Goal: Task Accomplishment & Management: Manage account settings

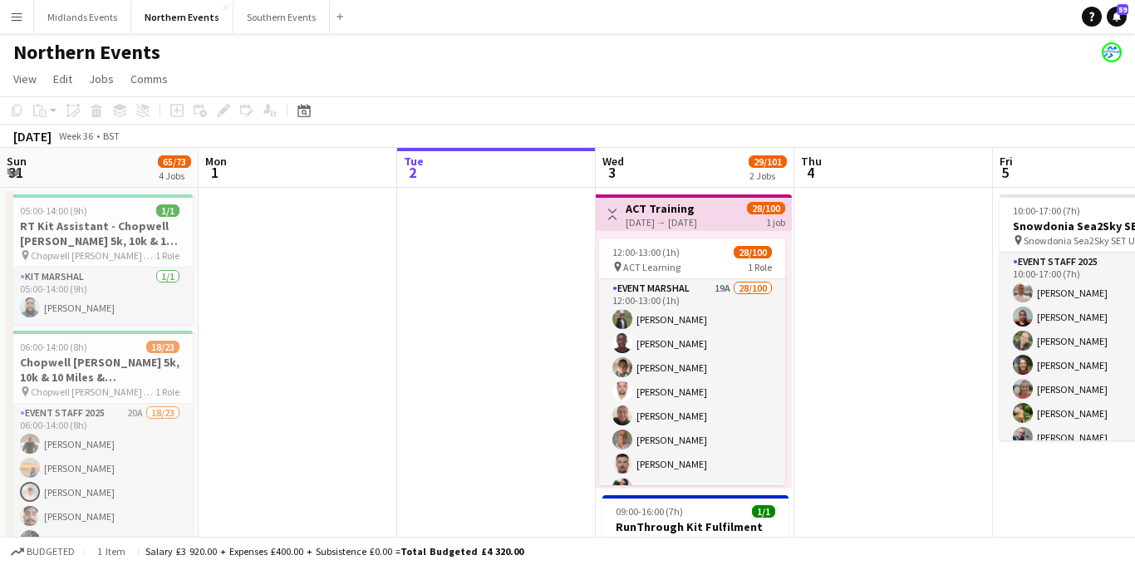
click at [12, 15] on app-icon "Menu" at bounding box center [16, 16] width 13 height 13
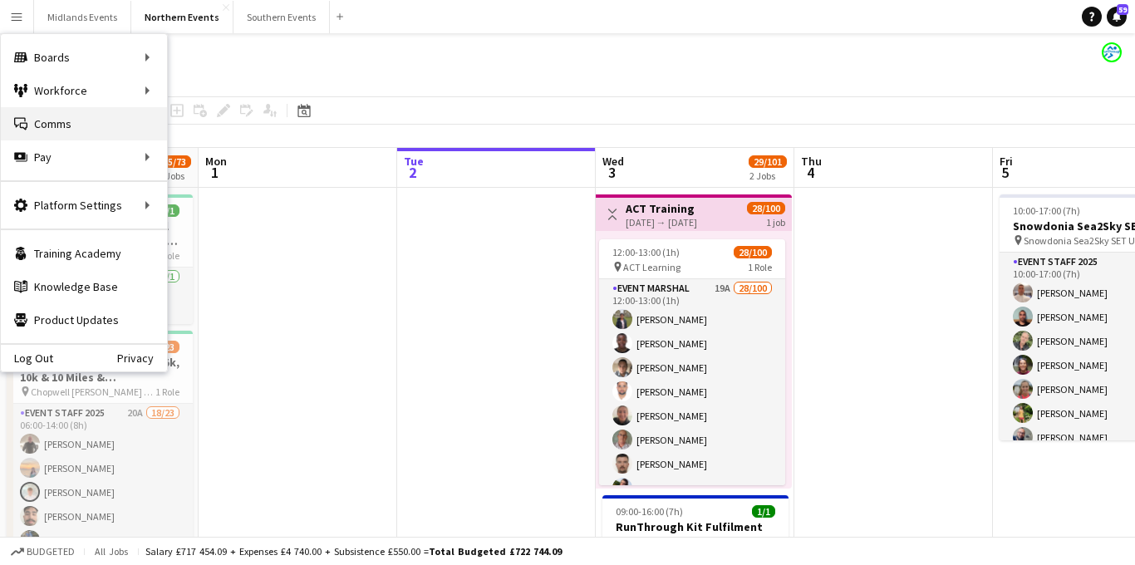
scroll to position [0, 593]
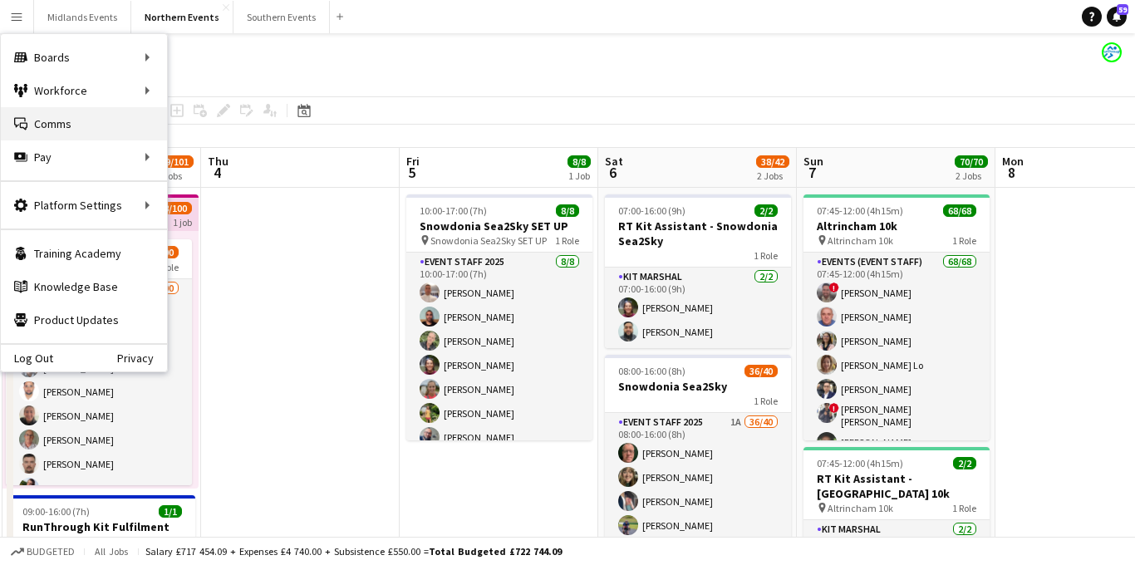
click at [56, 125] on link "Comms Comms" at bounding box center [84, 123] width 166 height 33
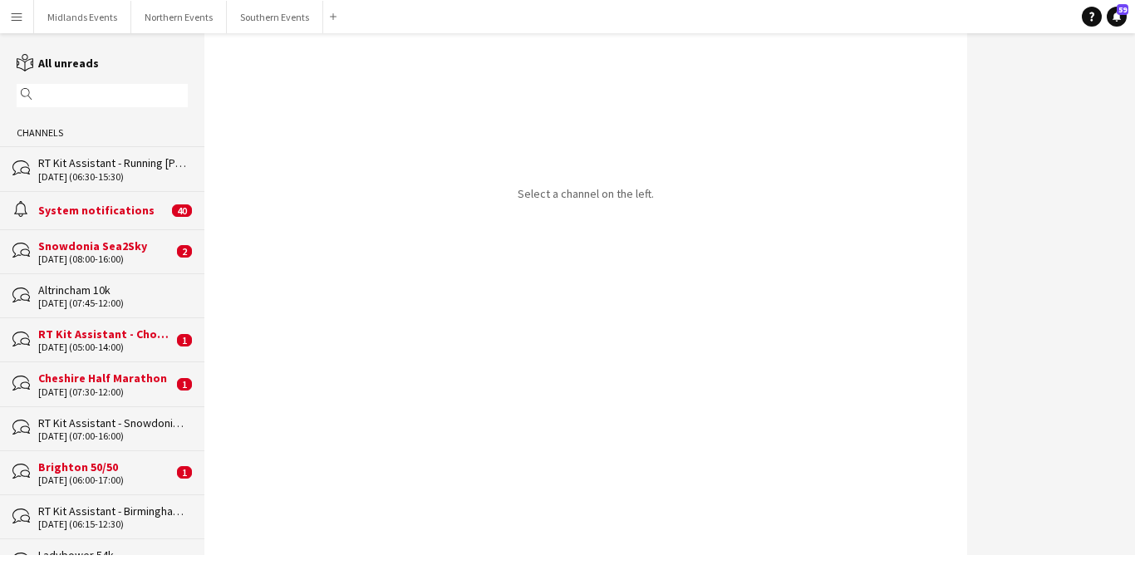
click at [143, 249] on div "Snowdonia Sea2Sky" at bounding box center [105, 245] width 135 height 15
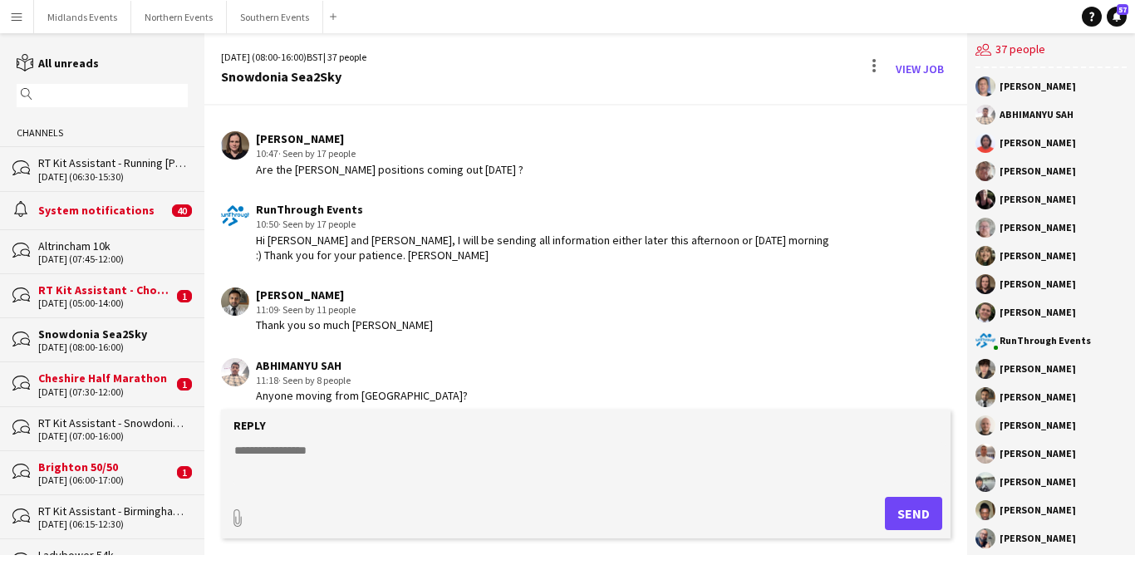
scroll to position [2676, 0]
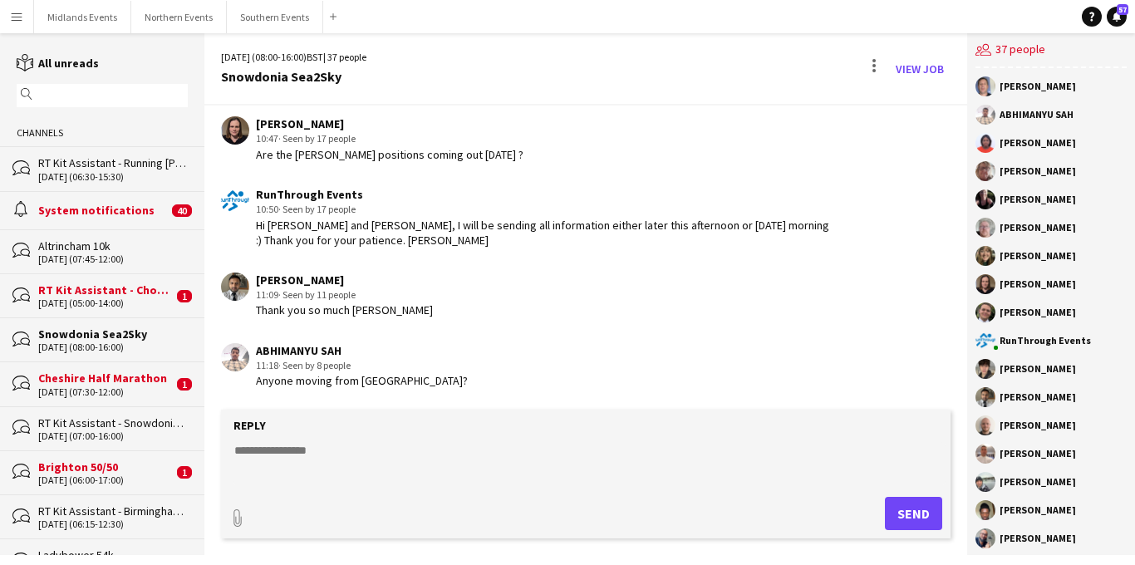
click at [262, 455] on textarea at bounding box center [590, 463] width 714 height 43
paste textarea "**********"
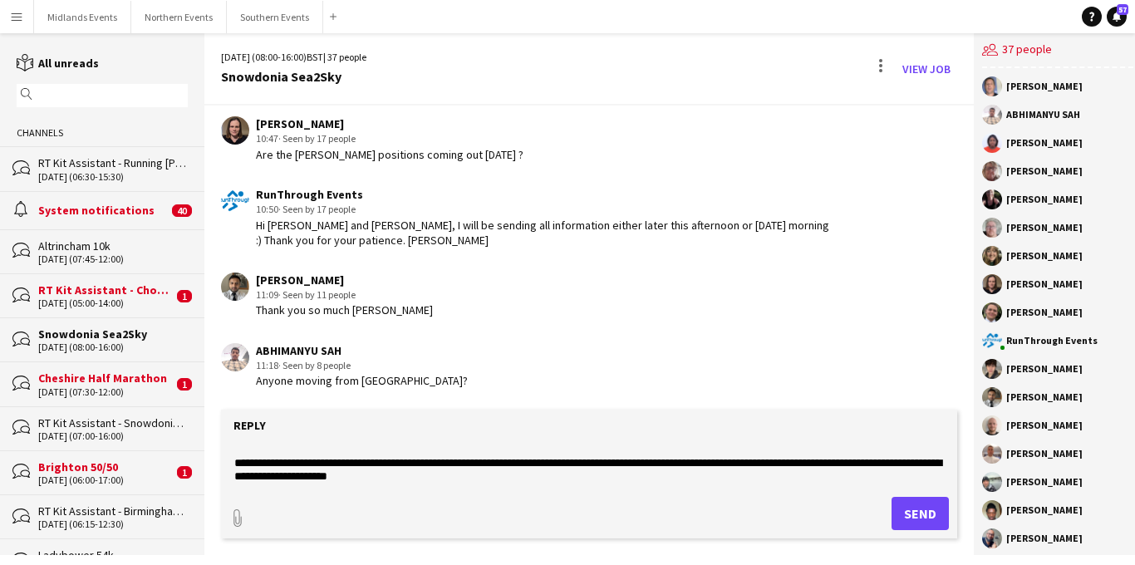
scroll to position [0, 0]
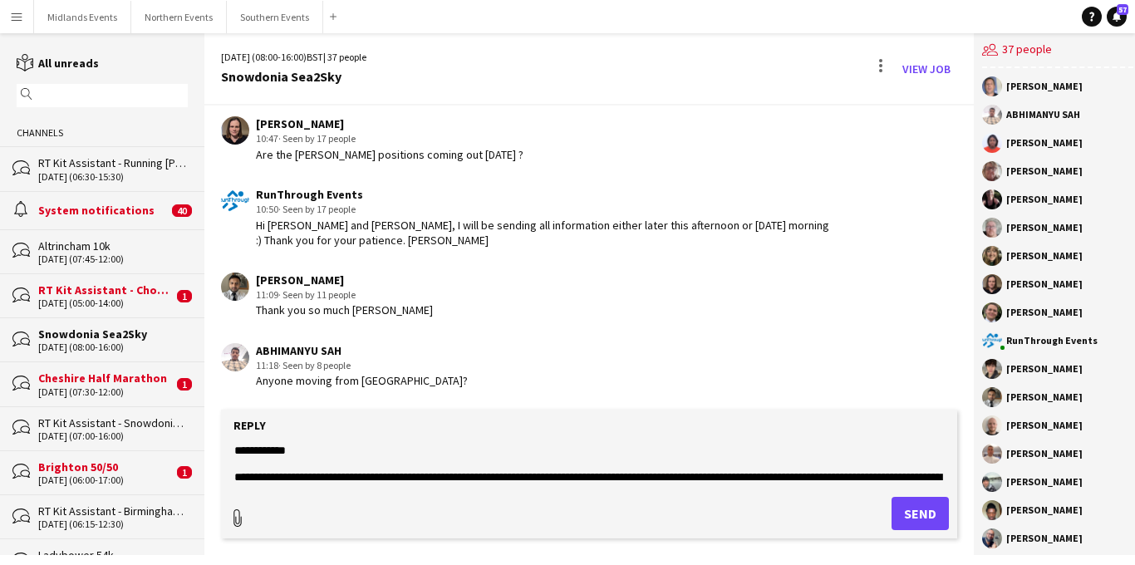
type textarea "**********"
type input "**********"
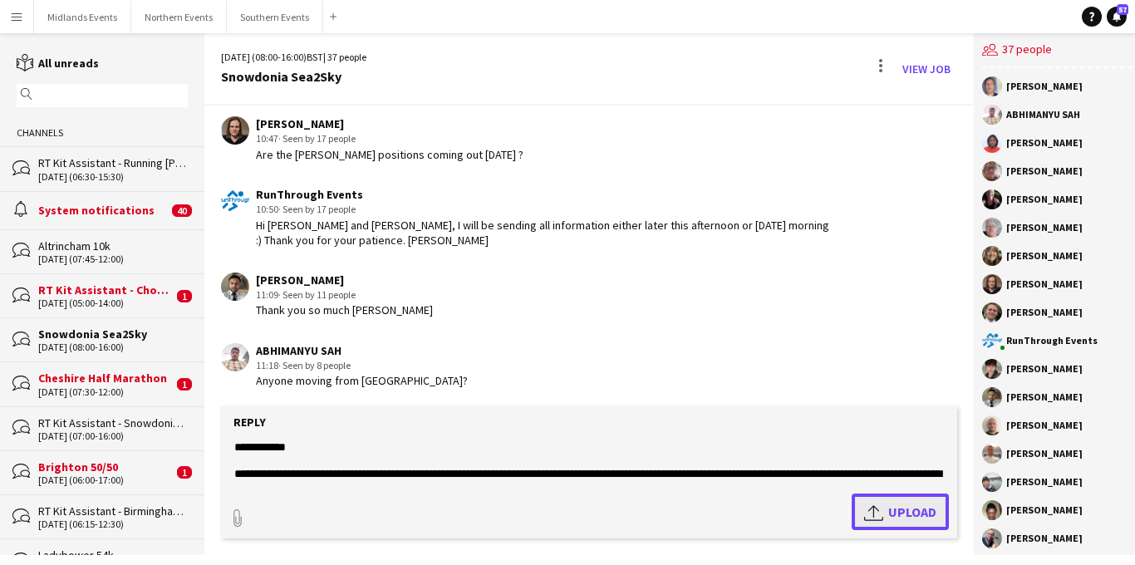
click at [872, 502] on app-icon "Upload" at bounding box center [876, 512] width 24 height 20
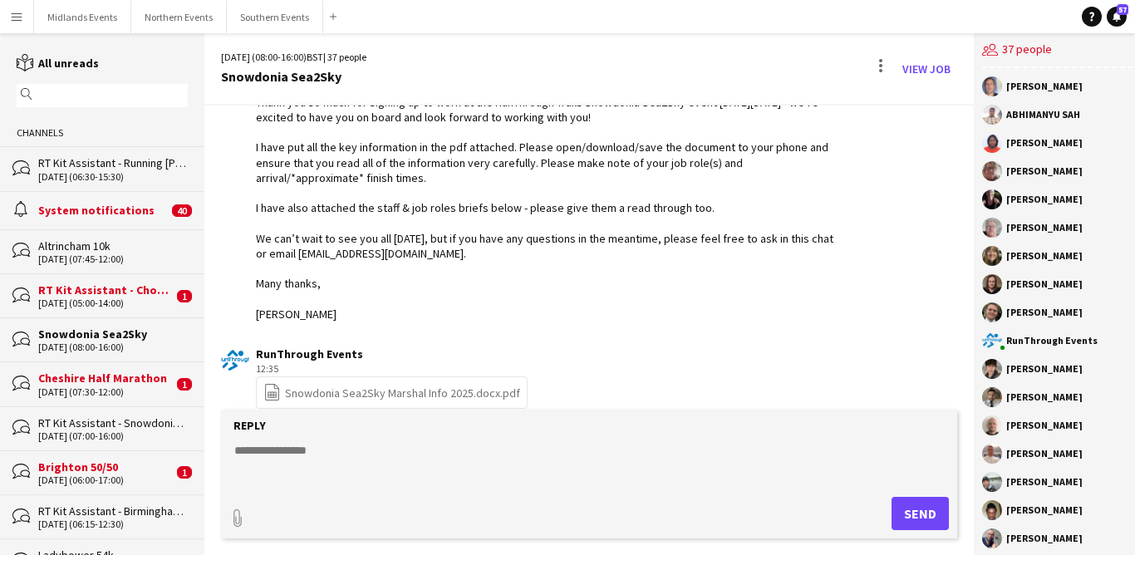
scroll to position [3146, 0]
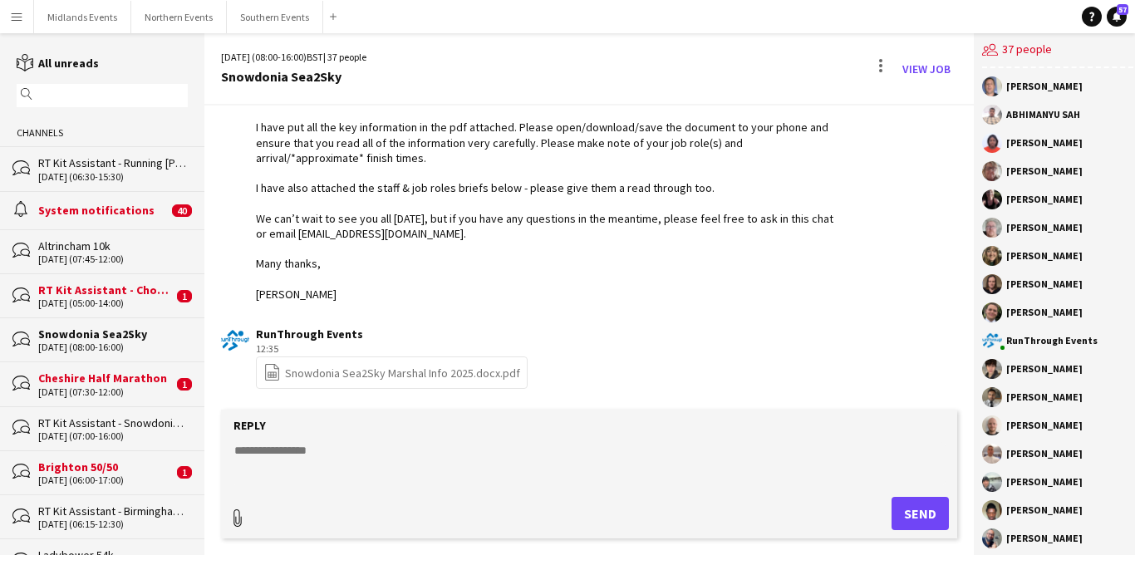
type input "**********"
click at [870, 508] on app-icon "Upload" at bounding box center [876, 512] width 24 height 20
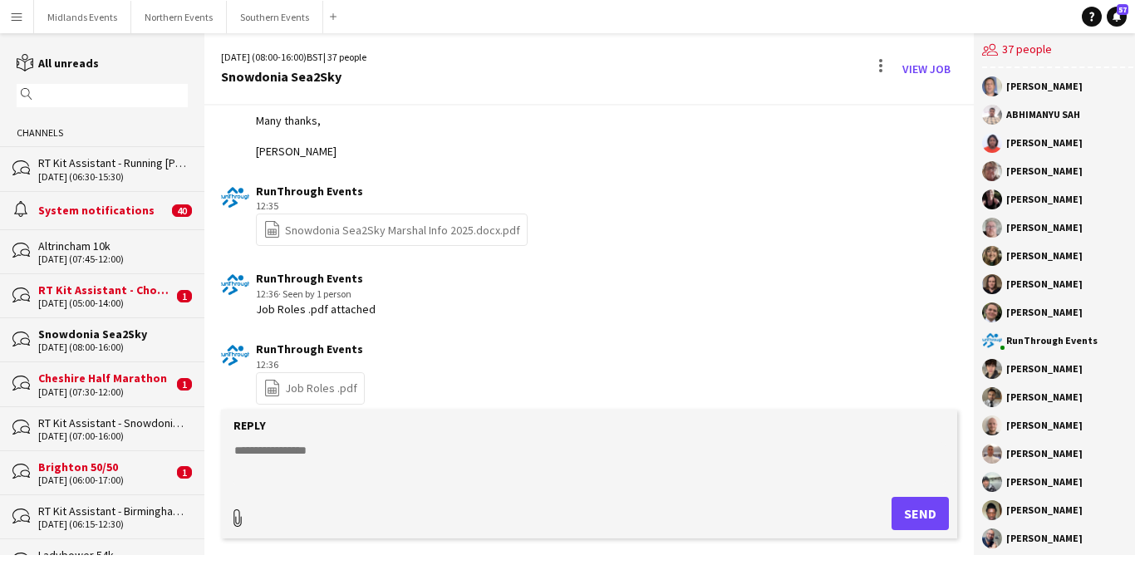
type input "**********"
click at [871, 507] on app-icon "Upload" at bounding box center [876, 512] width 24 height 20
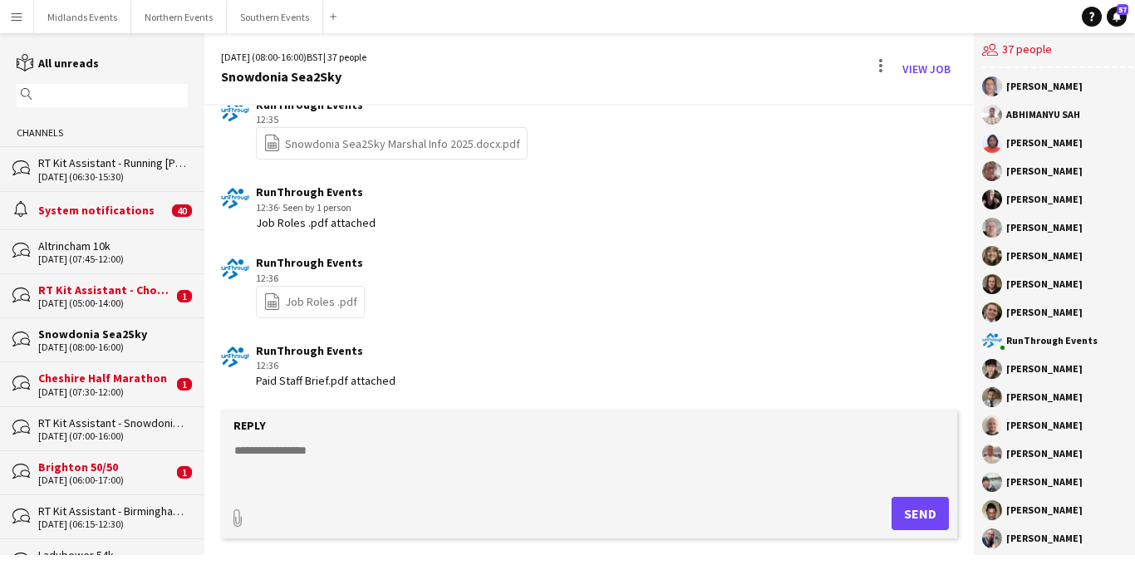
scroll to position [3448, 0]
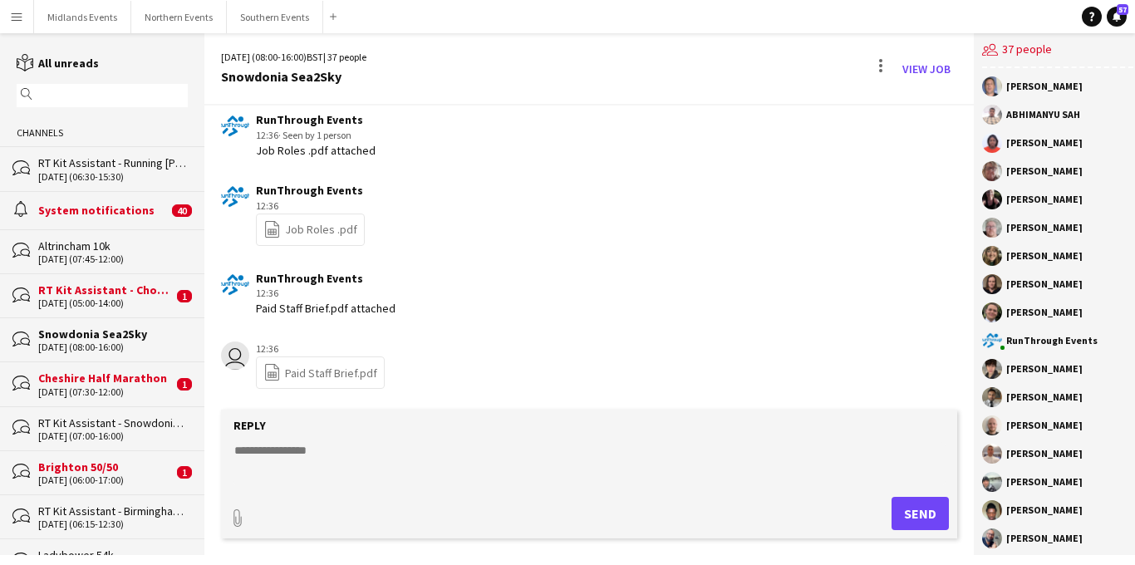
click at [125, 386] on div "[DATE] (07:30-12:00)" at bounding box center [105, 392] width 135 height 12
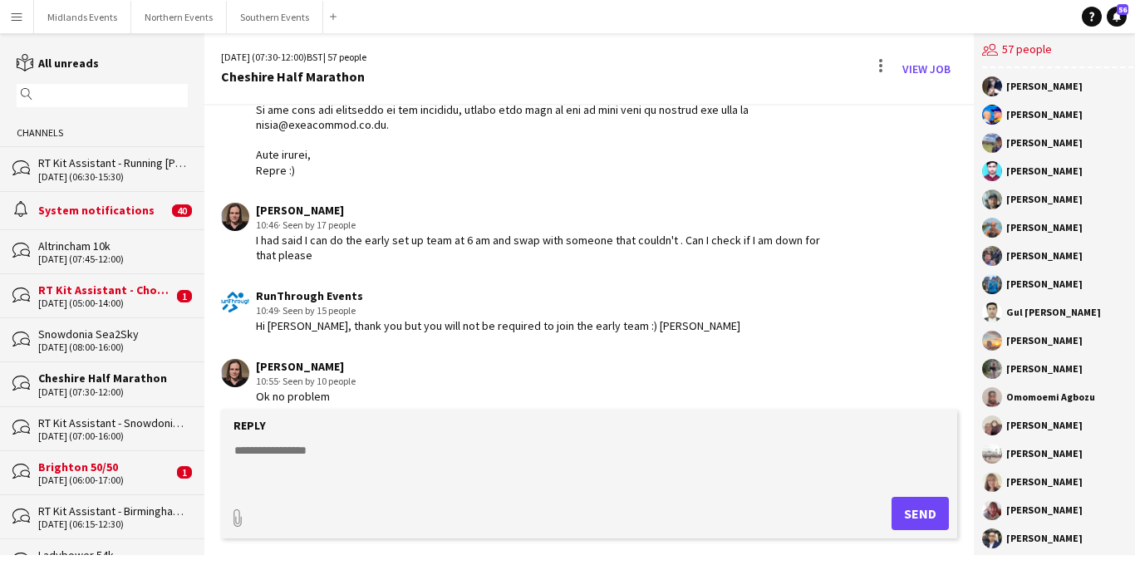
scroll to position [4147, 0]
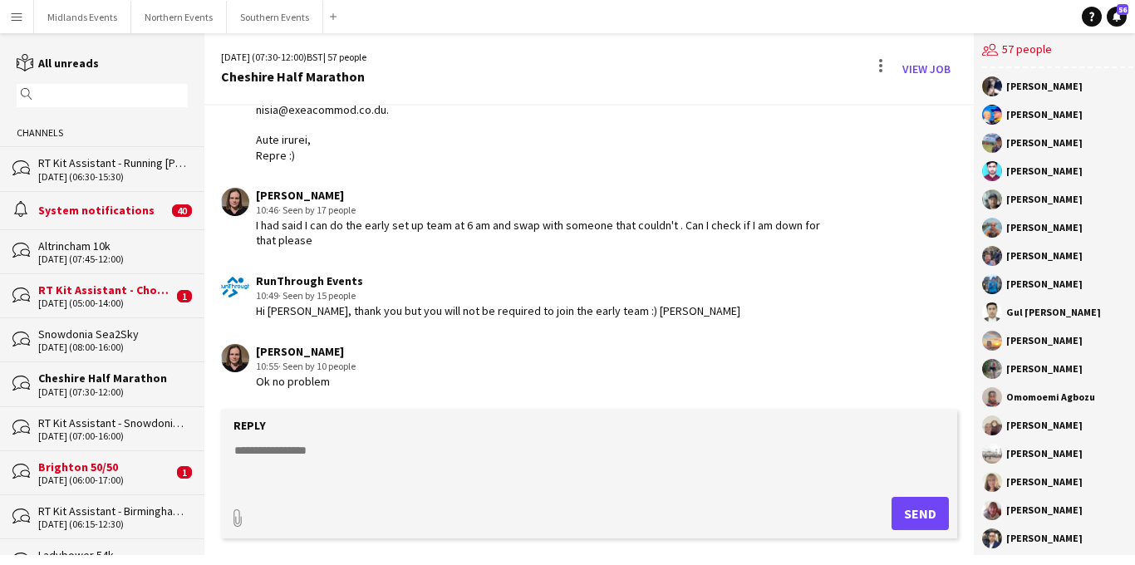
click at [129, 472] on div "Brighton 50/50" at bounding box center [105, 466] width 135 height 15
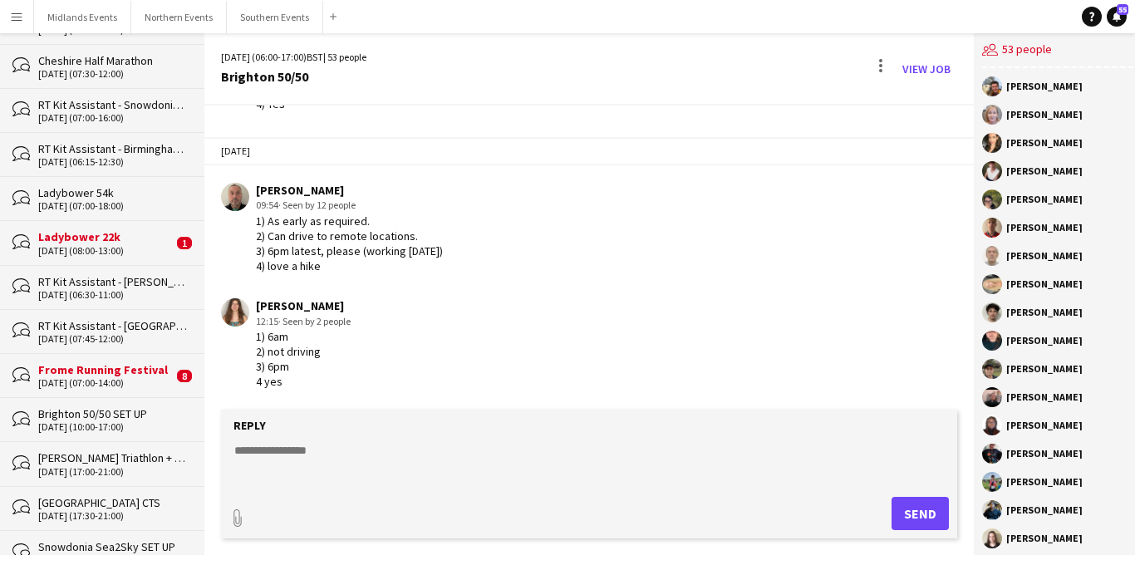
scroll to position [365, 0]
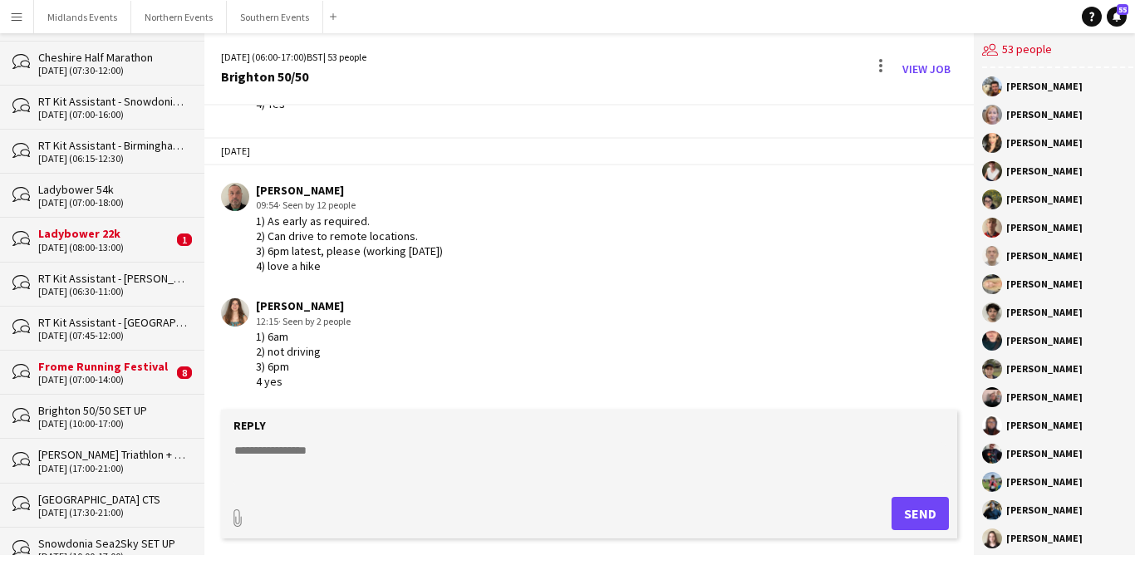
click at [159, 248] on div "[DATE] (08:00-13:00)" at bounding box center [105, 248] width 135 height 12
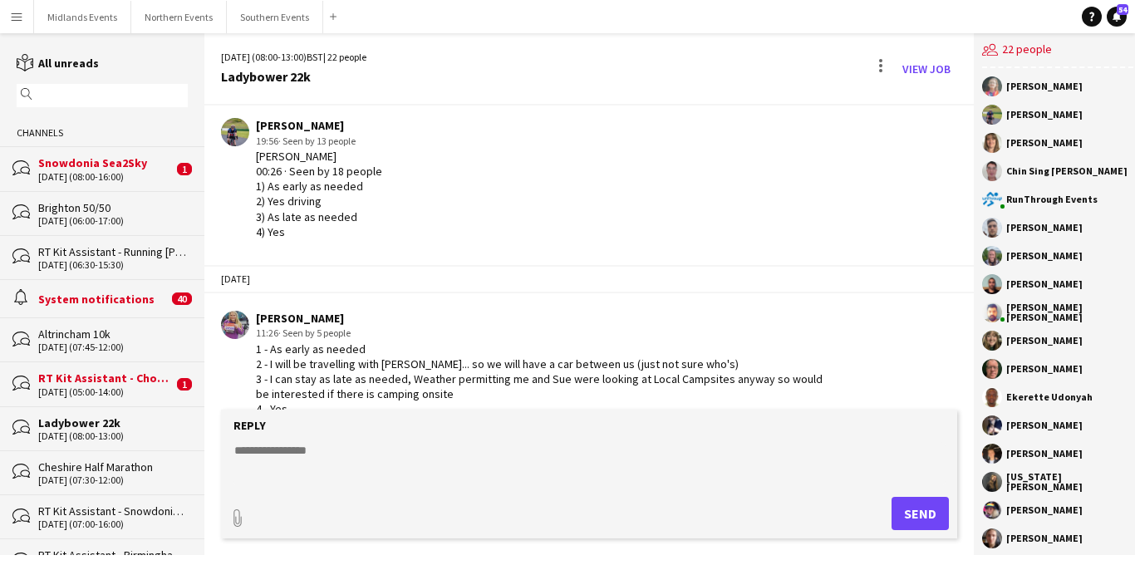
click at [122, 163] on div "Snowdonia Sea2Sky" at bounding box center [105, 162] width 135 height 15
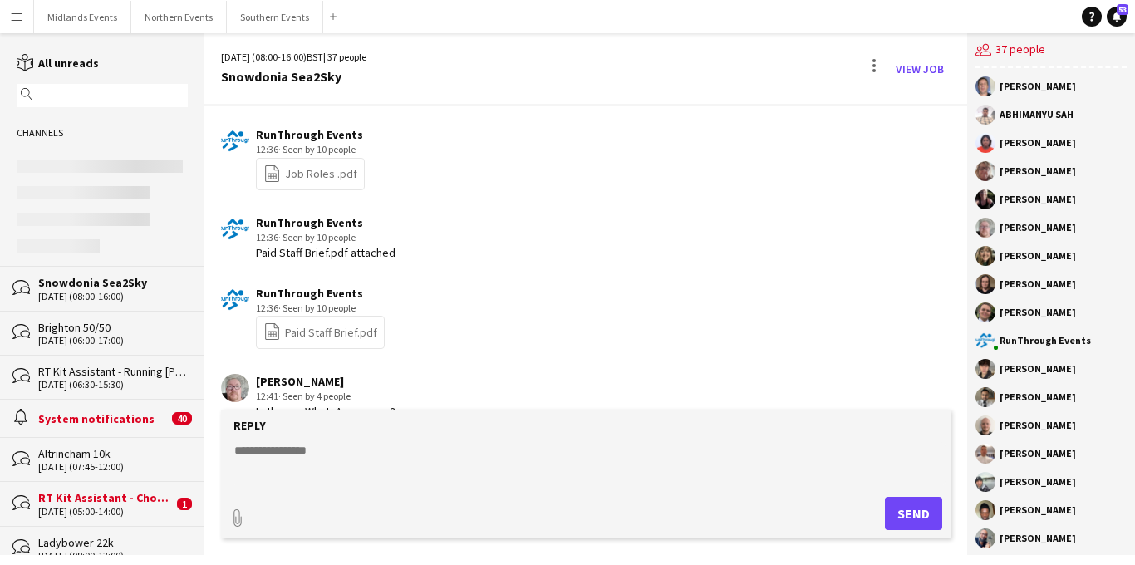
scroll to position [2663, 0]
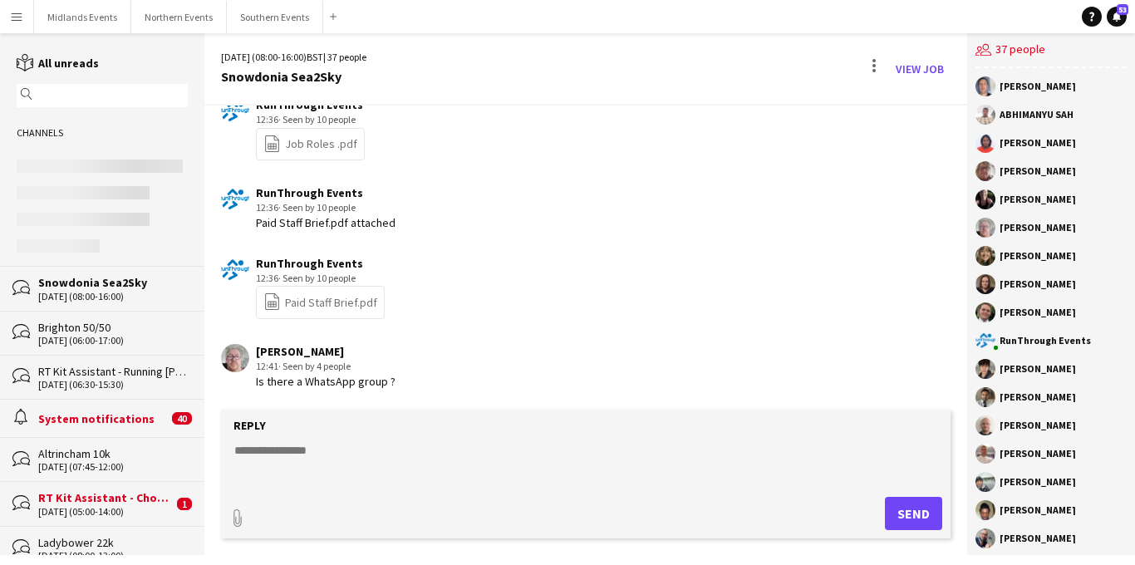
click at [292, 454] on textarea at bounding box center [590, 463] width 714 height 43
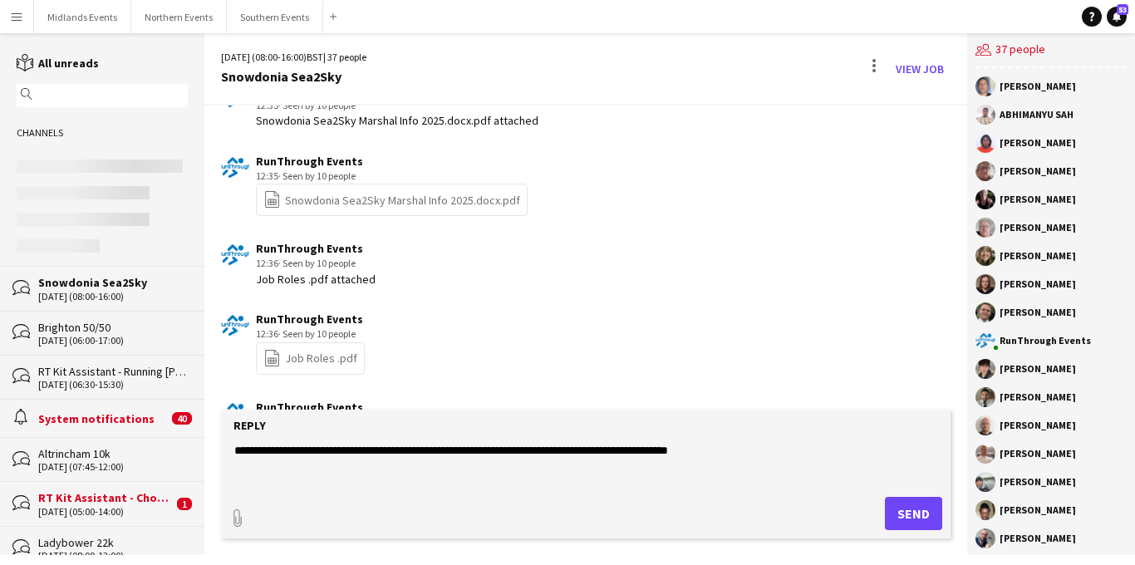
scroll to position [2415, 0]
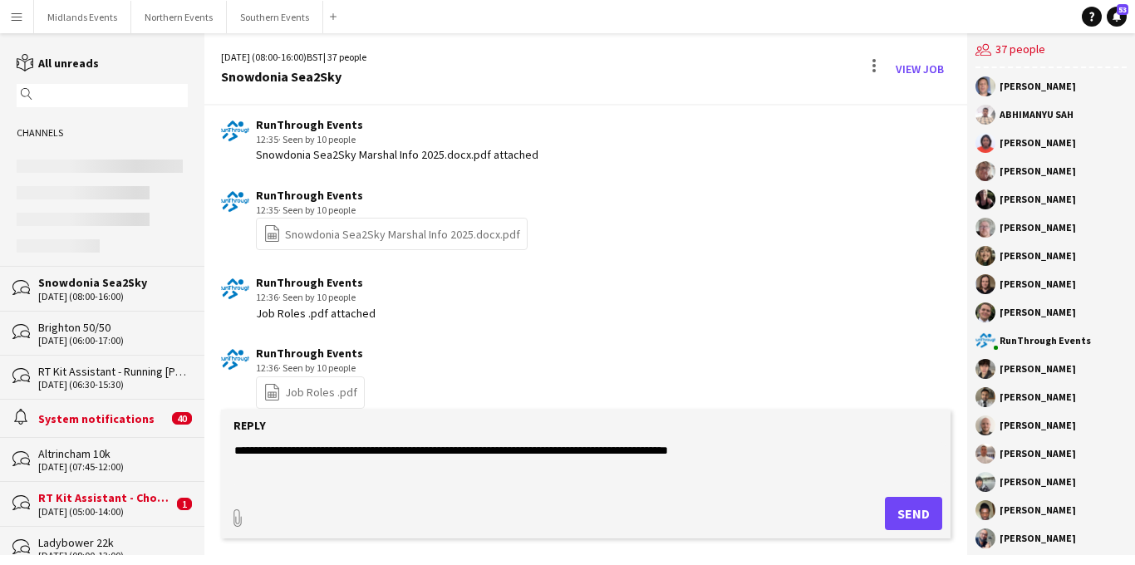
click at [355, 450] on textarea "**********" at bounding box center [590, 463] width 714 height 43
click at [831, 449] on textarea "**********" at bounding box center [590, 463] width 714 height 43
type textarea "**********"
click at [900, 508] on button "Send" at bounding box center [913, 513] width 57 height 33
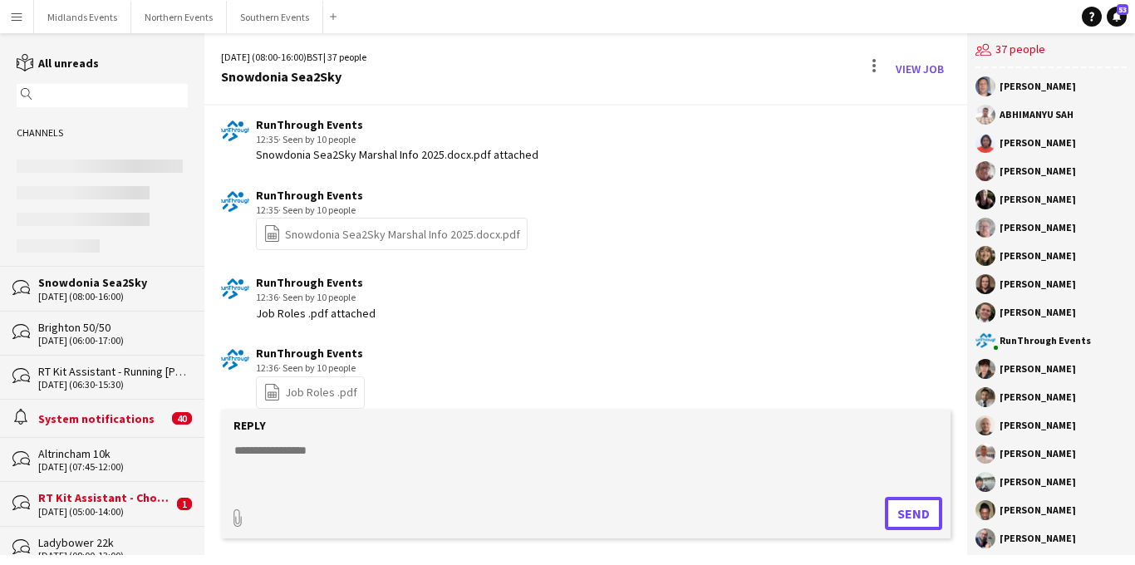
scroll to position [2734, 0]
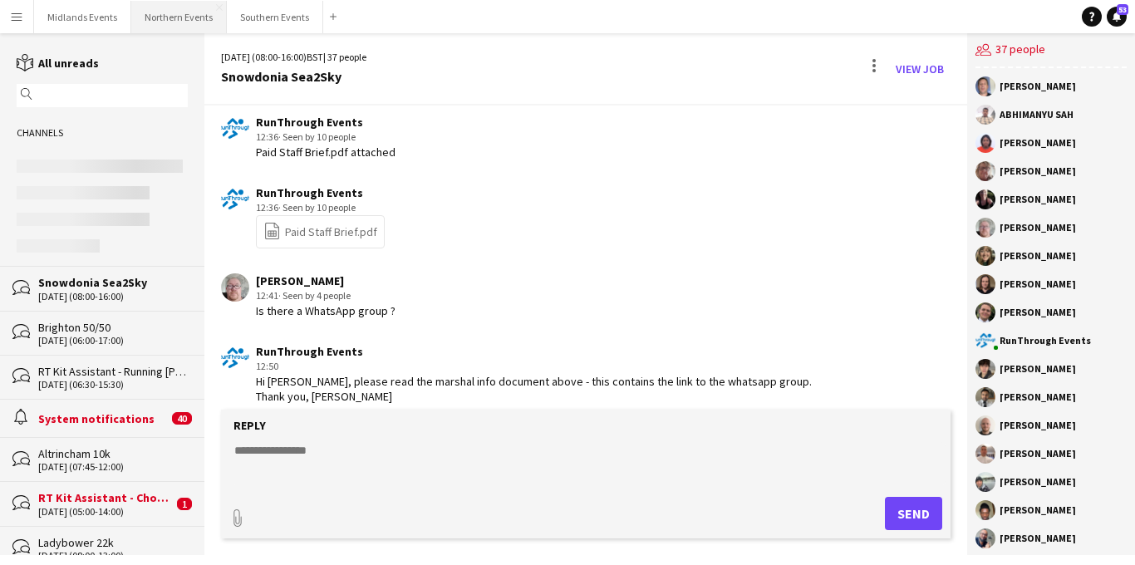
click at [158, 12] on button "Northern Events Close" at bounding box center [179, 17] width 96 height 32
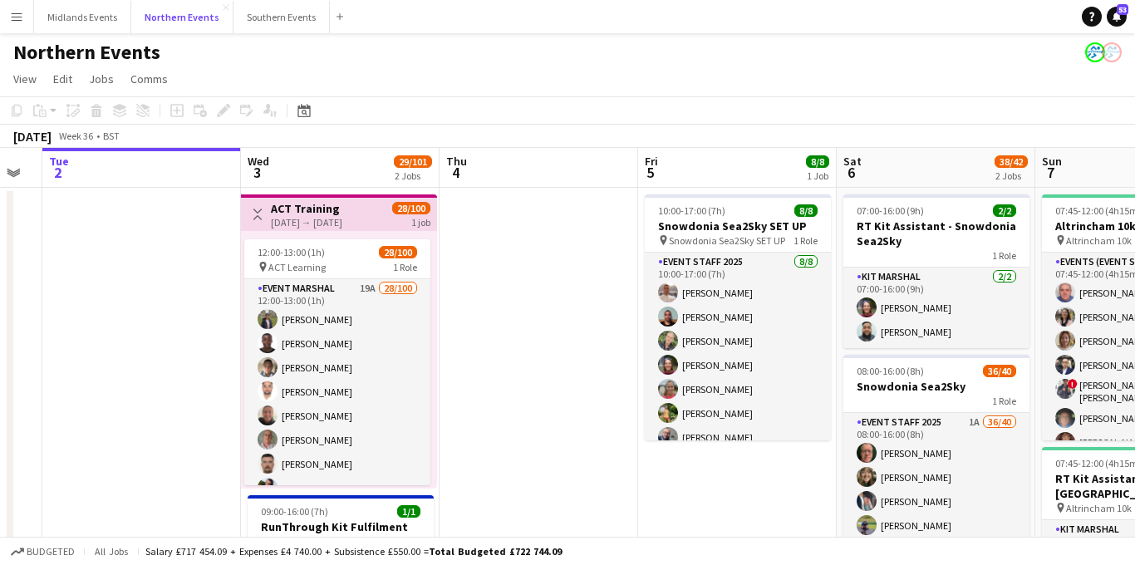
scroll to position [0, 609]
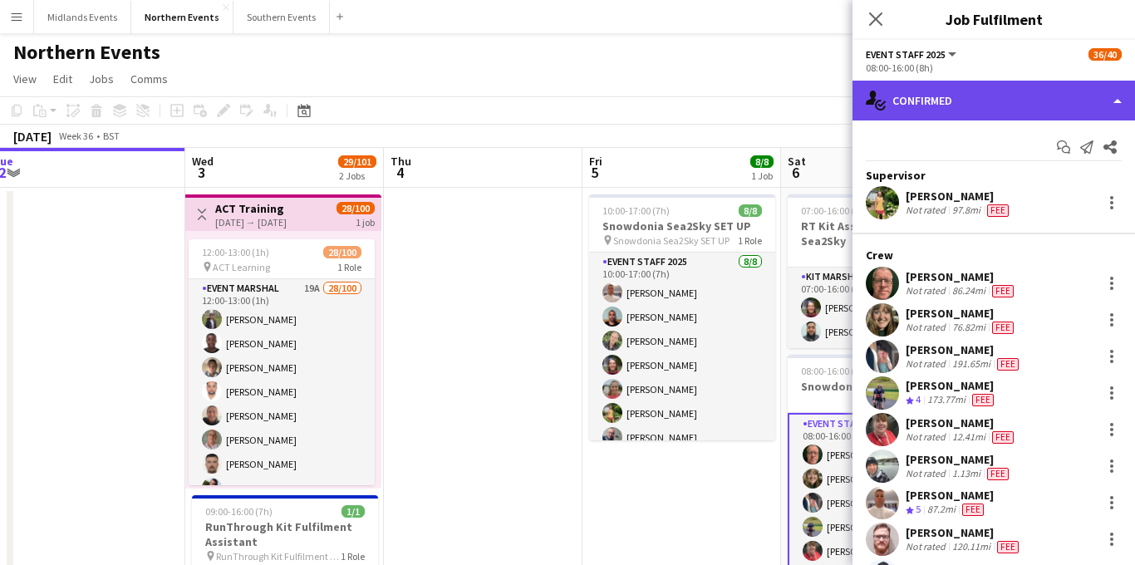
click at [978, 103] on div "single-neutral-actions-check-2 Confirmed" at bounding box center [993, 101] width 282 height 40
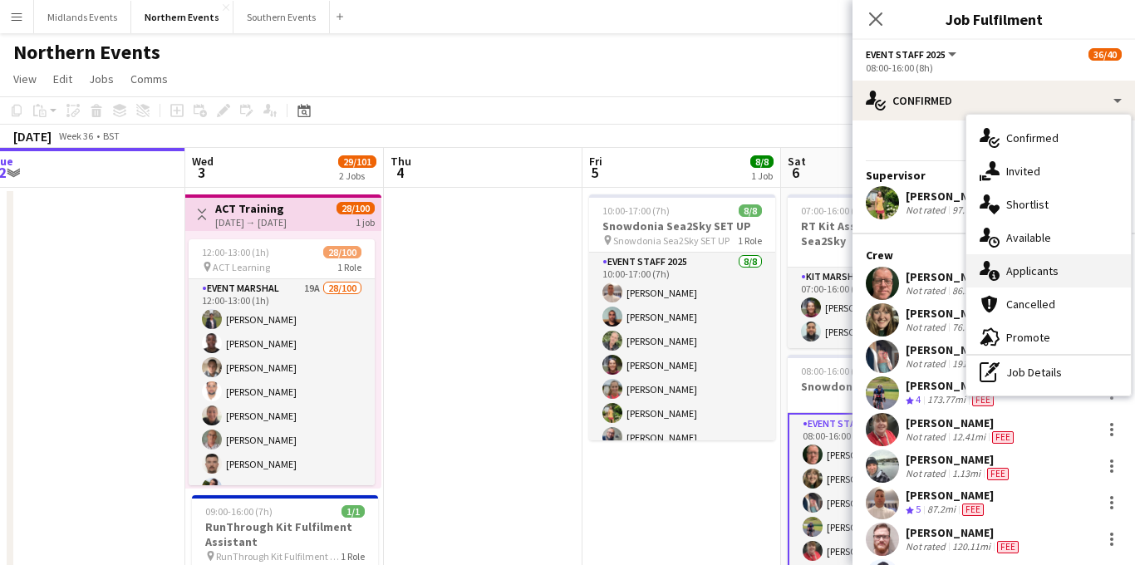
click at [1030, 275] on span "Applicants" at bounding box center [1032, 270] width 52 height 15
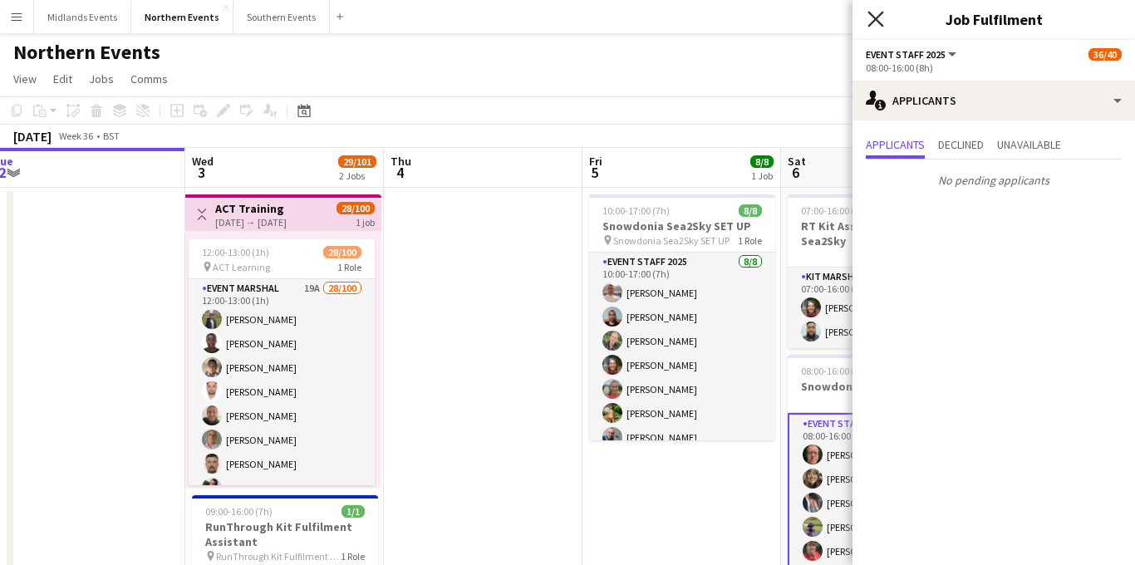
click at [877, 14] on icon "Close pop-in" at bounding box center [875, 19] width 16 height 16
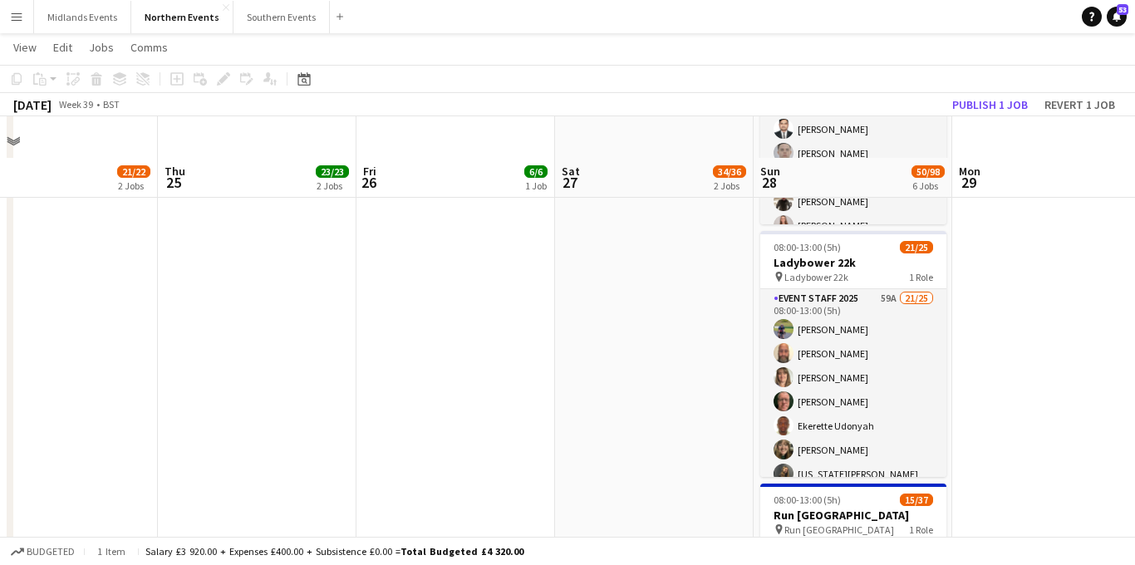
scroll to position [737, 0]
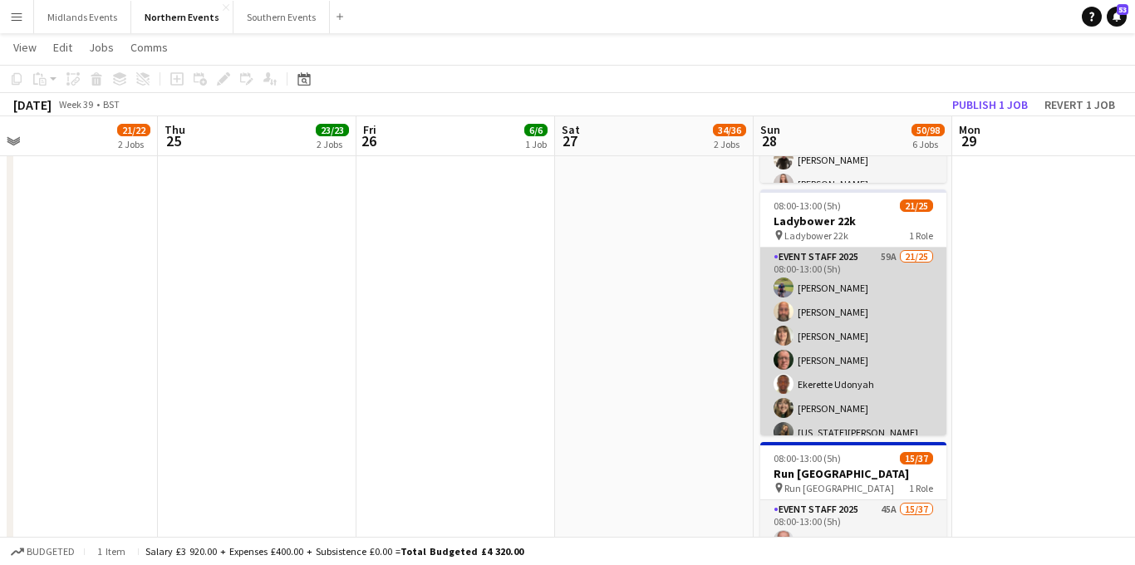
click at [872, 366] on app-card-role "Event Staff 2025 59A 21/25 08:00-13:00 (5h) Gary Marsland Steven Statham Emma S…" at bounding box center [853, 568] width 186 height 640
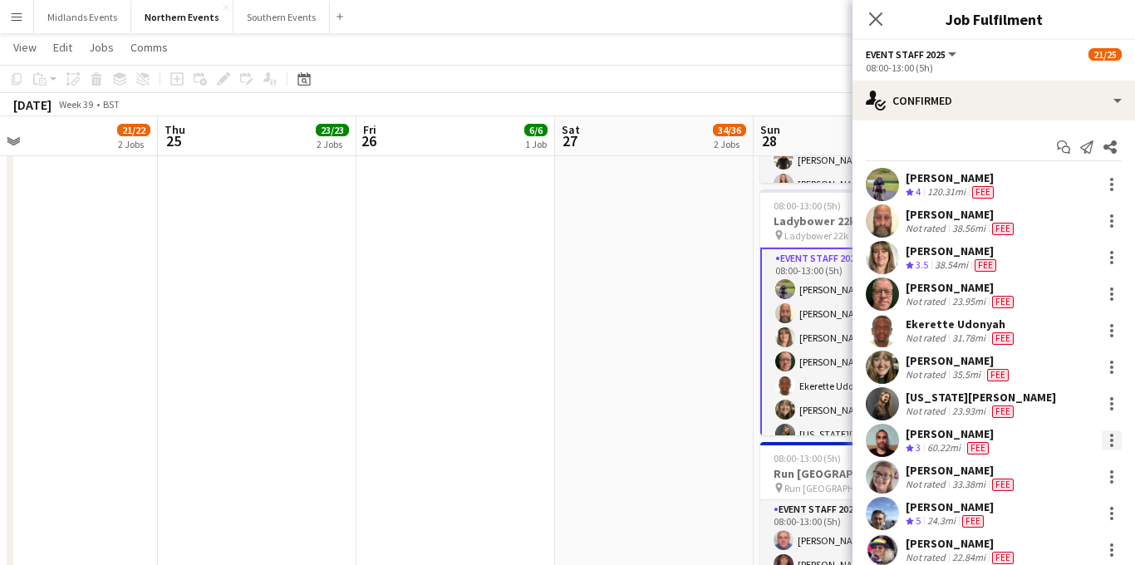
click at [1110, 439] on div at bounding box center [1111, 440] width 3 height 3
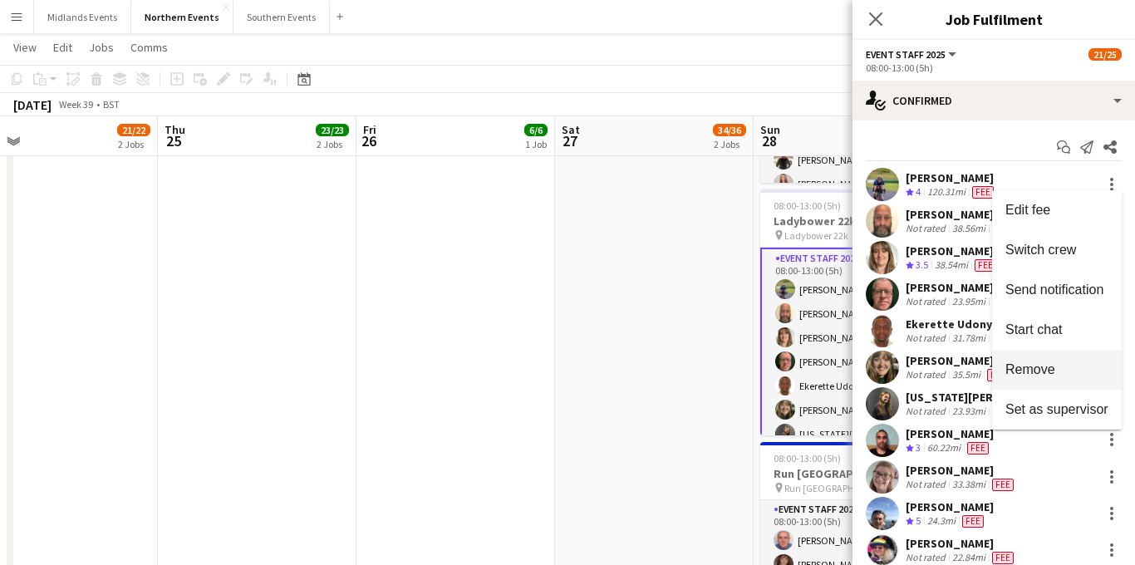
click at [1023, 362] on span "Remove" at bounding box center [1030, 369] width 50 height 14
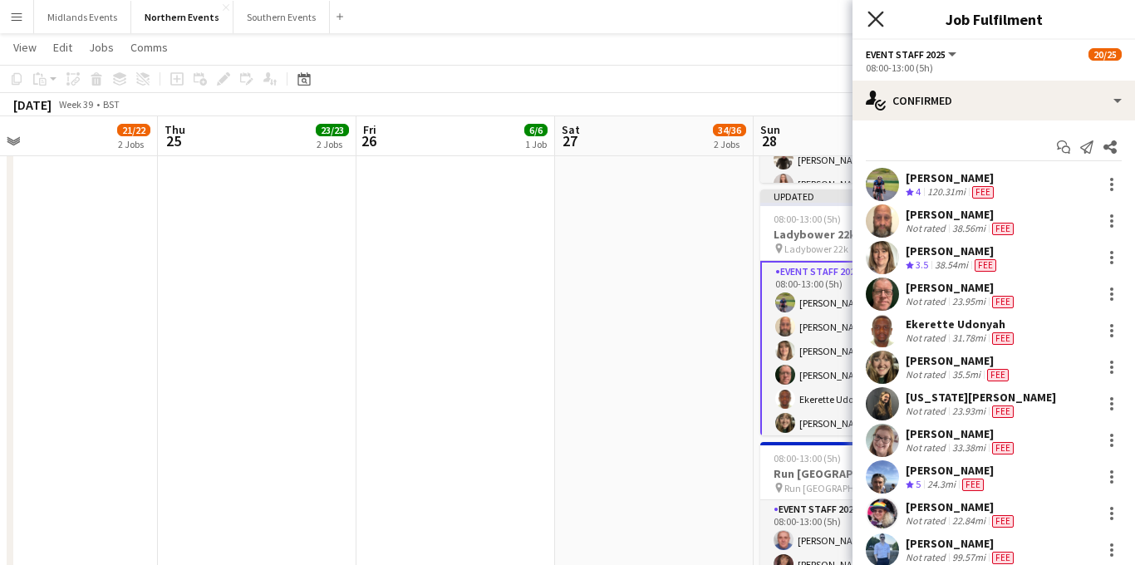
click at [874, 17] on icon at bounding box center [875, 19] width 16 height 16
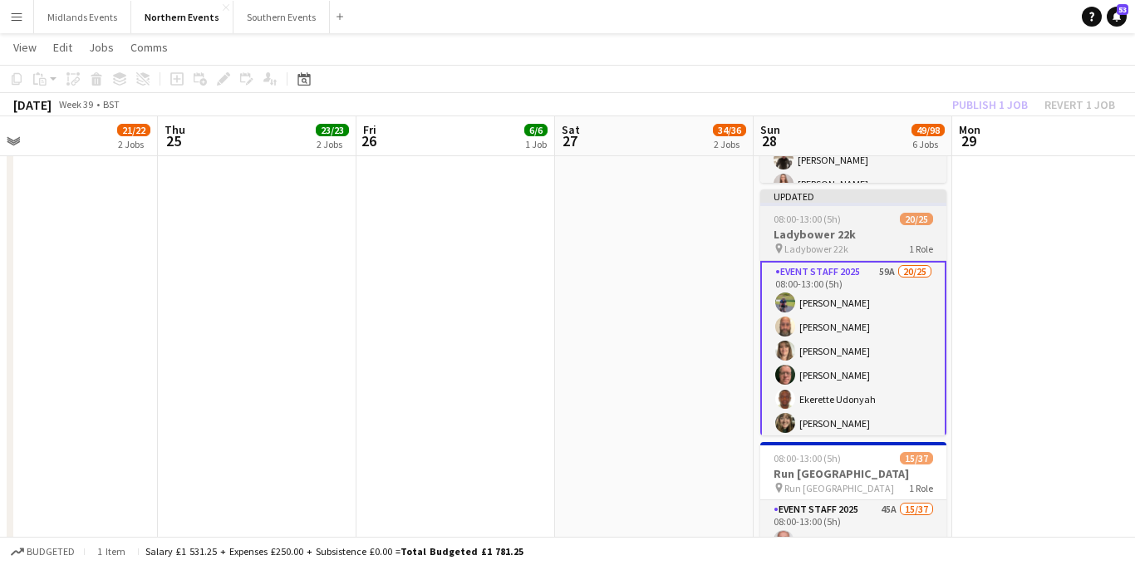
click at [810, 248] on span "Ladybower 22k" at bounding box center [816, 249] width 64 height 12
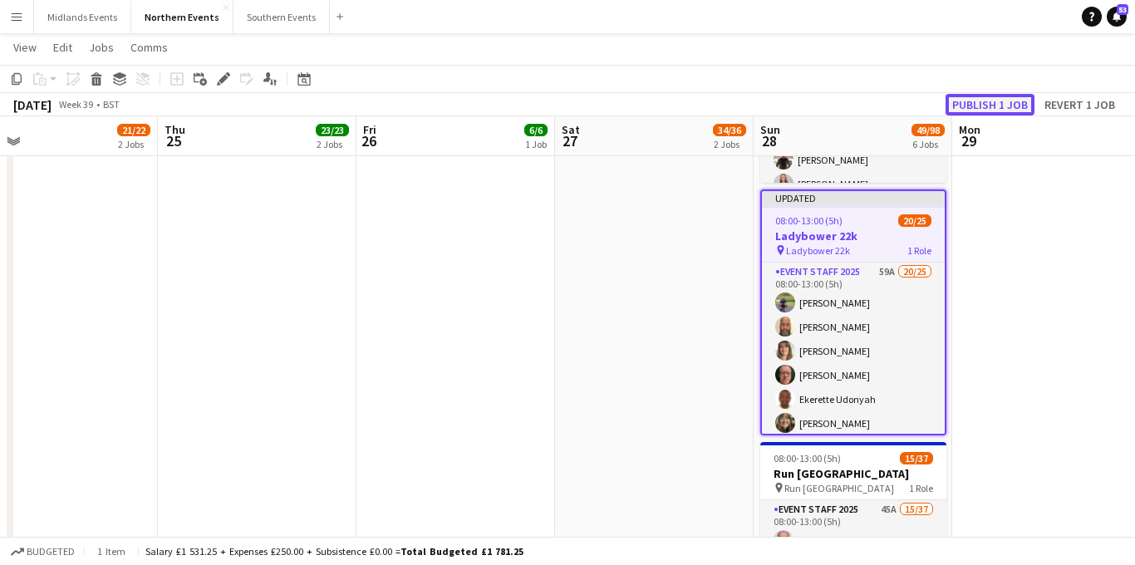
click at [992, 103] on button "Publish 1 job" at bounding box center [989, 105] width 89 height 22
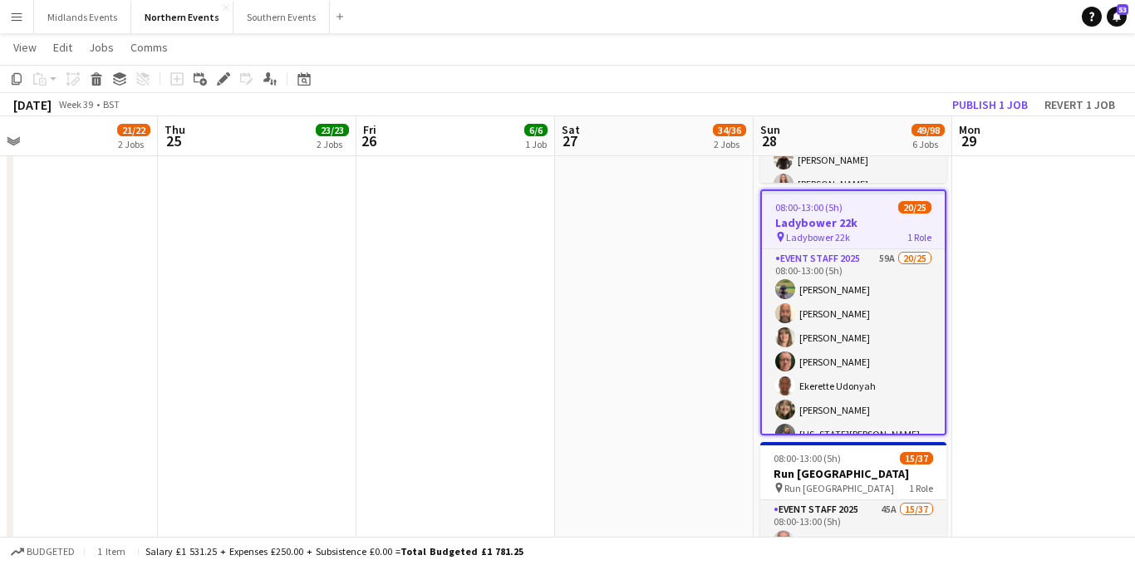
click at [17, 20] on app-icon "Menu" at bounding box center [16, 16] width 13 height 13
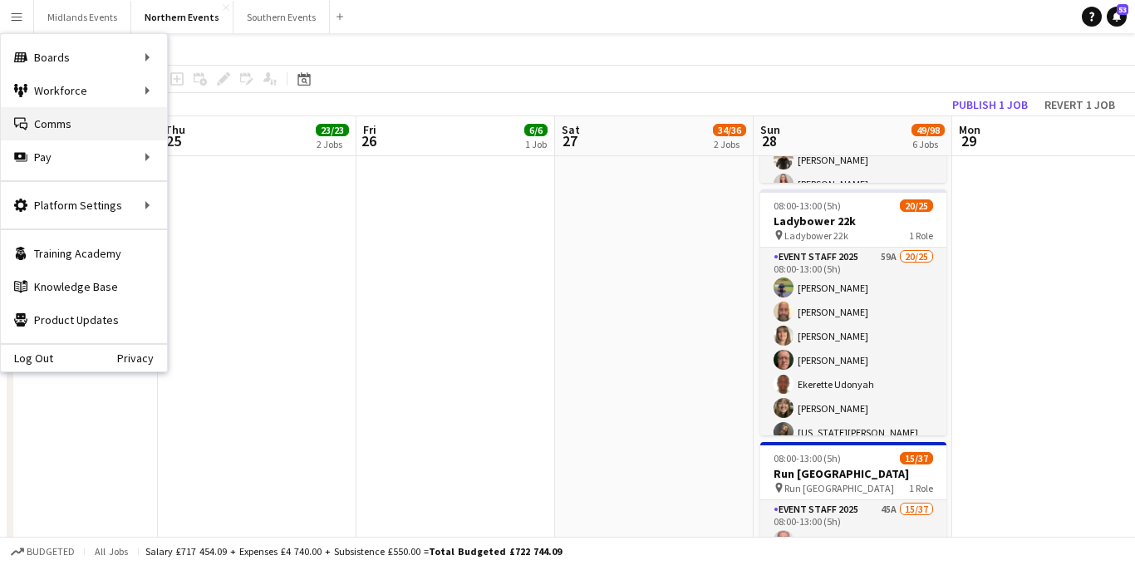
click at [86, 120] on link "Comms Comms" at bounding box center [84, 123] width 166 height 33
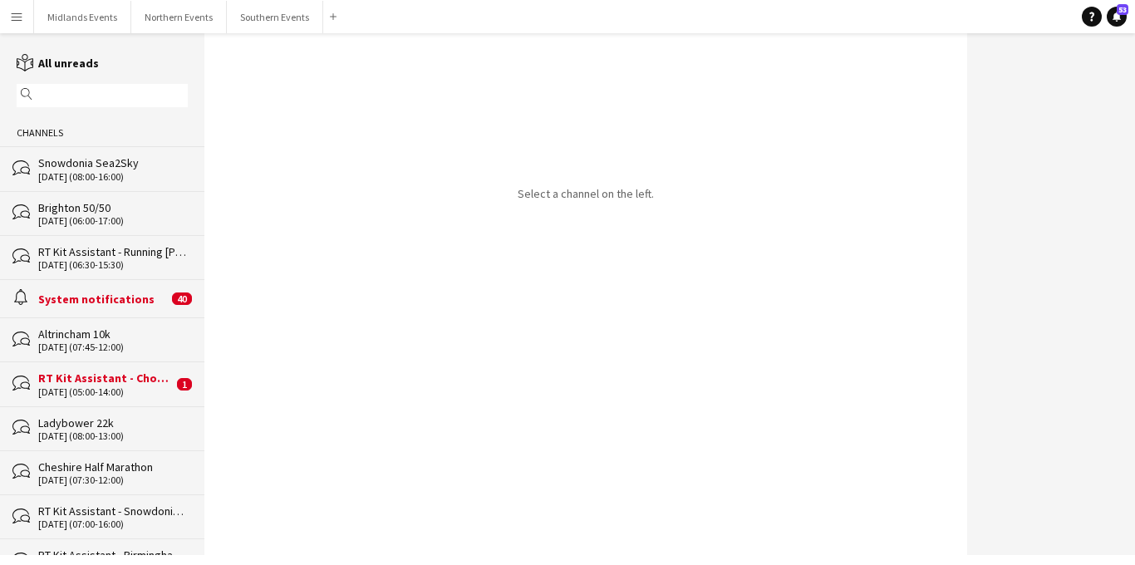
click at [133, 174] on div "[DATE] (08:00-16:00)" at bounding box center [113, 177] width 150 height 12
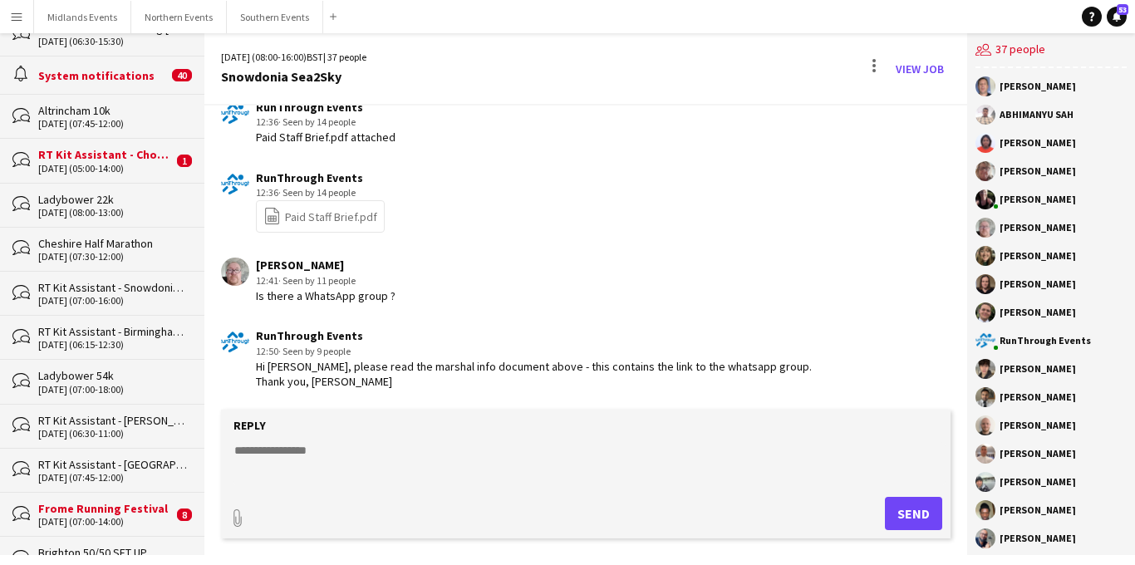
scroll to position [301, 0]
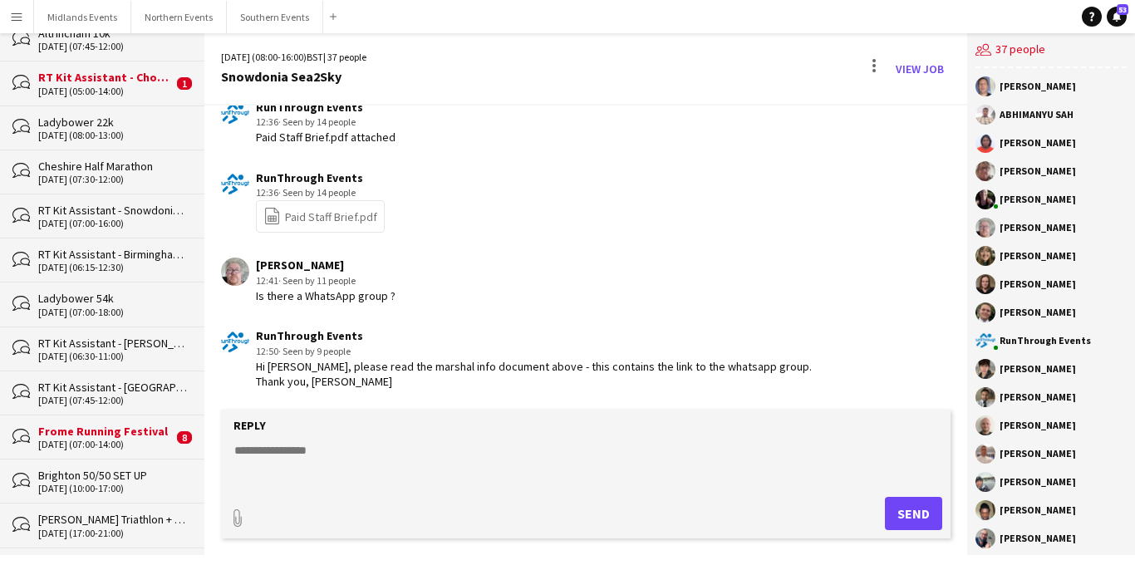
click at [13, 12] on app-icon "Menu" at bounding box center [16, 16] width 13 height 13
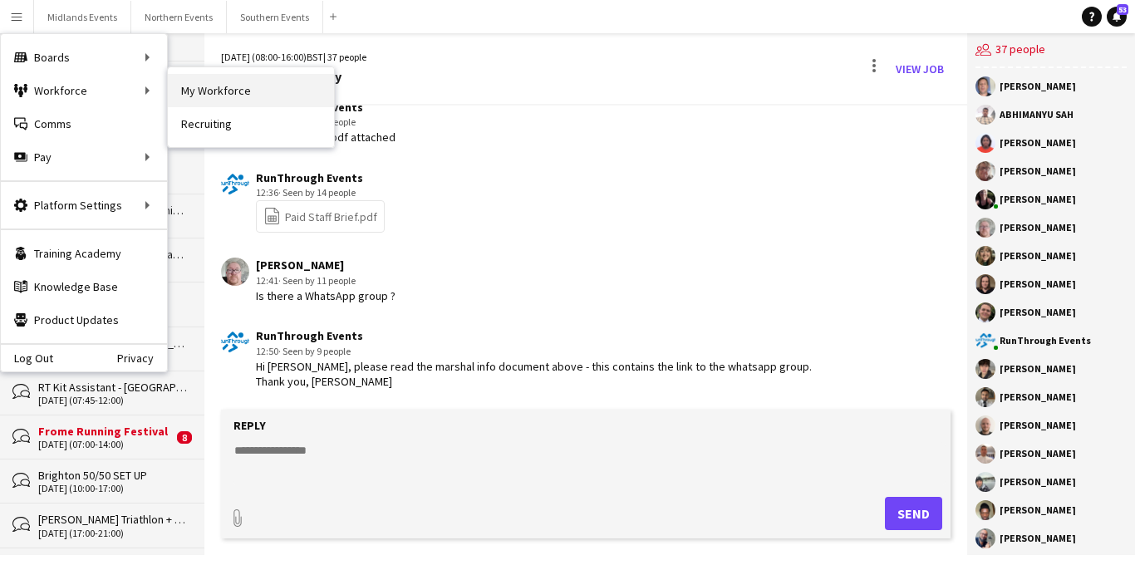
click at [218, 95] on link "My Workforce" at bounding box center [251, 90] width 166 height 33
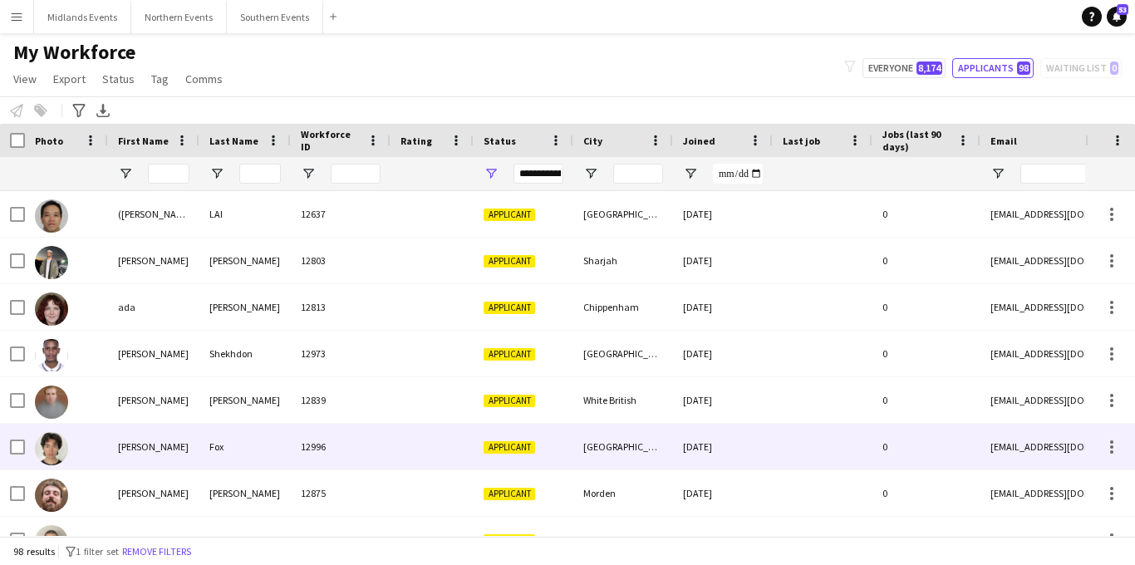
click at [461, 437] on div at bounding box center [431, 447] width 83 height 46
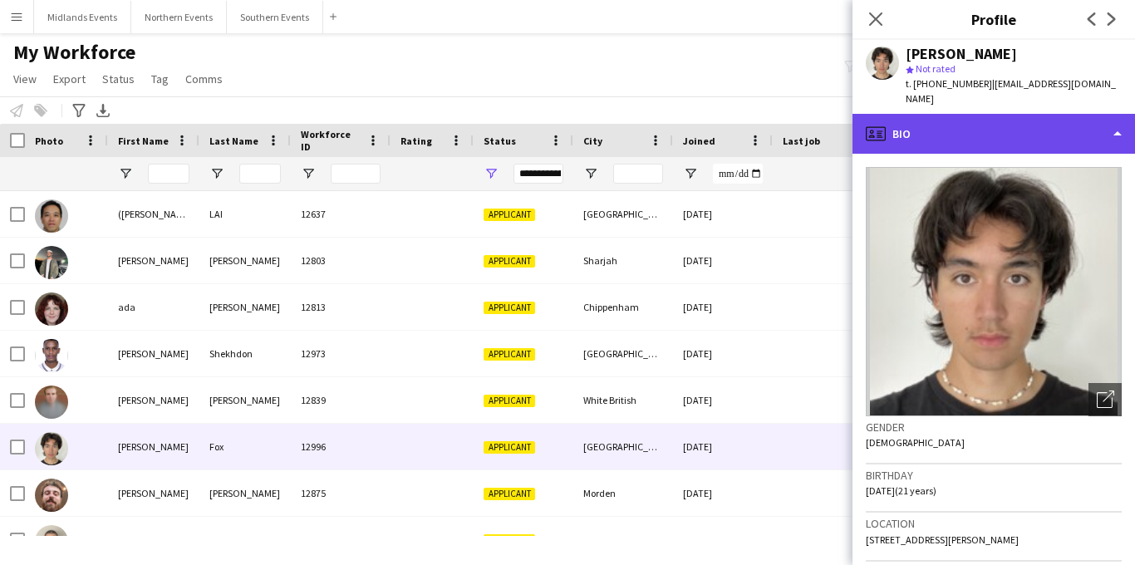
click at [994, 115] on div "profile Bio" at bounding box center [993, 134] width 282 height 40
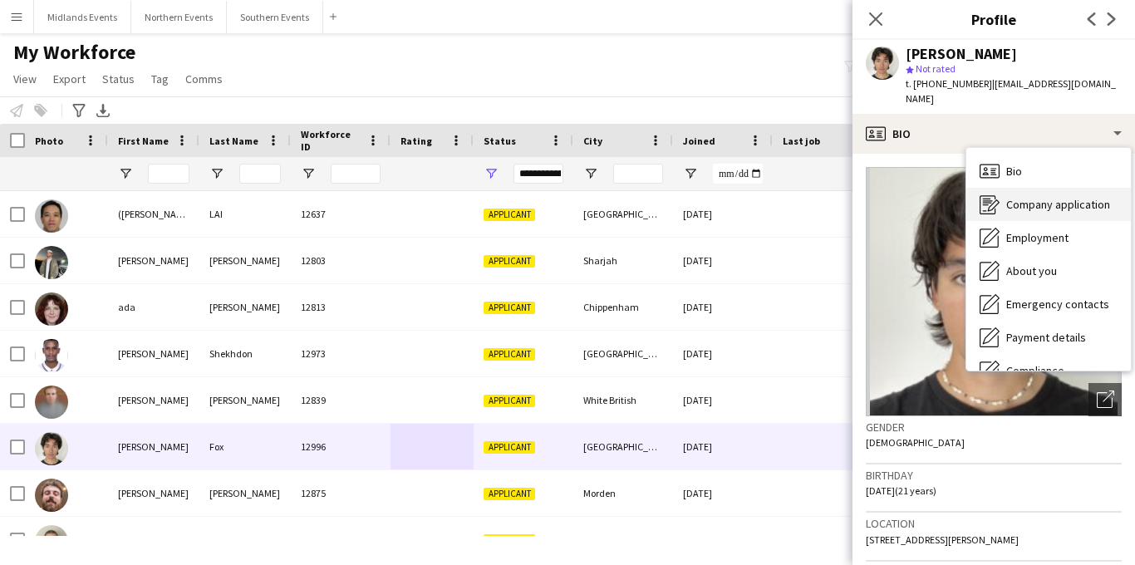
click at [1048, 197] on span "Company application" at bounding box center [1058, 204] width 104 height 15
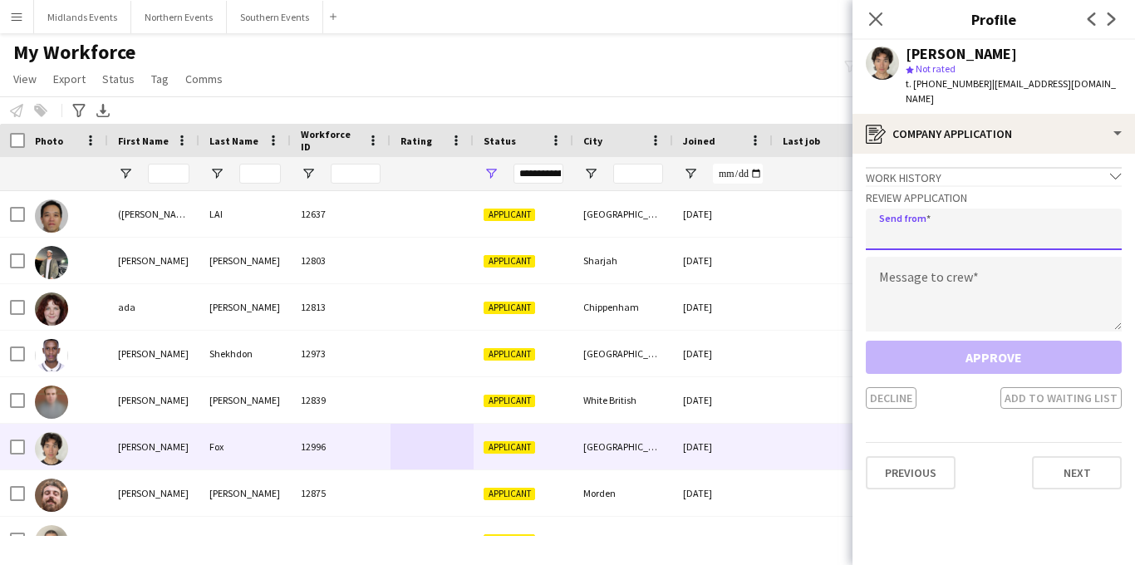
click at [1009, 208] on input "email" at bounding box center [994, 229] width 256 height 42
type input "**********"
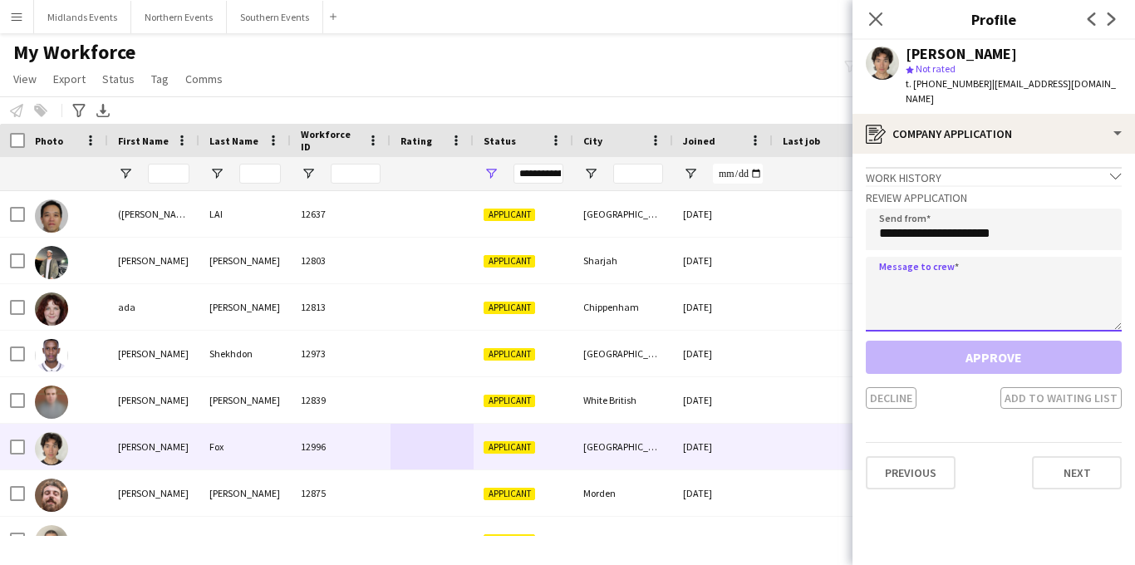
click at [993, 280] on textarea at bounding box center [994, 294] width 256 height 75
paste textarea "**********"
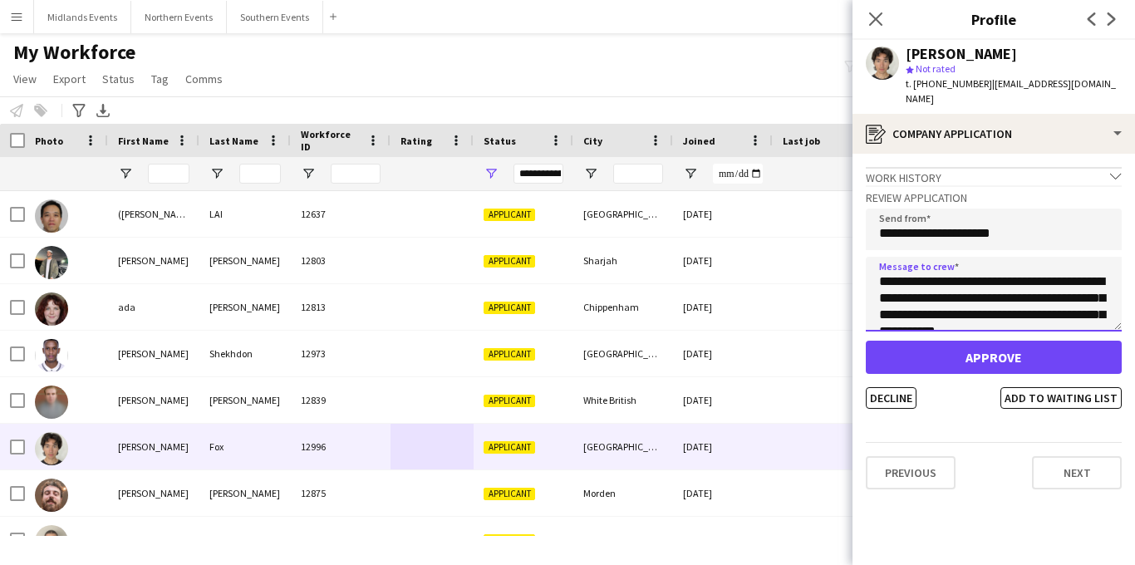
scroll to position [309, 0]
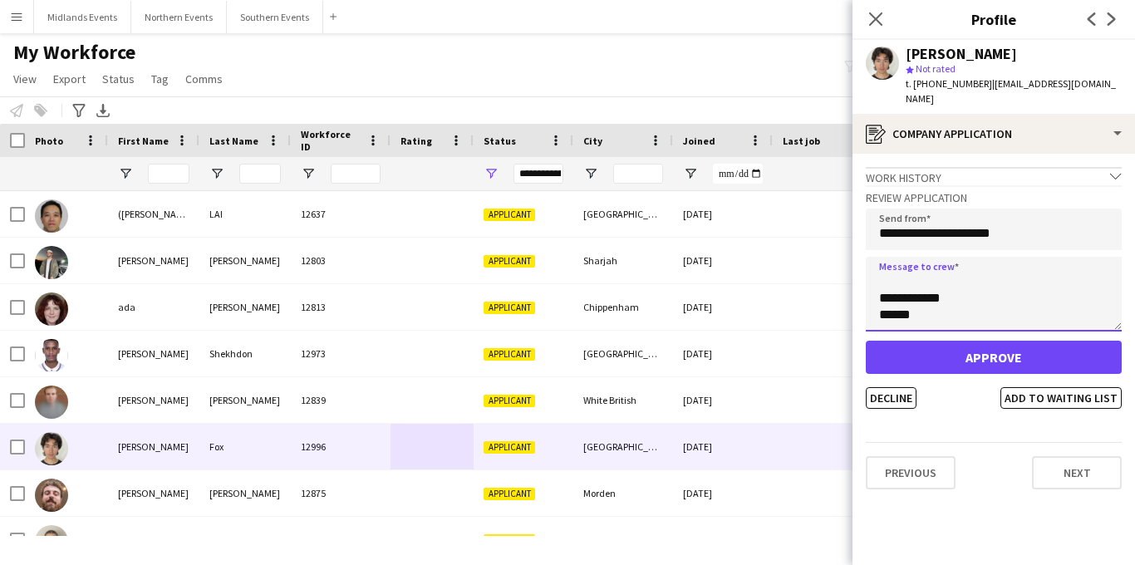
type textarea "**********"
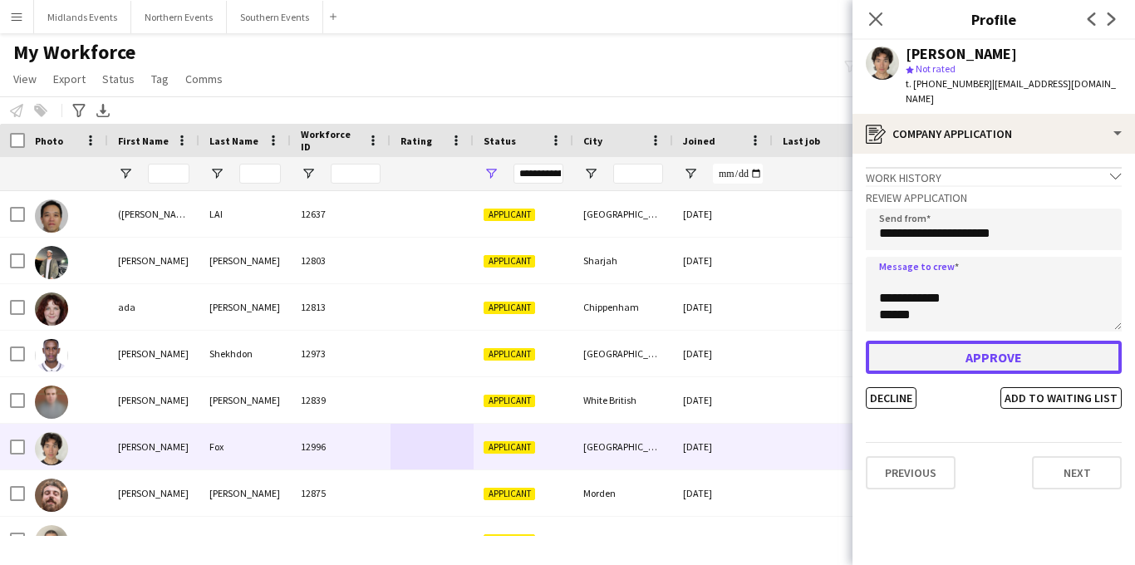
click at [988, 350] on button "Approve" at bounding box center [994, 357] width 256 height 33
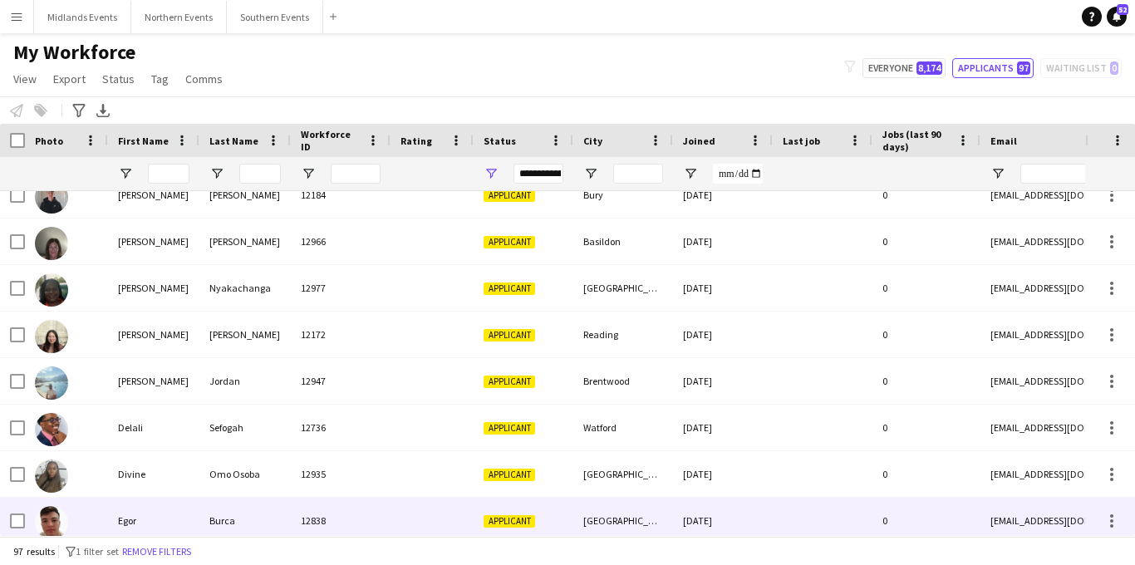
scroll to position [0, 0]
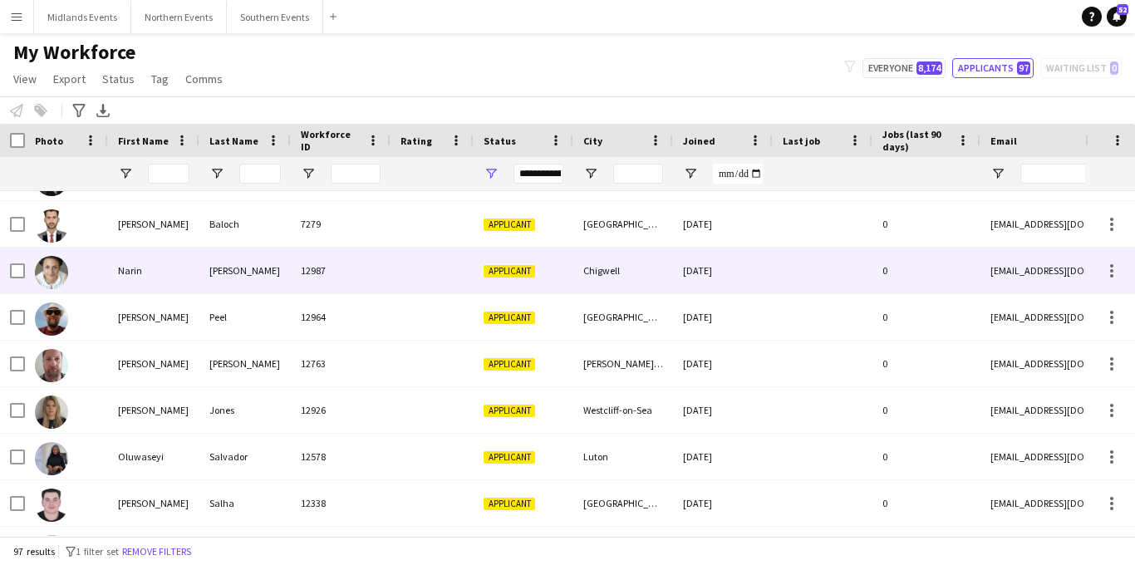
click at [573, 256] on div "Chigwell" at bounding box center [623, 271] width 100 height 46
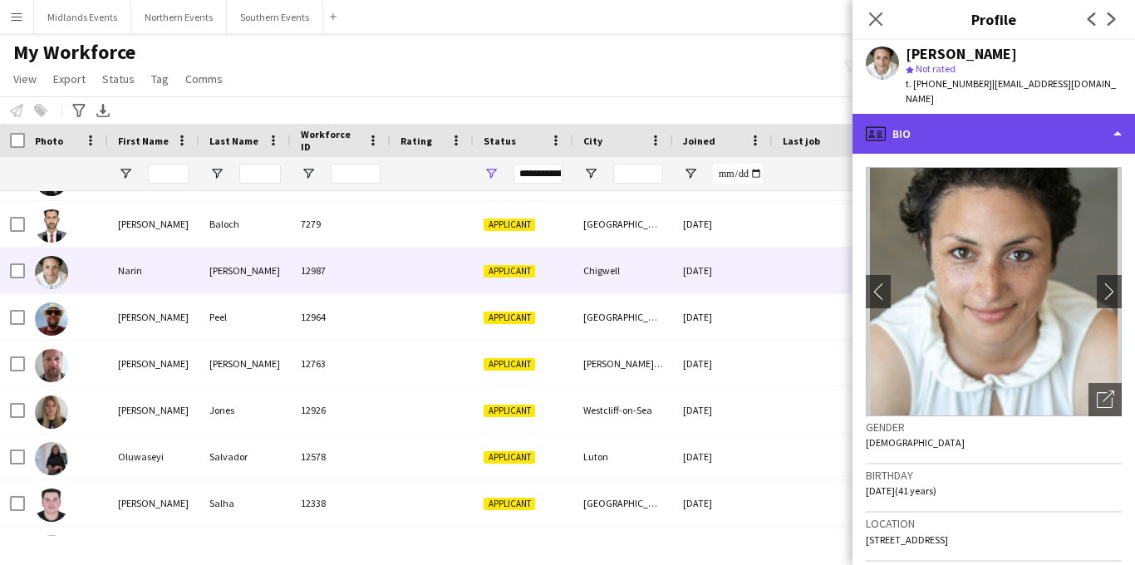
click at [975, 123] on div "profile Bio" at bounding box center [993, 134] width 282 height 40
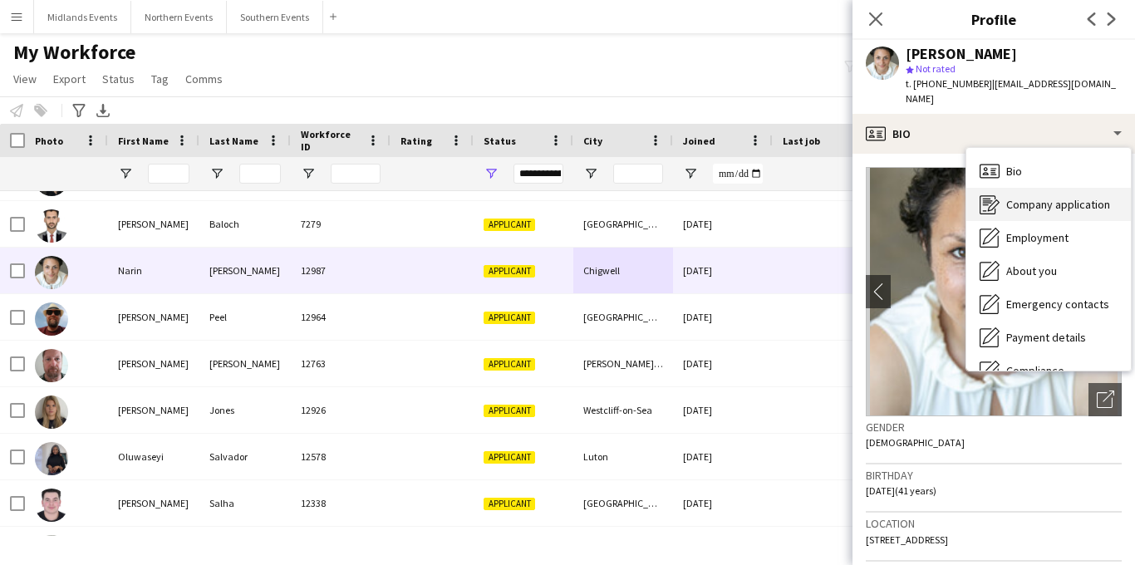
click at [1010, 197] on span "Company application" at bounding box center [1058, 204] width 104 height 15
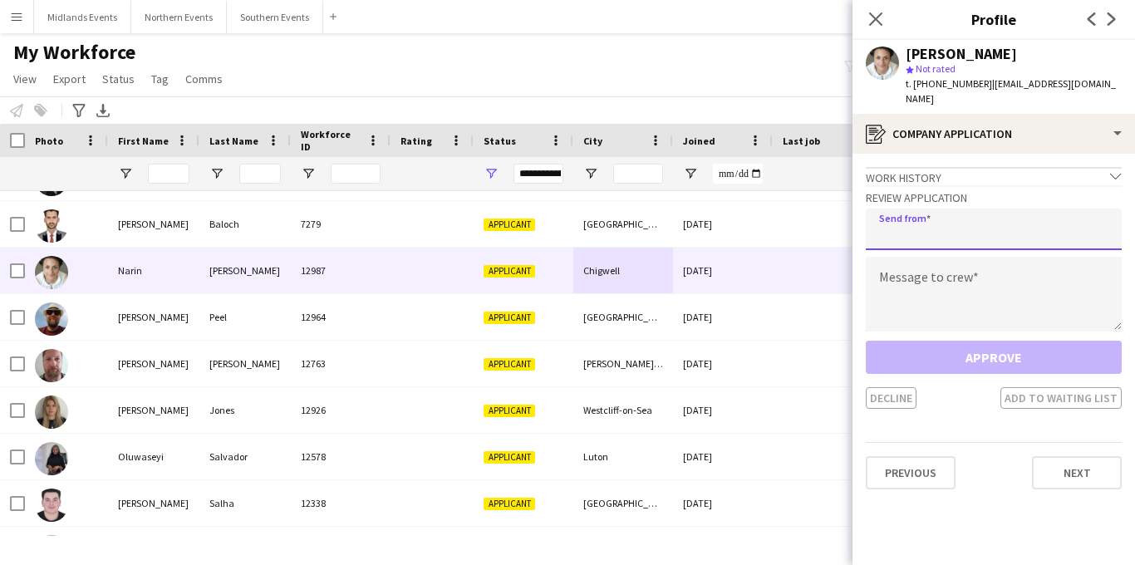
click at [895, 215] on input "email" at bounding box center [994, 229] width 256 height 42
type input "**********"
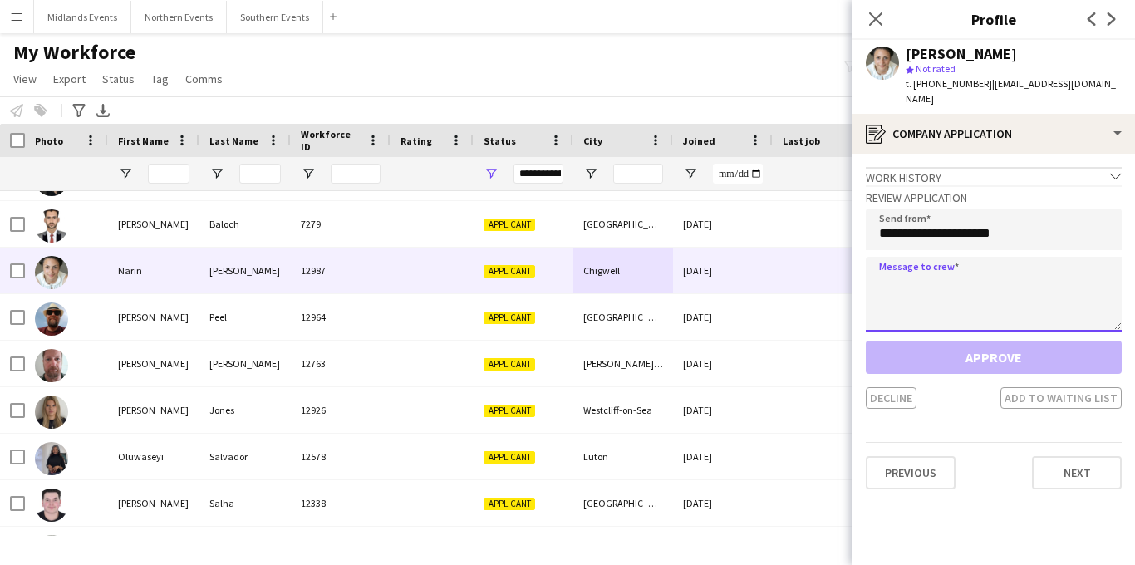
click at [877, 266] on textarea at bounding box center [994, 294] width 256 height 75
paste textarea "**********"
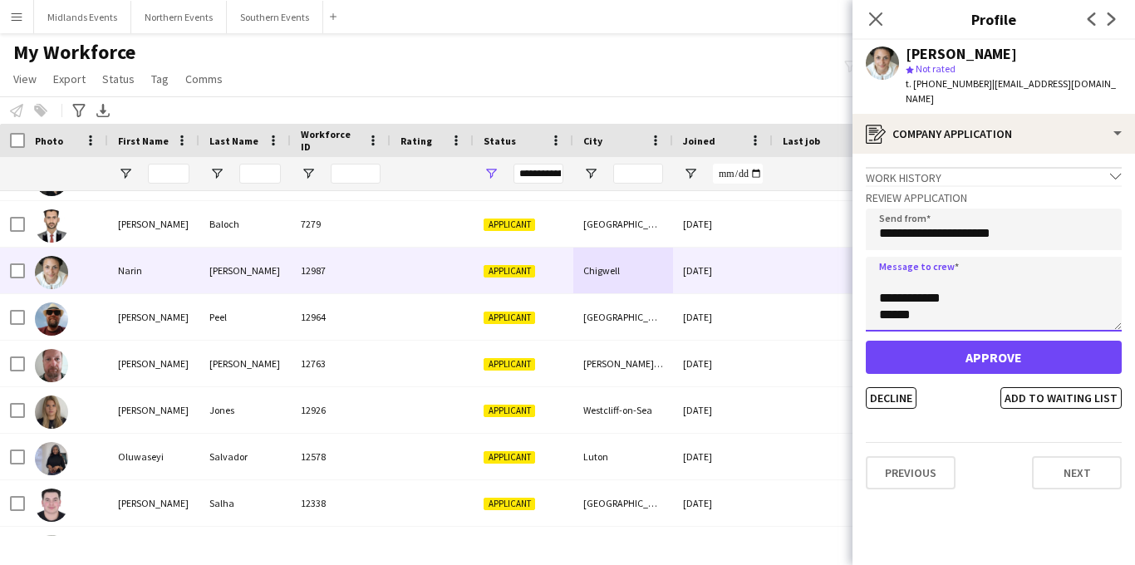
type textarea "**********"
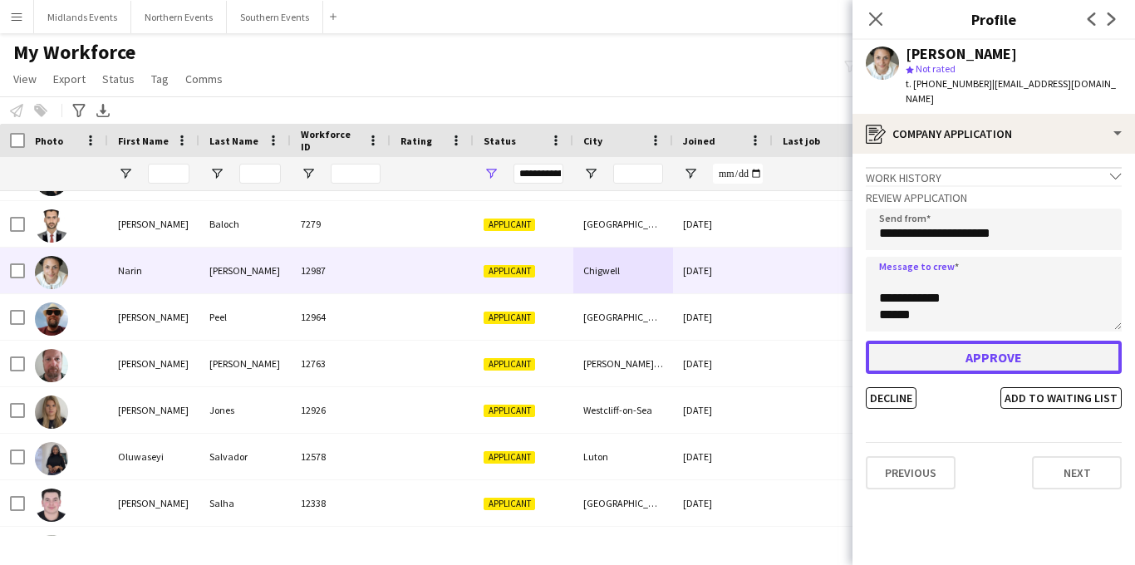
click at [953, 341] on button "Approve" at bounding box center [994, 357] width 256 height 33
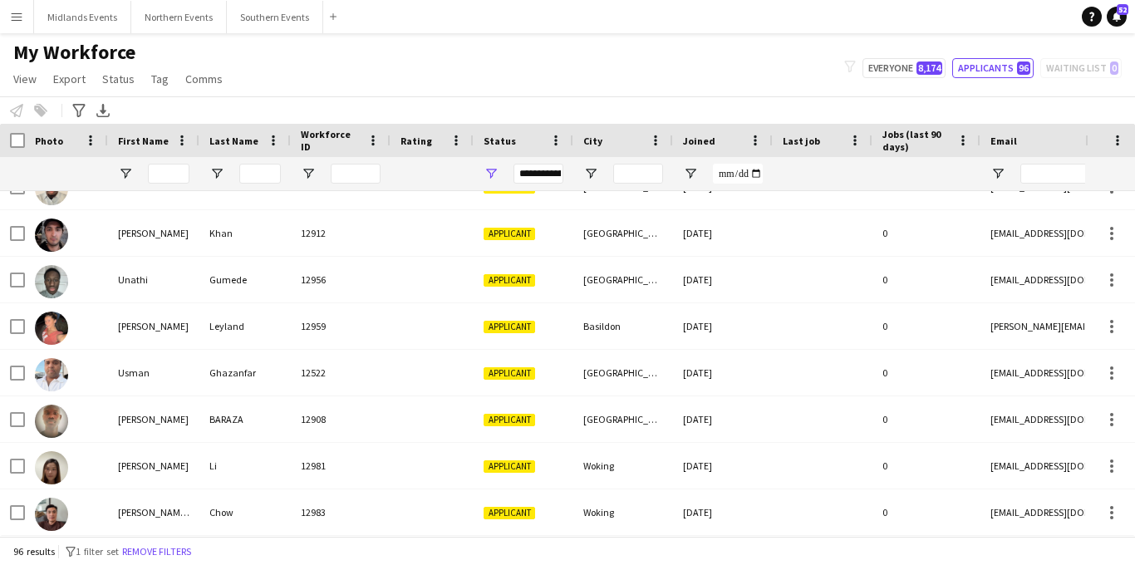
click at [11, 21] on app-icon "Menu" at bounding box center [16, 16] width 13 height 13
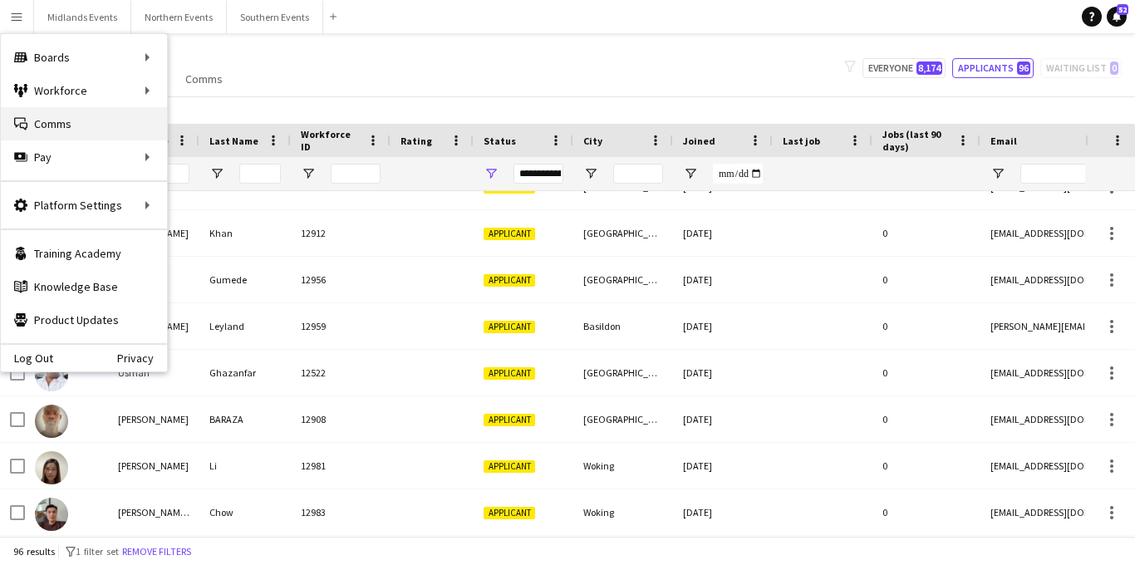
click at [72, 119] on link "Comms Comms" at bounding box center [84, 123] width 166 height 33
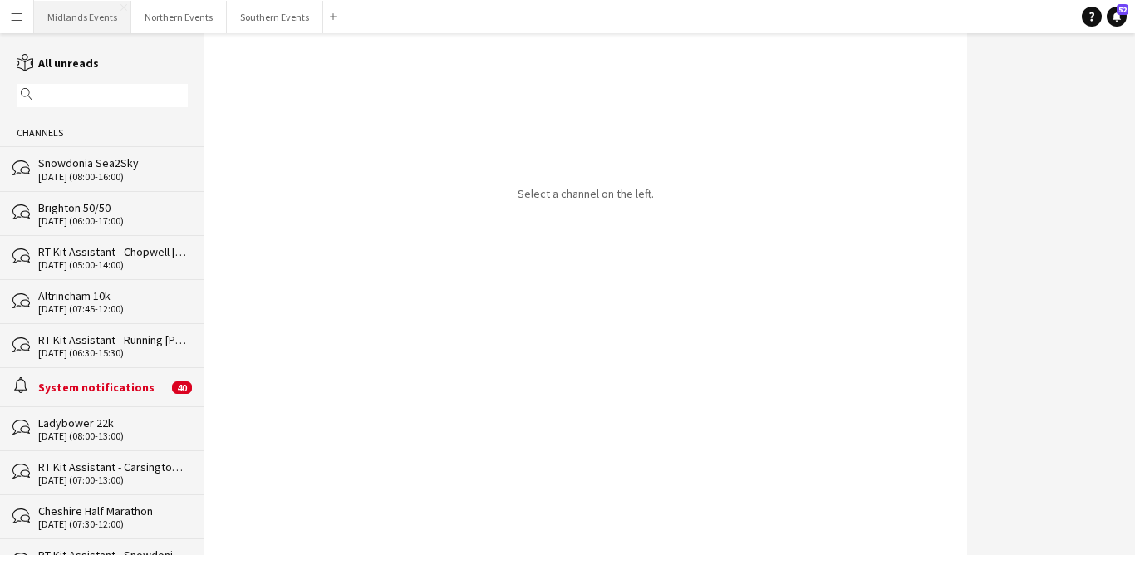
click at [94, 17] on button "Midlands Events Close" at bounding box center [82, 17] width 97 height 32
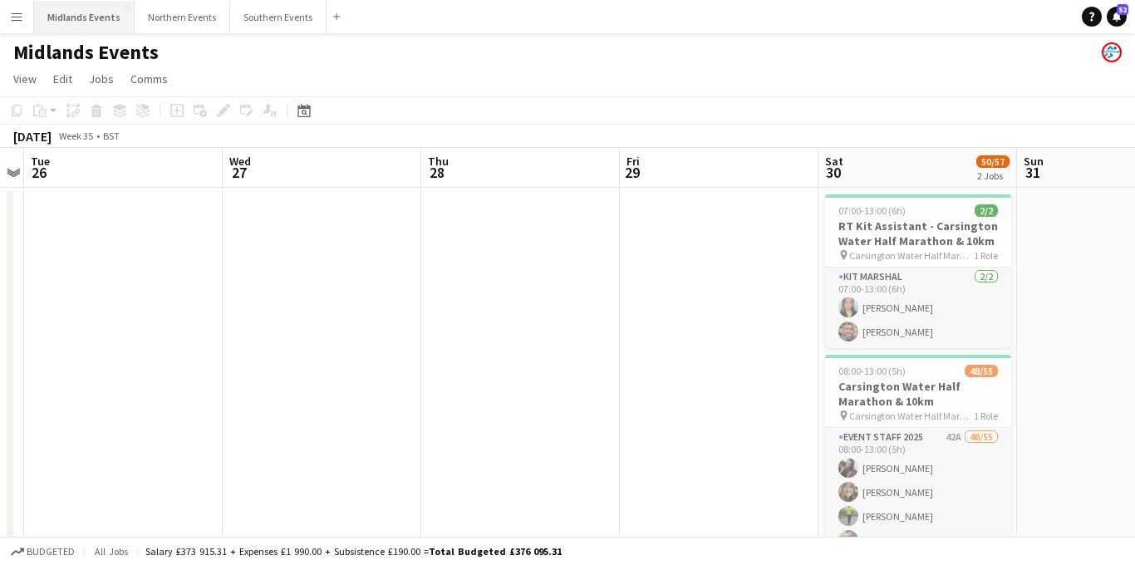
scroll to position [0, 584]
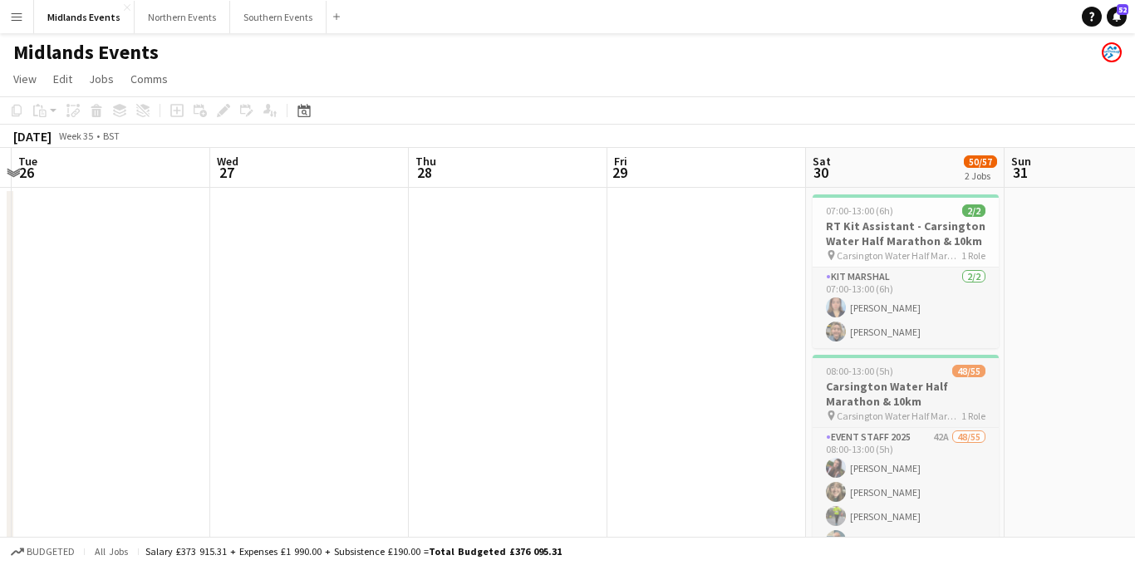
click at [921, 417] on span "Carsington Water Half Marathon & 10km" at bounding box center [898, 416] width 125 height 12
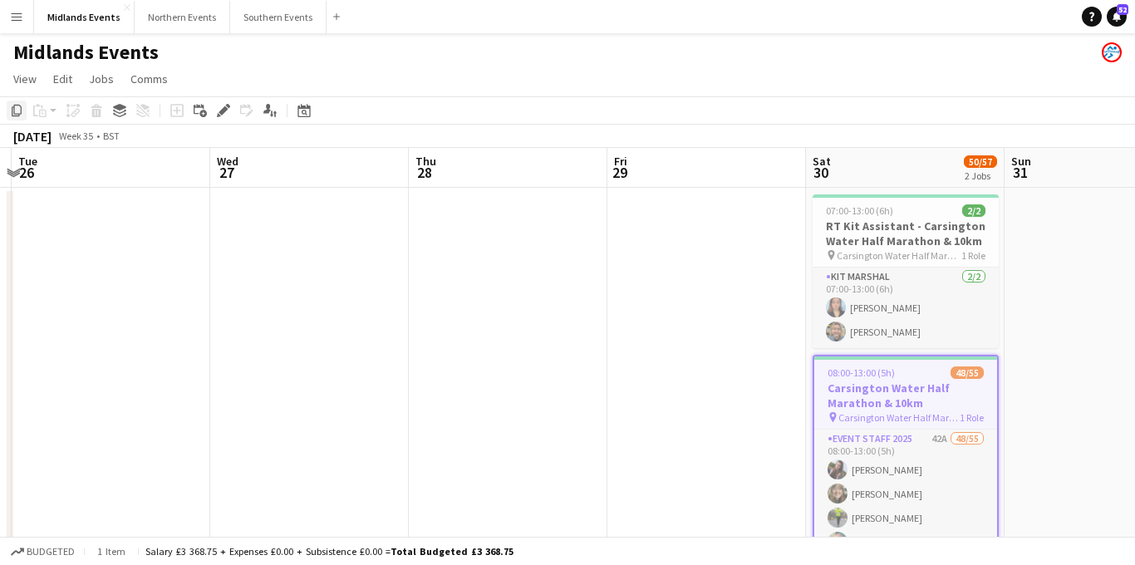
click at [17, 111] on icon "Copy" at bounding box center [16, 110] width 13 height 13
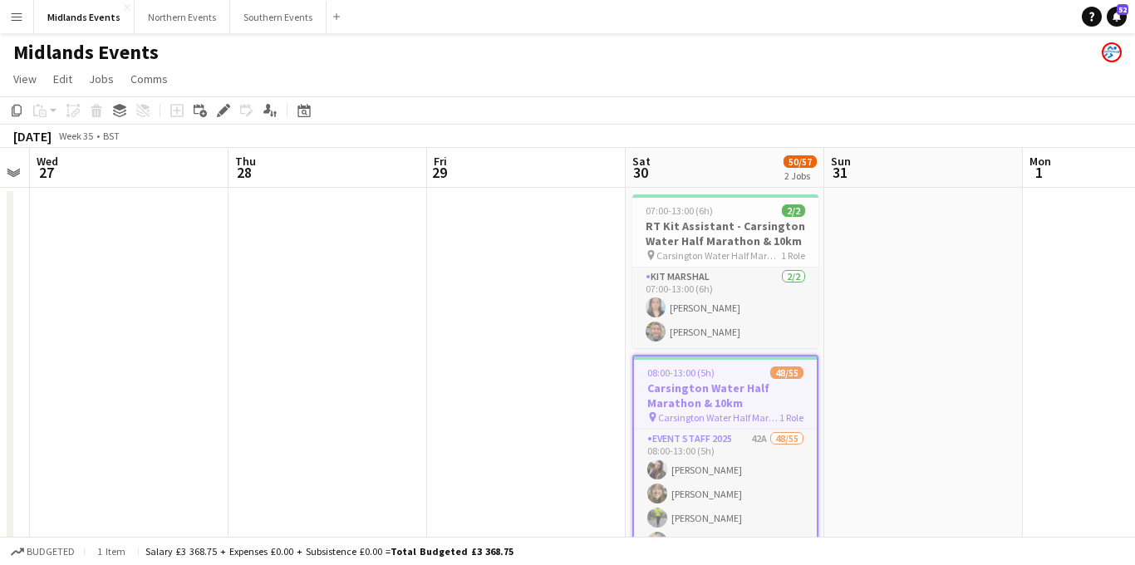
scroll to position [0, 574]
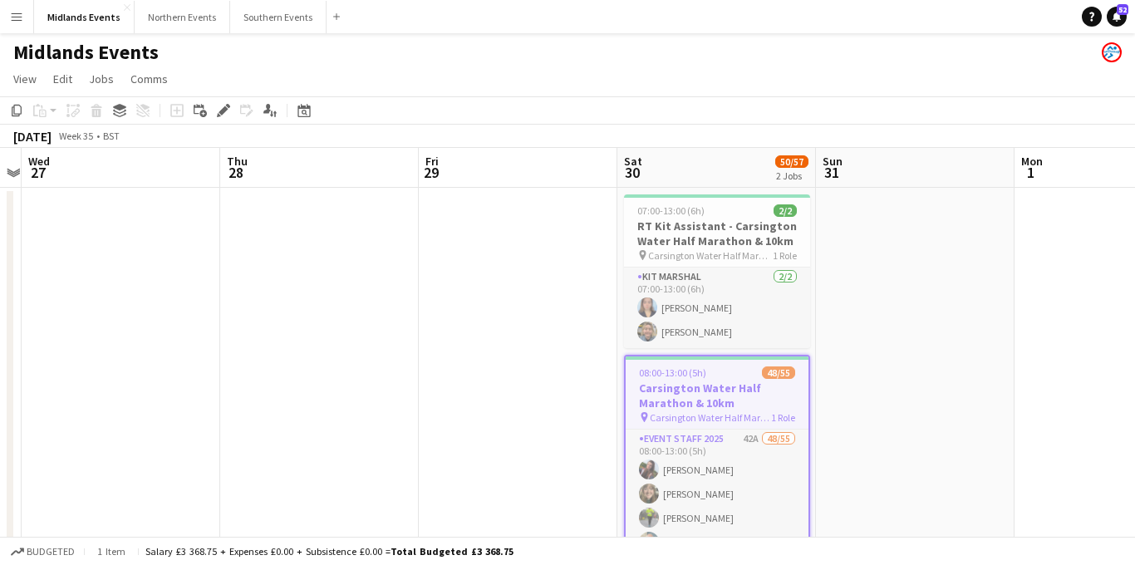
click at [18, 17] on app-icon "Menu" at bounding box center [16, 16] width 13 height 13
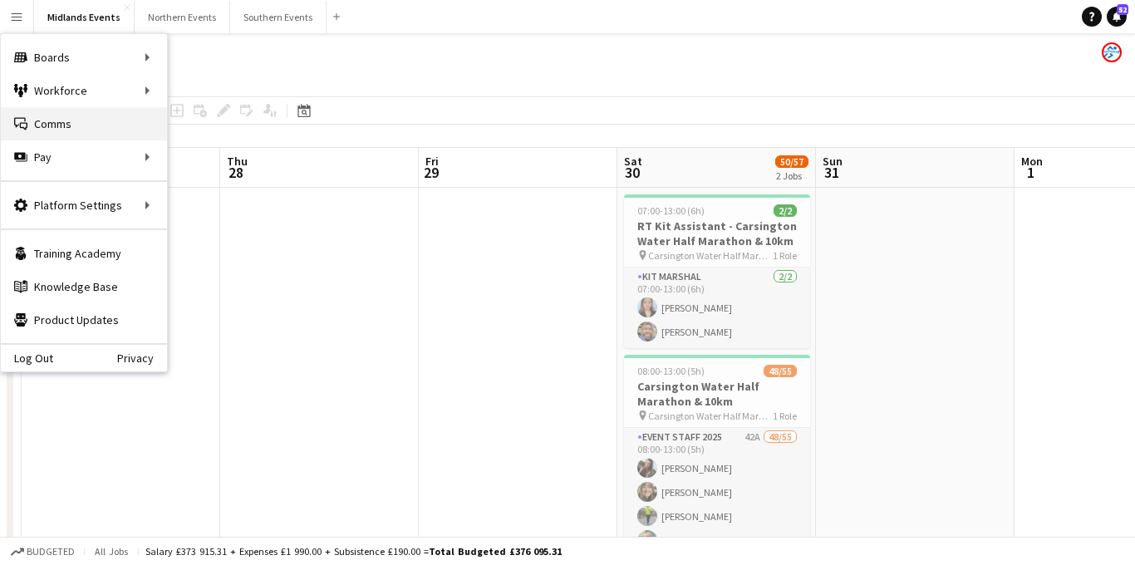
click at [65, 117] on link "Comms Comms" at bounding box center [84, 123] width 166 height 33
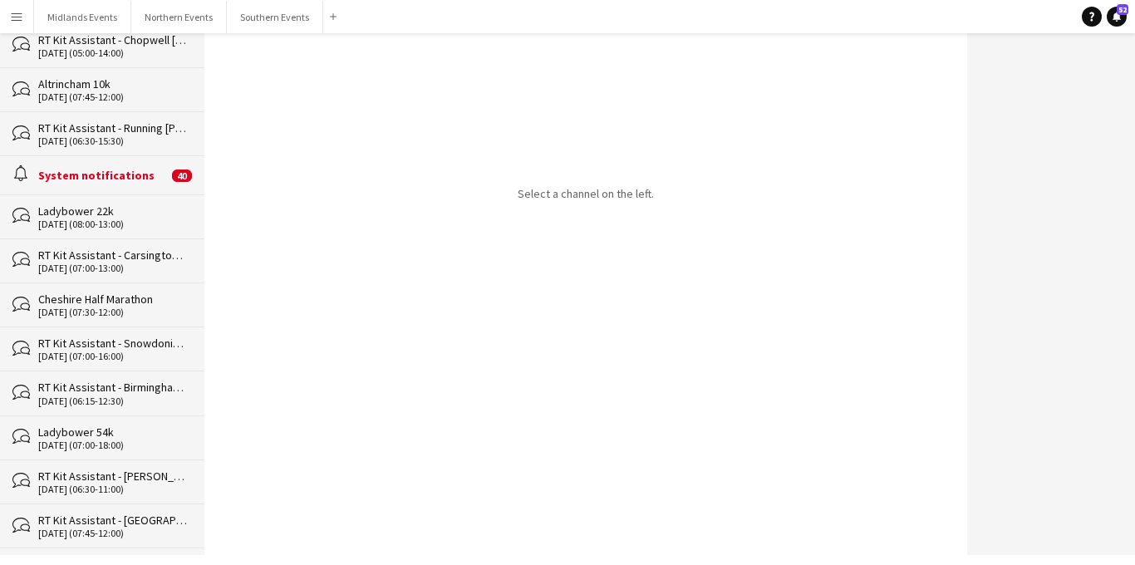
scroll to position [249, 0]
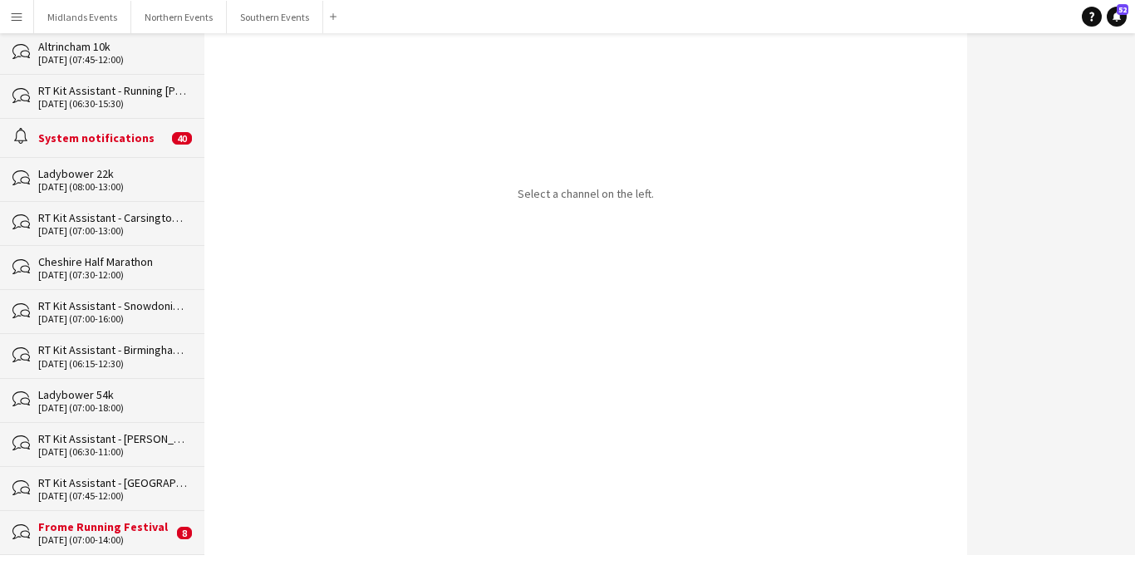
click at [117, 266] on div "Cheshire Half Marathon" at bounding box center [113, 261] width 150 height 15
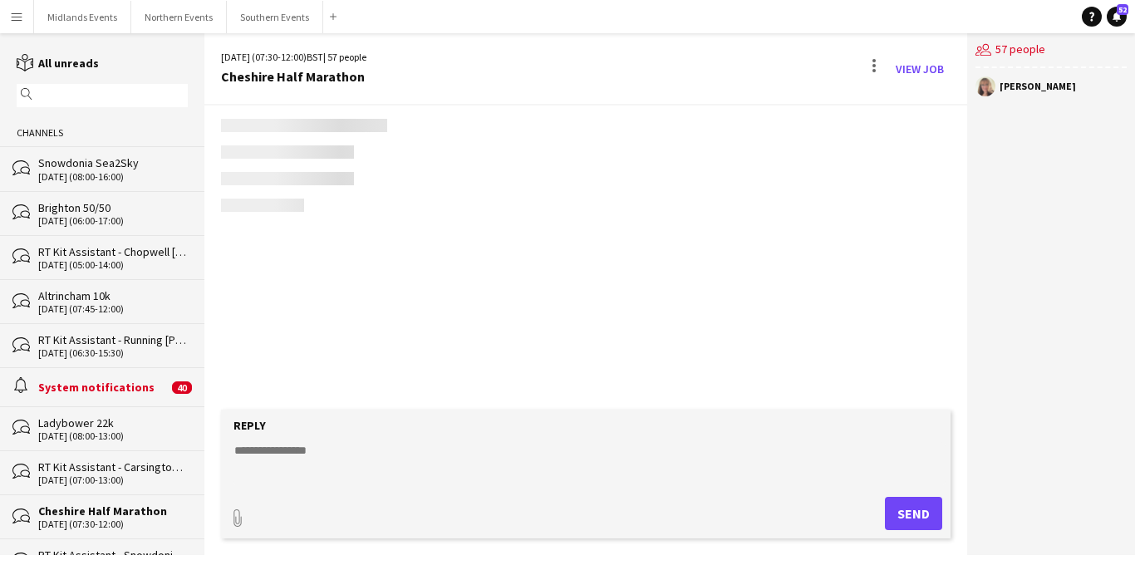
click at [284, 449] on textarea at bounding box center [590, 463] width 714 height 43
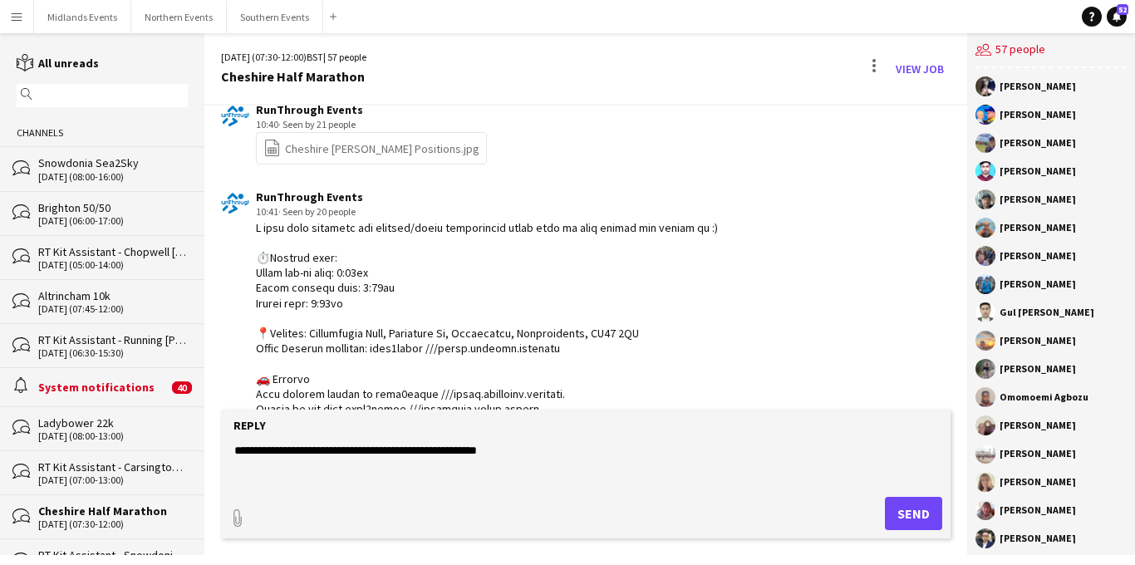
scroll to position [3403, 0]
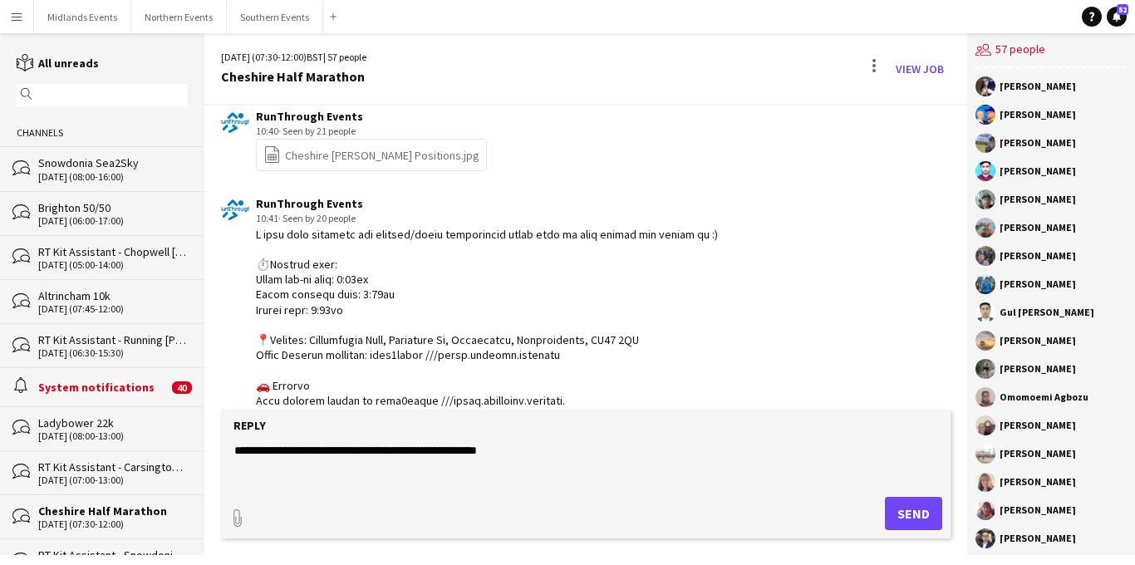
type textarea "**********"
click at [902, 509] on button "Send" at bounding box center [913, 513] width 57 height 33
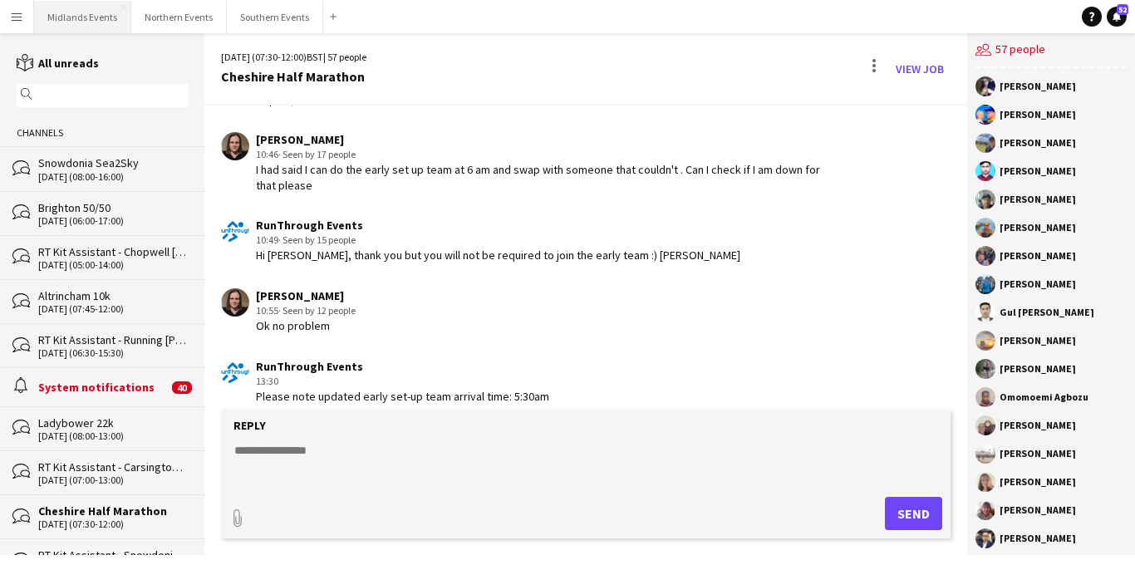
click at [79, 21] on button "Midlands Events Close" at bounding box center [82, 17] width 97 height 32
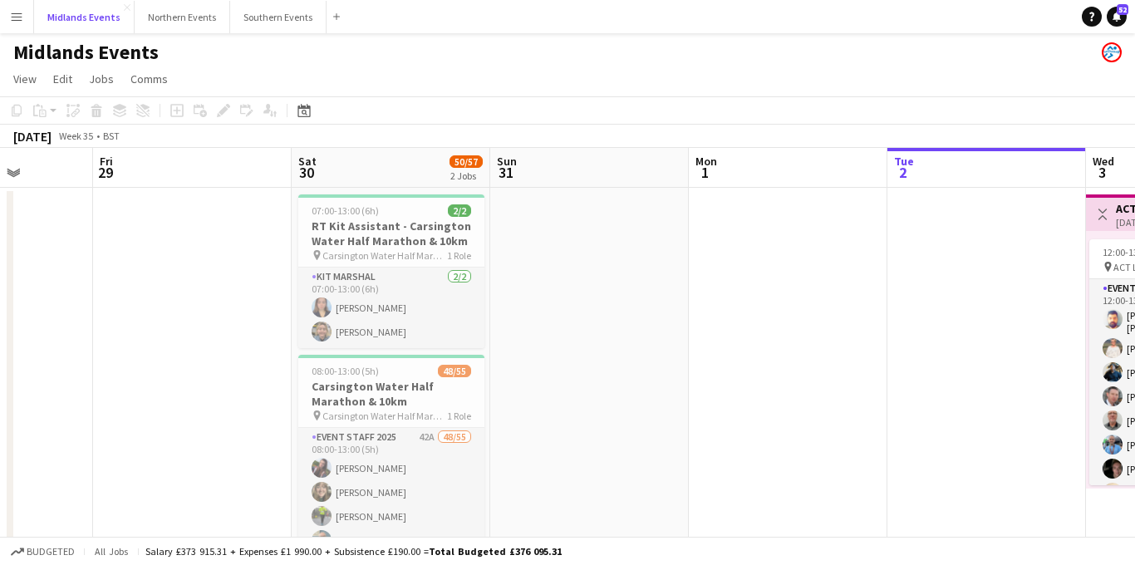
scroll to position [0, 501]
click at [405, 405] on h3 "Carsington Water Half Marathon & 10km" at bounding box center [393, 394] width 186 height 30
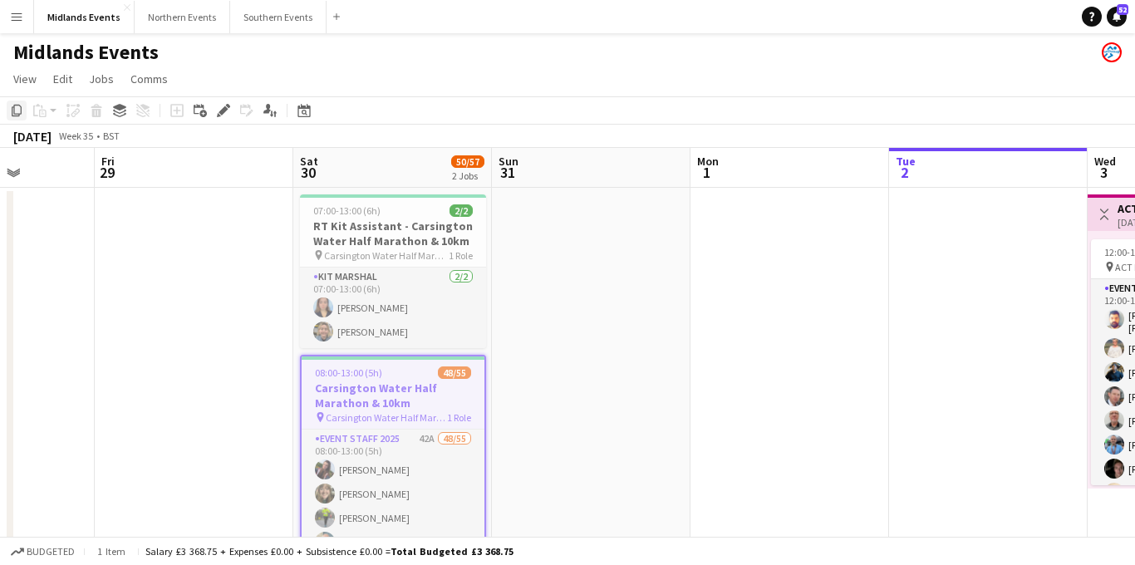
click at [15, 113] on icon at bounding box center [17, 111] width 10 height 12
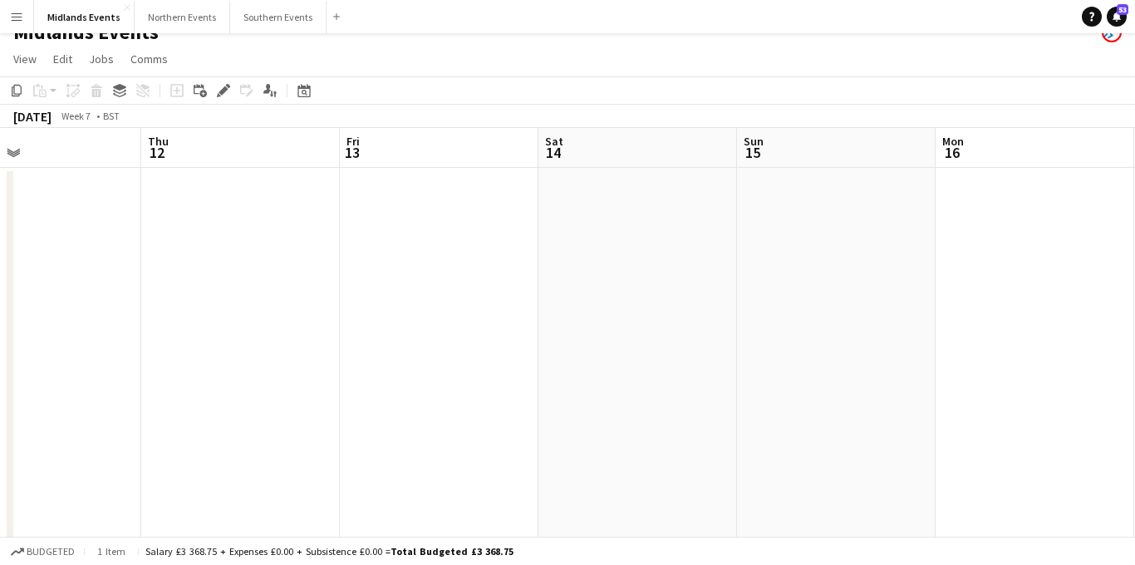
scroll to position [0, 684]
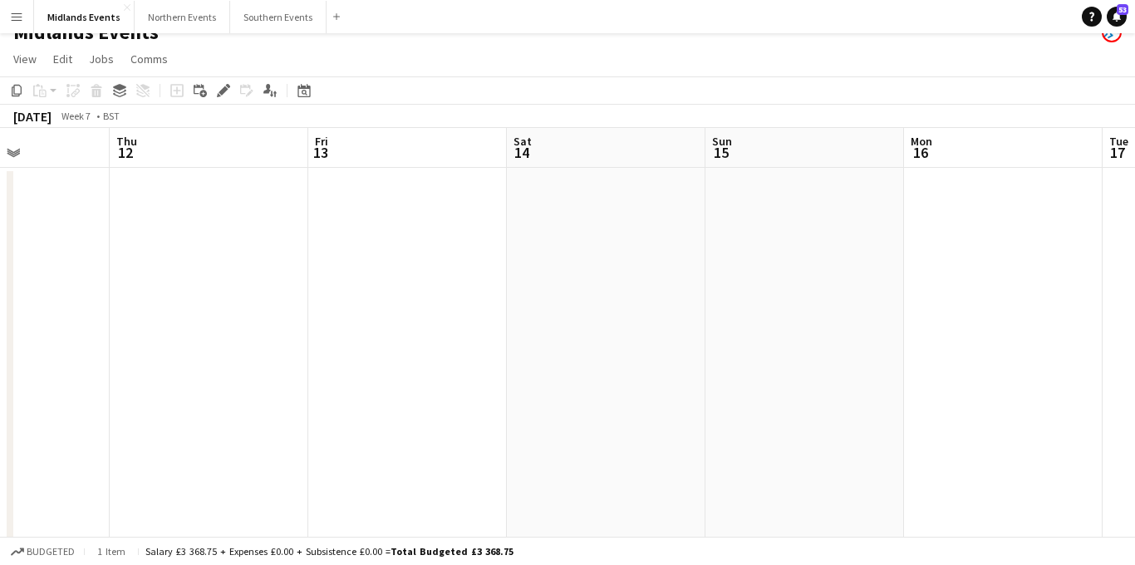
click at [582, 264] on app-date-cell at bounding box center [606, 518] width 199 height 700
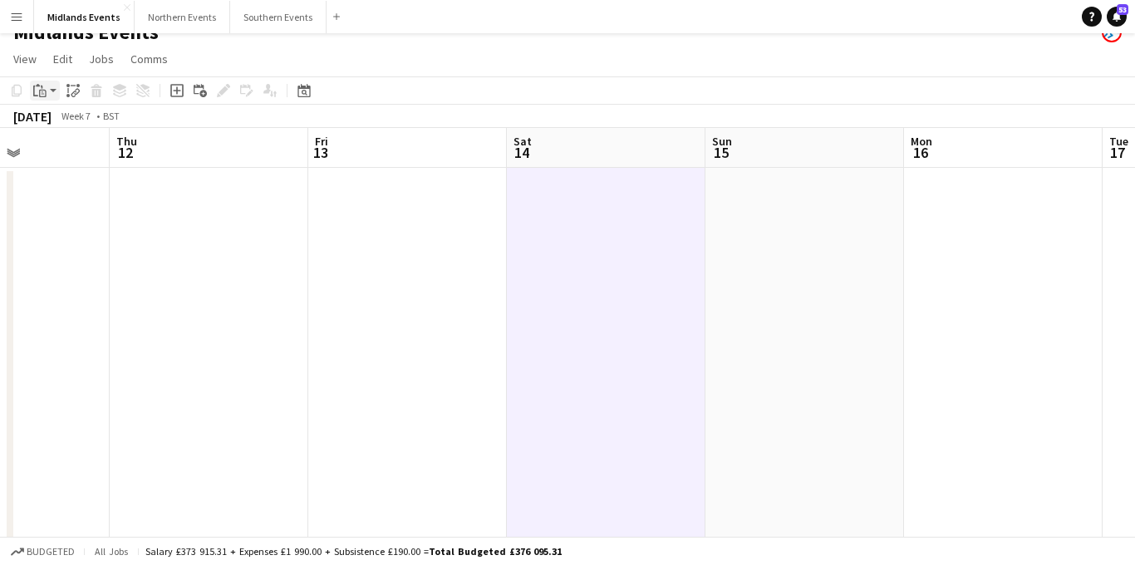
click at [48, 91] on div "Paste" at bounding box center [40, 91] width 20 height 20
click at [86, 123] on link "Paste Command V" at bounding box center [109, 122] width 131 height 15
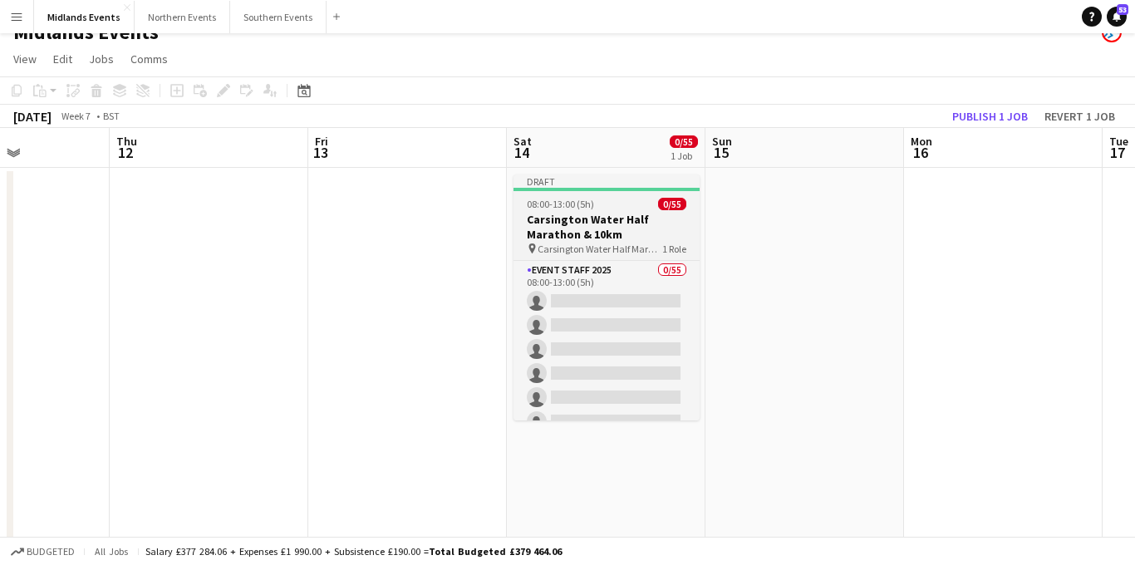
click at [625, 212] on h3 "Carsington Water Half Marathon & 10km" at bounding box center [606, 227] width 186 height 30
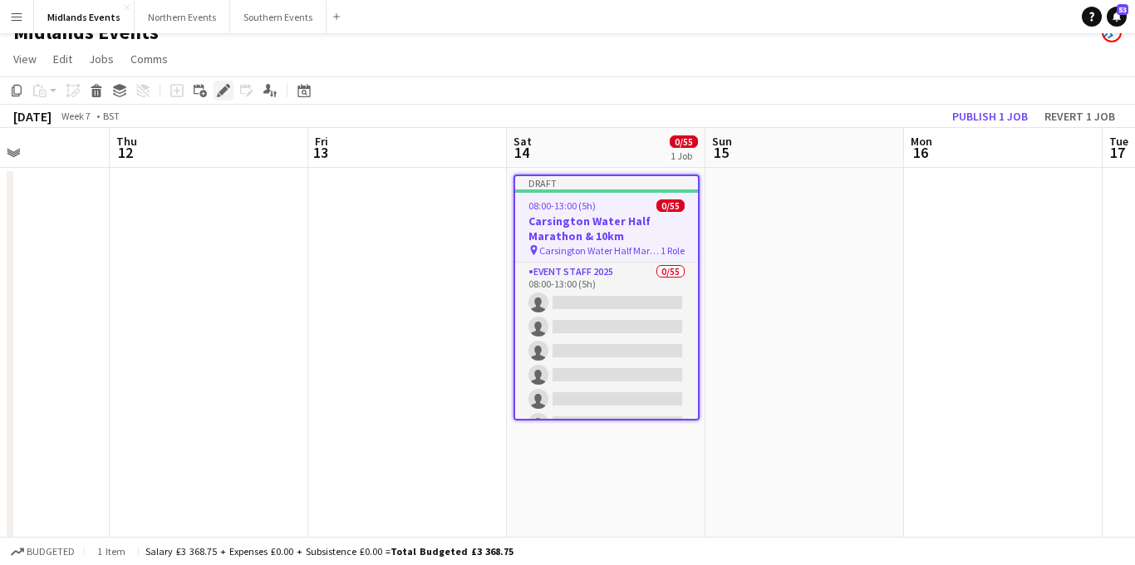
click at [218, 95] on icon at bounding box center [219, 95] width 4 height 4
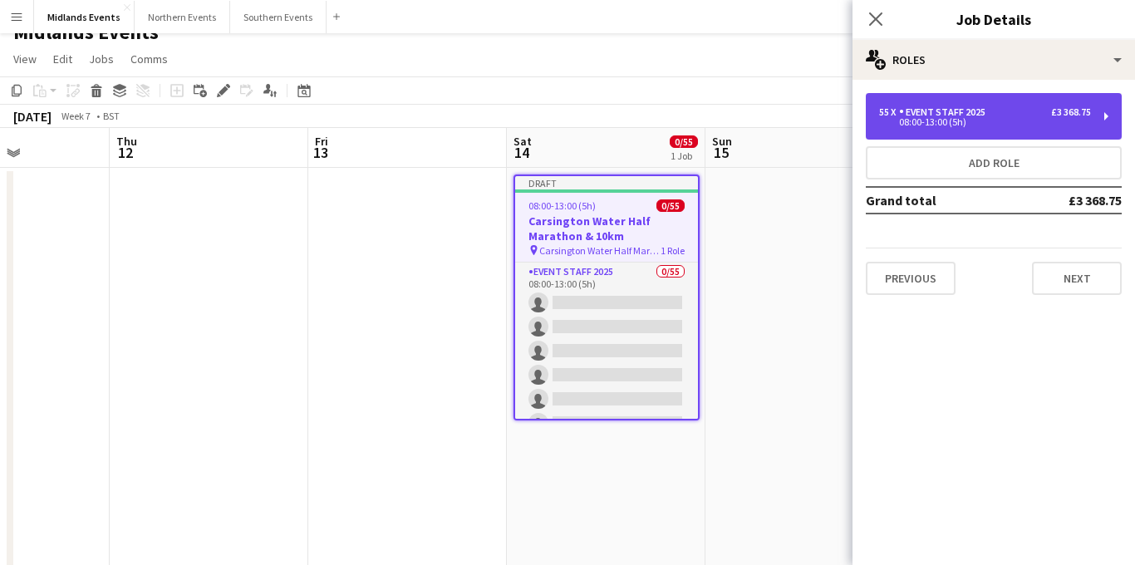
click at [976, 127] on div "55 x Event Staff 2025 £3 368.75 08:00-13:00 (5h)" at bounding box center [994, 116] width 256 height 47
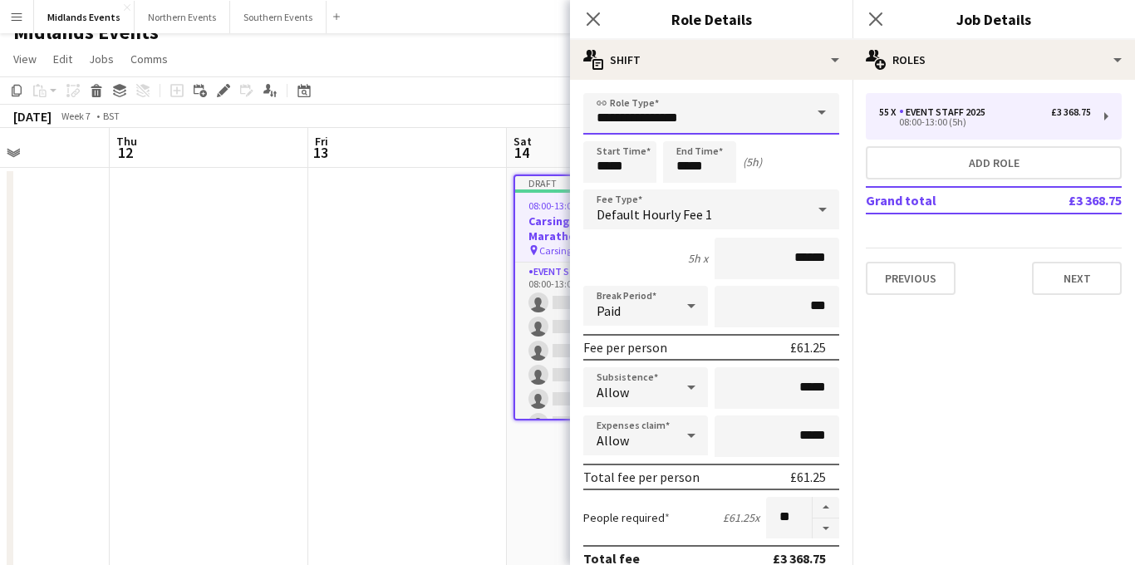
click at [715, 118] on input "**********" at bounding box center [711, 114] width 256 height 42
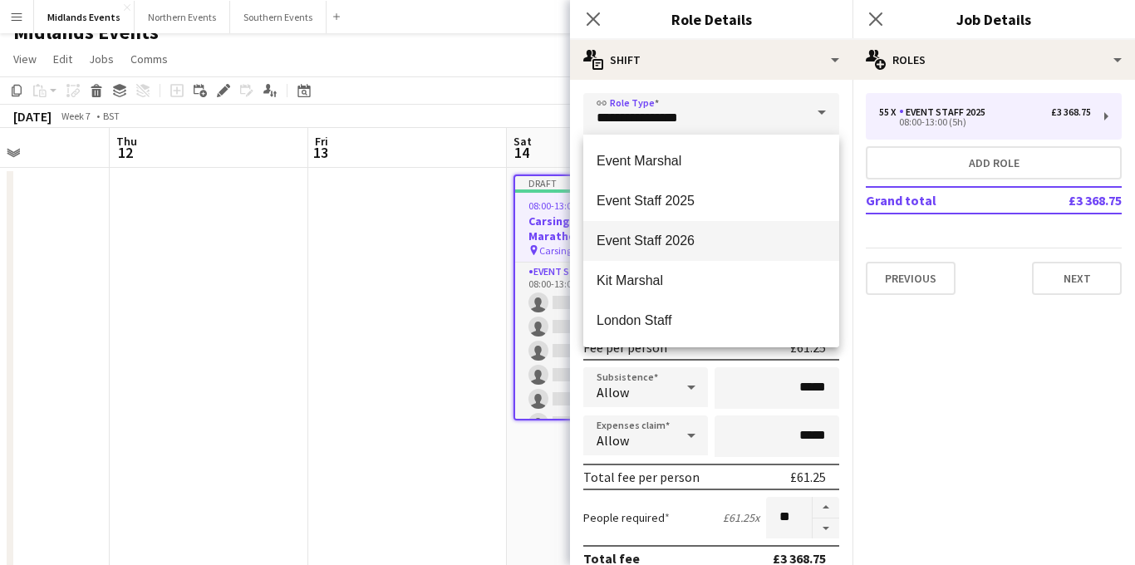
click at [720, 229] on mat-option "Event Staff 2026" at bounding box center [711, 241] width 256 height 40
type input "**********"
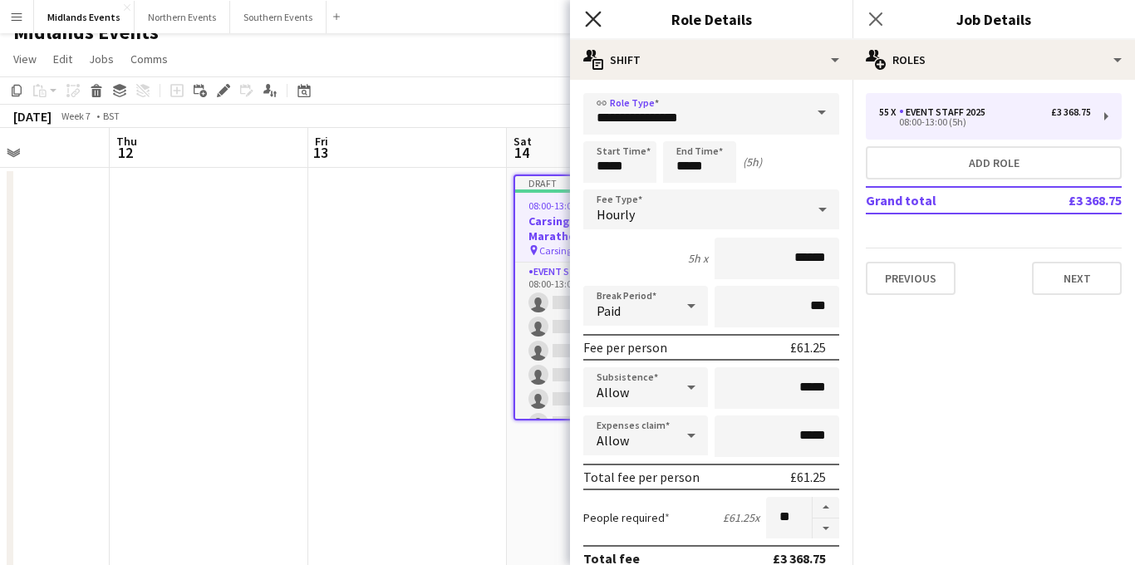
click at [593, 23] on icon "Close pop-in" at bounding box center [593, 19] width 16 height 16
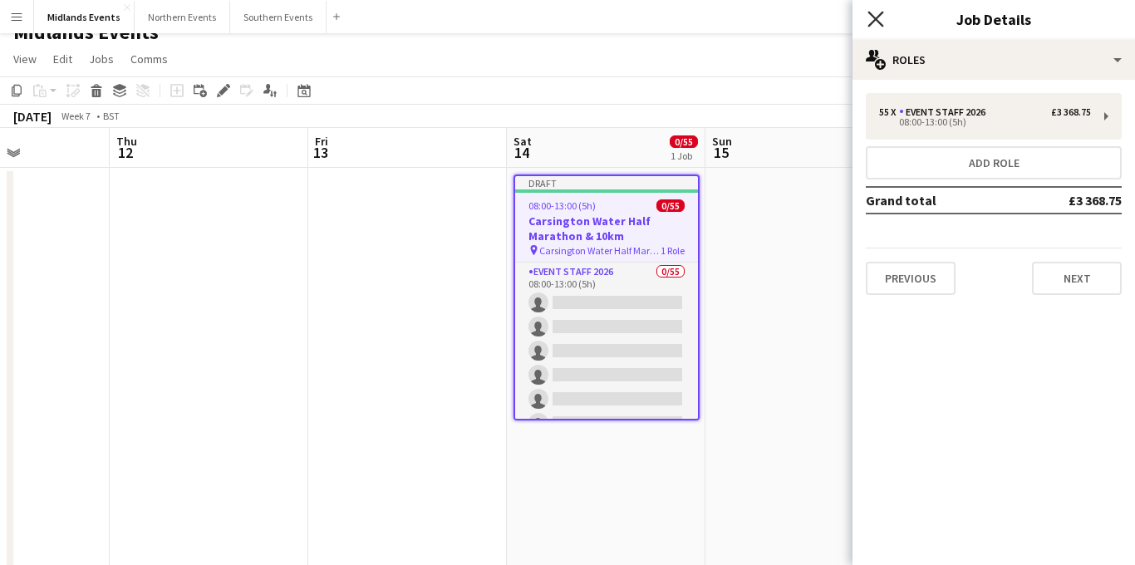
click at [876, 25] on icon "Close pop-in" at bounding box center [875, 19] width 16 height 16
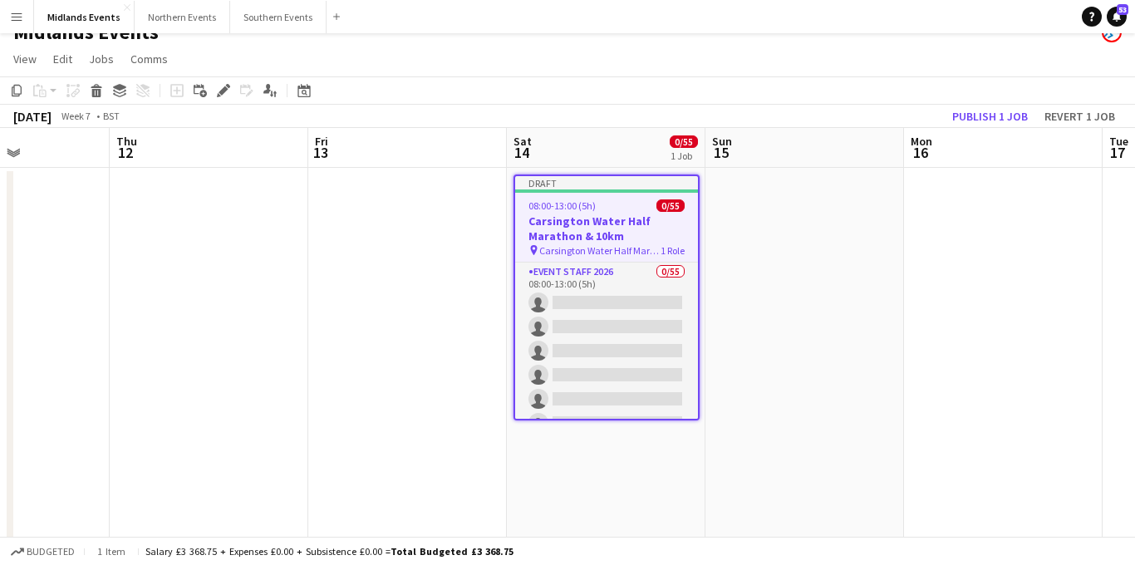
click at [612, 225] on h3 "Carsington Water Half Marathon & 10km" at bounding box center [606, 228] width 183 height 30
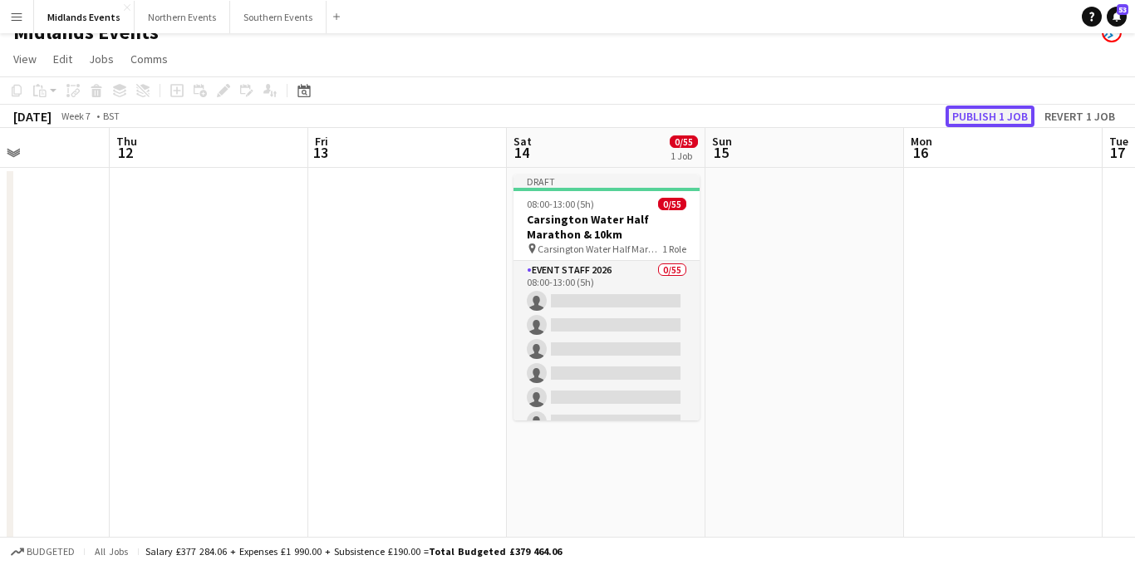
click at [1006, 123] on button "Publish 1 job" at bounding box center [989, 116] width 89 height 22
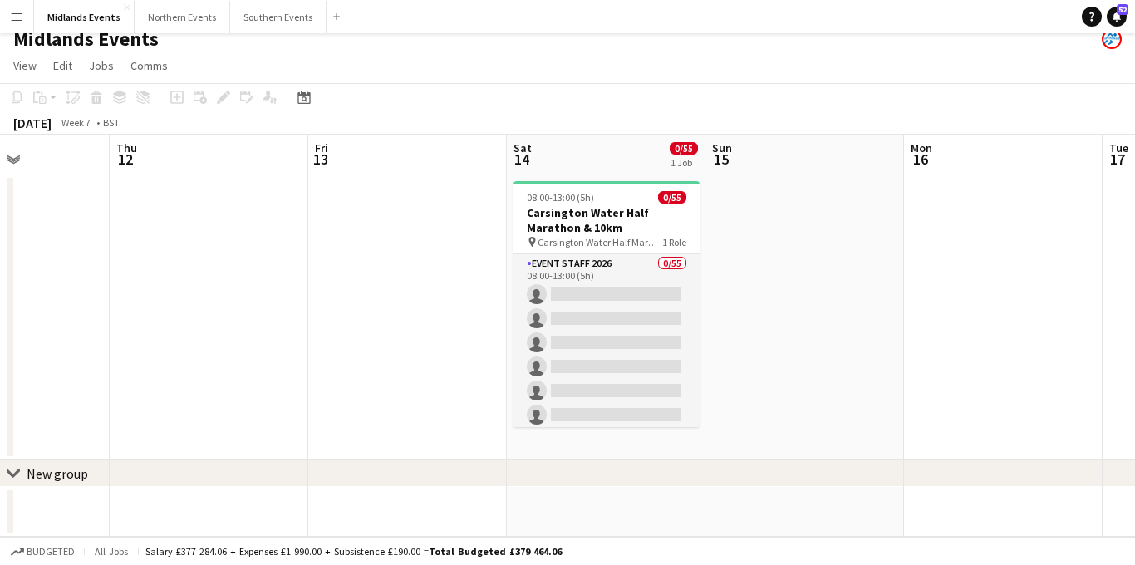
scroll to position [0, 0]
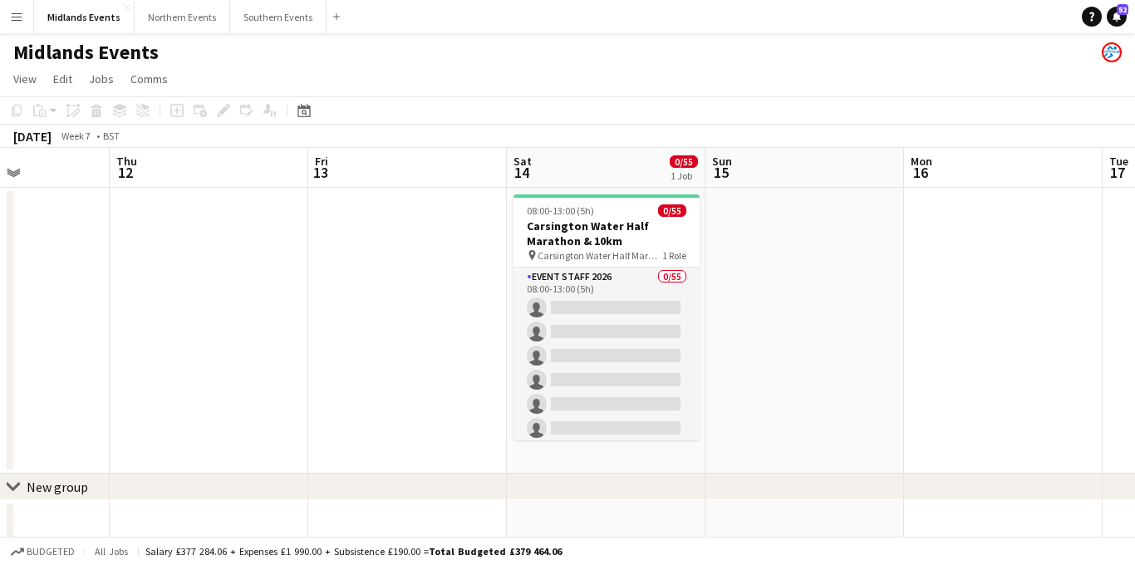
click at [5, 24] on button "Menu" at bounding box center [16, 16] width 33 height 33
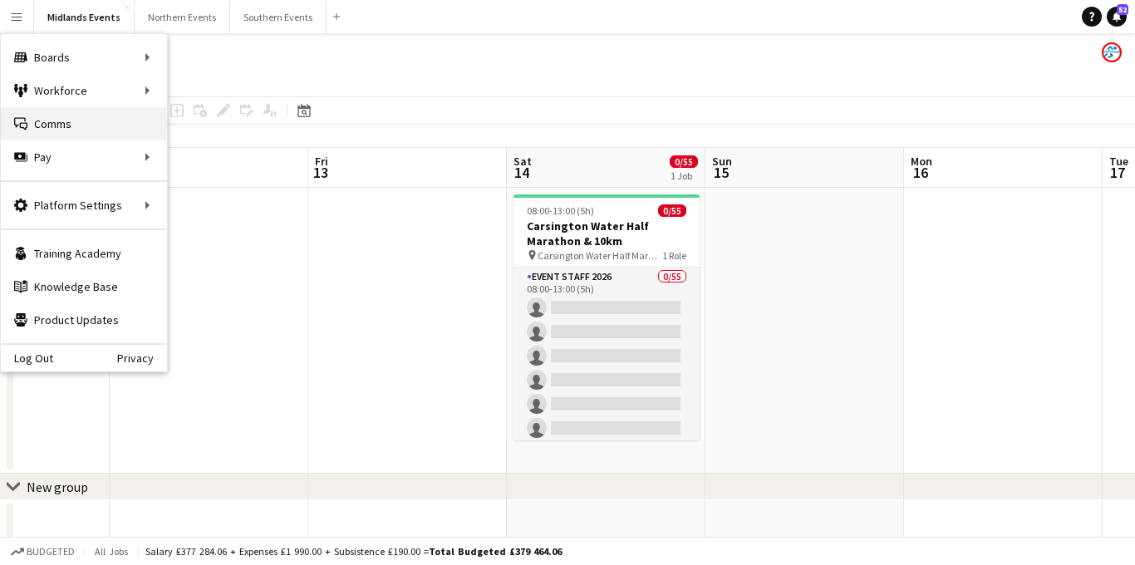
click at [66, 127] on link "Comms Comms" at bounding box center [84, 123] width 166 height 33
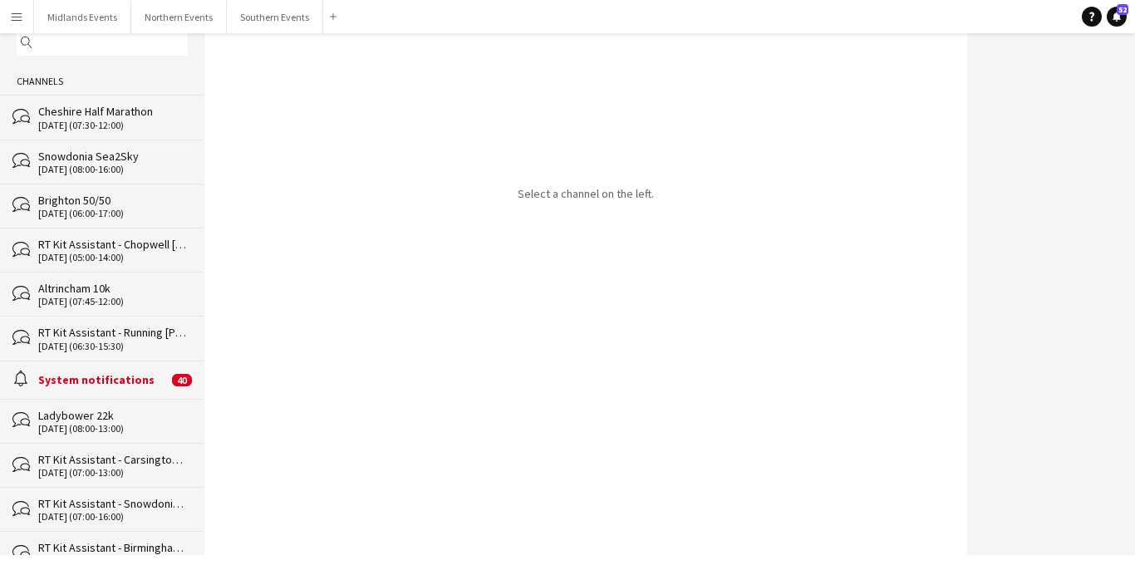
scroll to position [16, 0]
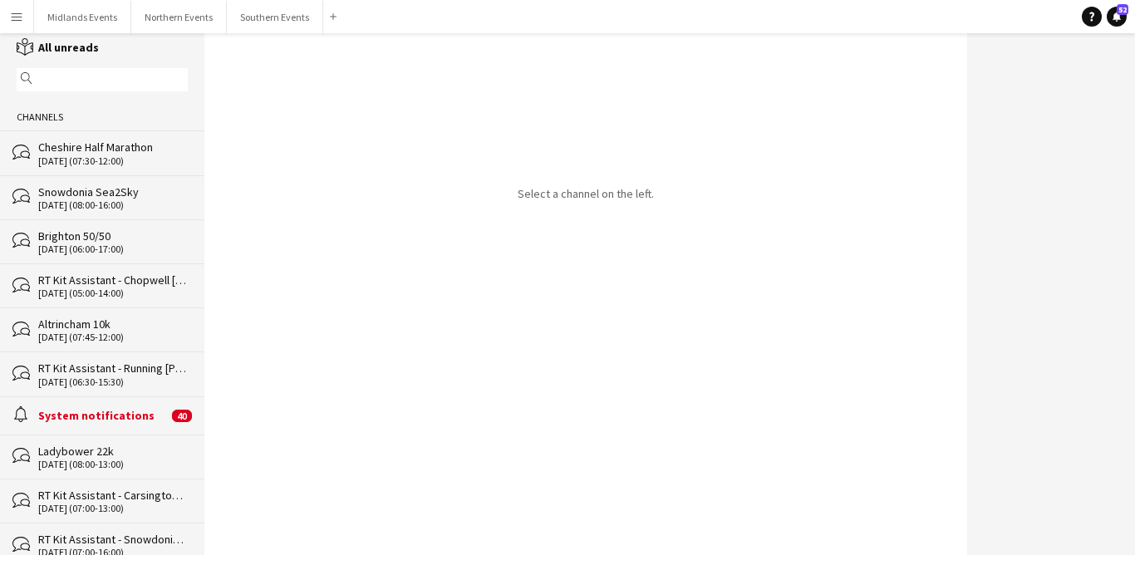
click at [14, 17] on app-icon "Menu" at bounding box center [16, 16] width 13 height 13
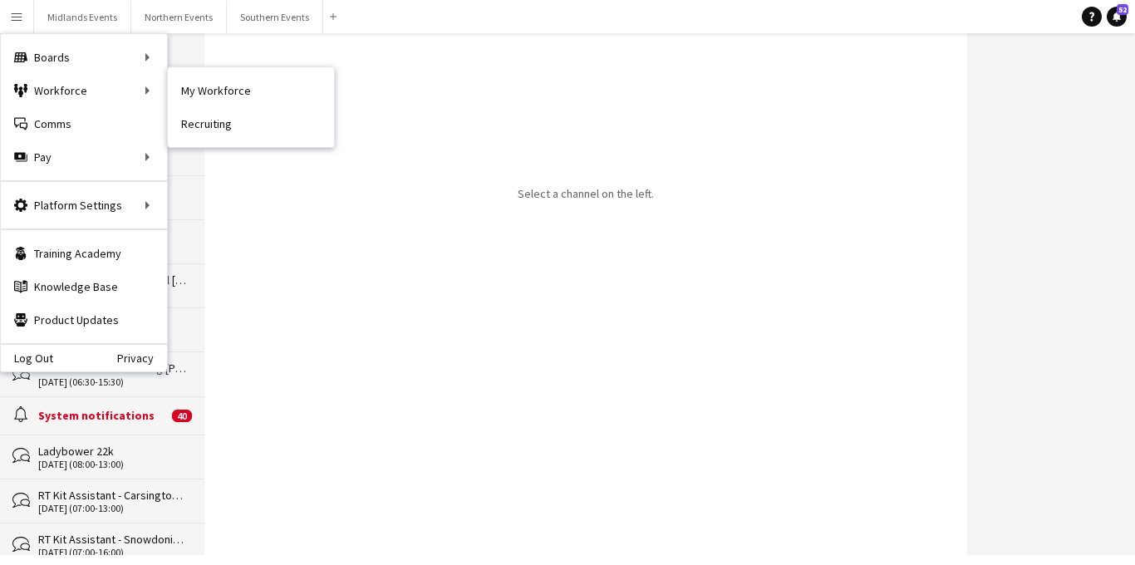
click at [187, 94] on link "My Workforce" at bounding box center [251, 90] width 166 height 33
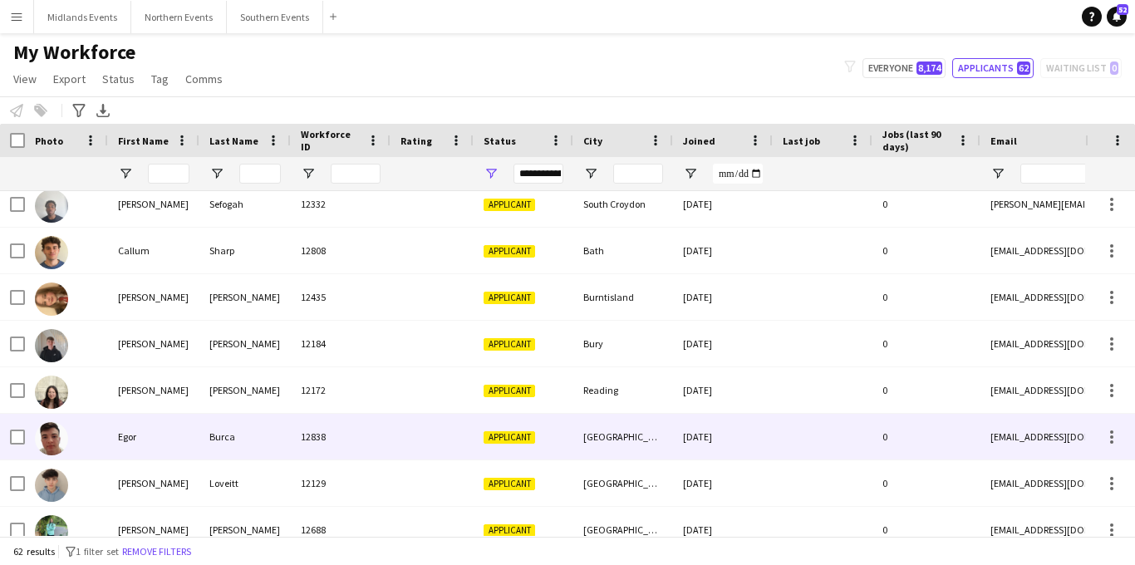
scroll to position [401, 0]
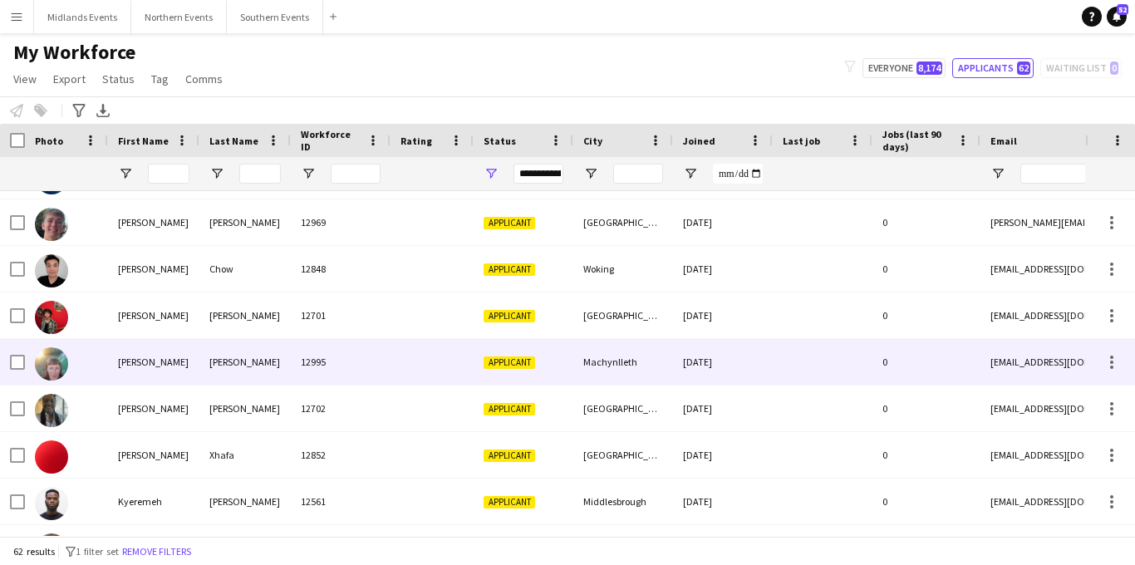
click at [535, 358] on div "Applicant" at bounding box center [523, 362] width 100 height 46
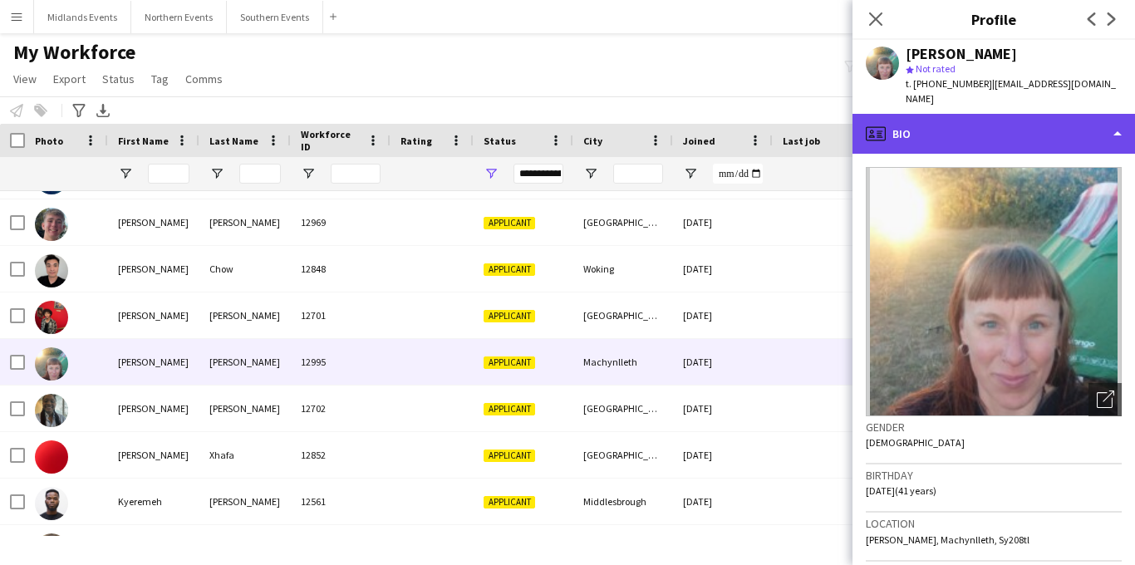
click at [994, 114] on div "profile Bio" at bounding box center [993, 134] width 282 height 40
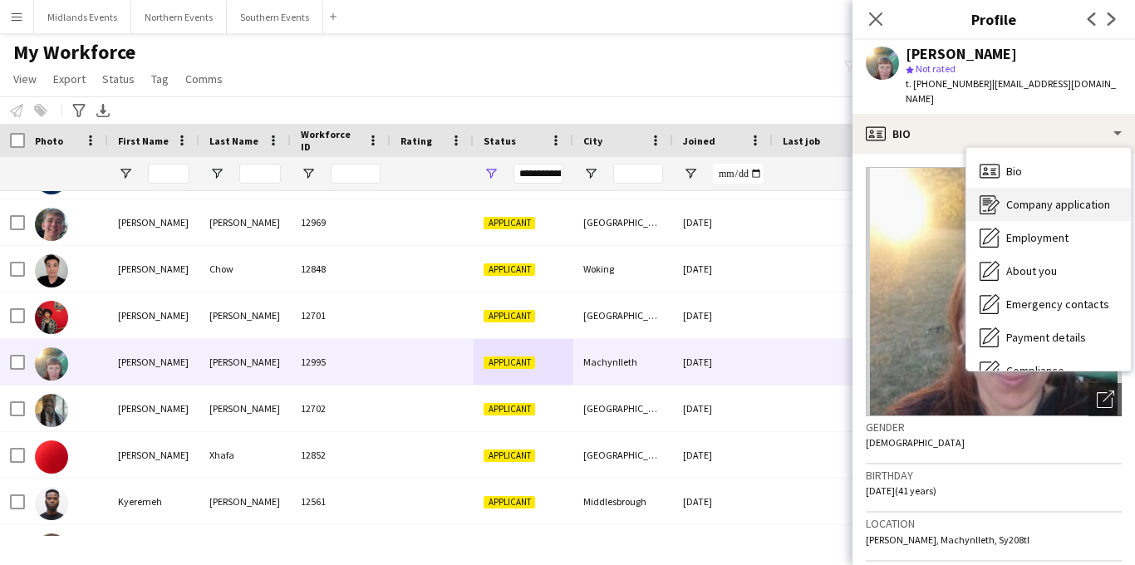
click at [1034, 197] on span "Company application" at bounding box center [1058, 204] width 104 height 15
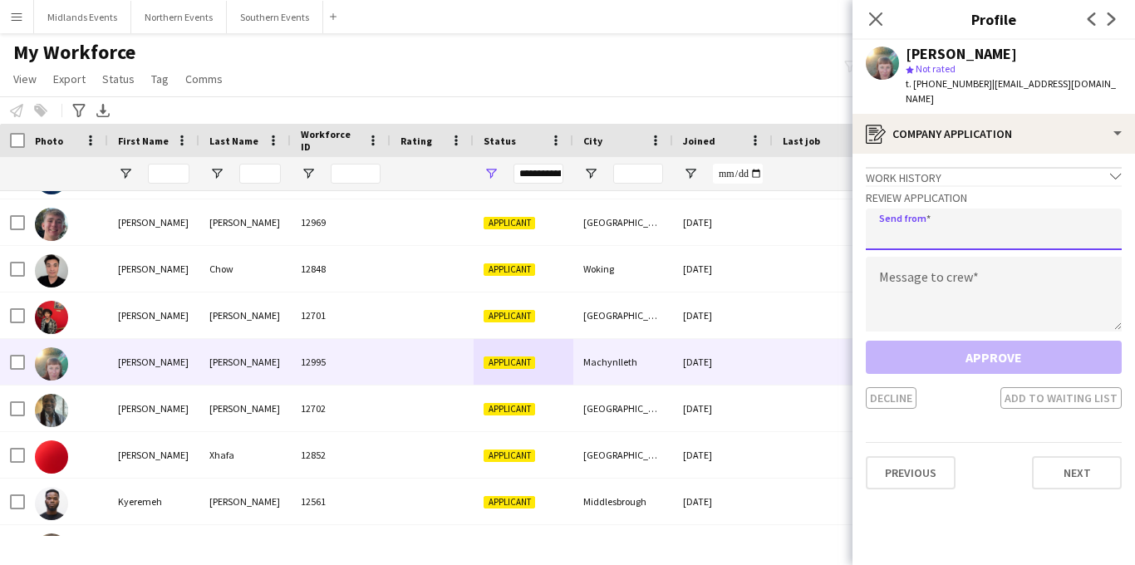
click at [1001, 208] on input "email" at bounding box center [994, 229] width 256 height 42
type input "**********"
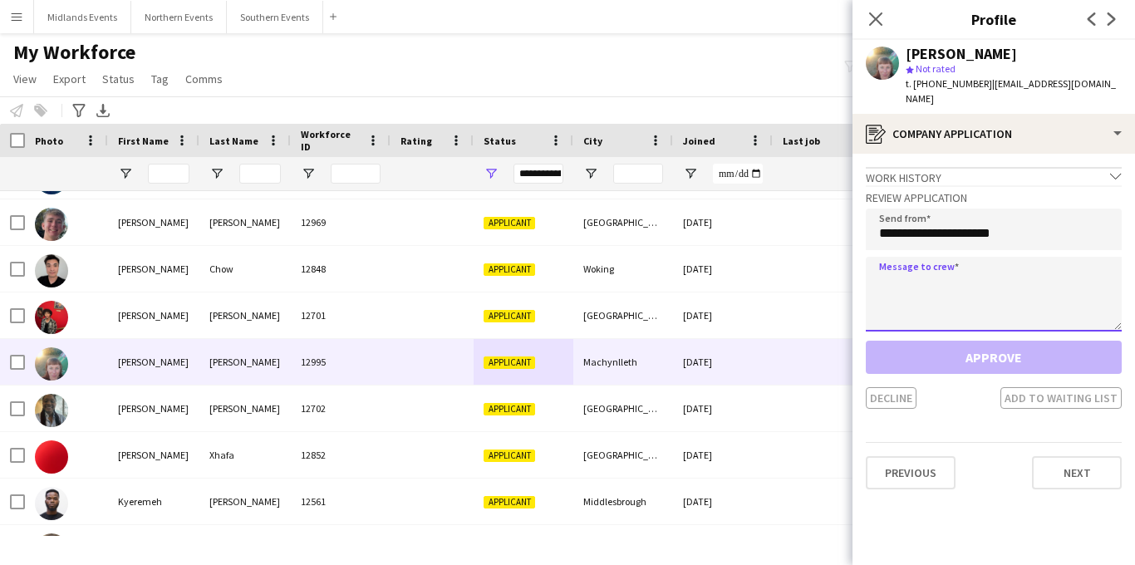
click at [978, 261] on textarea at bounding box center [994, 294] width 256 height 75
paste textarea "**********"
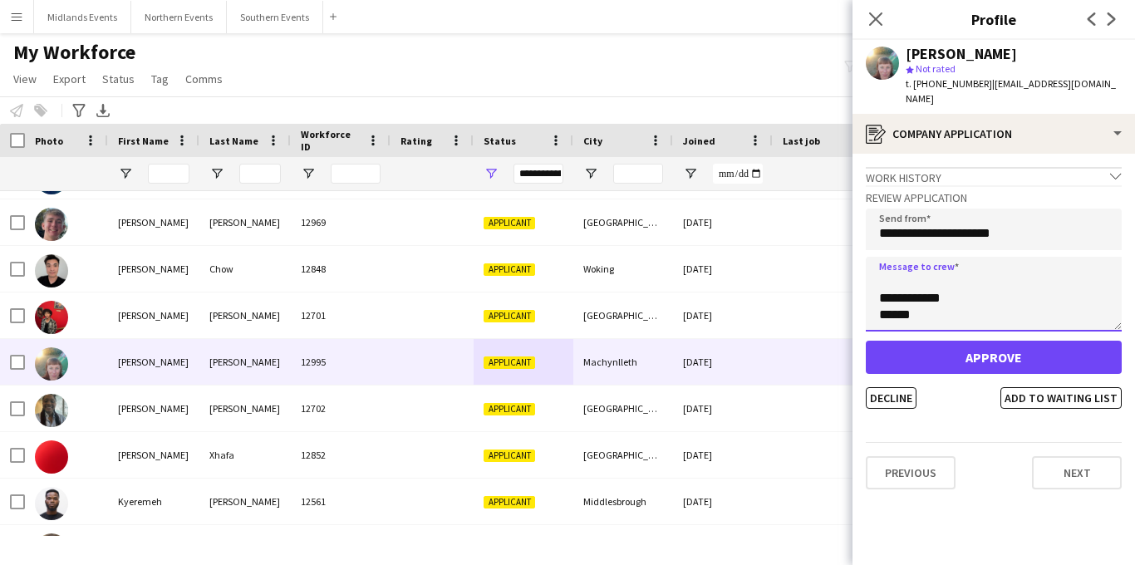
type textarea "**********"
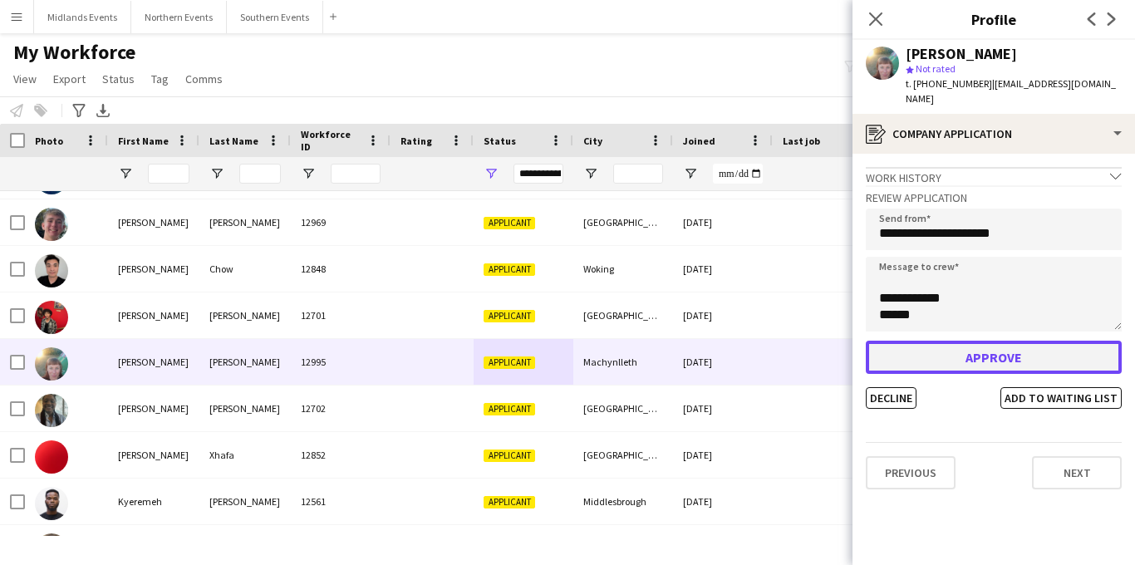
click at [944, 341] on button "Approve" at bounding box center [994, 357] width 256 height 33
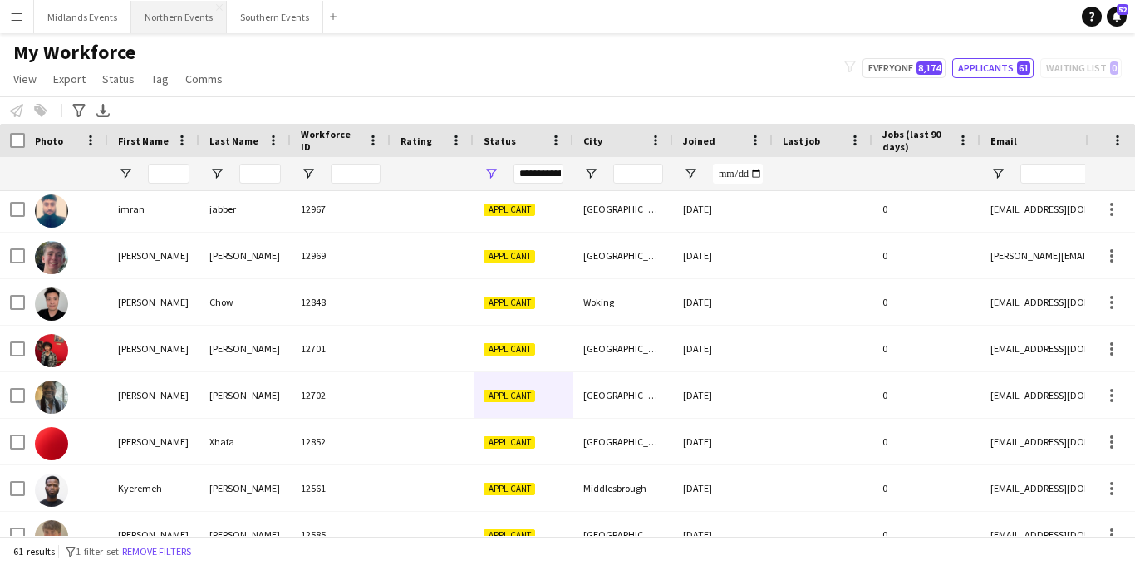
click at [189, 26] on button "Northern Events Close" at bounding box center [179, 17] width 96 height 32
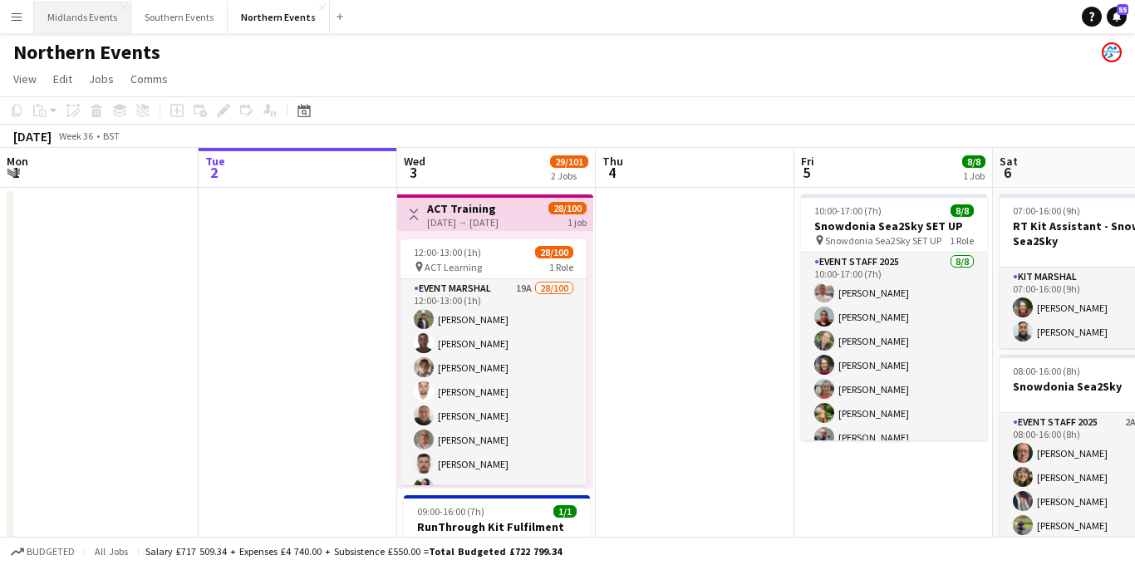
click at [79, 18] on button "Midlands Events Close" at bounding box center [82, 17] width 97 height 32
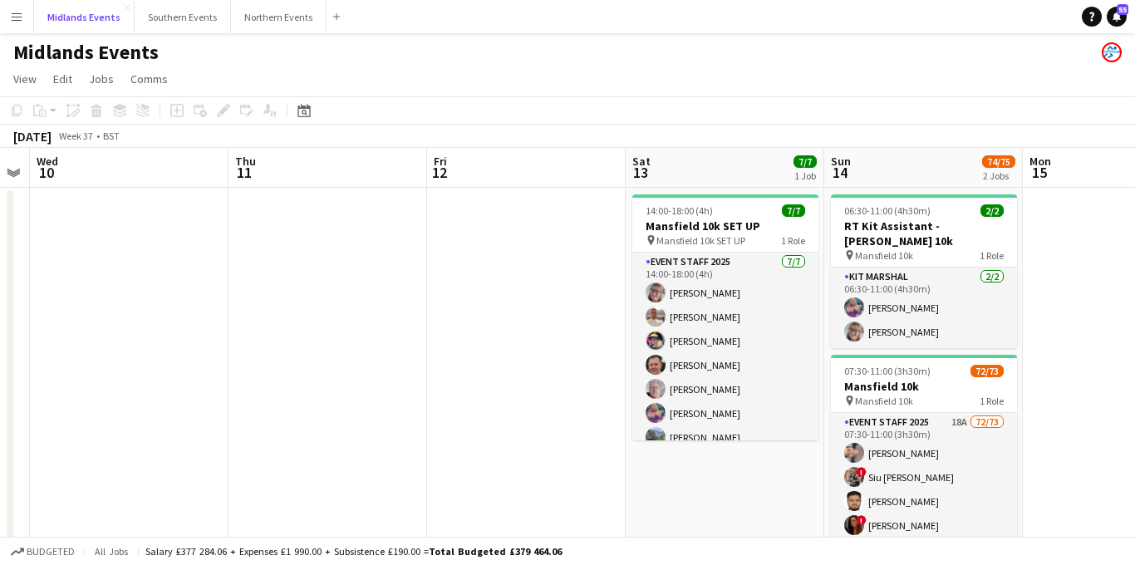
scroll to position [0, 557]
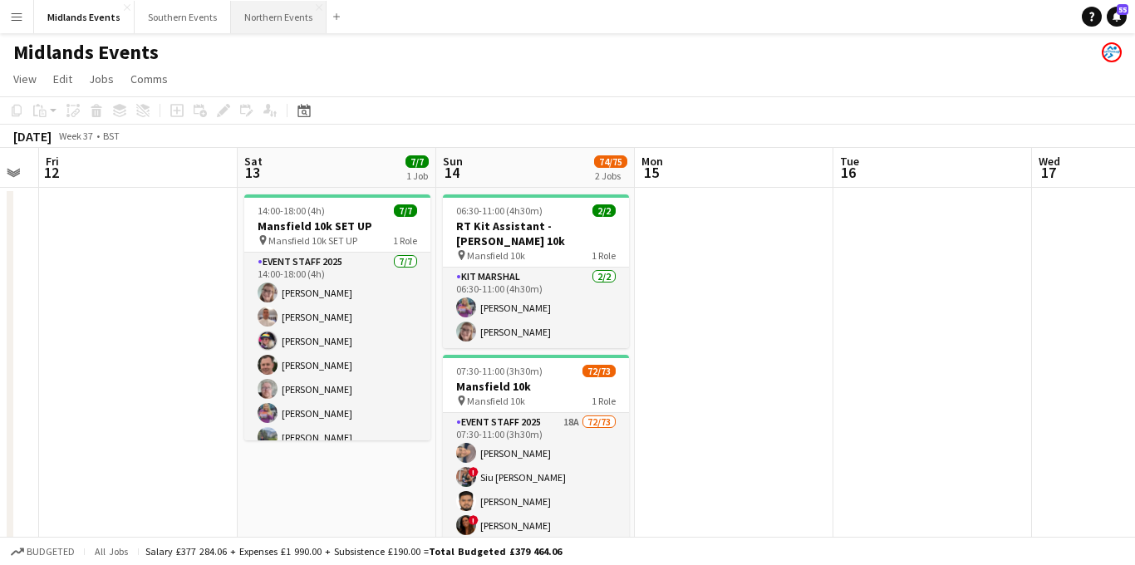
click at [269, 17] on button "Northern Events Close" at bounding box center [279, 17] width 96 height 32
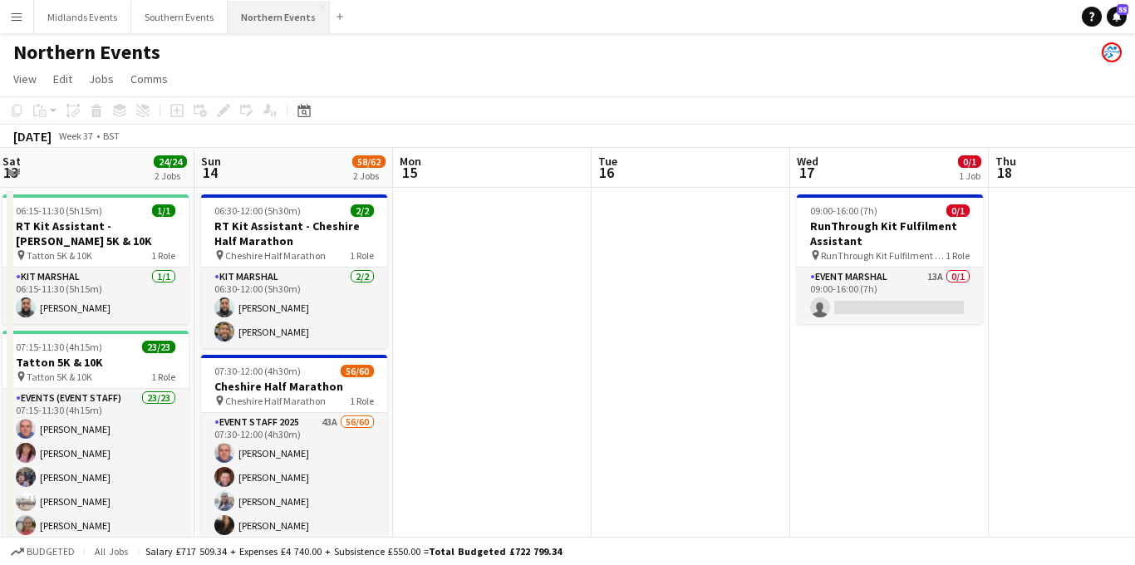
scroll to position [0, 583]
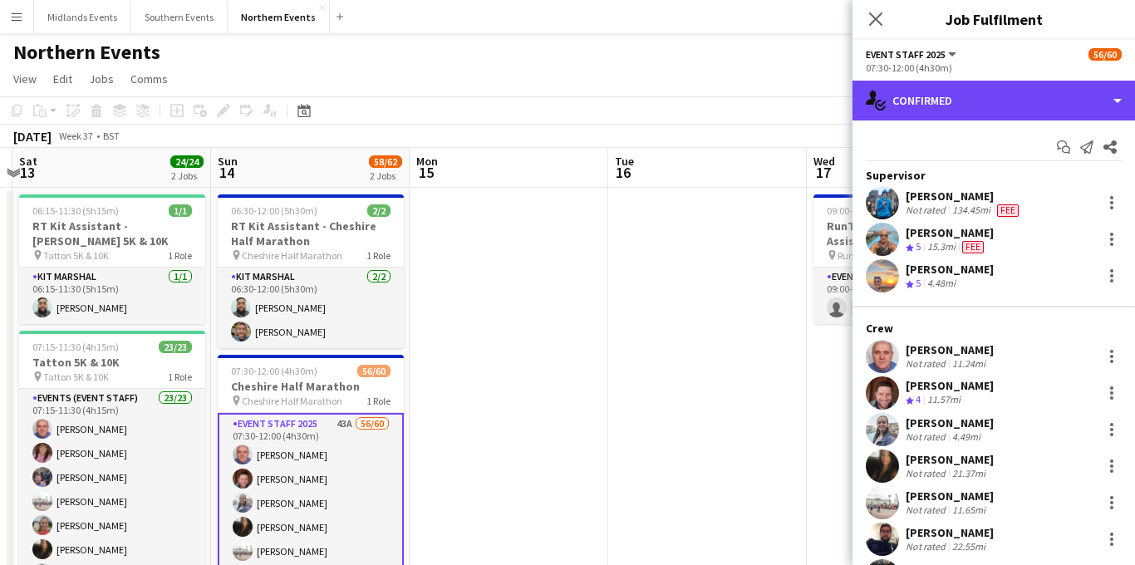
click at [986, 95] on div "single-neutral-actions-check-2 Confirmed" at bounding box center [993, 101] width 282 height 40
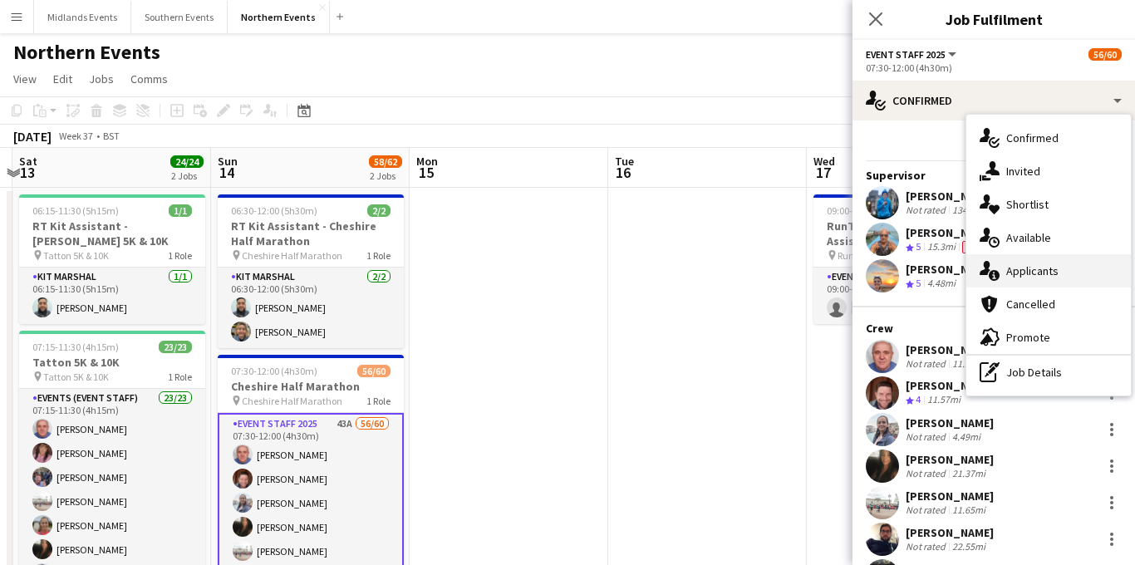
click at [1033, 261] on div "single-neutral-actions-information Applicants" at bounding box center [1048, 270] width 164 height 33
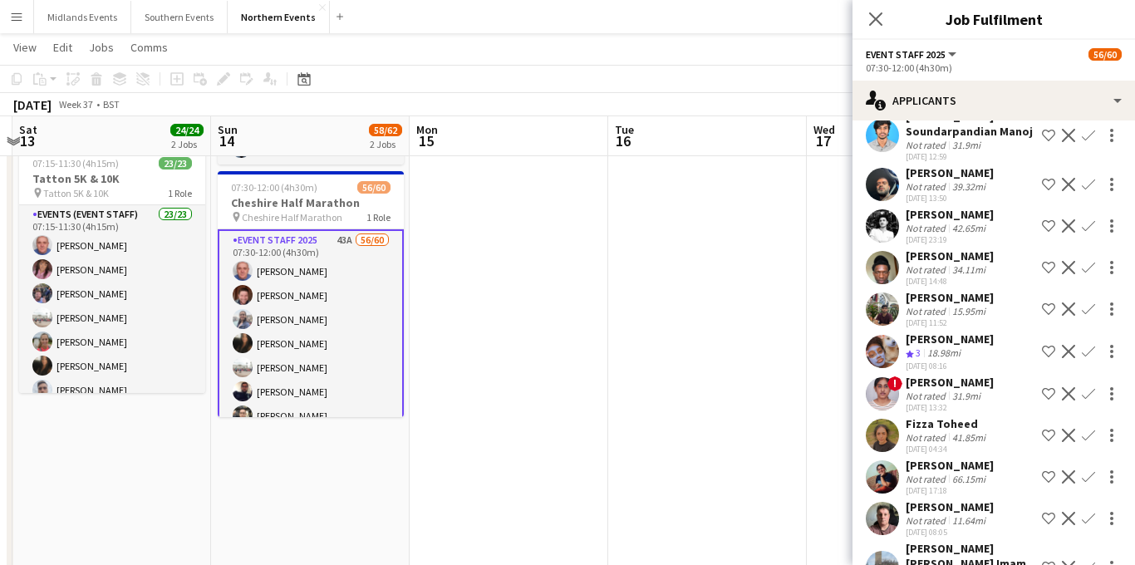
scroll to position [1202, 0]
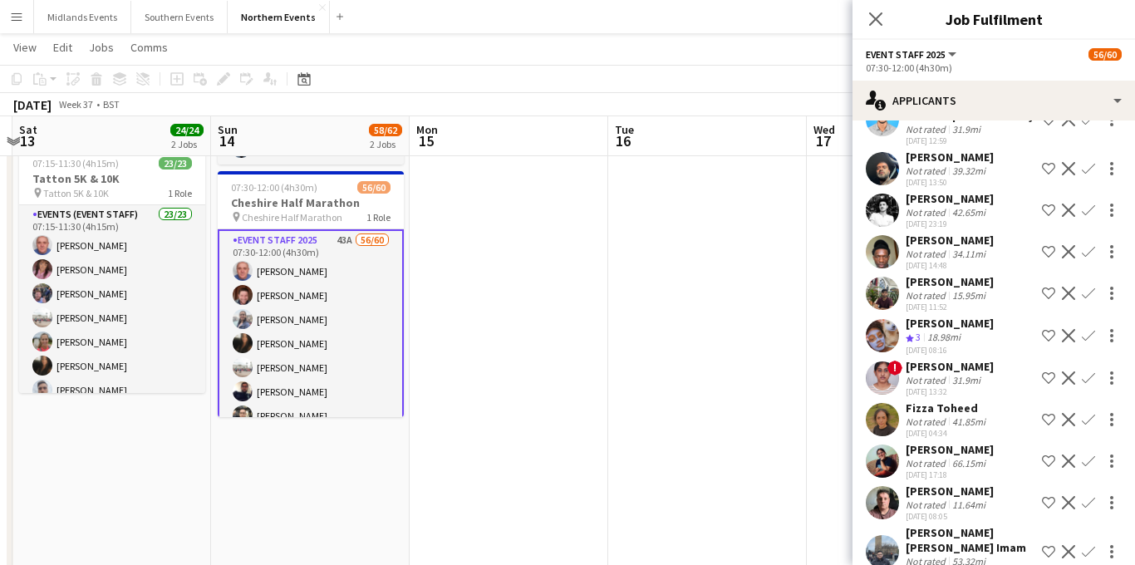
click at [1090, 329] on app-icon "Confirm" at bounding box center [1087, 335] width 13 height 13
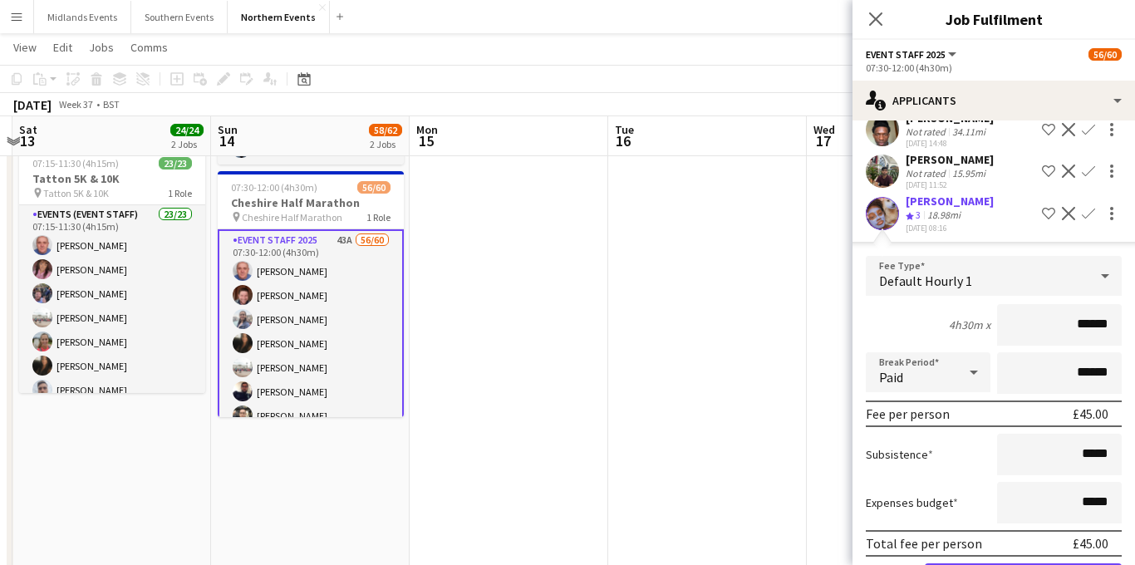
scroll to position [1385, 0]
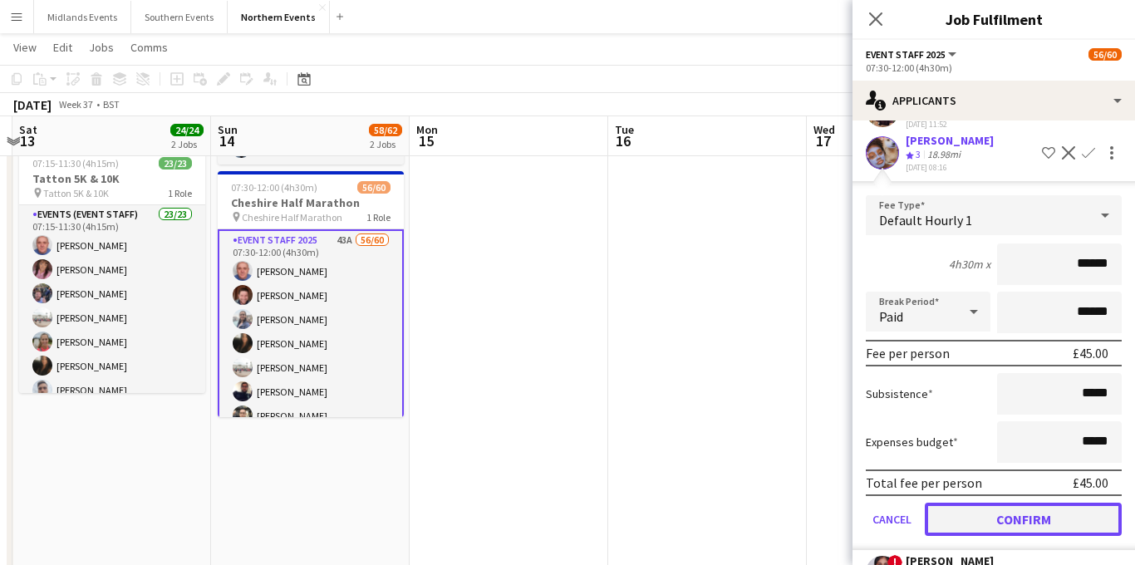
click at [984, 504] on button "Confirm" at bounding box center [1023, 519] width 197 height 33
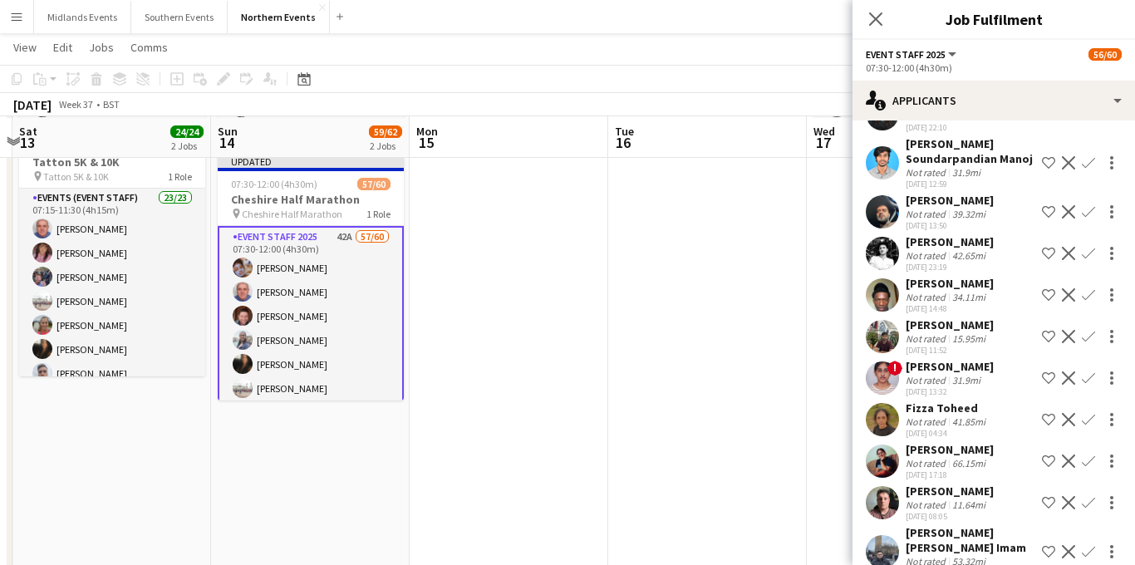
scroll to position [200, 0]
click at [1089, 496] on app-icon "Confirm" at bounding box center [1087, 502] width 13 height 13
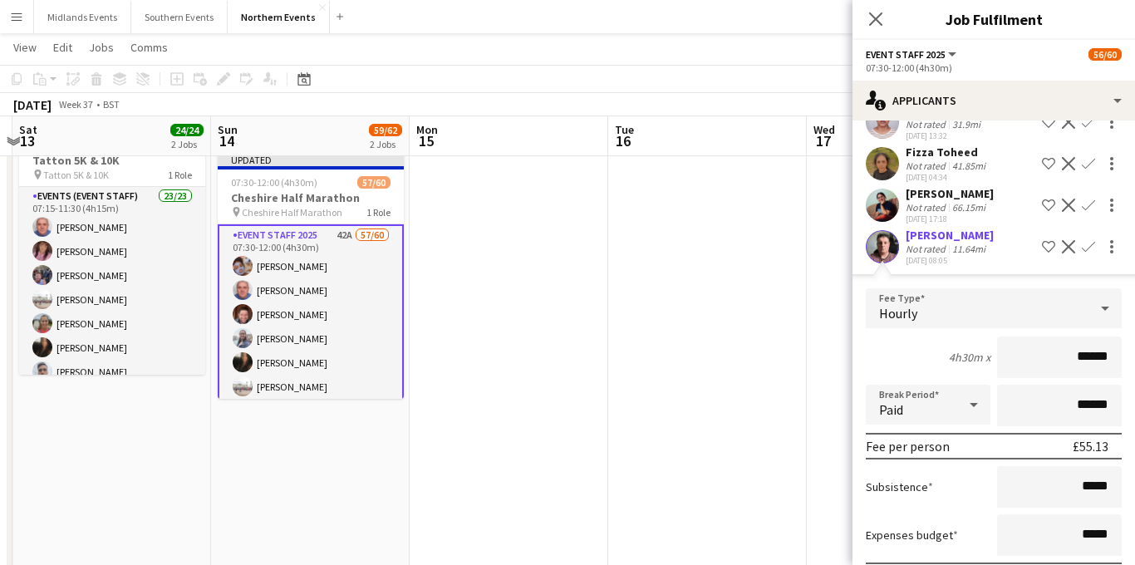
scroll to position [1536, 0]
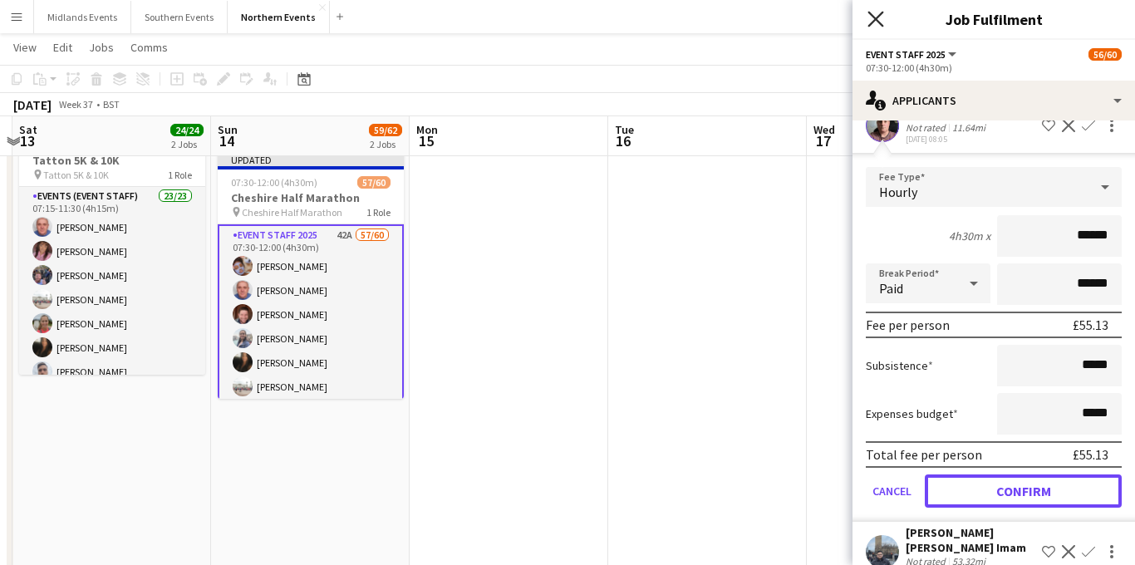
click at [996, 474] on button "Confirm" at bounding box center [1023, 490] width 197 height 33
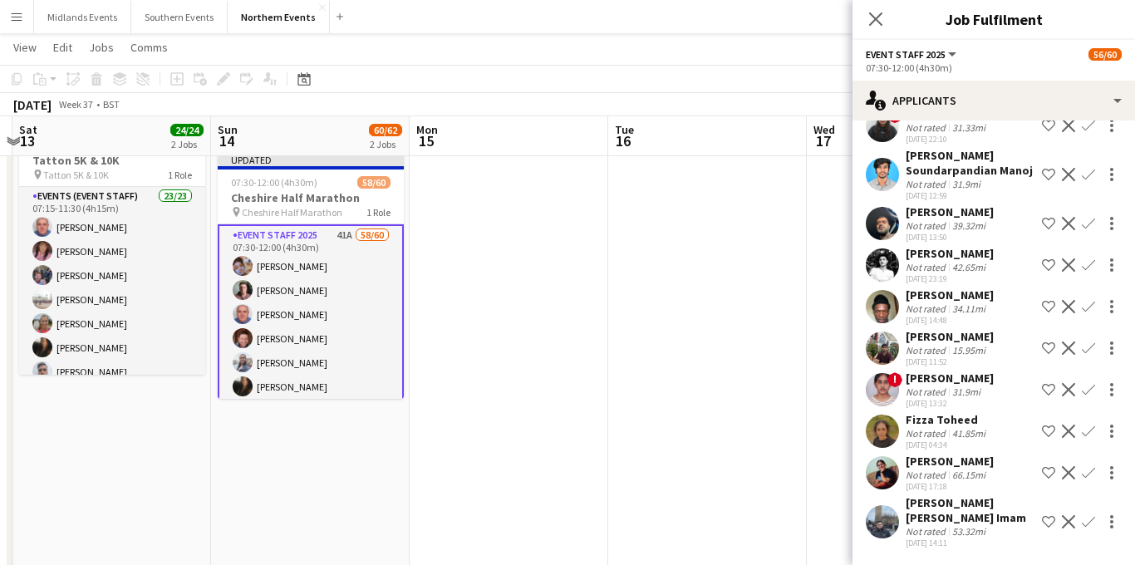
click at [875, 15] on icon "Close pop-in" at bounding box center [875, 18] width 13 height 13
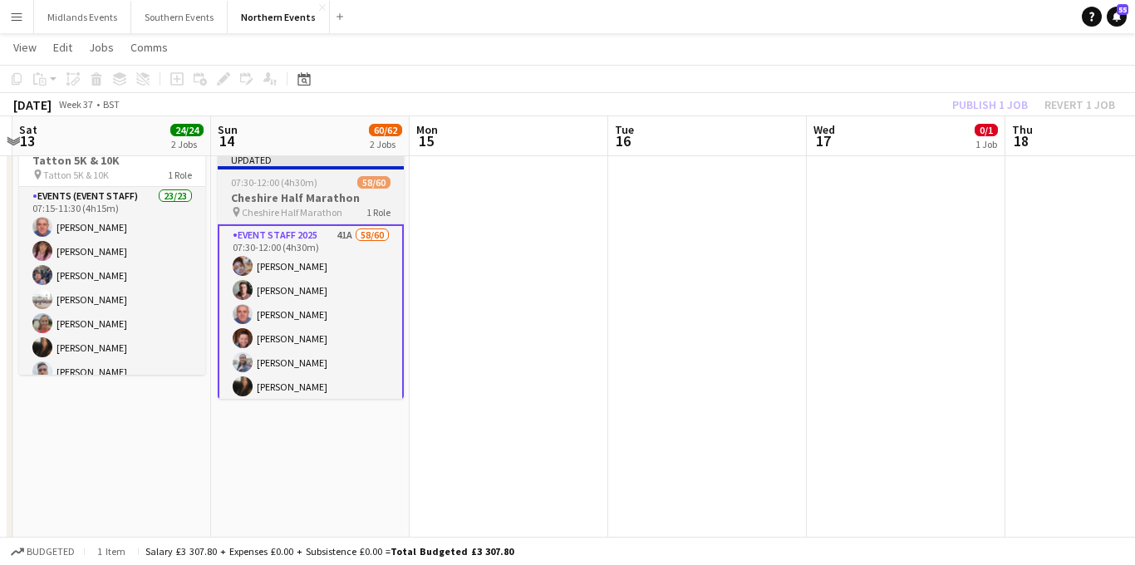
click at [304, 194] on h3 "Cheshire Half Marathon" at bounding box center [311, 197] width 186 height 15
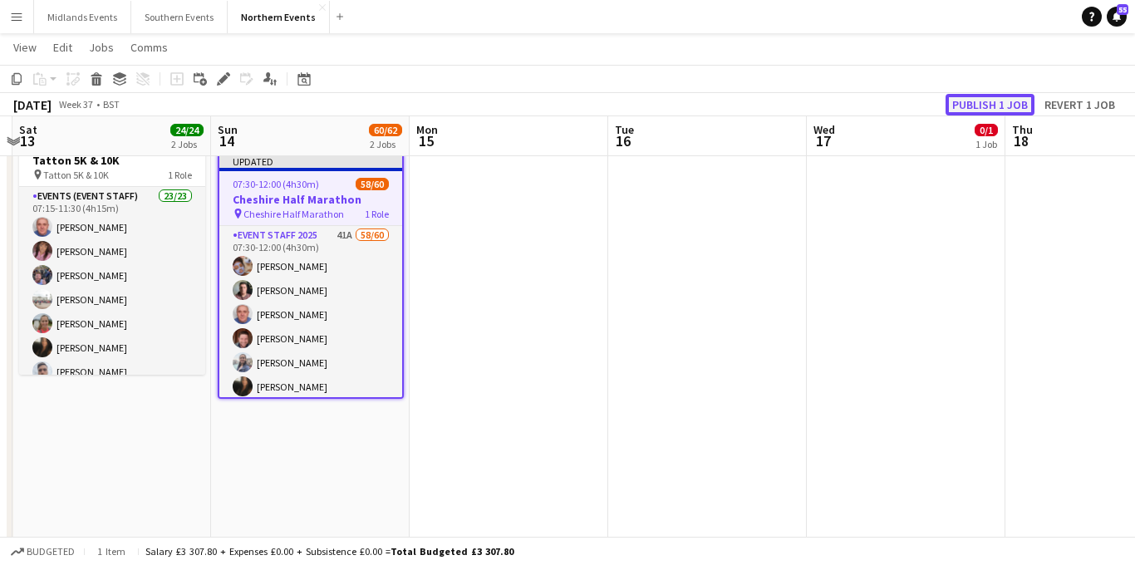
click at [992, 100] on button "Publish 1 job" at bounding box center [989, 105] width 89 height 22
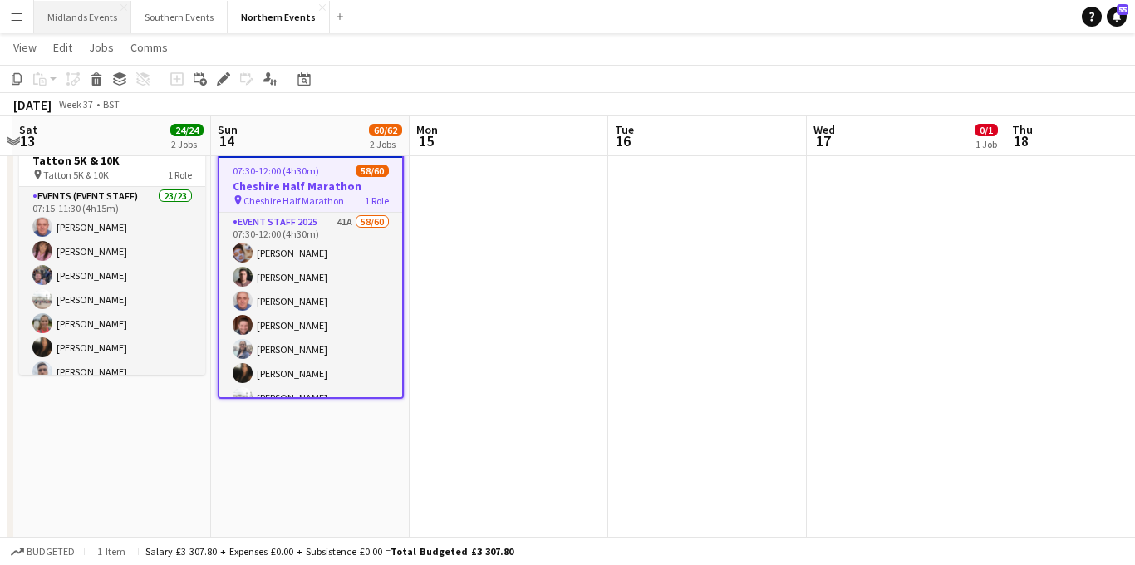
click at [87, 22] on button "Midlands Events Close" at bounding box center [82, 17] width 97 height 32
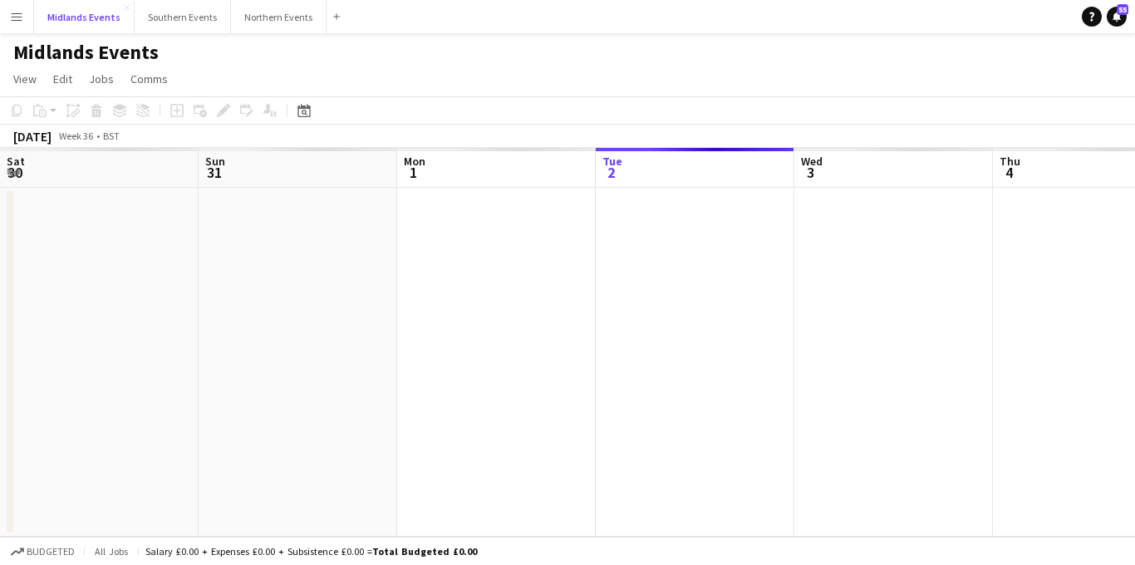
scroll to position [0, 397]
click at [17, 17] on app-icon "Menu" at bounding box center [16, 16] width 13 height 13
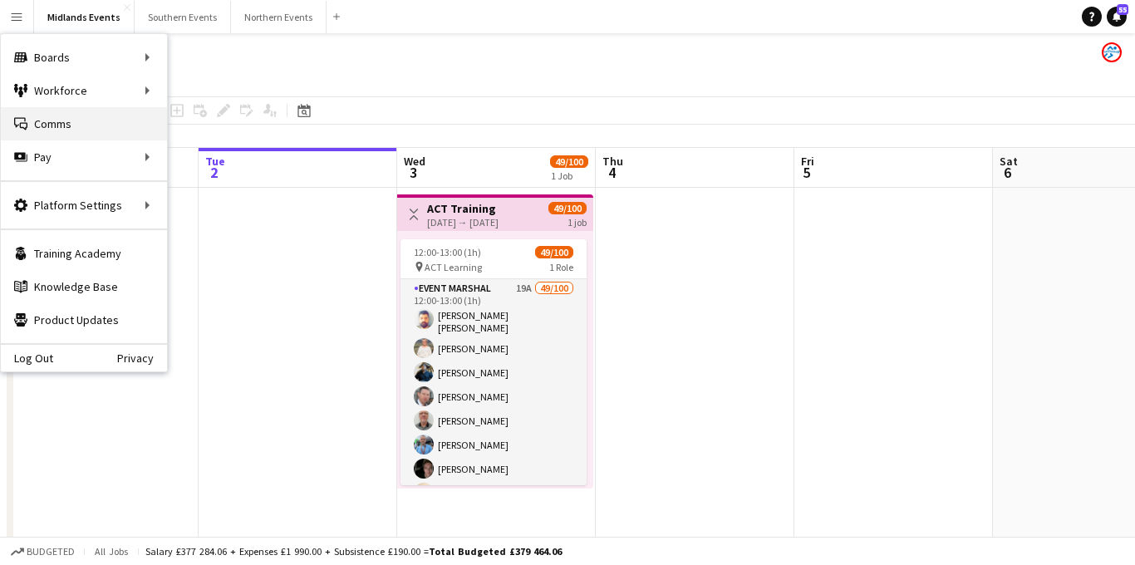
click at [49, 117] on link "Comms Comms" at bounding box center [84, 123] width 166 height 33
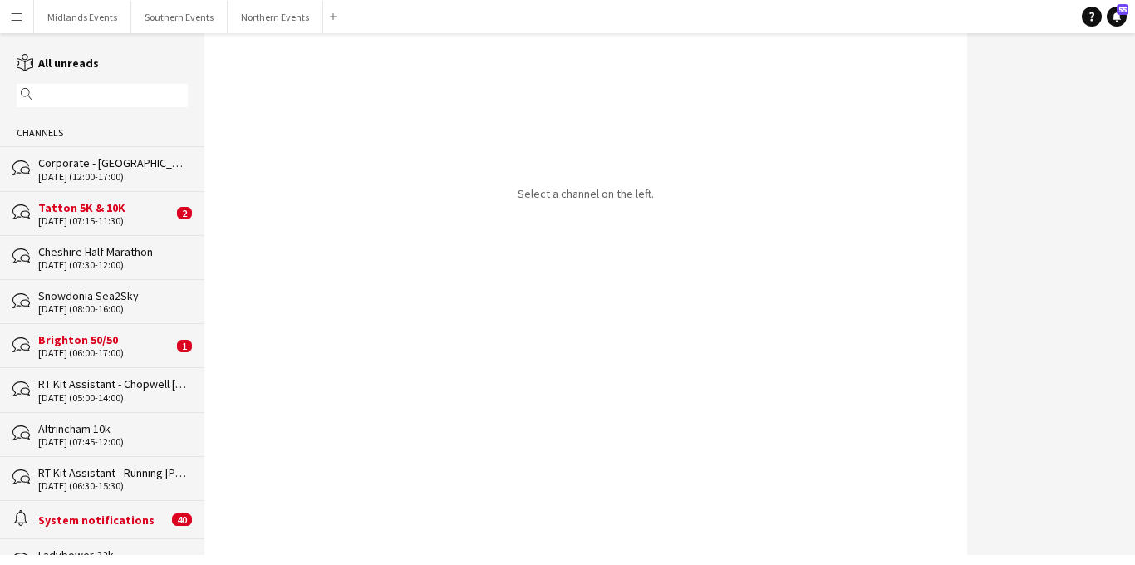
click at [138, 347] on div "[DATE] (06:00-17:00)" at bounding box center [105, 353] width 135 height 12
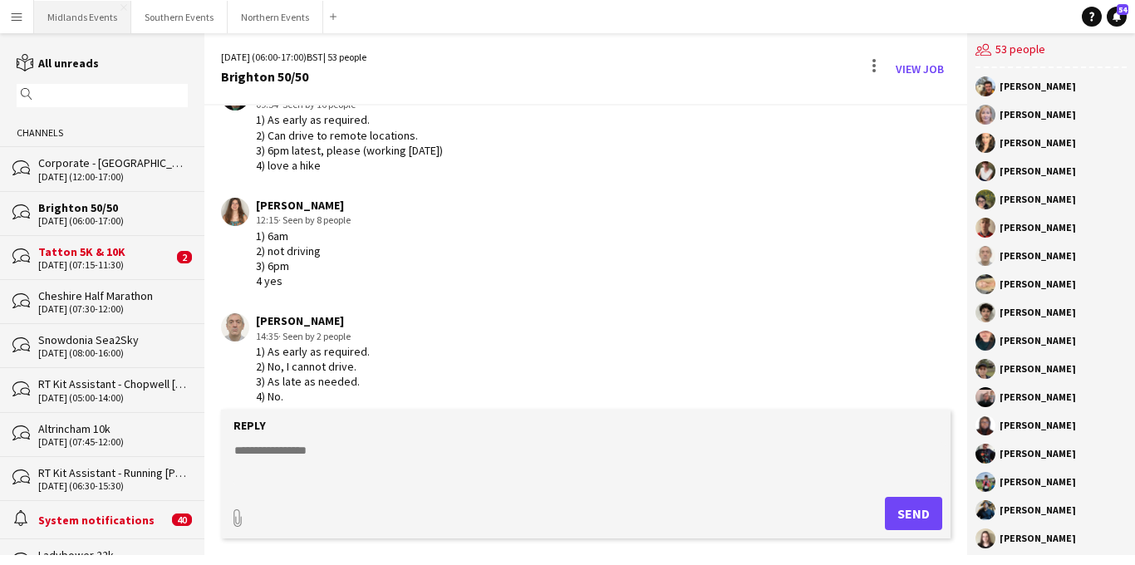
click at [103, 17] on button "Midlands Events Close" at bounding box center [82, 17] width 97 height 32
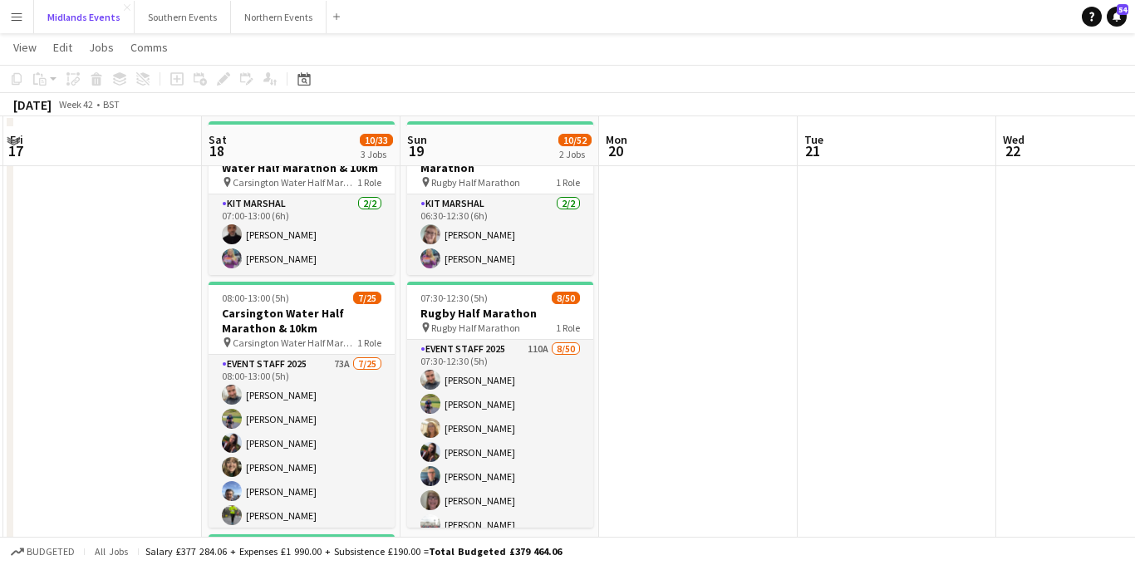
scroll to position [70, 0]
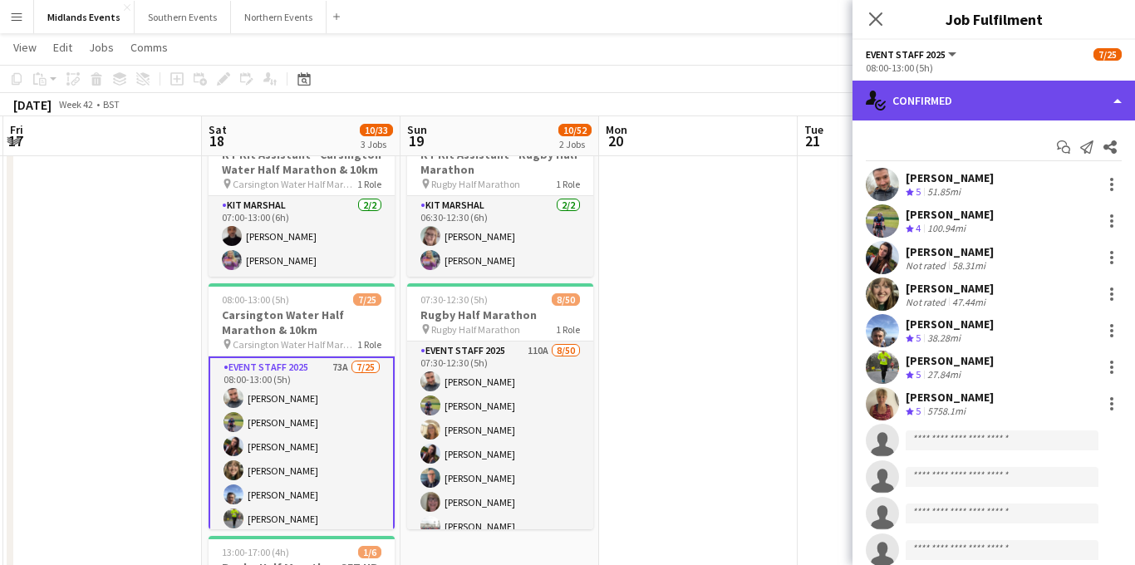
click at [1014, 108] on div "single-neutral-actions-check-2 Confirmed" at bounding box center [993, 101] width 282 height 40
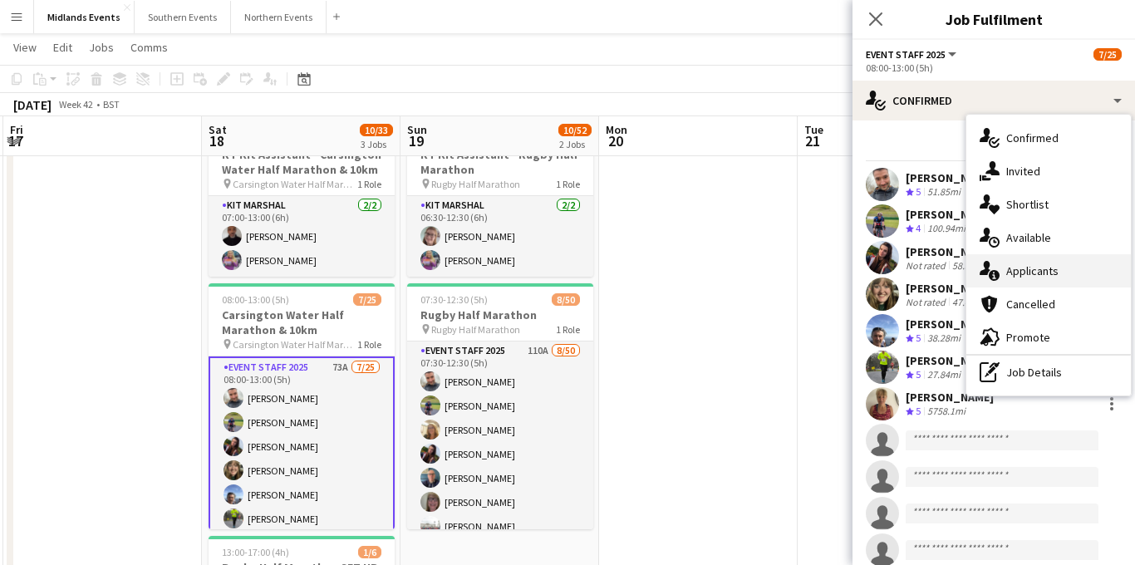
click at [1052, 264] on span "Applicants" at bounding box center [1032, 270] width 52 height 15
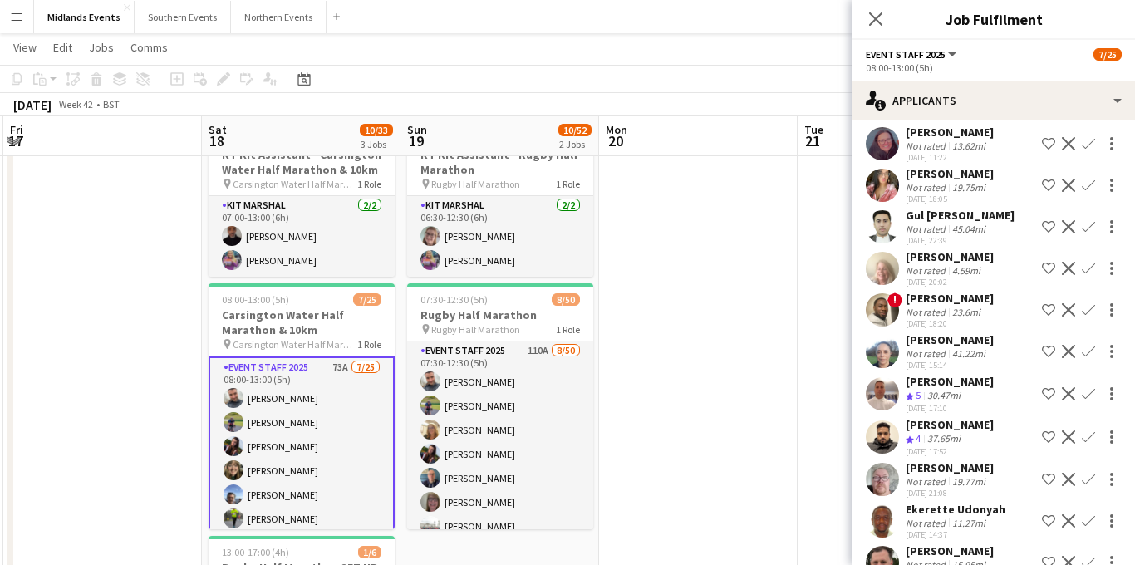
scroll to position [0, 0]
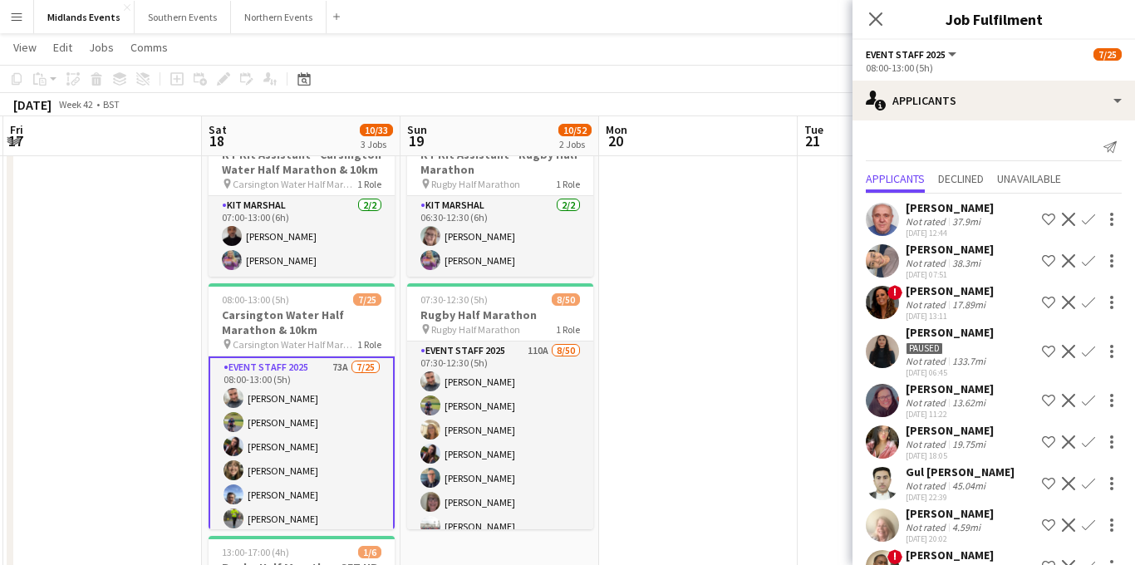
click at [1089, 218] on app-icon "Confirm" at bounding box center [1087, 219] width 13 height 13
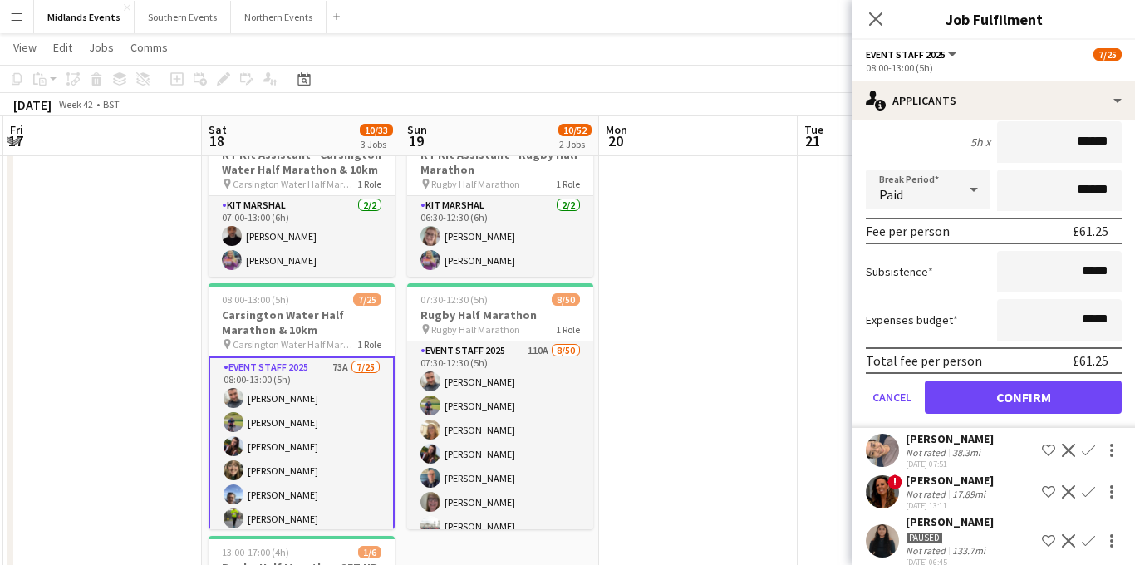
scroll to position [204, 0]
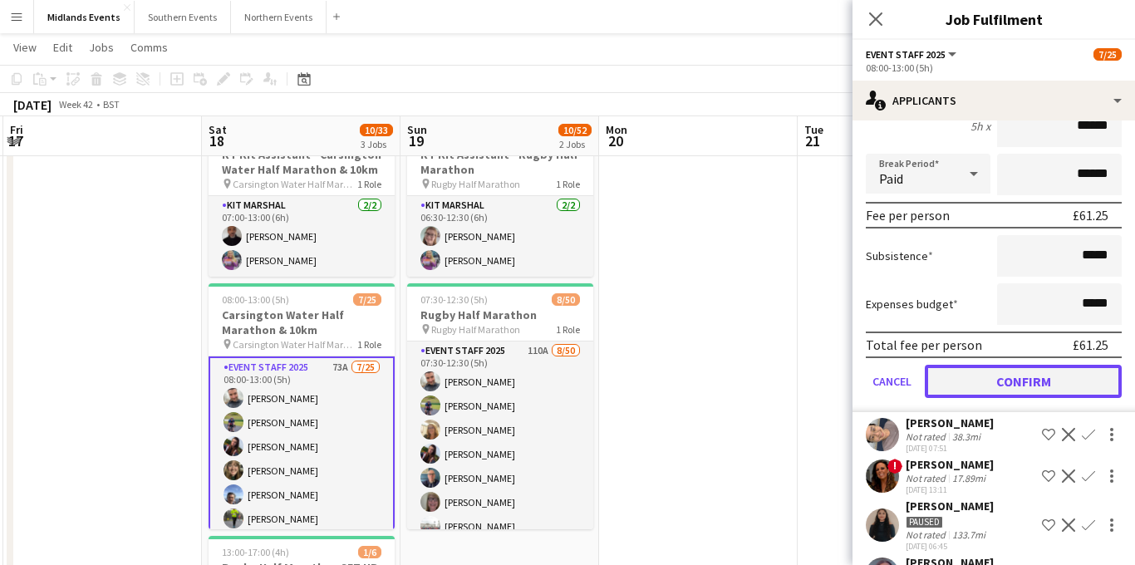
click at [999, 382] on button "Confirm" at bounding box center [1023, 381] width 197 height 33
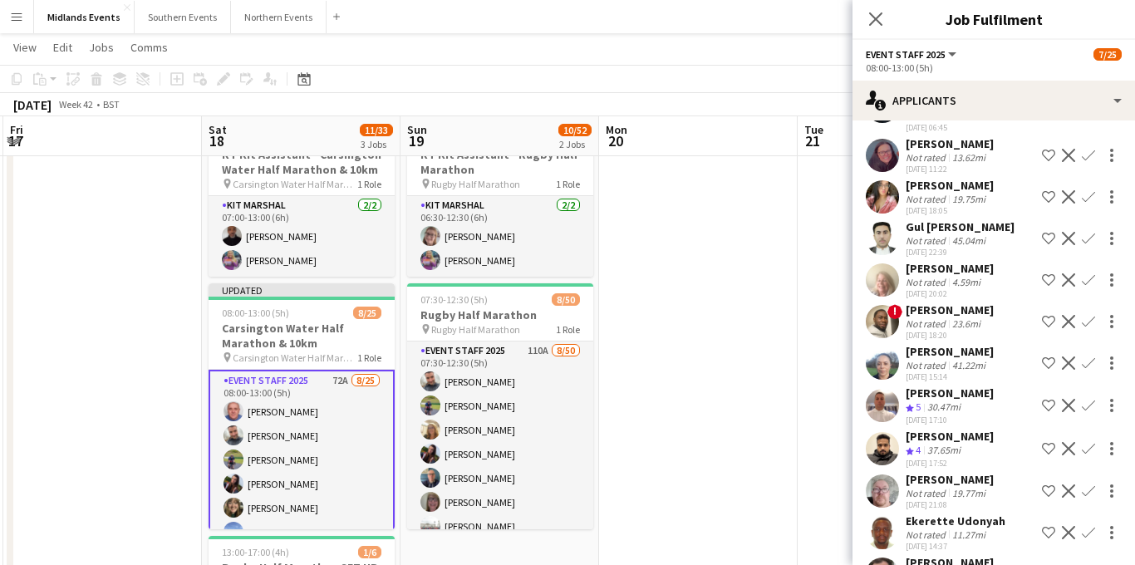
scroll to position [0, 0]
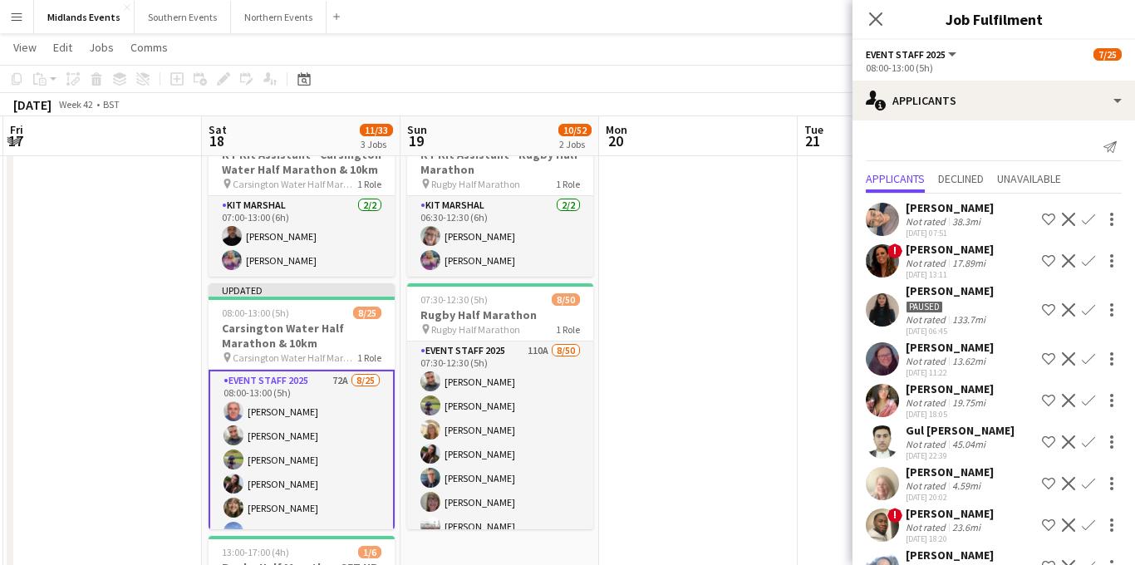
click at [1068, 311] on app-icon "Decline" at bounding box center [1068, 309] width 13 height 13
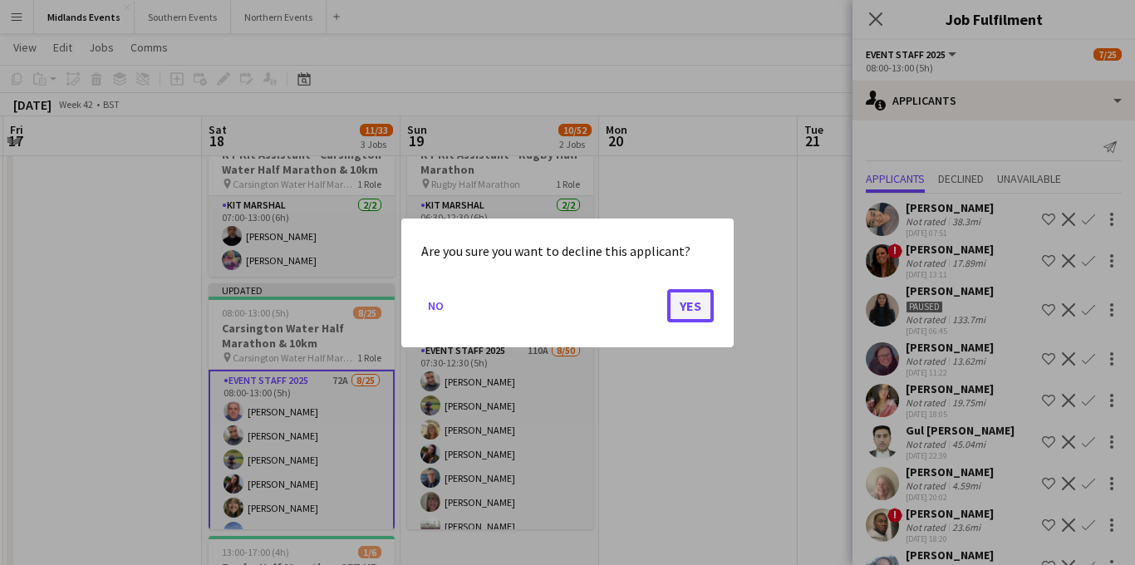
click at [696, 307] on button "Yes" at bounding box center [690, 304] width 47 height 33
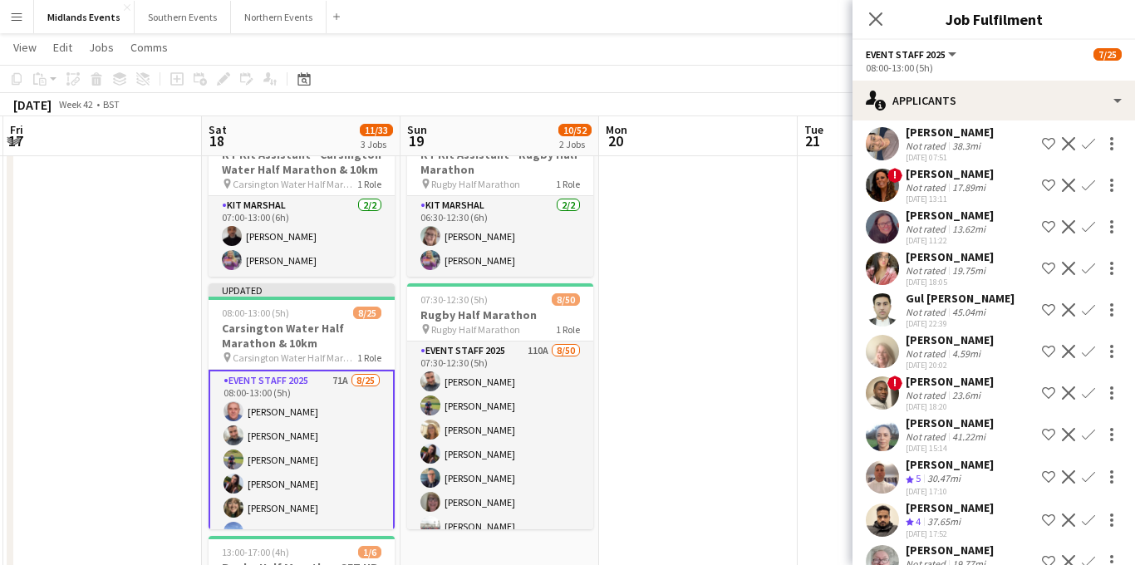
scroll to position [76, 0]
click at [1083, 474] on app-icon "Confirm" at bounding box center [1087, 475] width 13 height 13
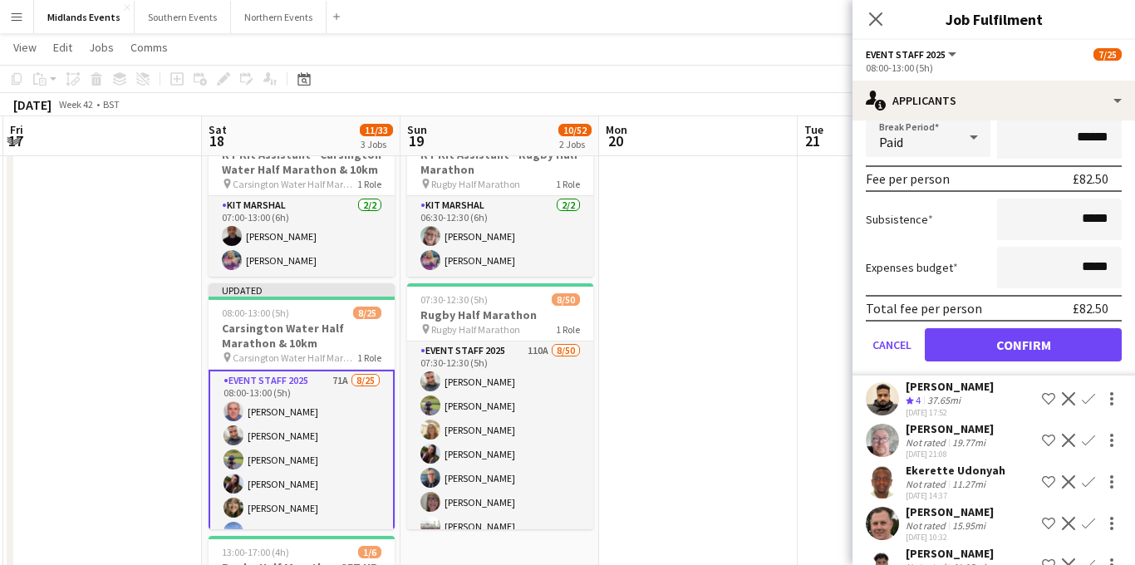
scroll to position [590, 0]
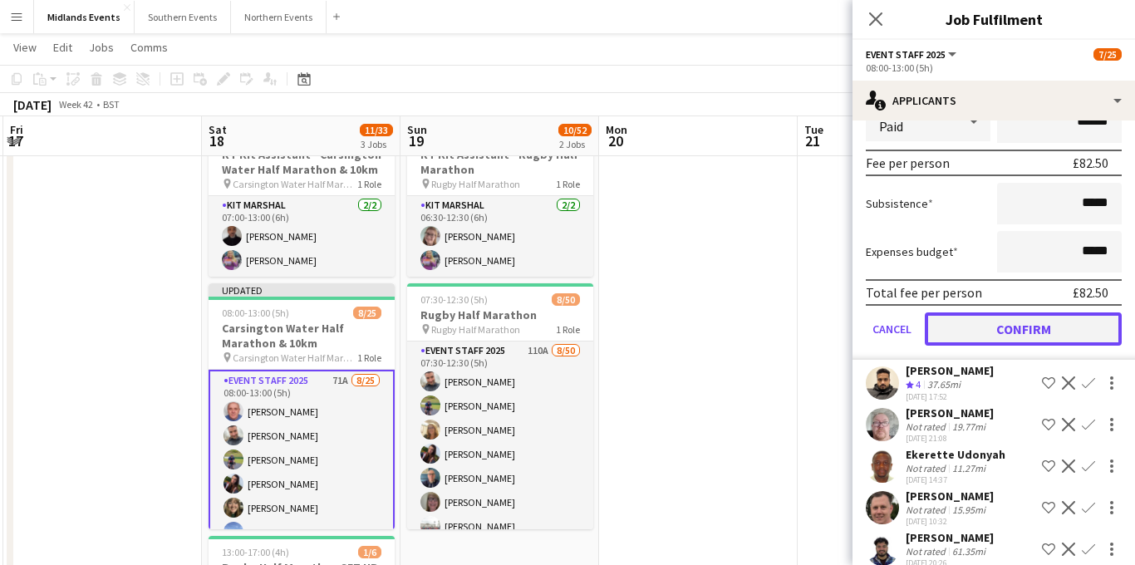
click at [1013, 336] on button "Confirm" at bounding box center [1023, 328] width 197 height 33
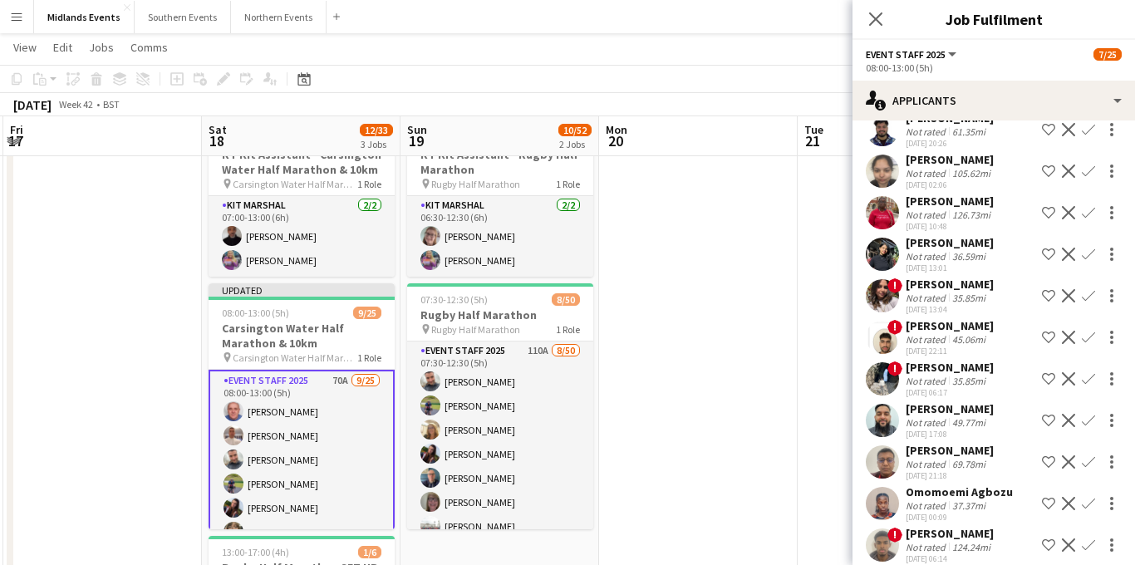
scroll to position [169, 0]
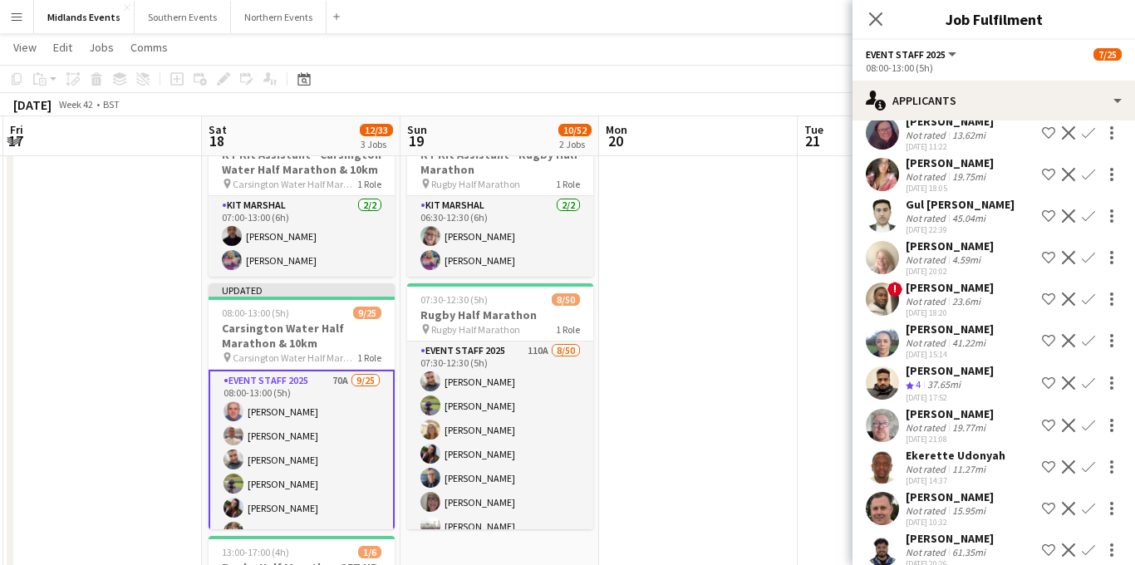
click at [1091, 381] on app-icon "Confirm" at bounding box center [1087, 382] width 13 height 13
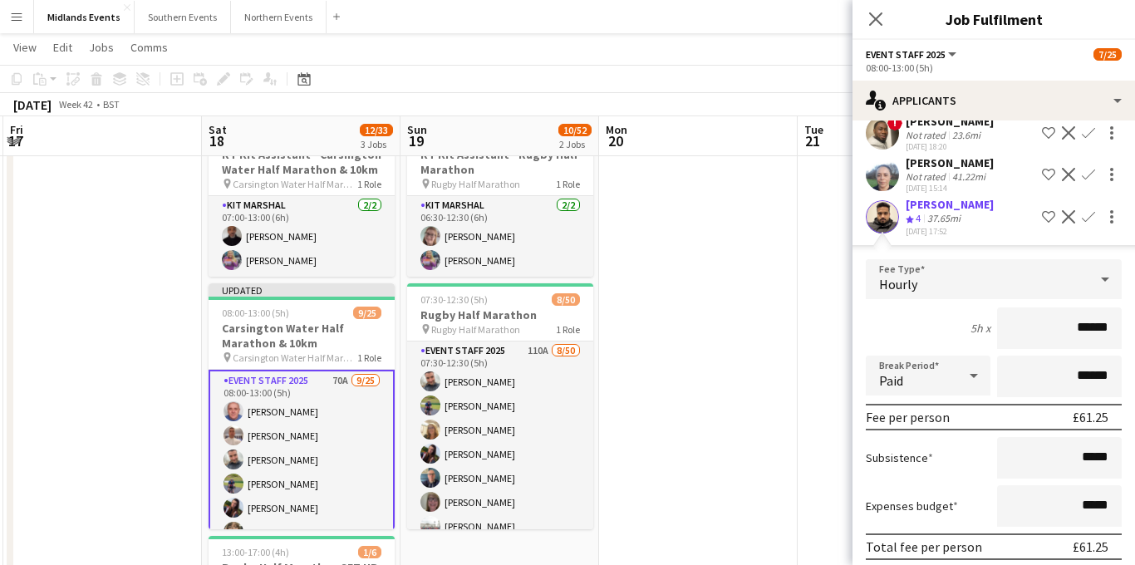
scroll to position [358, 0]
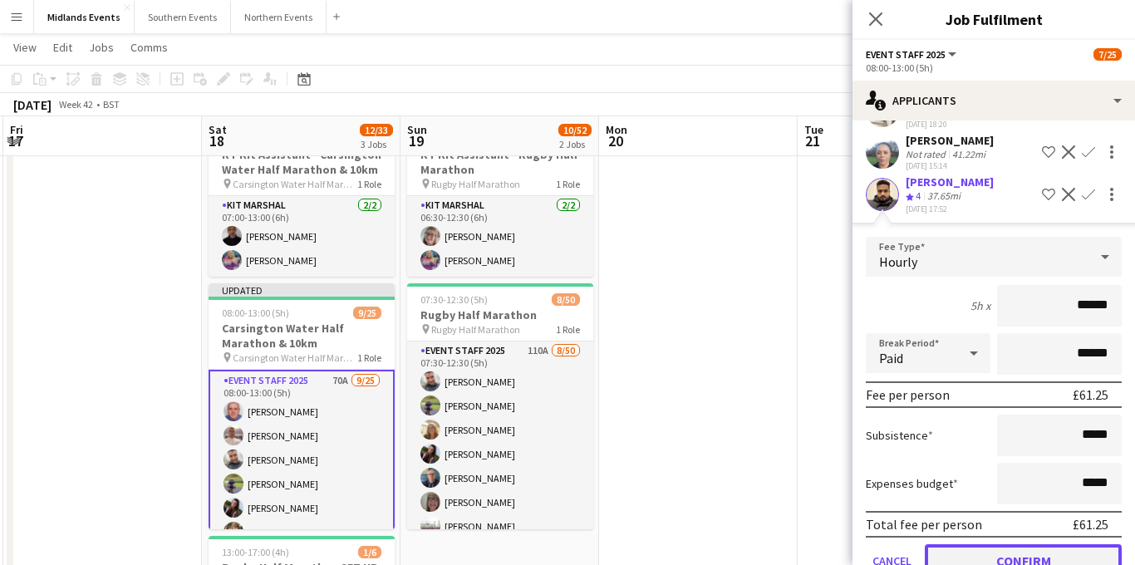
click at [978, 554] on button "Confirm" at bounding box center [1023, 560] width 197 height 33
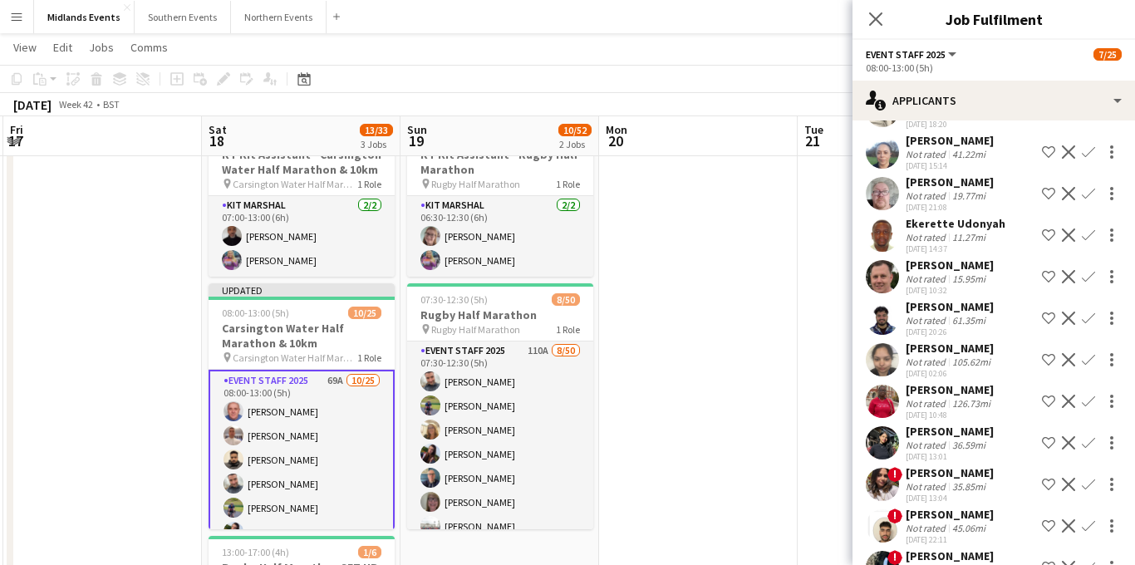
click at [1086, 153] on app-icon "Confirm" at bounding box center [1087, 151] width 13 height 13
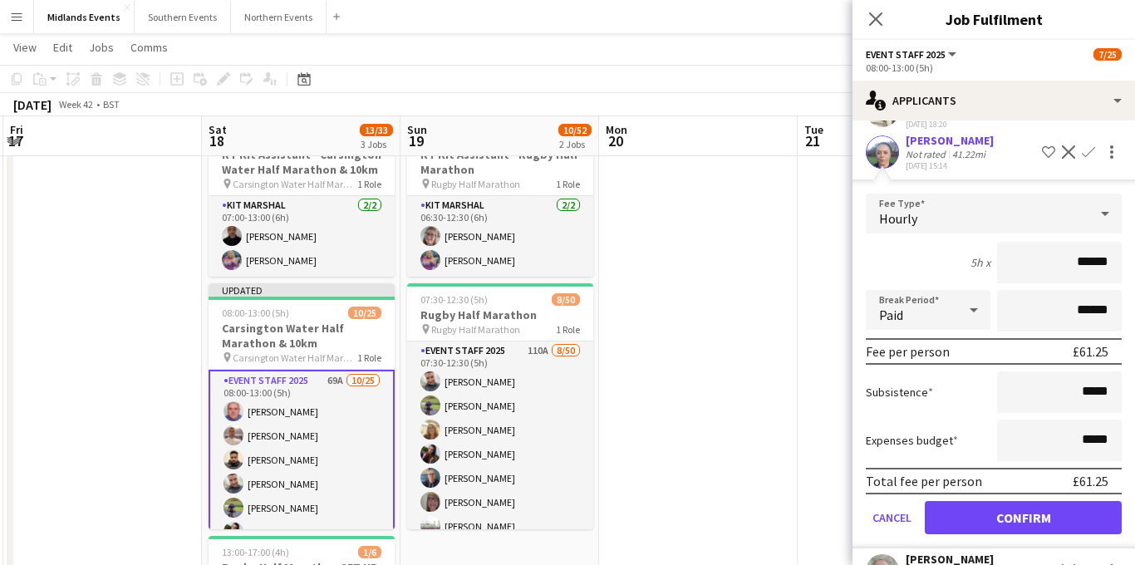
scroll to position [419, 0]
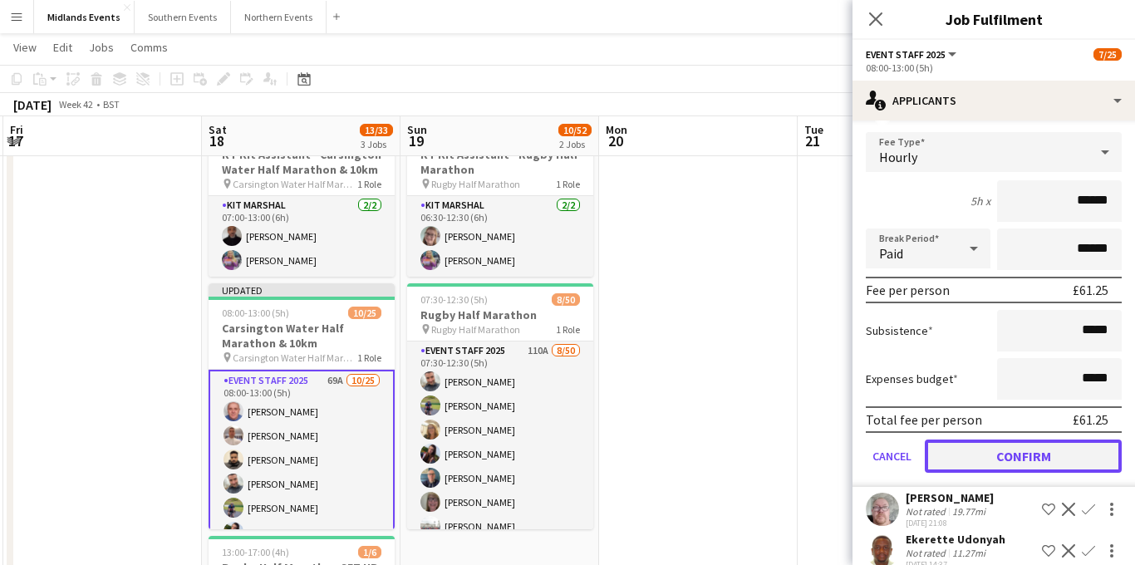
click at [993, 449] on button "Confirm" at bounding box center [1023, 455] width 197 height 33
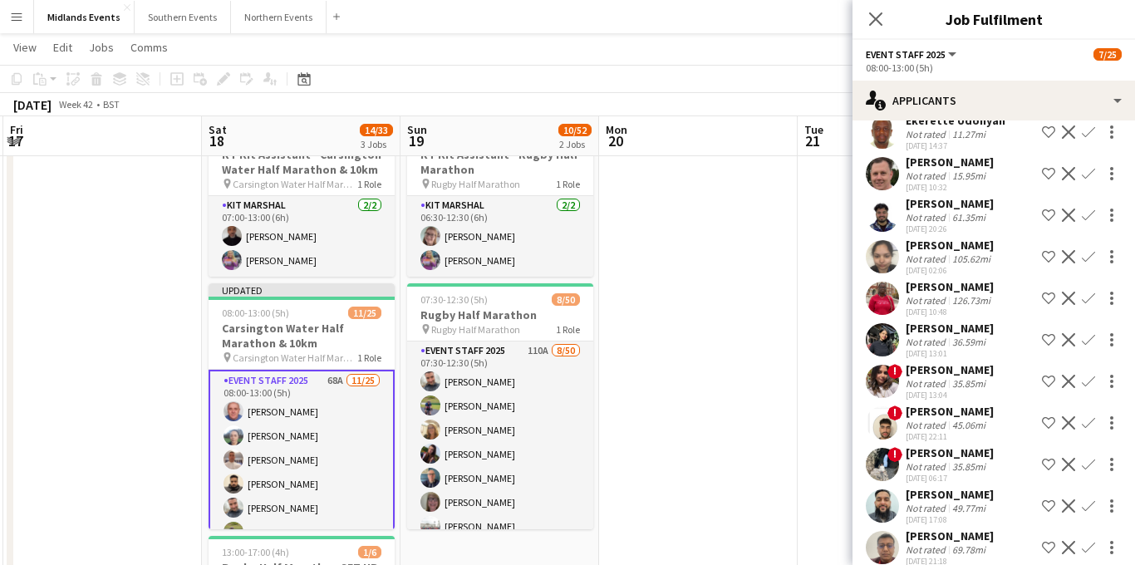
scroll to position [1, 0]
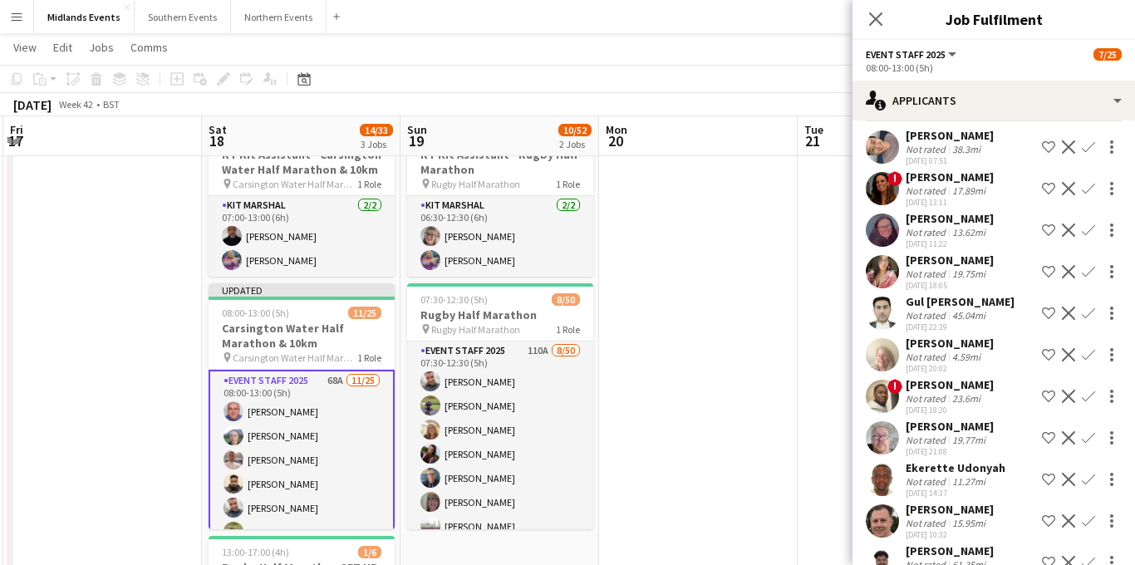
click at [1084, 436] on app-icon "Confirm" at bounding box center [1087, 437] width 13 height 13
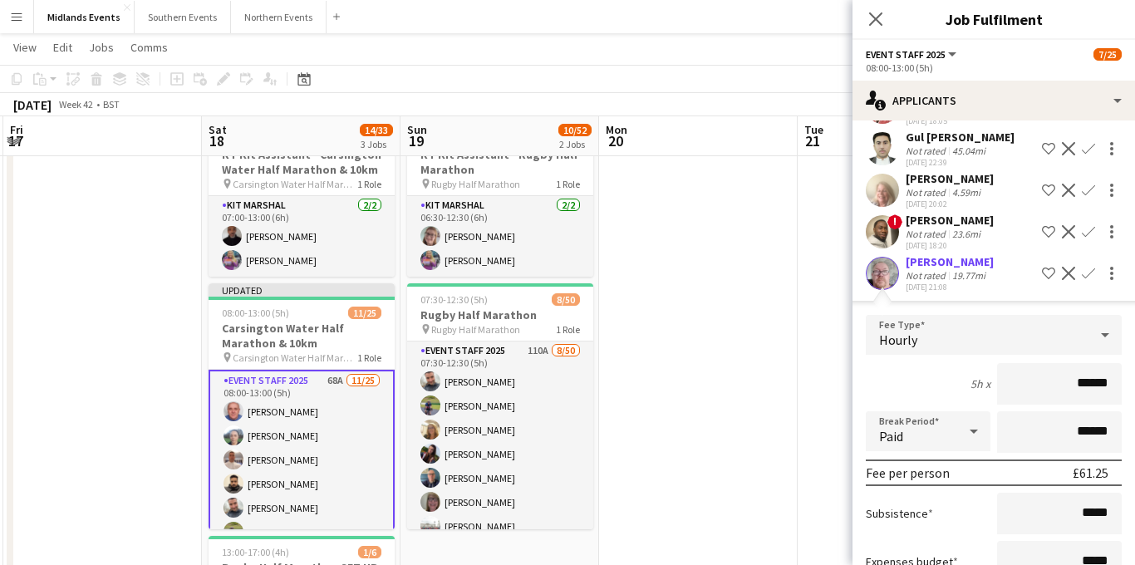
scroll to position [338, 0]
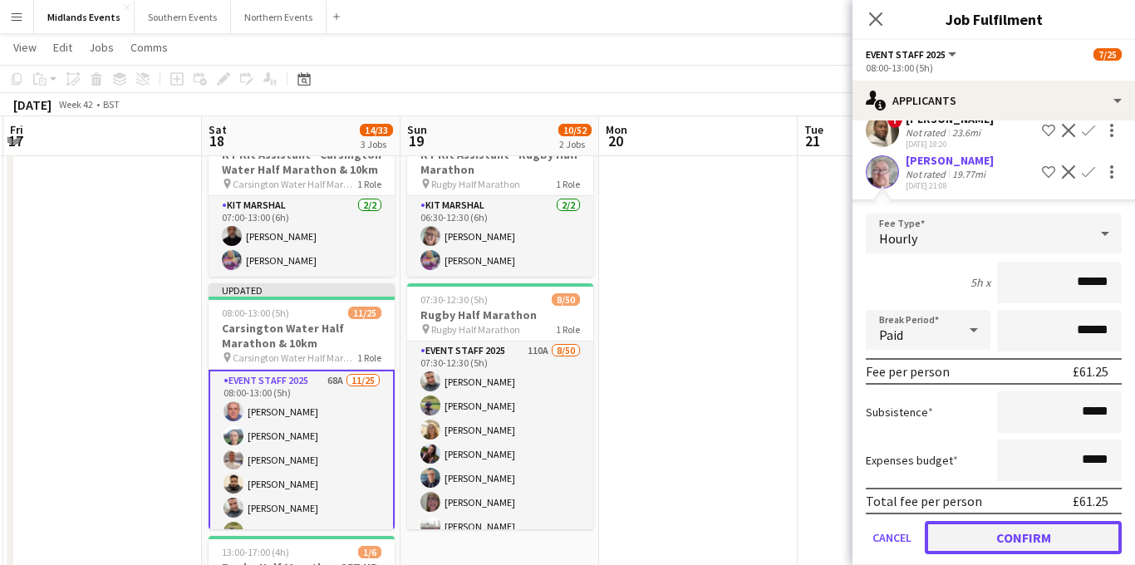
click at [966, 526] on button "Confirm" at bounding box center [1023, 537] width 197 height 33
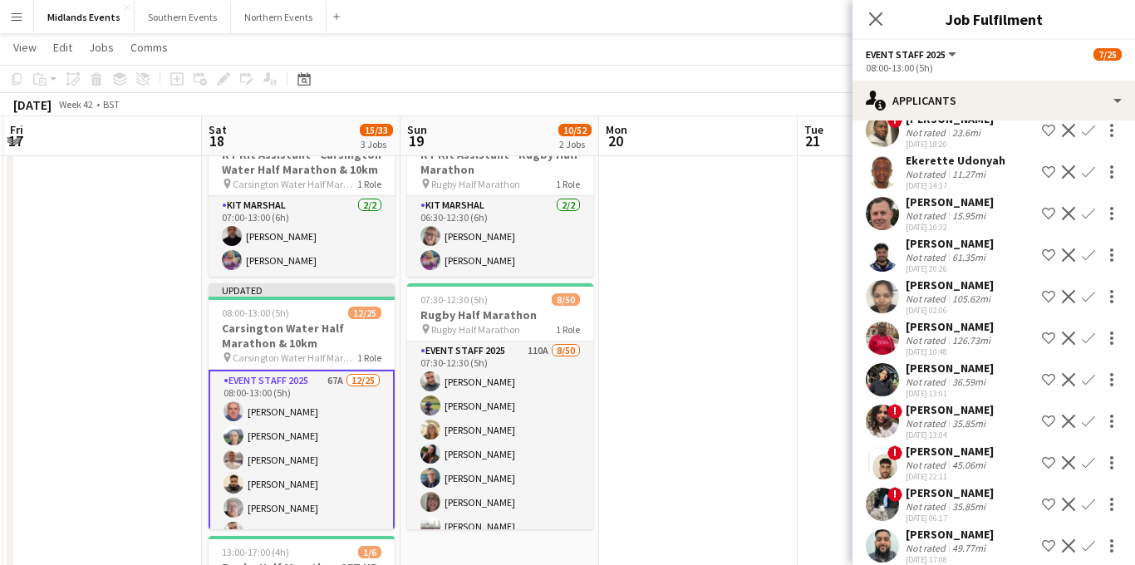
click at [1091, 173] on app-icon "Confirm" at bounding box center [1087, 171] width 13 height 13
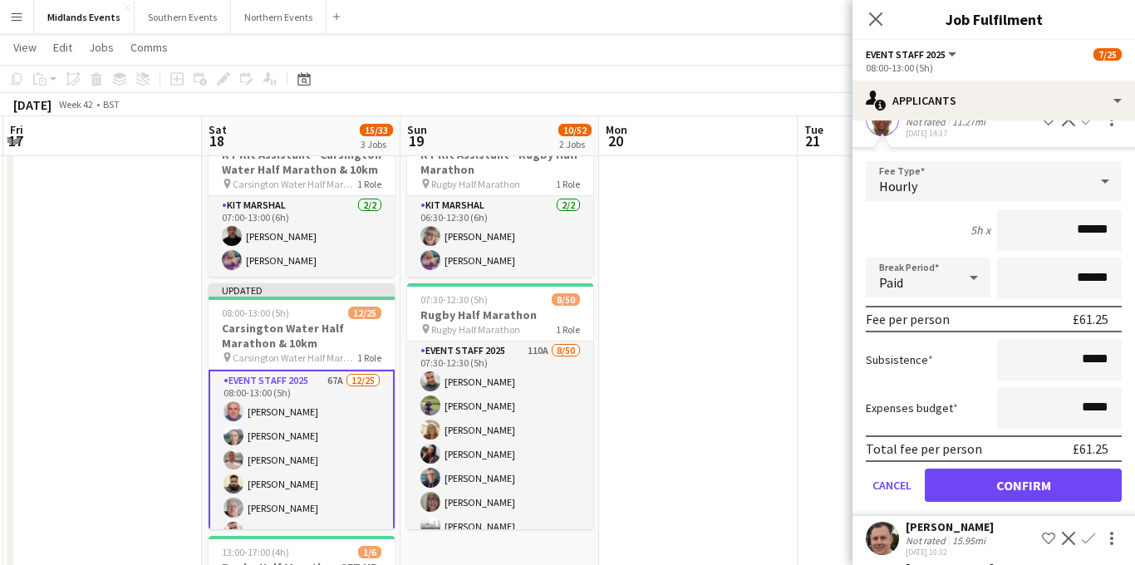
scroll to position [393, 0]
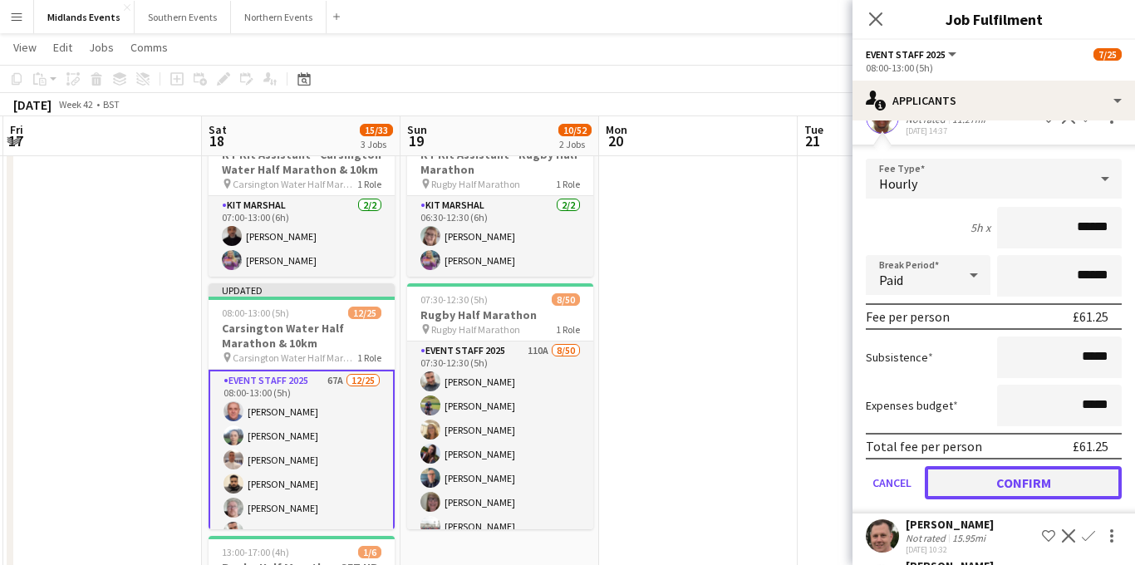
click at [987, 486] on button "Confirm" at bounding box center [1023, 482] width 197 height 33
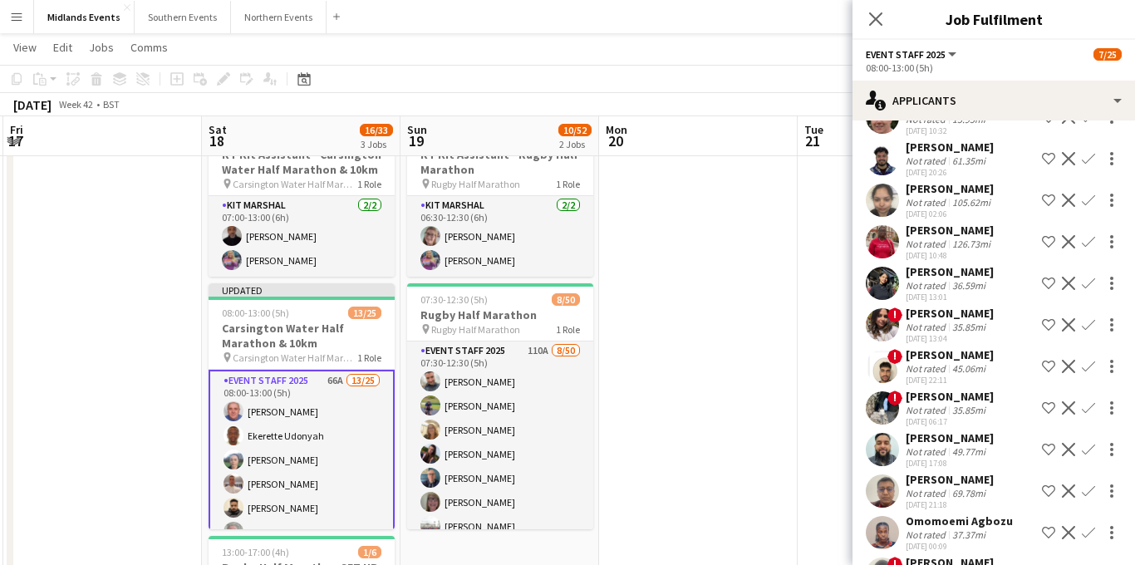
scroll to position [0, 0]
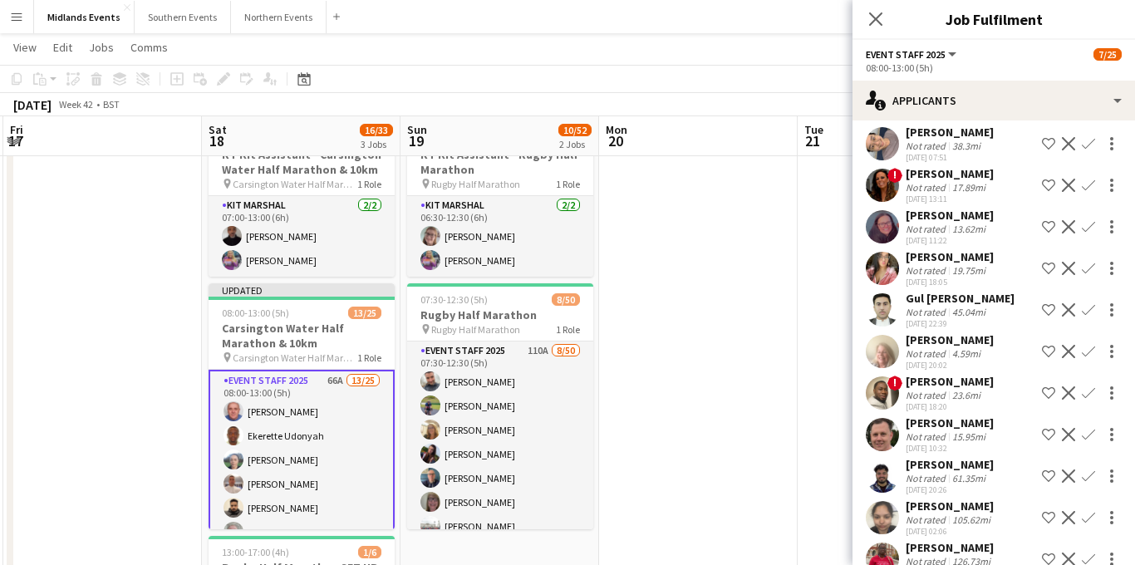
click at [1086, 434] on app-icon "Confirm" at bounding box center [1087, 434] width 13 height 13
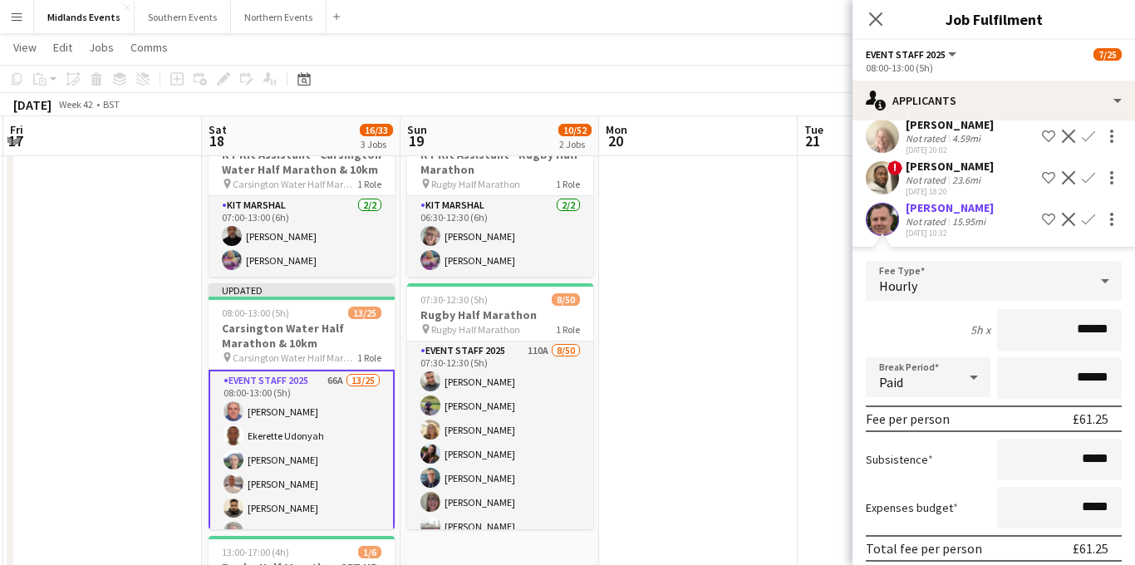
scroll to position [383, 0]
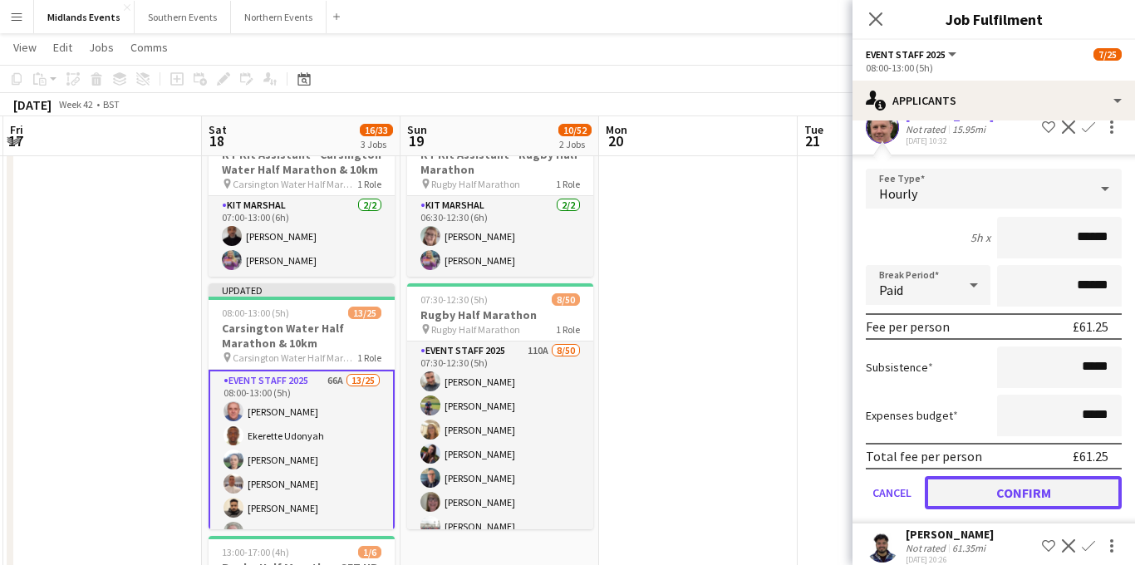
click at [976, 492] on button "Confirm" at bounding box center [1023, 492] width 197 height 33
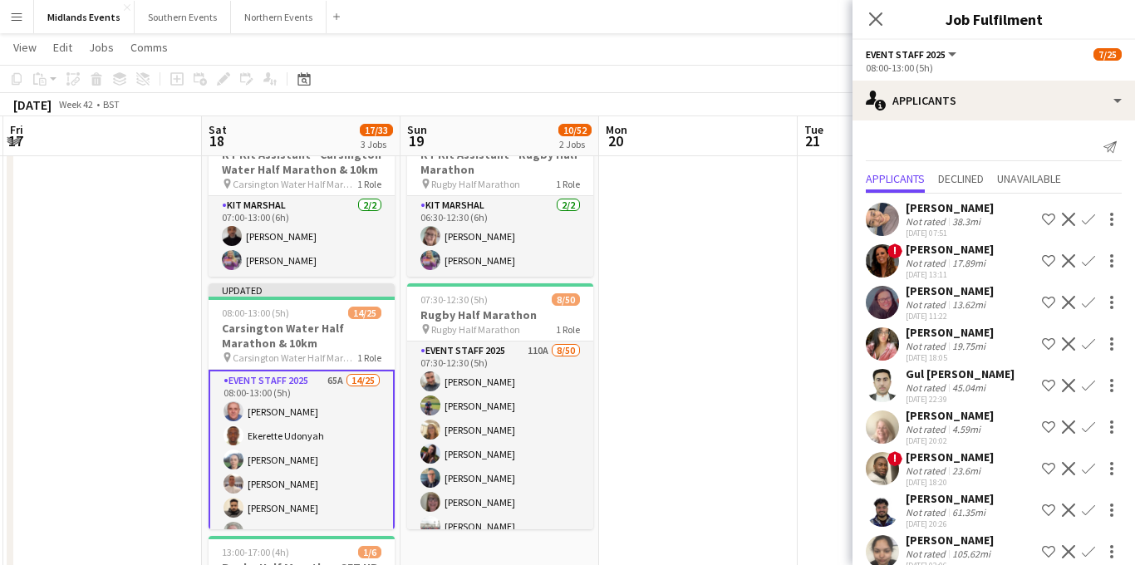
scroll to position [55, 0]
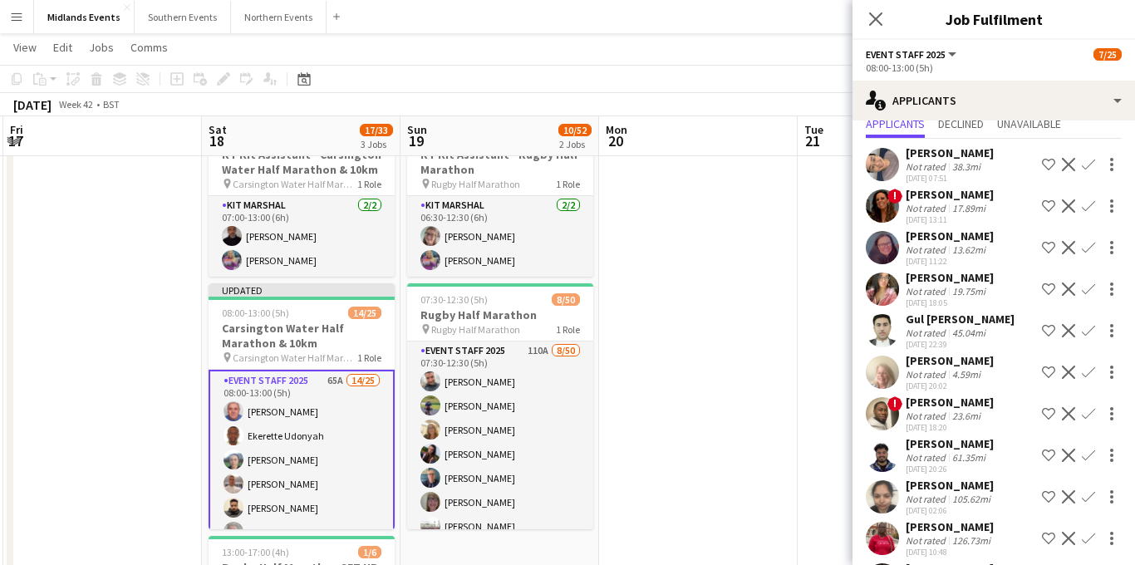
click at [1083, 370] on app-icon "Confirm" at bounding box center [1087, 371] width 13 height 13
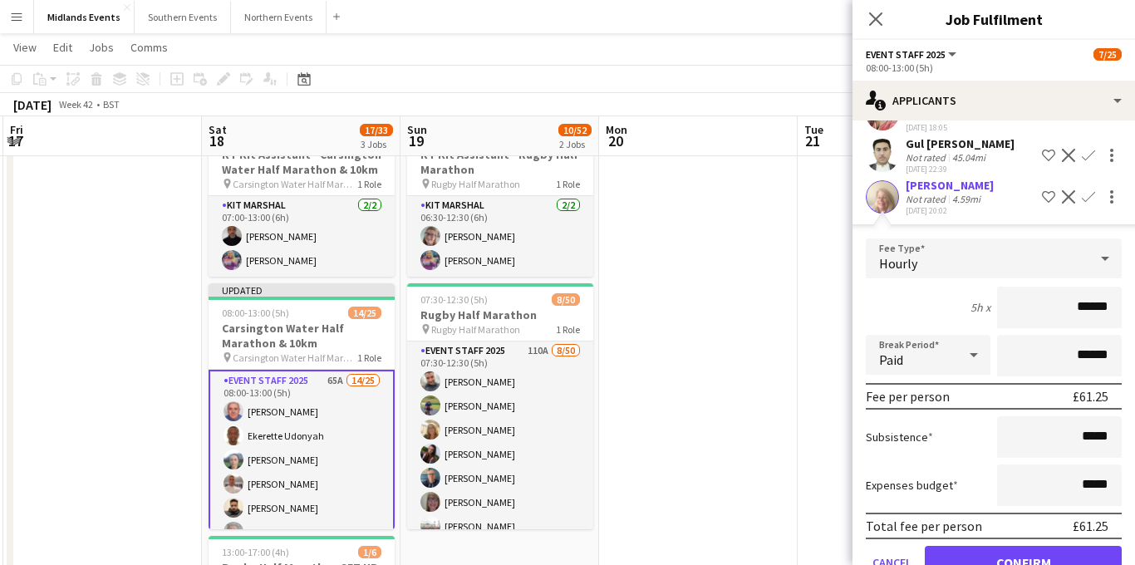
scroll to position [270, 0]
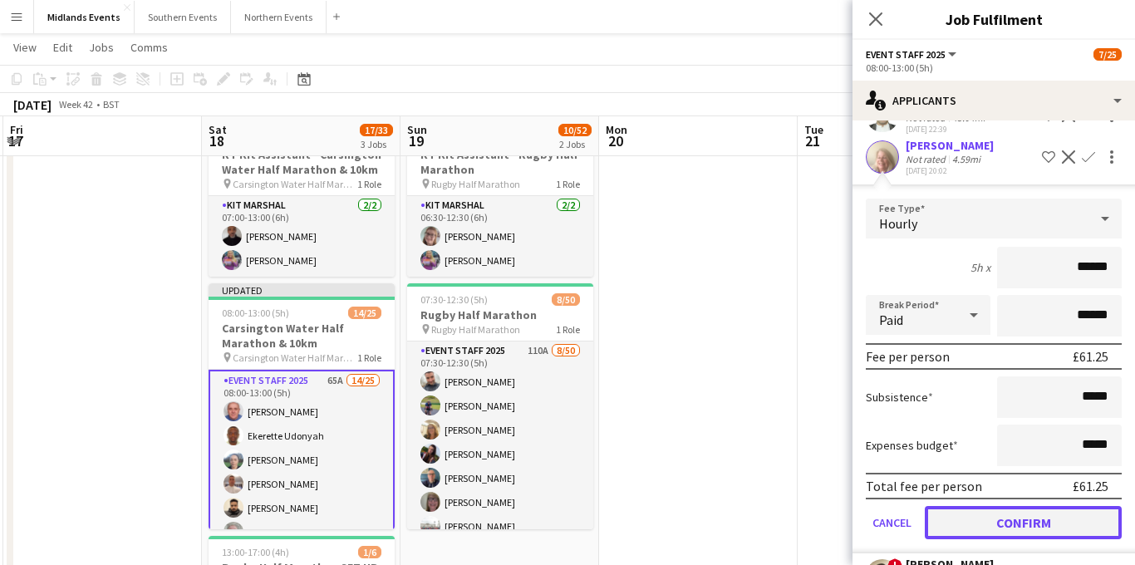
click at [987, 514] on button "Confirm" at bounding box center [1023, 522] width 197 height 33
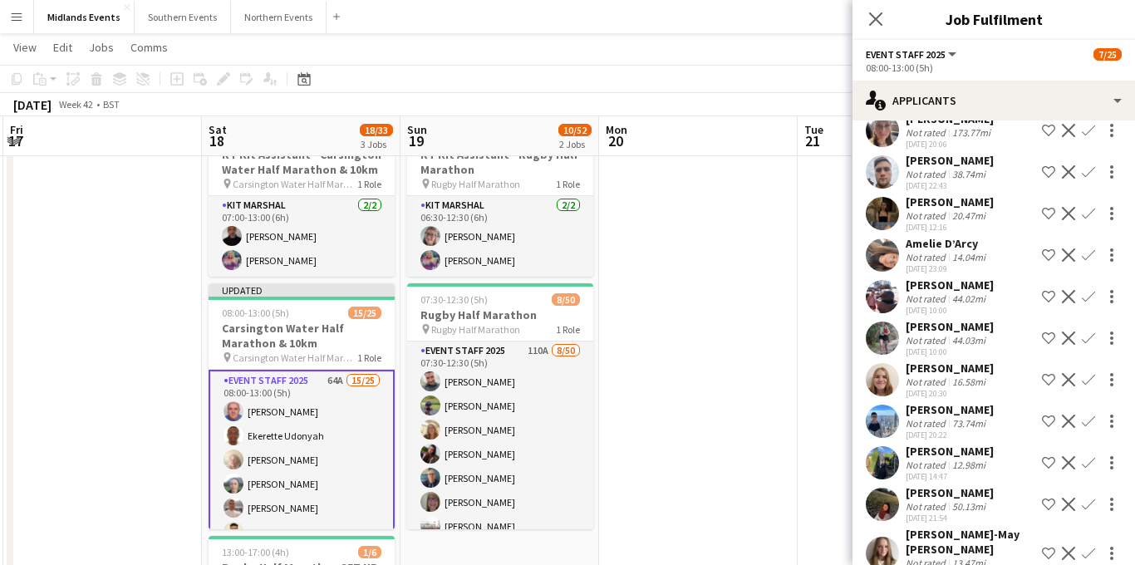
scroll to position [2225, 0]
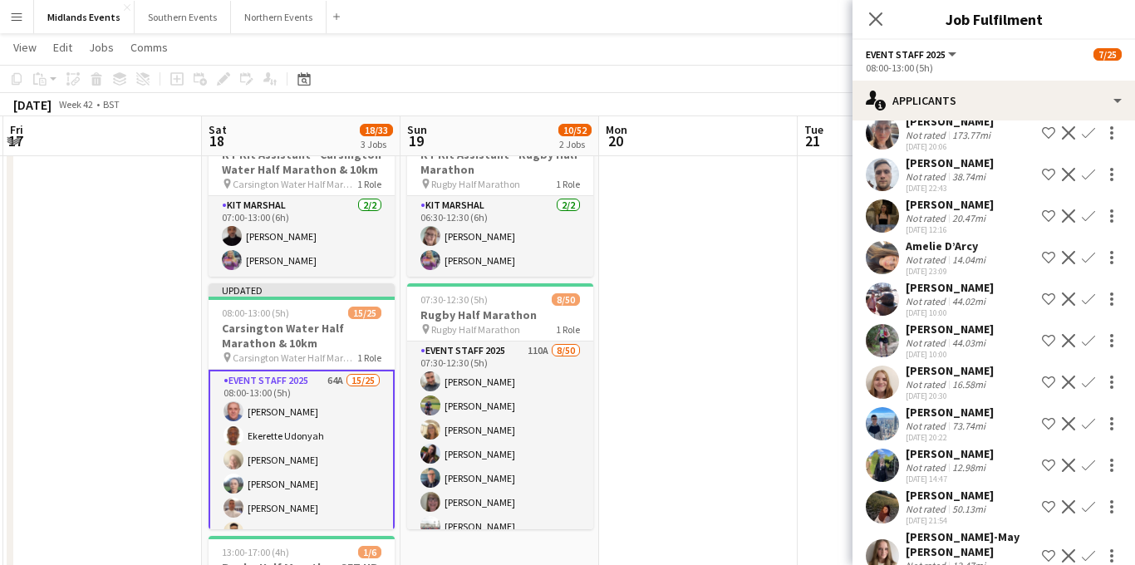
click at [1085, 334] on app-icon "Confirm" at bounding box center [1087, 340] width 13 height 13
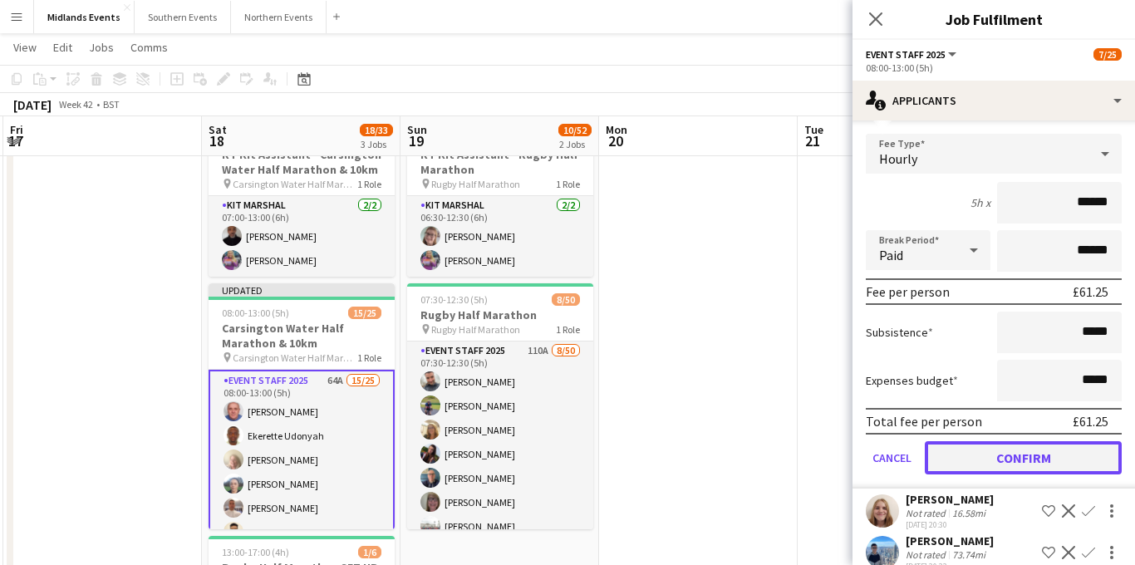
click at [988, 441] on button "Confirm" at bounding box center [1023, 457] width 197 height 33
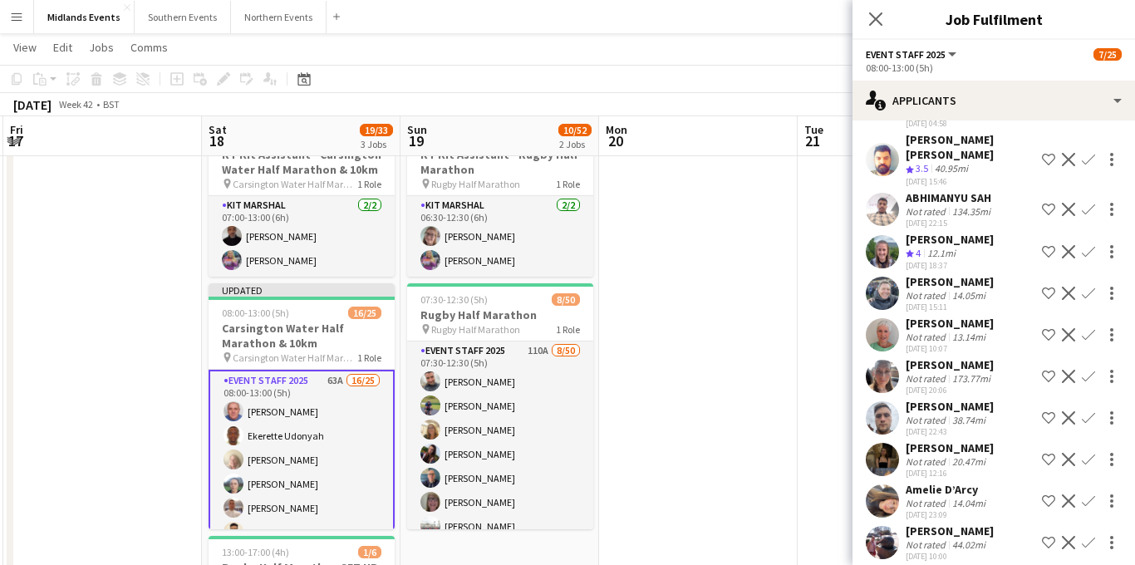
scroll to position [1980, 0]
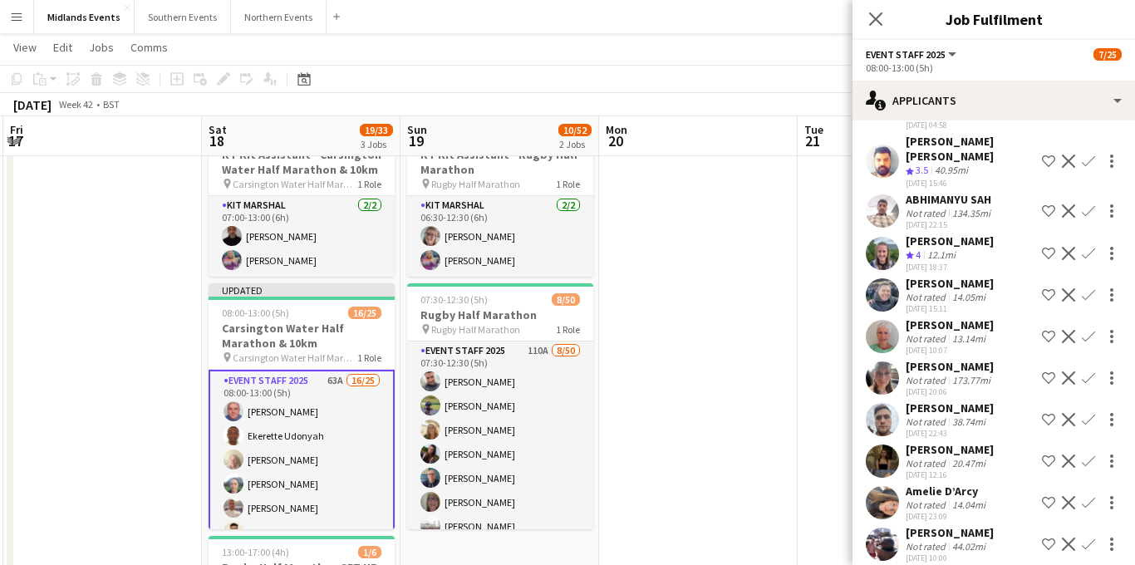
click at [1090, 247] on app-icon "Confirm" at bounding box center [1087, 253] width 13 height 13
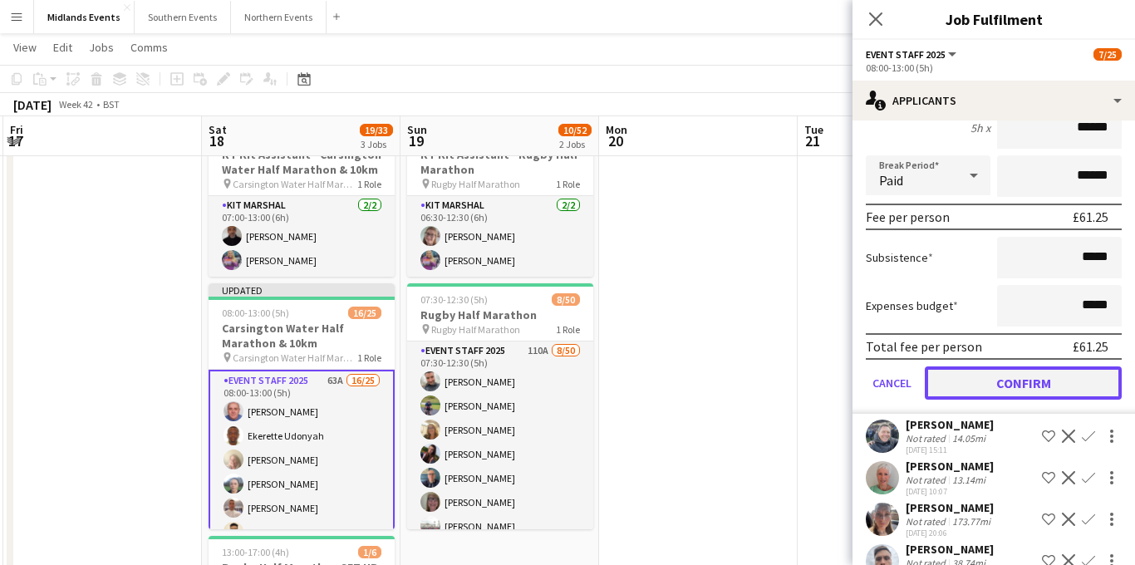
click at [993, 366] on button "Confirm" at bounding box center [1023, 382] width 197 height 33
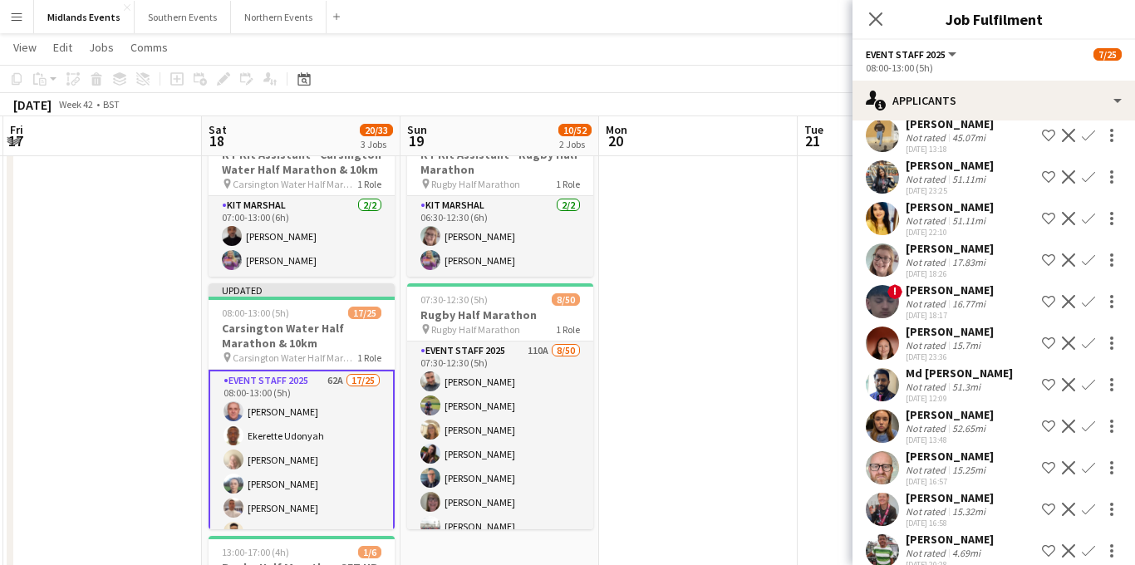
scroll to position [912, 0]
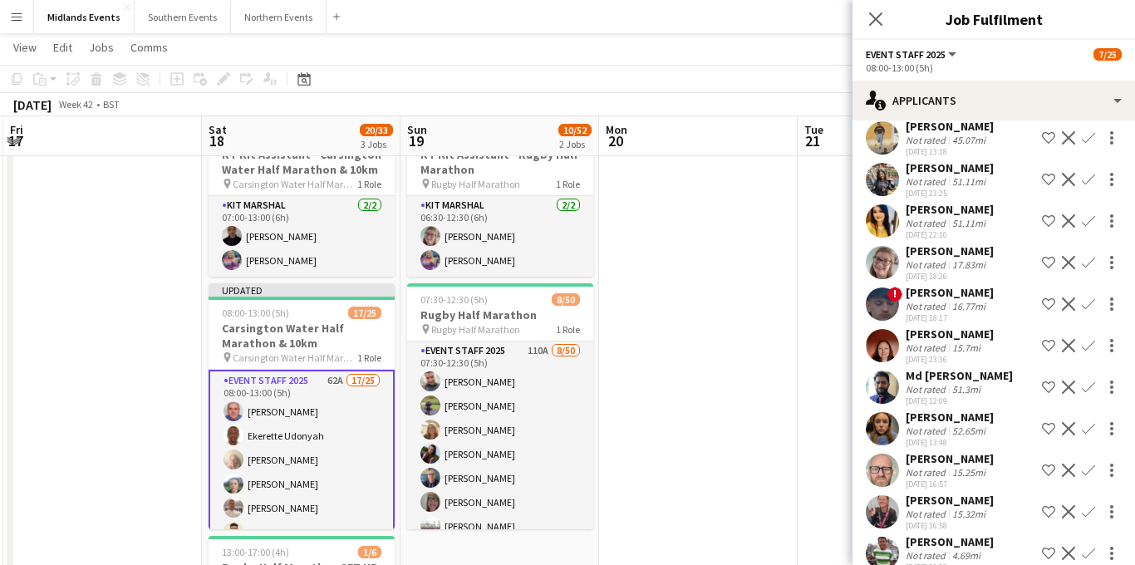
click at [1092, 269] on app-icon "Confirm" at bounding box center [1087, 262] width 13 height 13
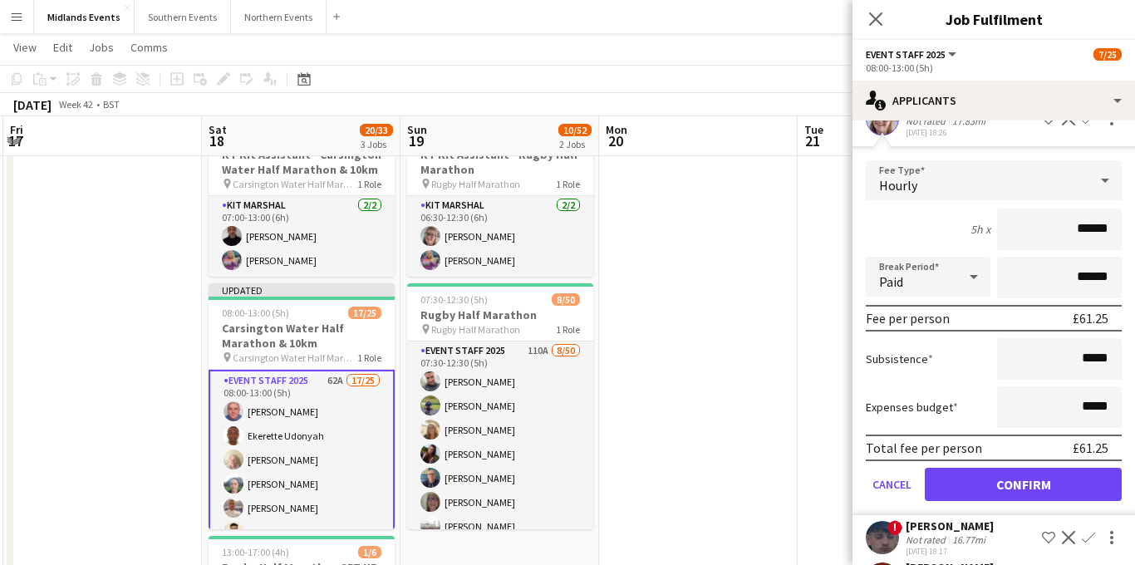
scroll to position [1081, 0]
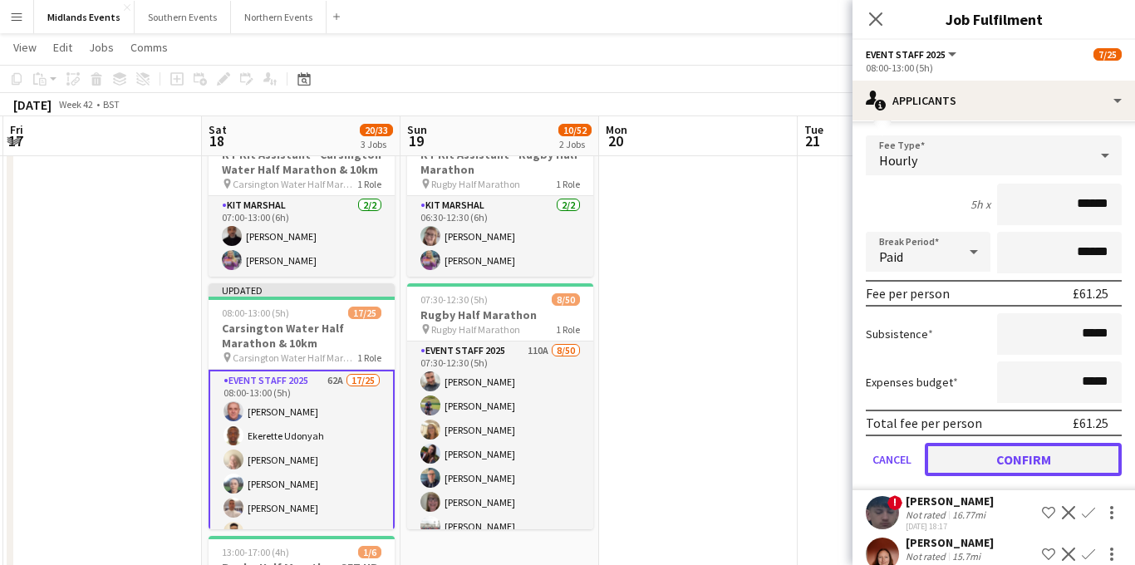
click at [992, 476] on button "Confirm" at bounding box center [1023, 459] width 197 height 33
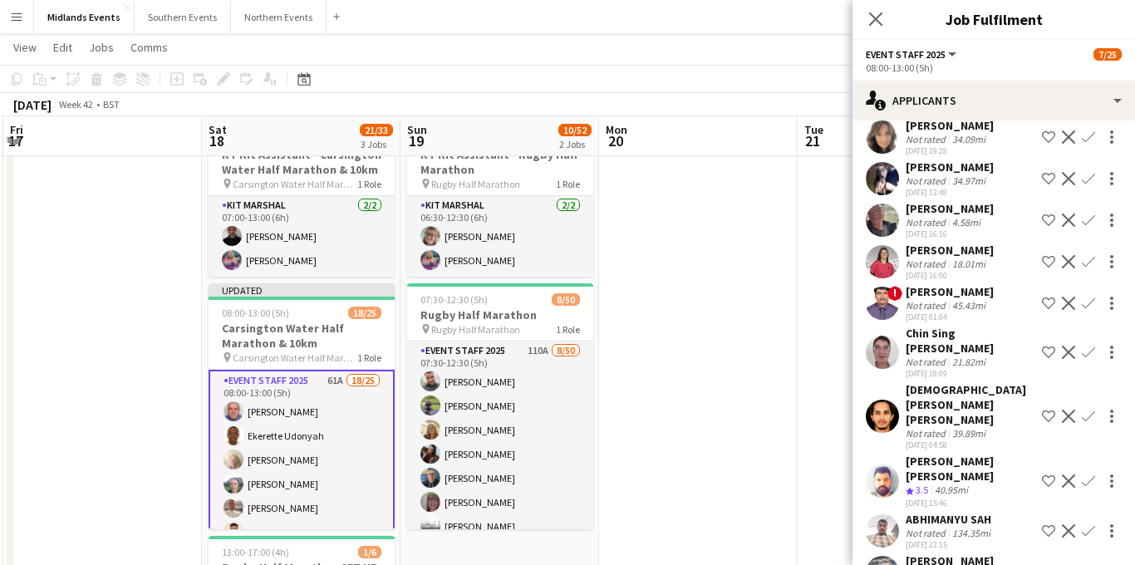
scroll to position [2157, 0]
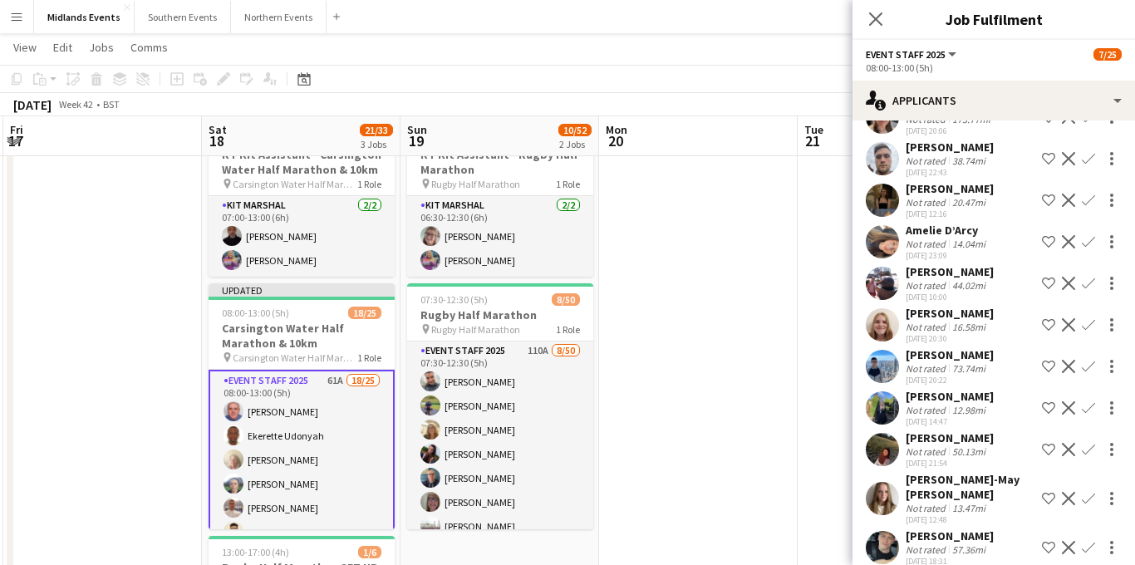
click at [1086, 277] on app-icon "Confirm" at bounding box center [1087, 283] width 13 height 13
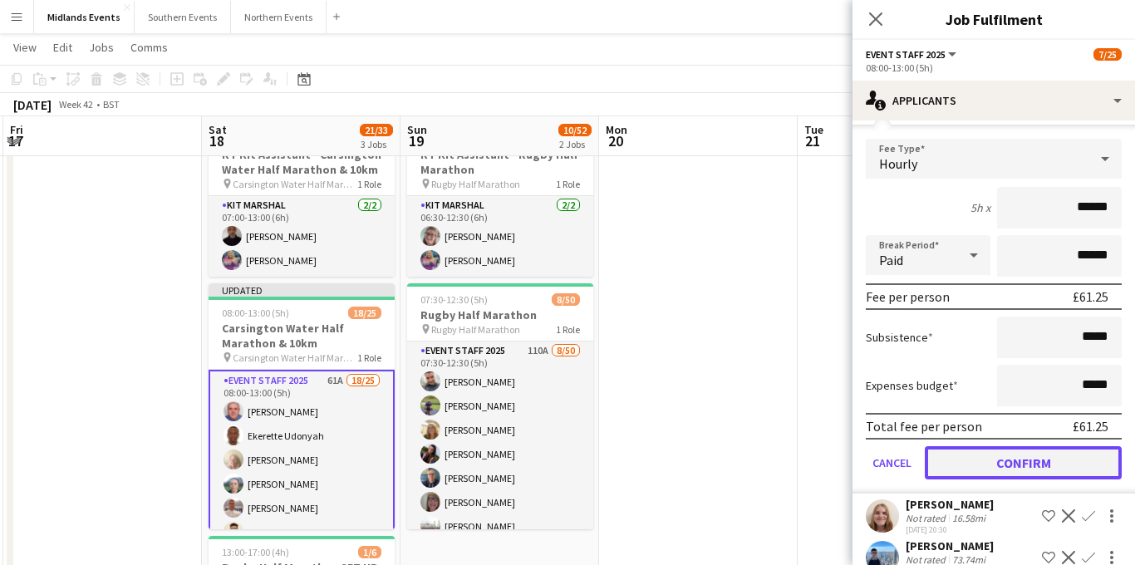
click at [999, 446] on button "Confirm" at bounding box center [1023, 462] width 197 height 33
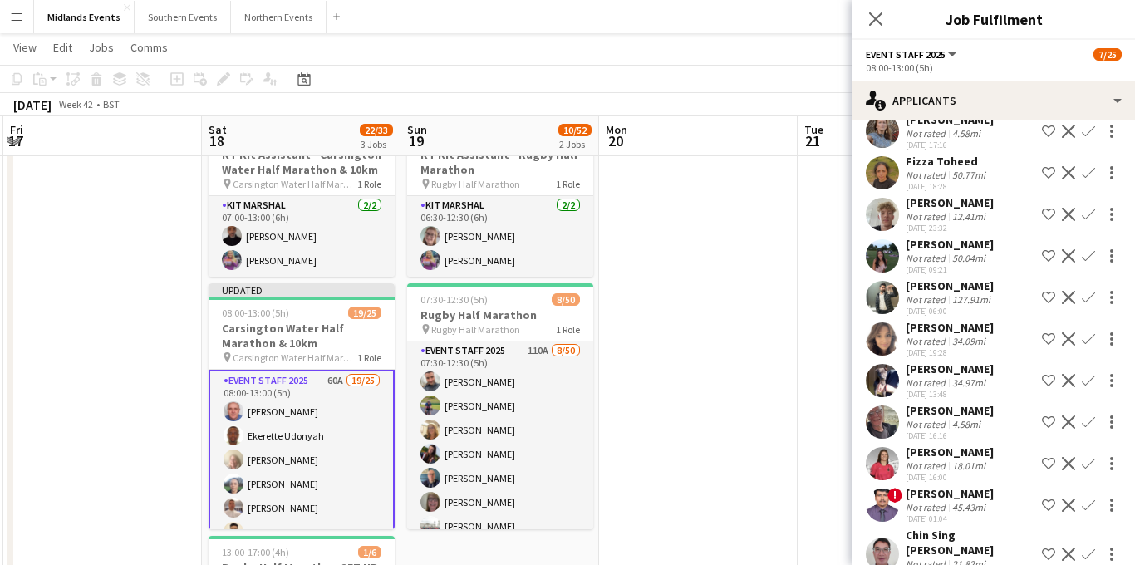
scroll to position [1409, 0]
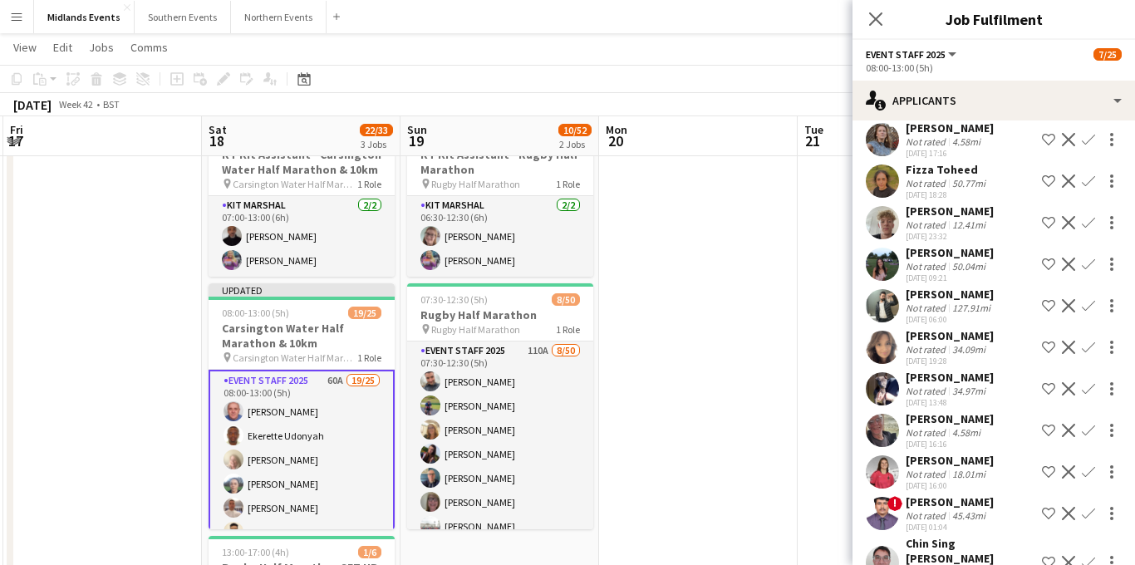
click at [1086, 354] on app-icon "Confirm" at bounding box center [1087, 347] width 13 height 13
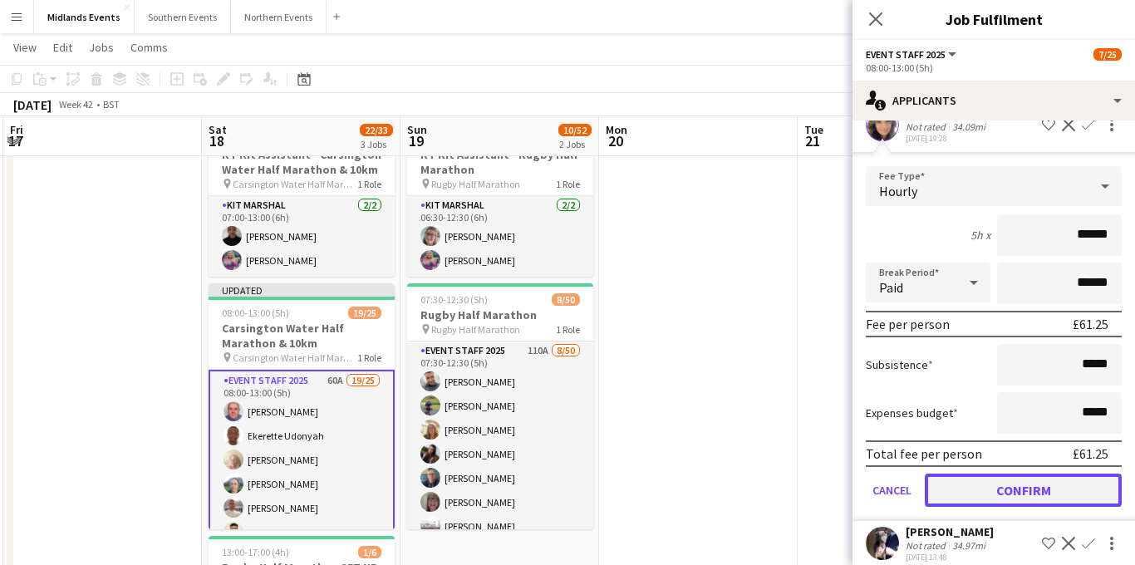
click at [1015, 506] on button "Confirm" at bounding box center [1023, 489] width 197 height 33
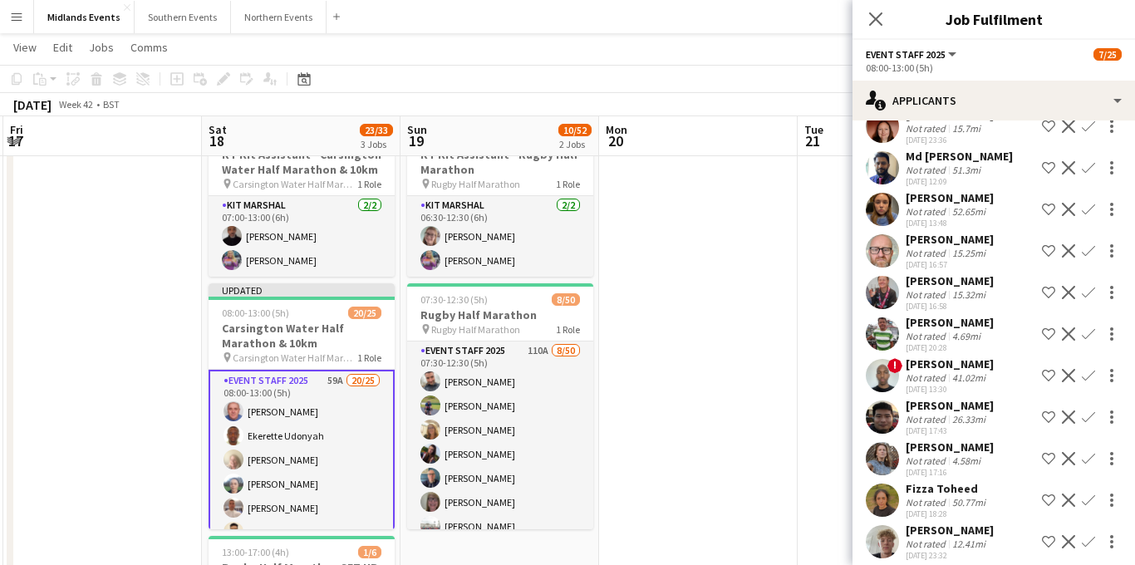
scroll to position [1086, 0]
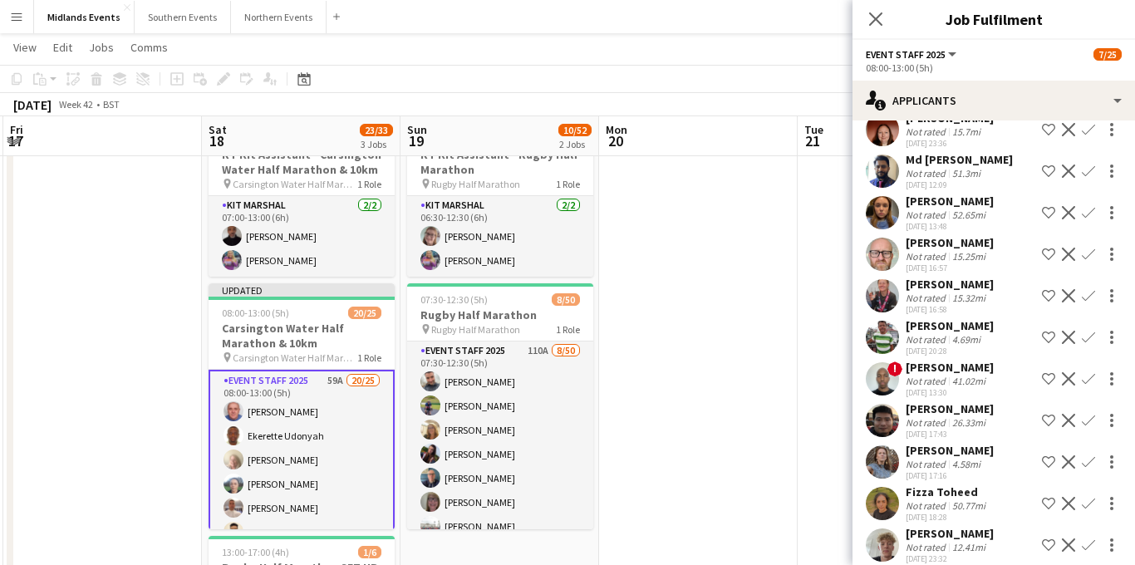
click at [1088, 344] on app-icon "Confirm" at bounding box center [1087, 337] width 13 height 13
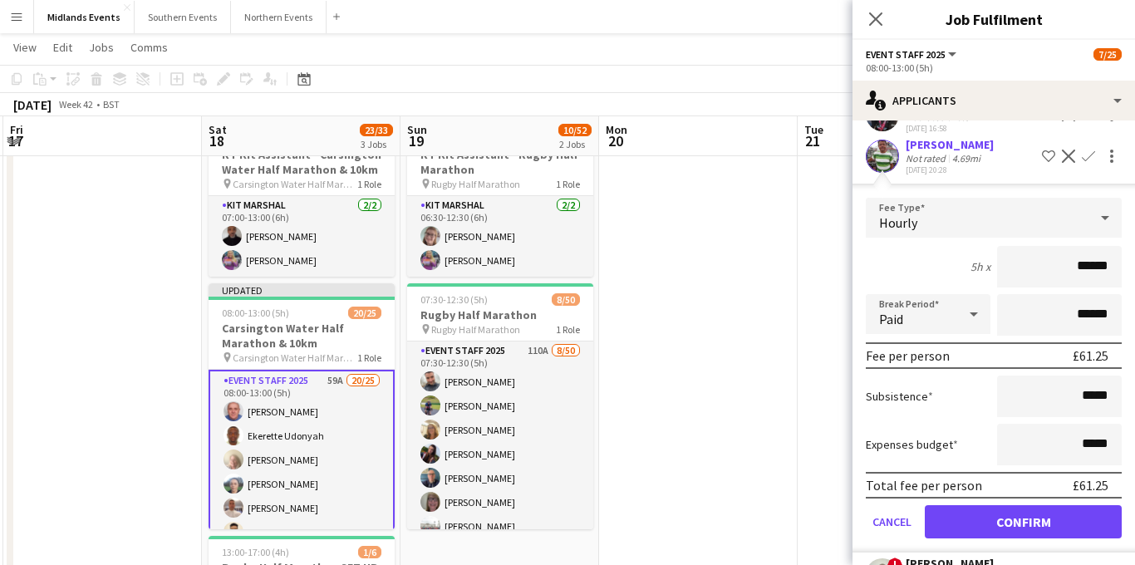
scroll to position [1415, 0]
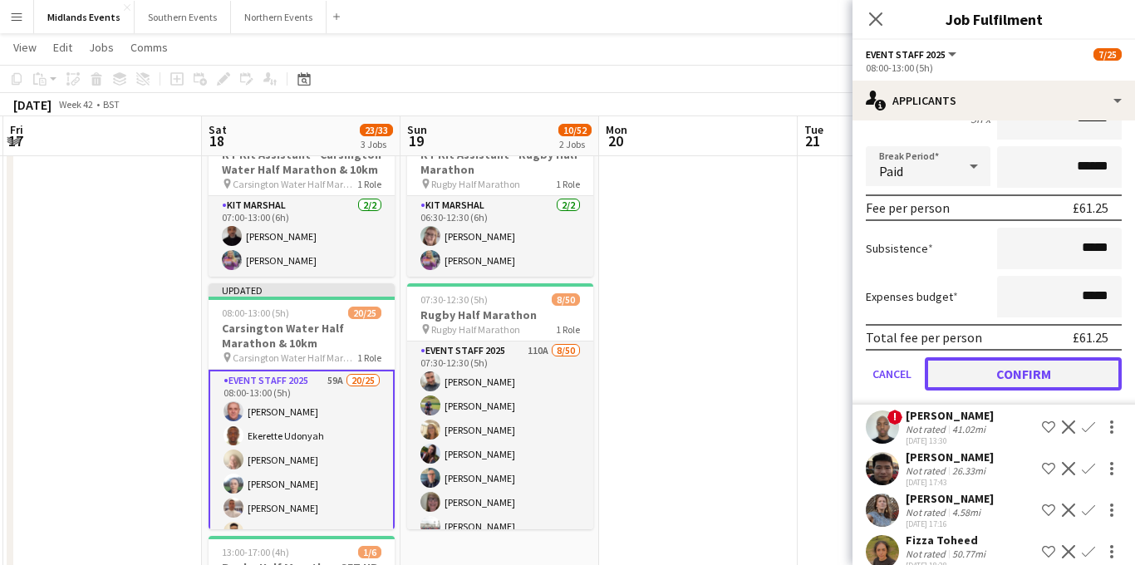
click at [1012, 388] on button "Confirm" at bounding box center [1023, 373] width 197 height 33
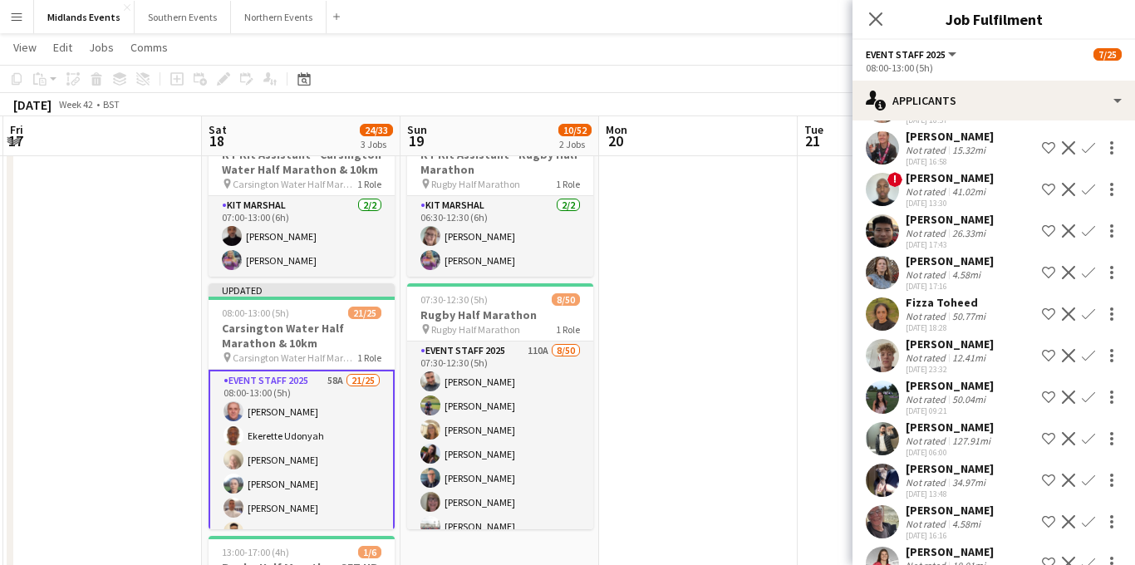
scroll to position [1240, 0]
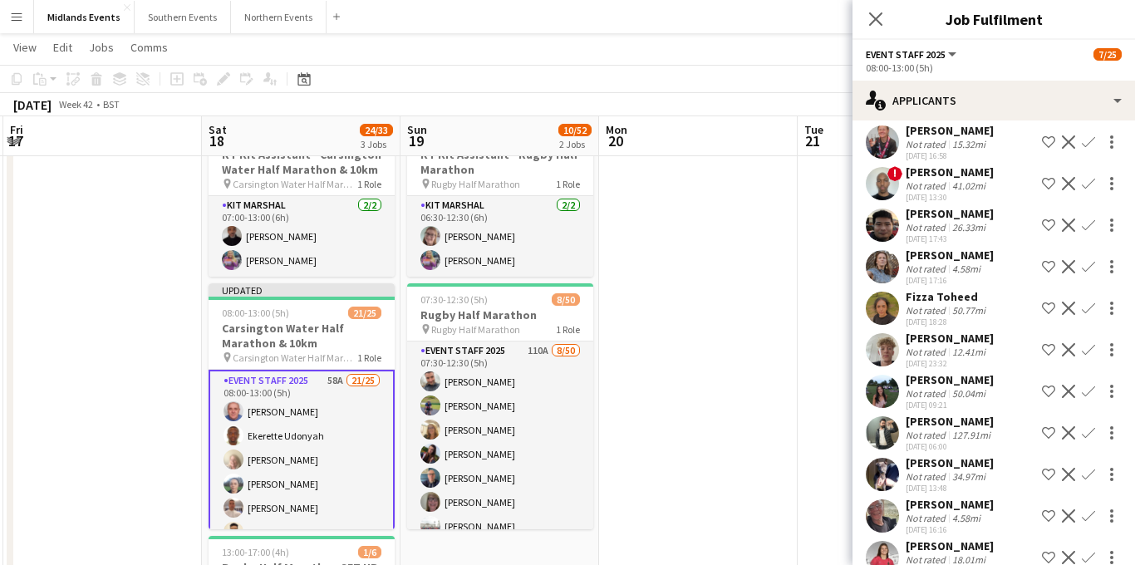
click at [1089, 356] on app-icon "Confirm" at bounding box center [1087, 349] width 13 height 13
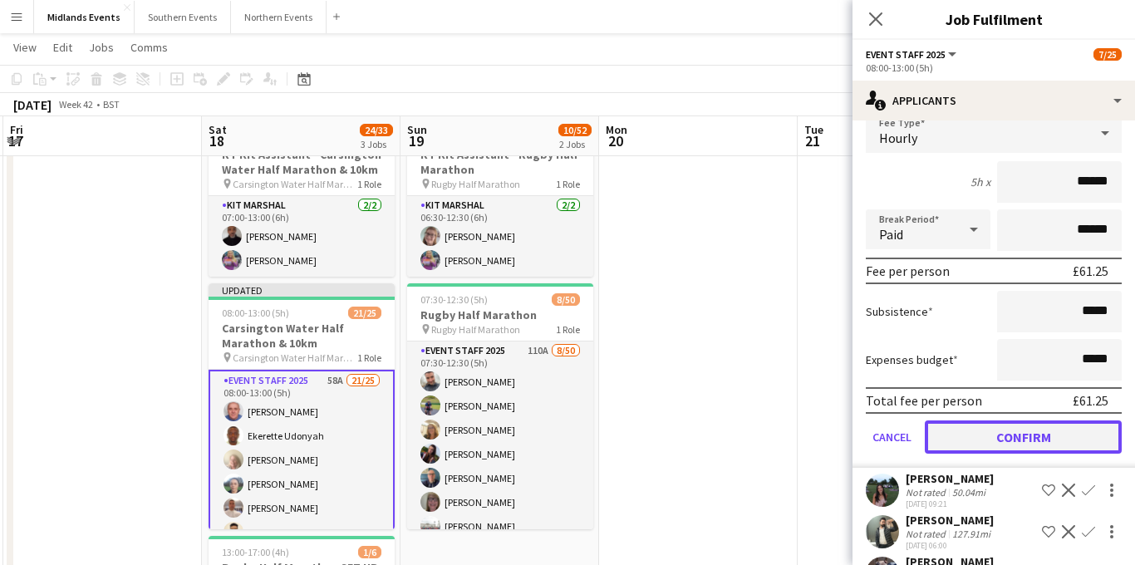
click at [990, 448] on button "Confirm" at bounding box center [1023, 436] width 197 height 33
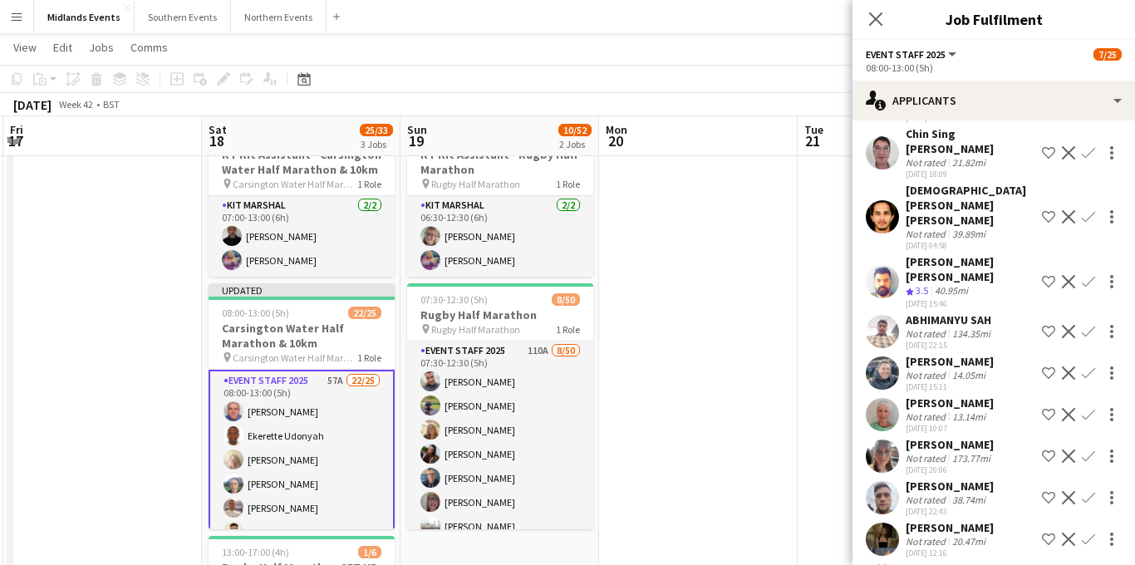
scroll to position [1695, 0]
click at [1086, 489] on app-icon "Confirm" at bounding box center [1087, 495] width 13 height 13
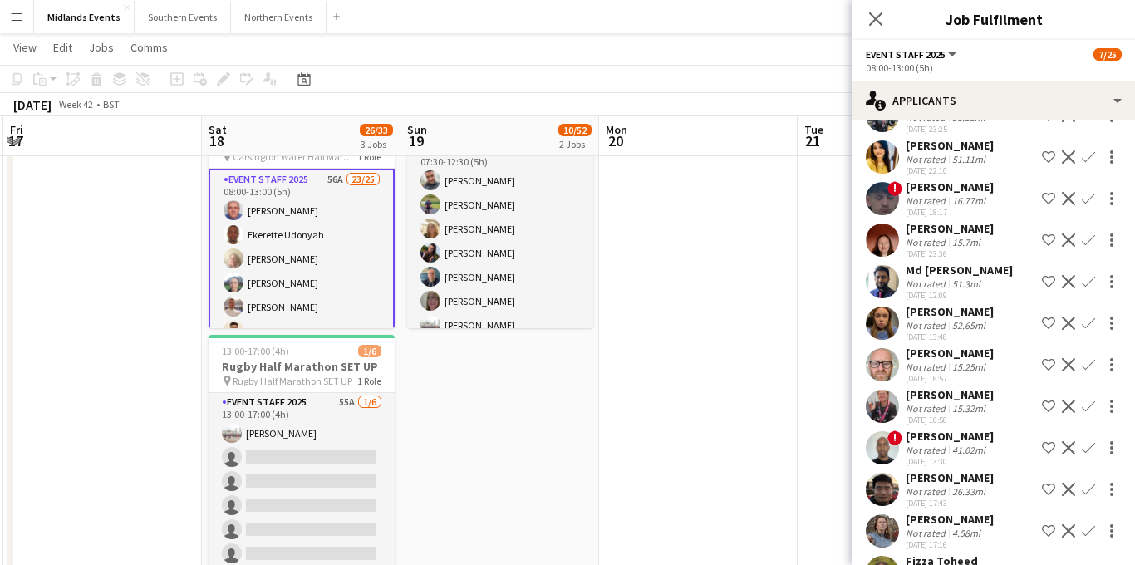
scroll to position [965, 0]
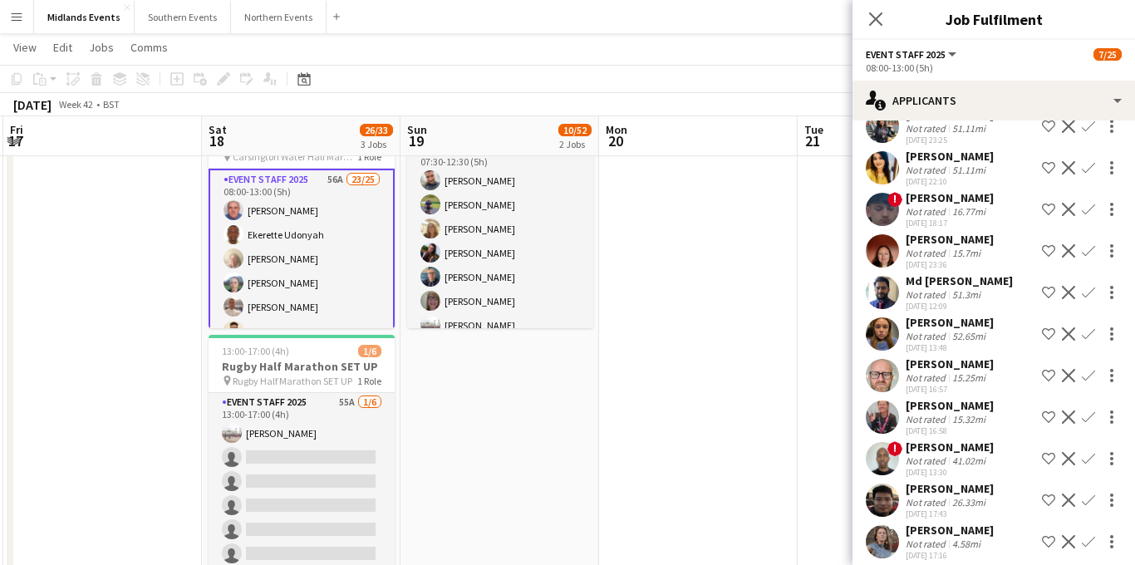
click at [1087, 424] on app-icon "Confirm" at bounding box center [1087, 416] width 13 height 13
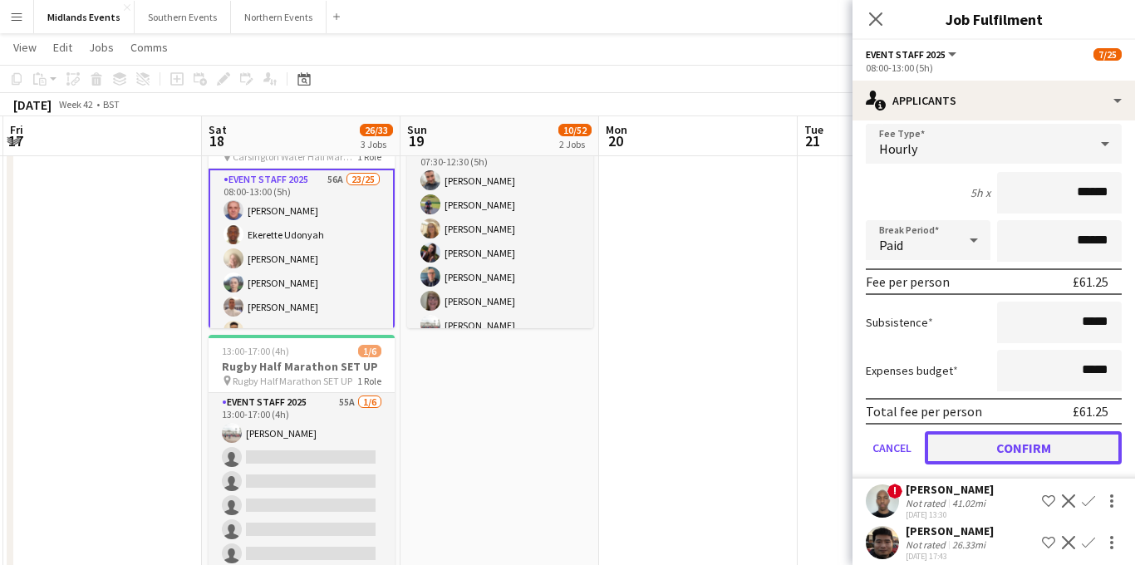
click at [990, 464] on button "Confirm" at bounding box center [1023, 447] width 197 height 33
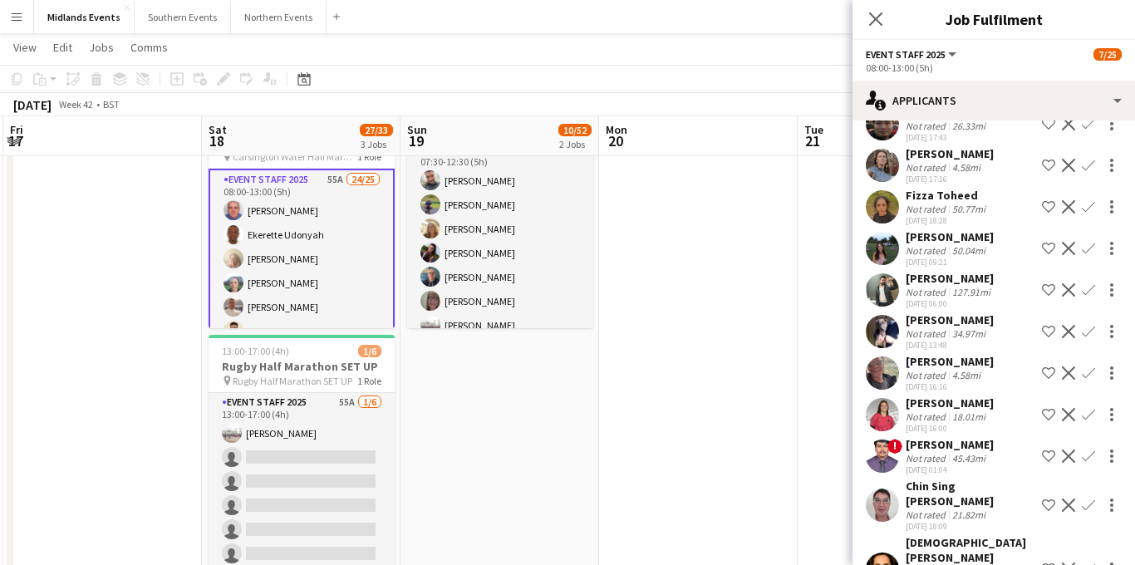
scroll to position [881, 0]
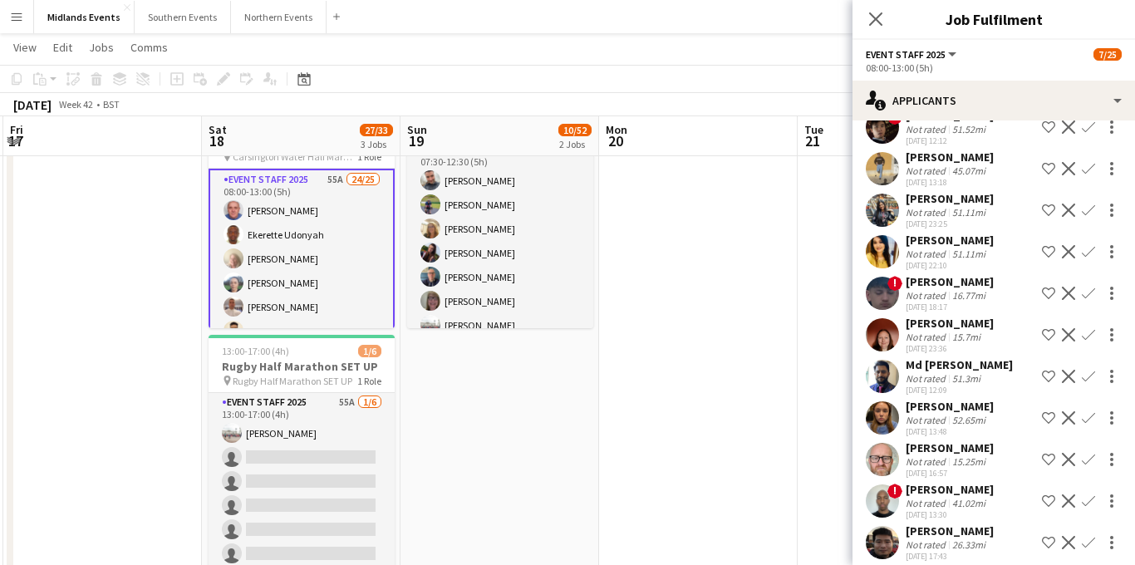
click at [1087, 466] on app-icon "Confirm" at bounding box center [1087, 459] width 13 height 13
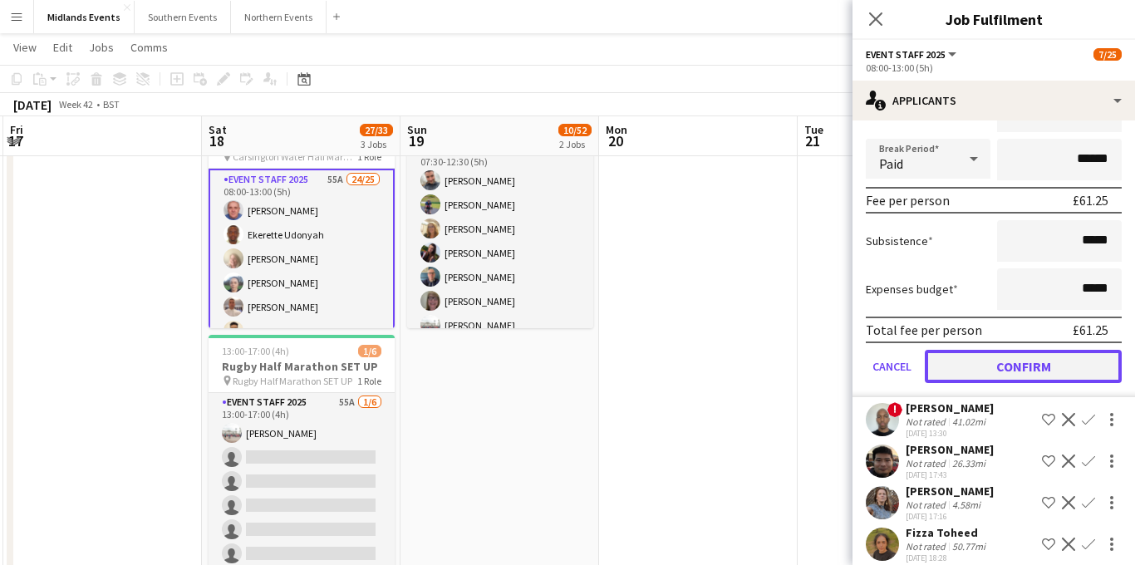
click at [987, 383] on button "Confirm" at bounding box center [1023, 366] width 197 height 33
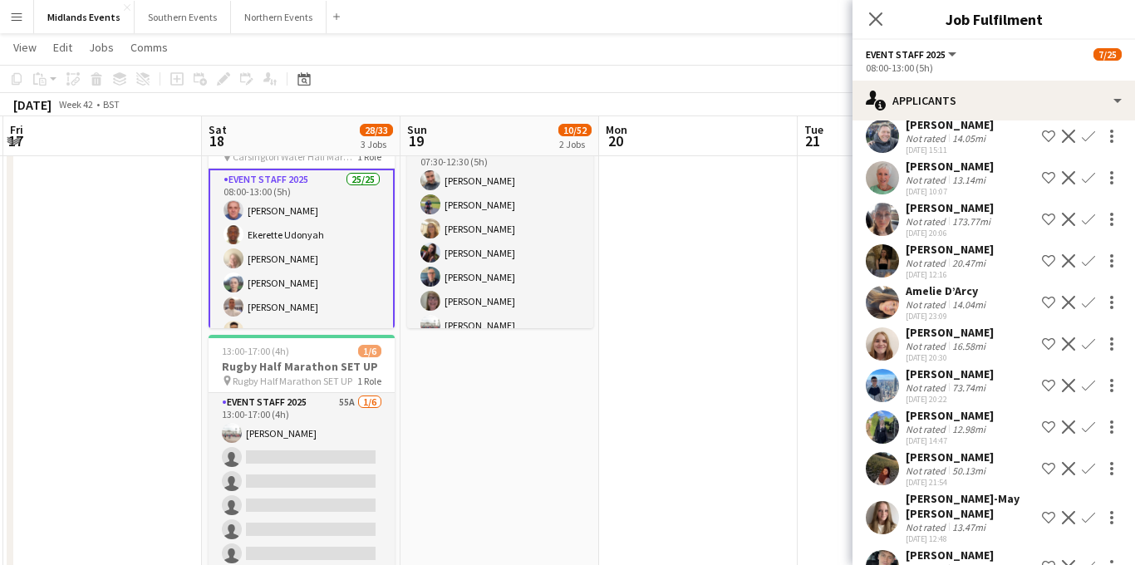
scroll to position [1848, 0]
click at [1088, 559] on app-icon "Confirm" at bounding box center [1087, 565] width 13 height 13
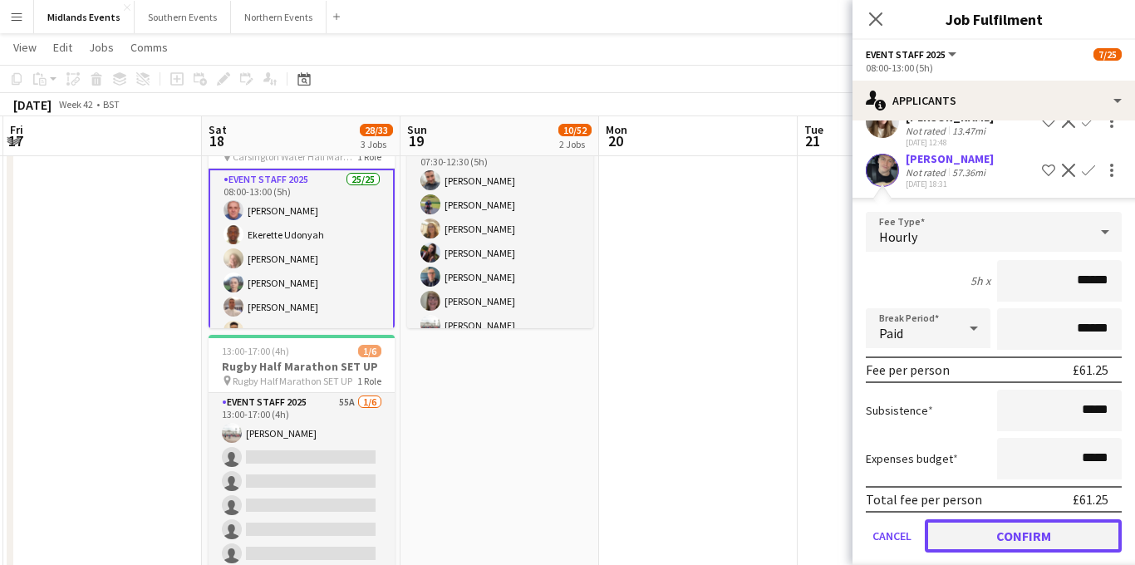
click at [1003, 519] on button "Confirm" at bounding box center [1023, 535] width 197 height 33
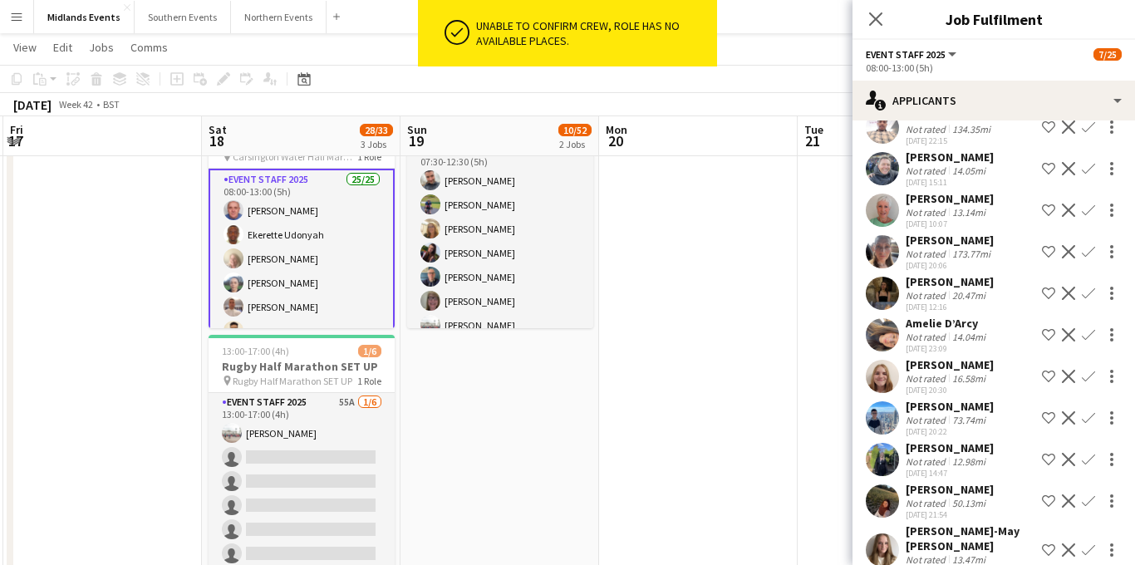
scroll to position [1813, 0]
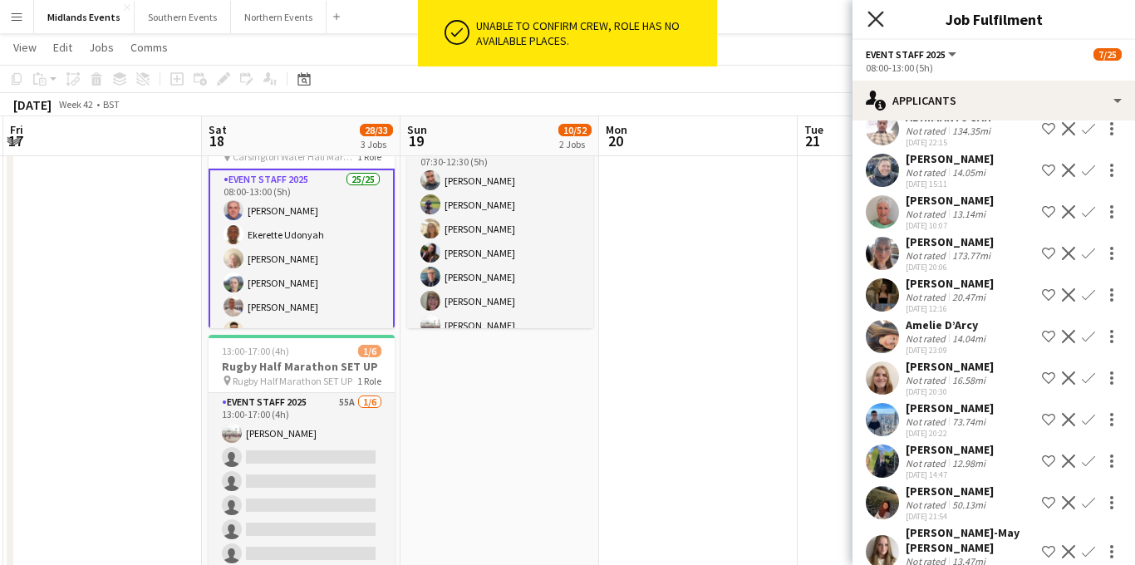
click at [875, 21] on icon "Close pop-in" at bounding box center [875, 19] width 16 height 16
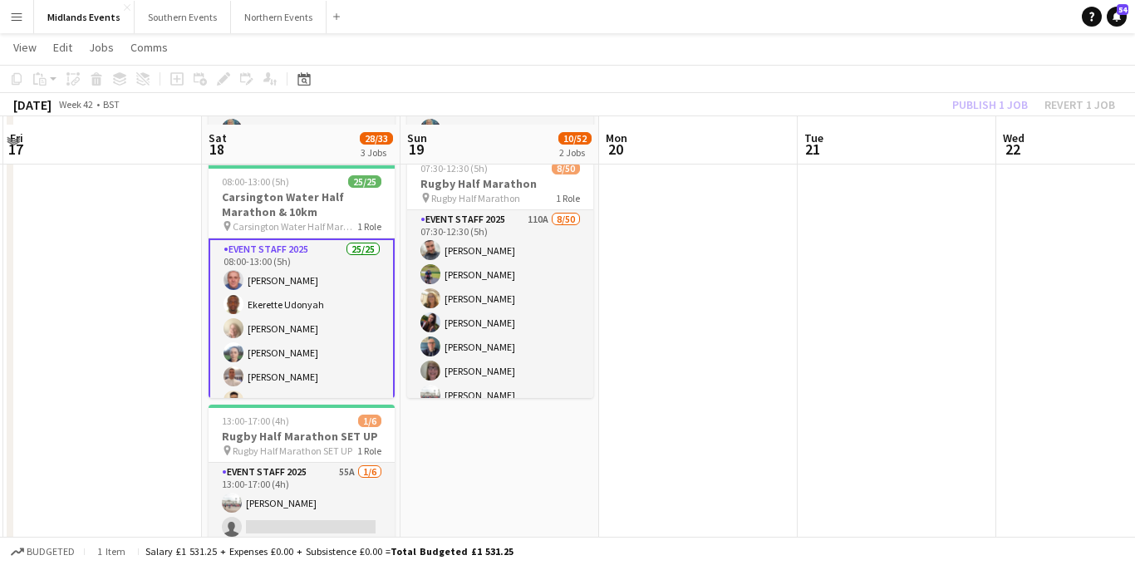
scroll to position [174, 0]
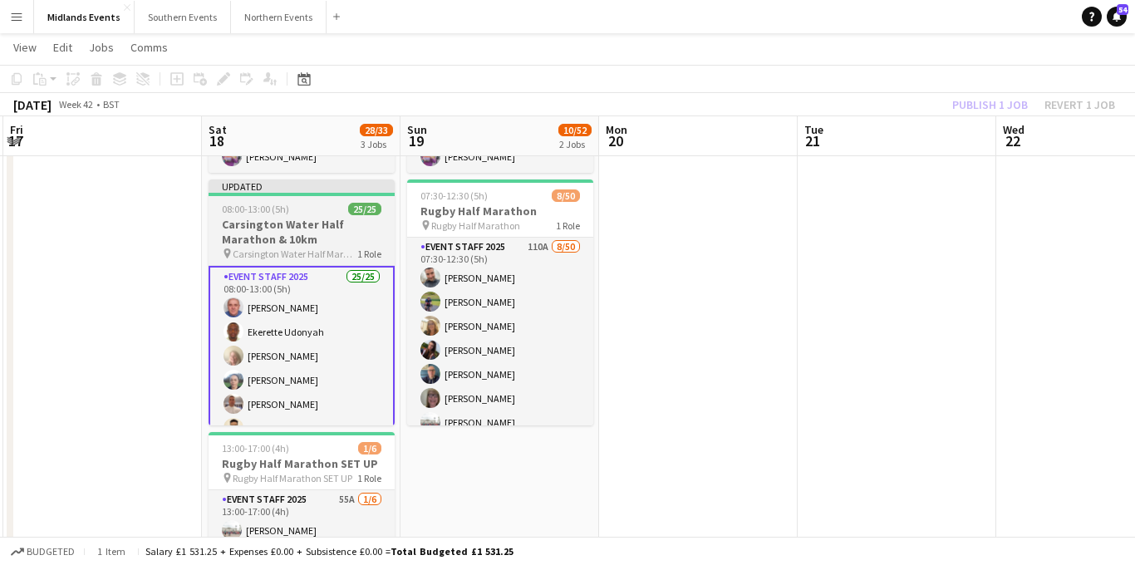
click at [292, 224] on h3 "Carsington Water Half Marathon & 10km" at bounding box center [301, 232] width 186 height 30
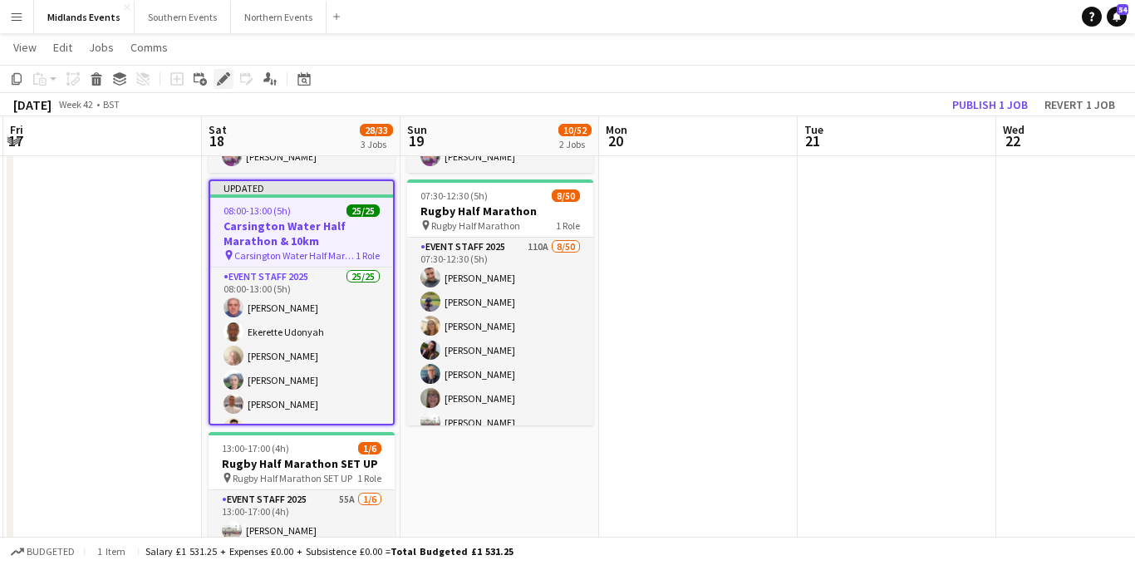
click at [226, 81] on icon "Edit" at bounding box center [223, 78] width 13 height 13
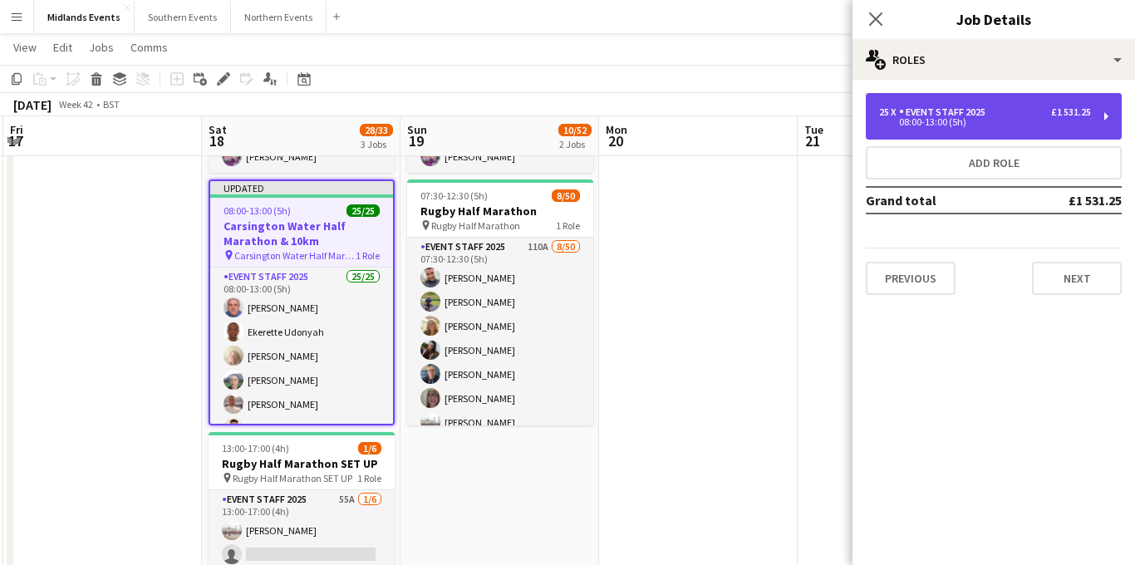
click at [946, 114] on div "Event Staff 2025" at bounding box center [945, 112] width 93 height 12
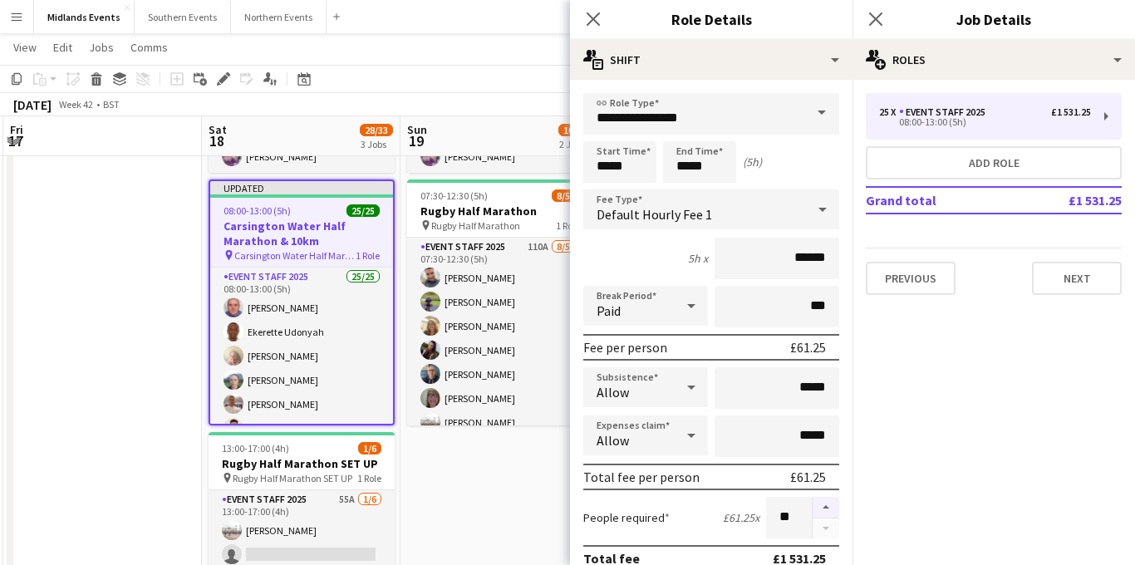
click at [826, 506] on button "button" at bounding box center [825, 508] width 27 height 22
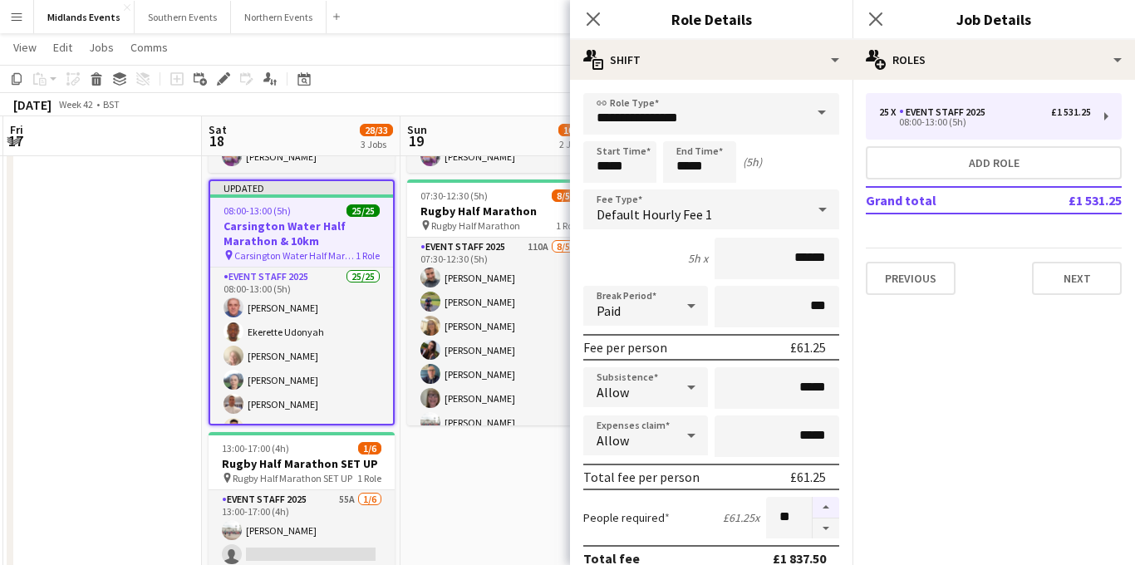
click at [826, 506] on button "button" at bounding box center [825, 508] width 27 height 22
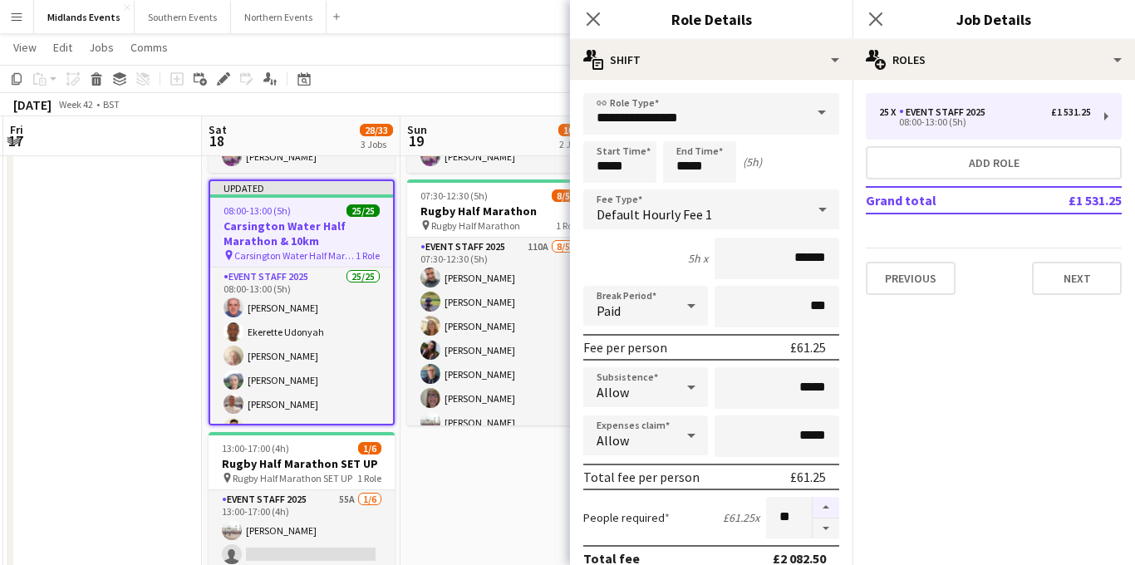
type input "**"
click at [871, 21] on icon "Close pop-in" at bounding box center [875, 19] width 16 height 16
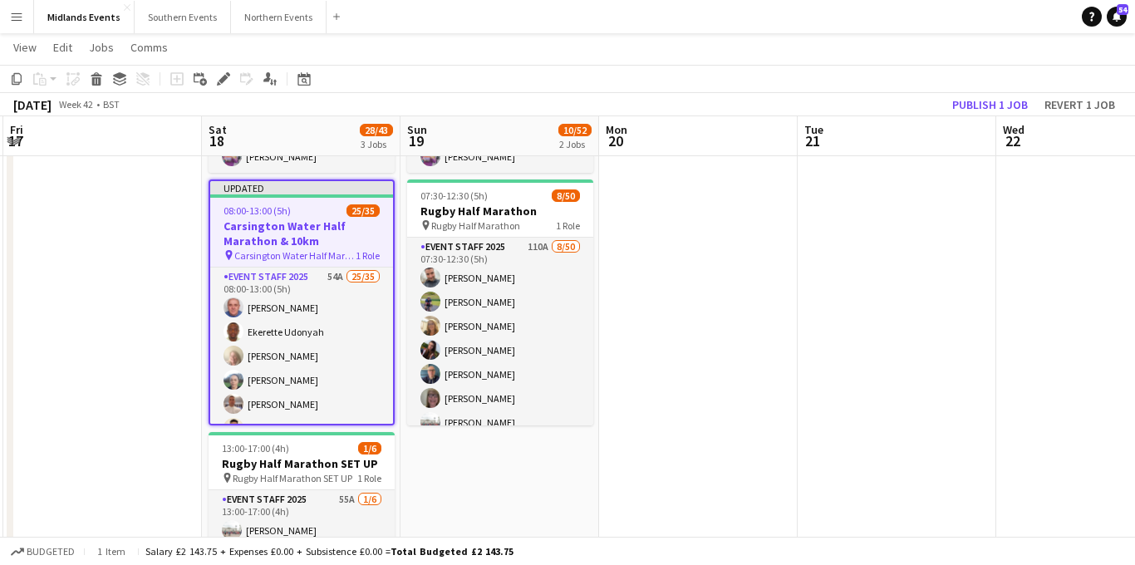
click at [277, 233] on h3 "Carsington Water Half Marathon & 10km" at bounding box center [301, 233] width 183 height 30
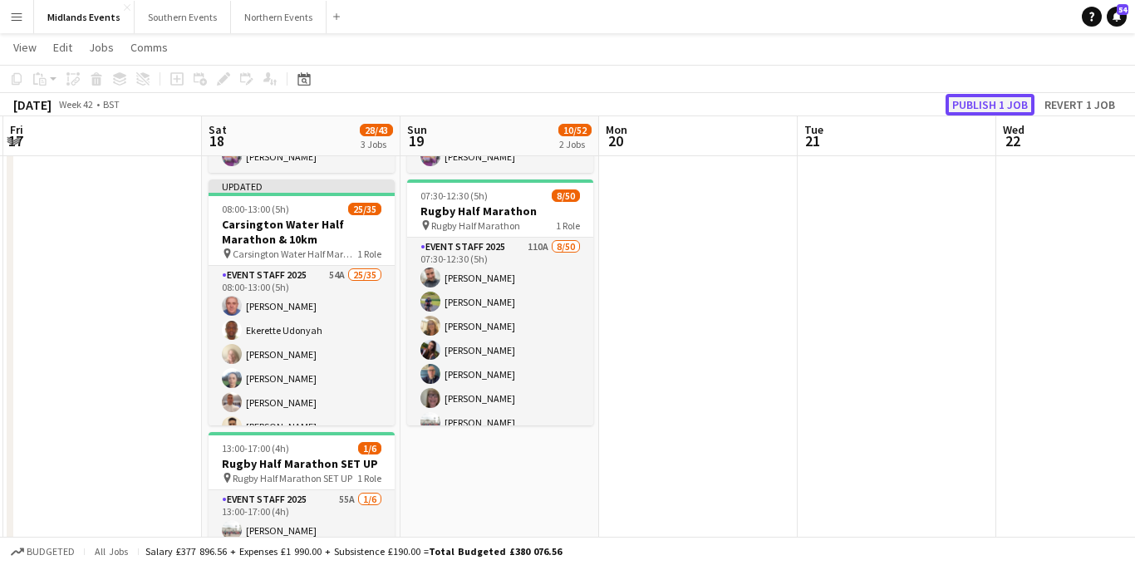
click at [993, 101] on button "Publish 1 job" at bounding box center [989, 105] width 89 height 22
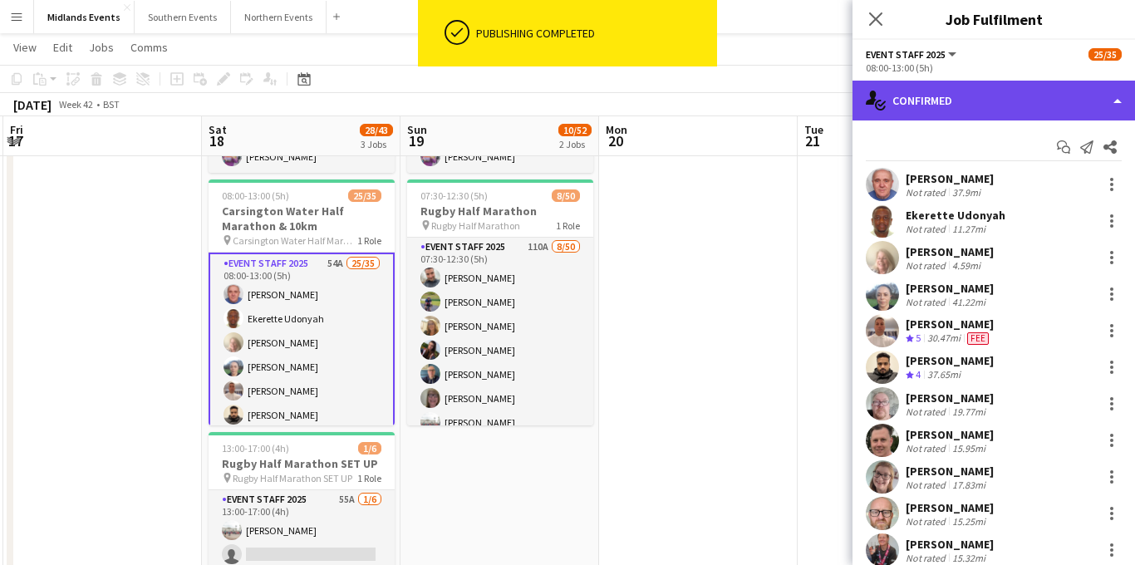
click at [1003, 110] on div "single-neutral-actions-check-2 Confirmed" at bounding box center [993, 101] width 282 height 40
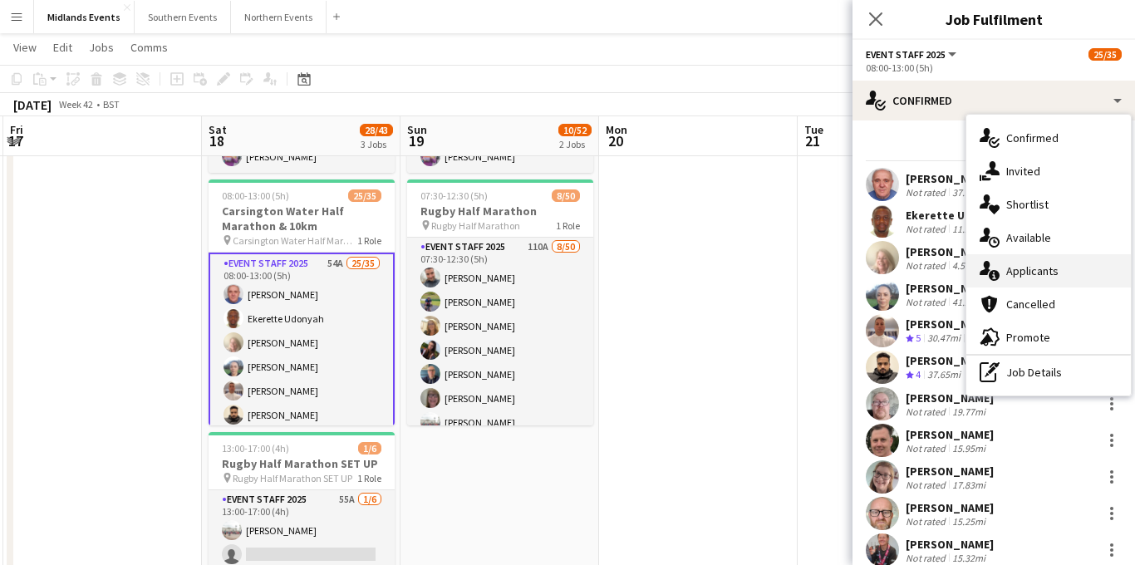
click at [1028, 272] on span "Applicants" at bounding box center [1032, 270] width 52 height 15
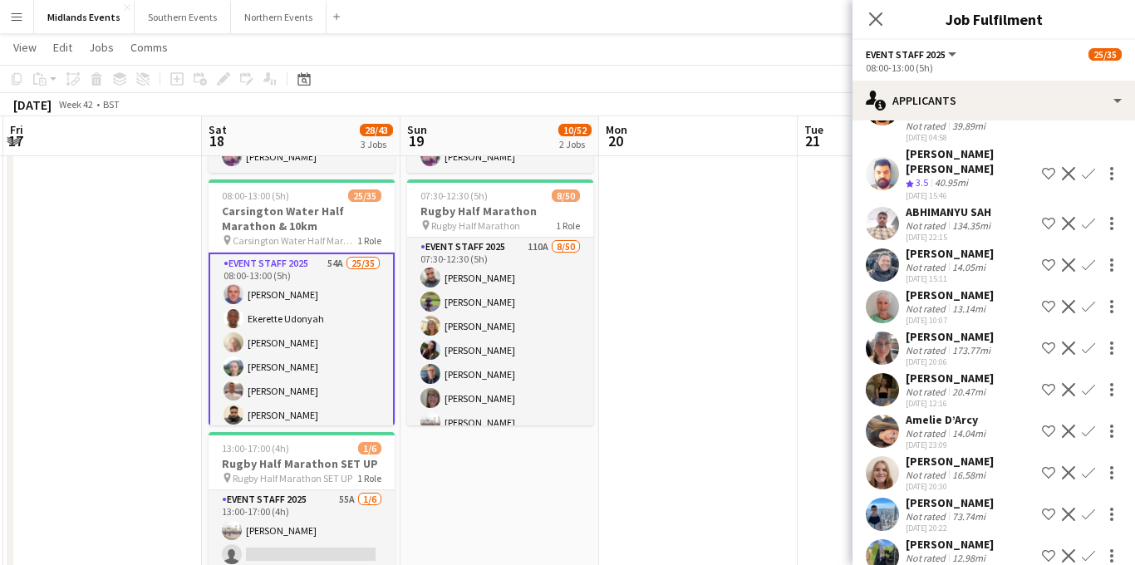
scroll to position [1784, 0]
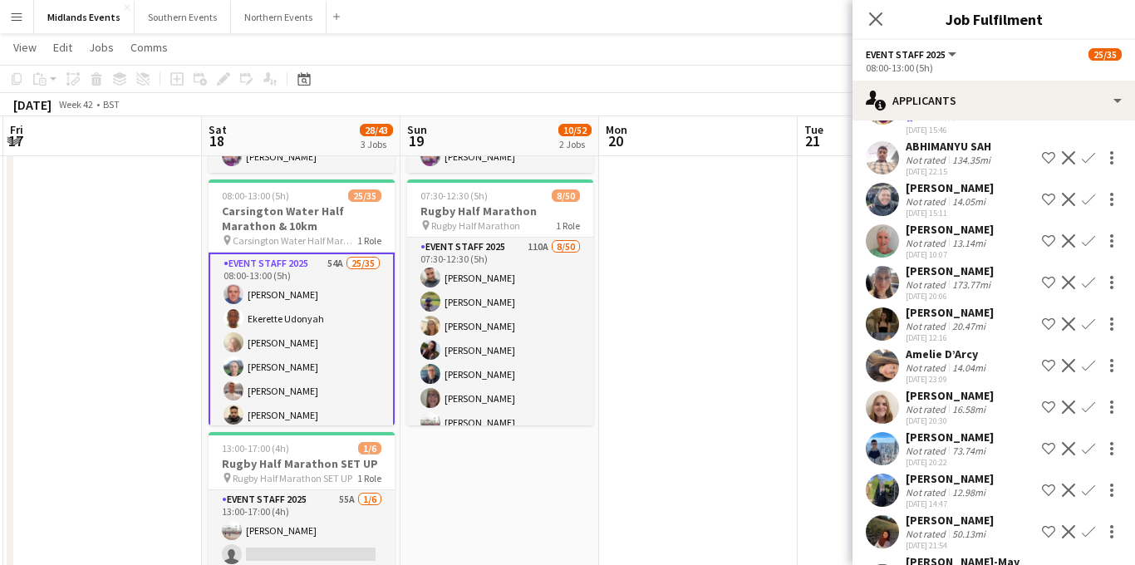
click at [1086, 317] on app-icon "Confirm" at bounding box center [1087, 323] width 13 height 13
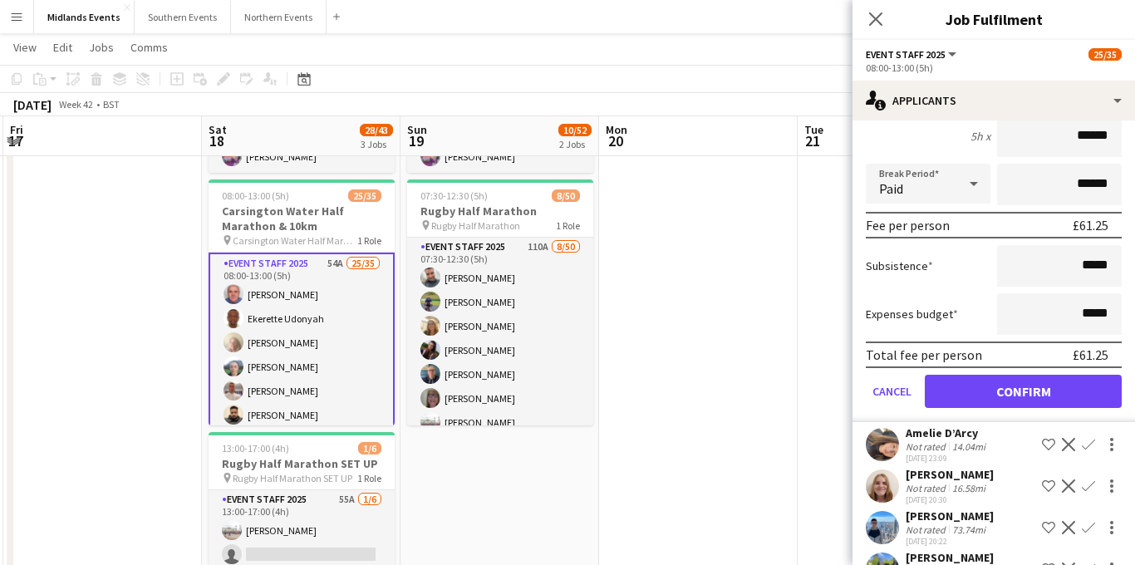
scroll to position [2107, 0]
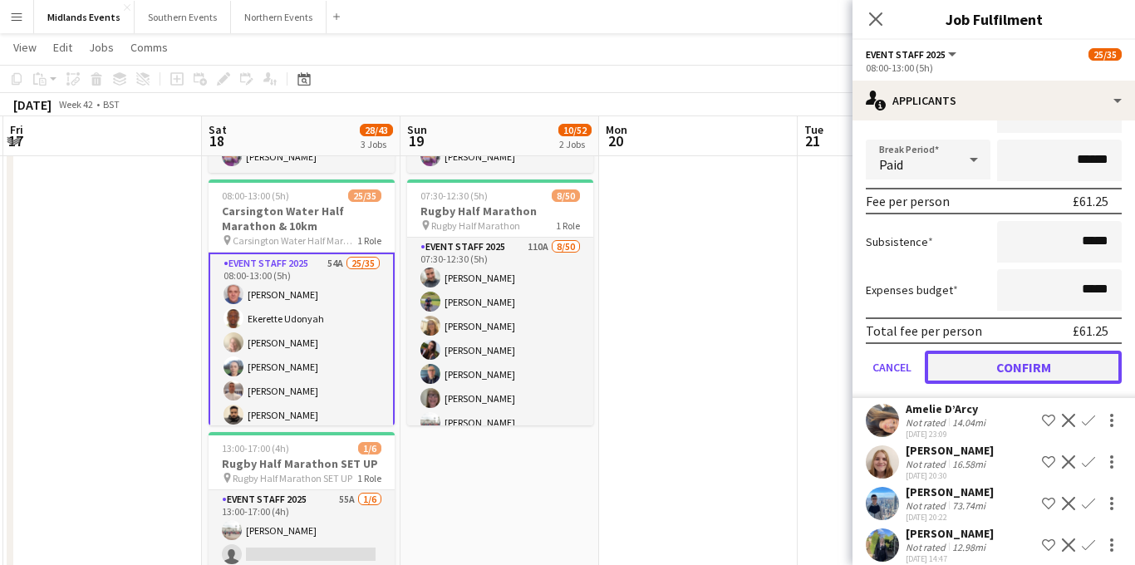
click at [1006, 351] on button "Confirm" at bounding box center [1023, 367] width 197 height 33
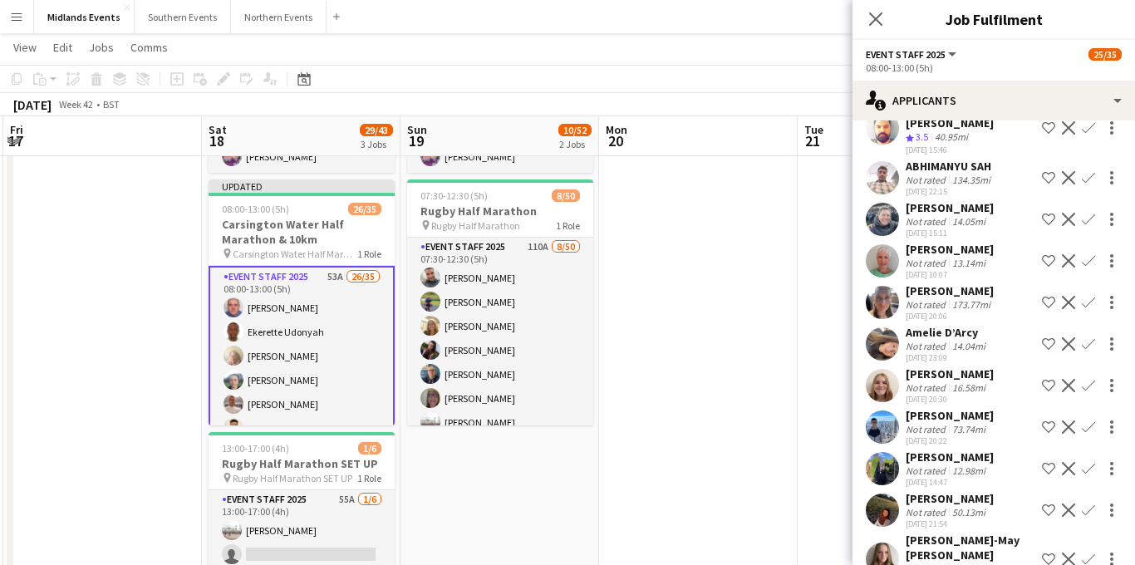
scroll to position [1825, 0]
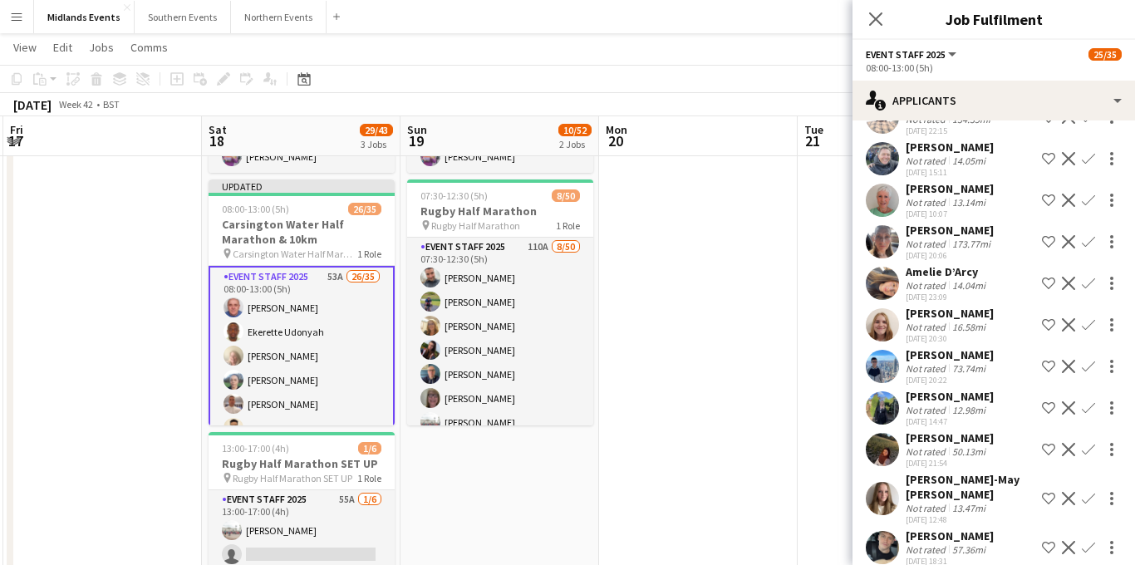
click at [1090, 541] on app-icon "Confirm" at bounding box center [1087, 547] width 13 height 13
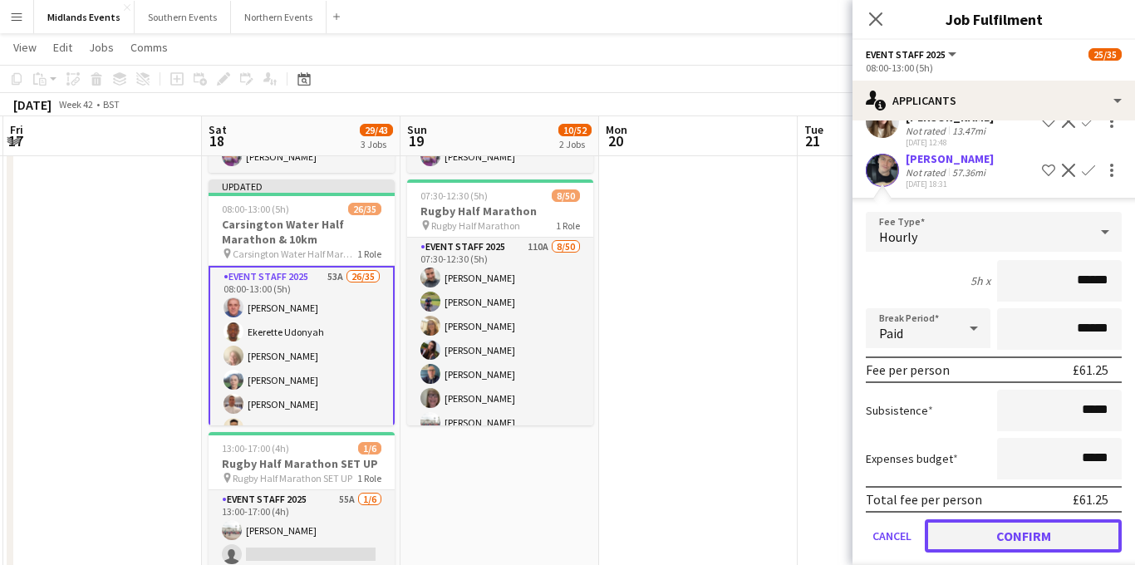
click at [1013, 519] on button "Confirm" at bounding box center [1023, 535] width 197 height 33
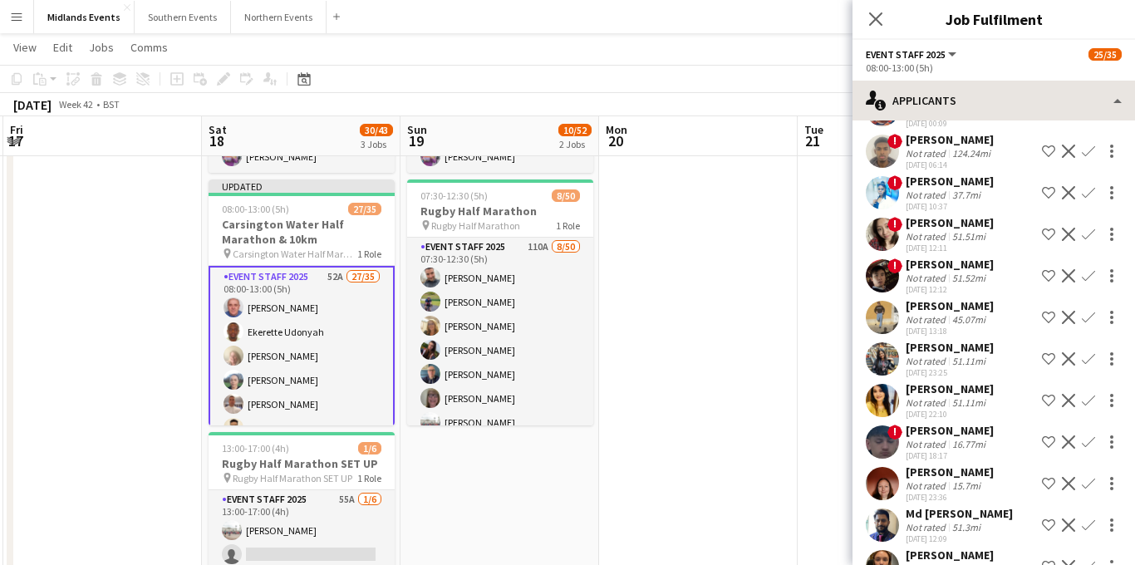
scroll to position [705, 0]
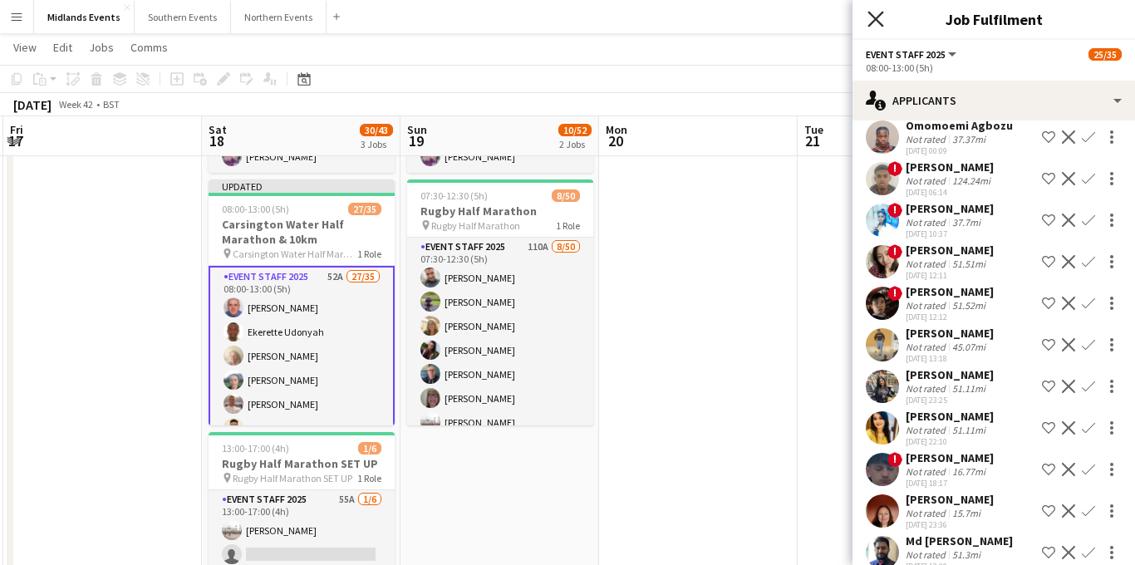
click at [877, 19] on icon "Close pop-in" at bounding box center [875, 19] width 16 height 16
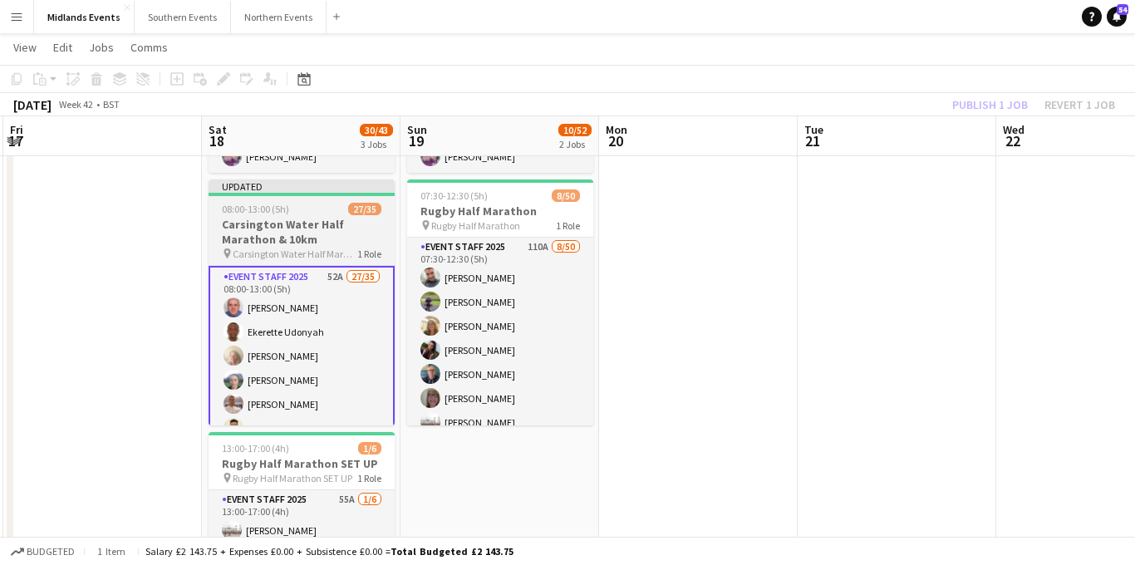
click at [297, 248] on span "Carsington Water Half Marathon & 10km" at bounding box center [295, 254] width 125 height 12
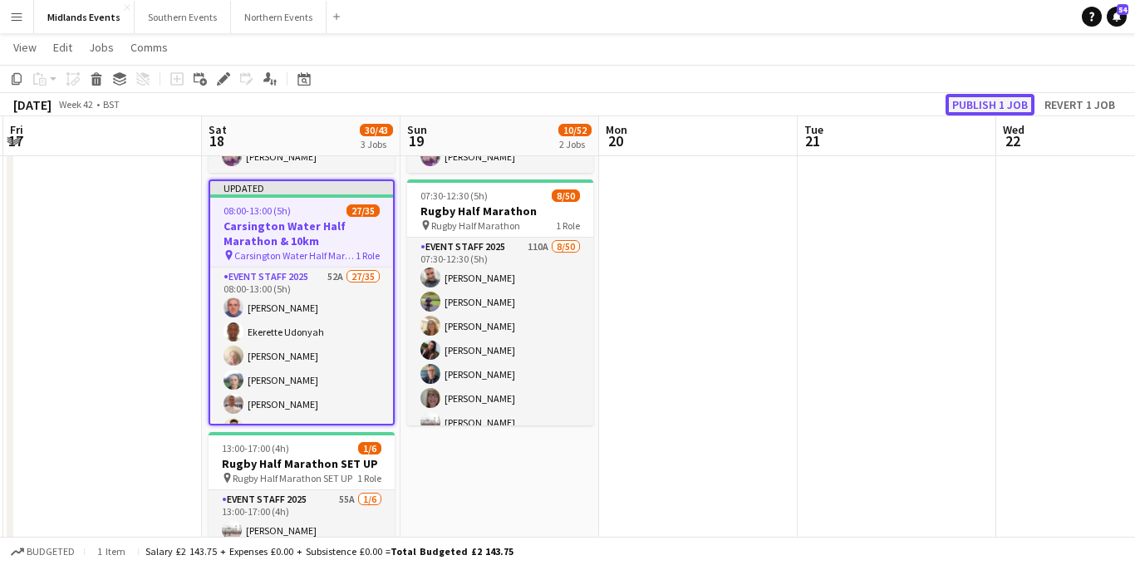
click at [969, 110] on button "Publish 1 job" at bounding box center [989, 105] width 89 height 22
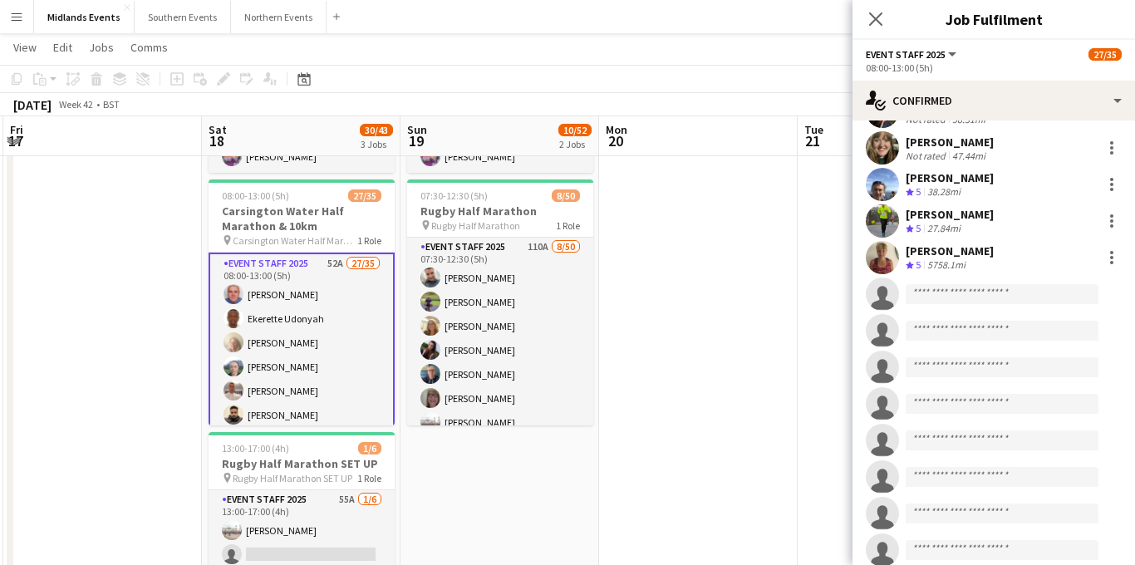
scroll to position [880, 0]
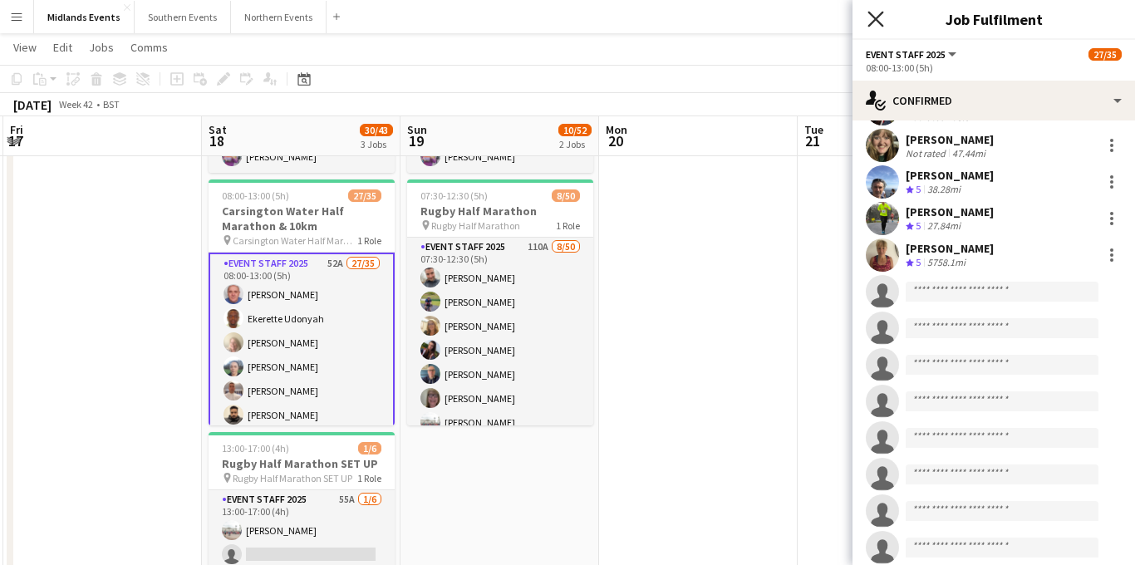
click at [875, 19] on icon at bounding box center [875, 19] width 16 height 16
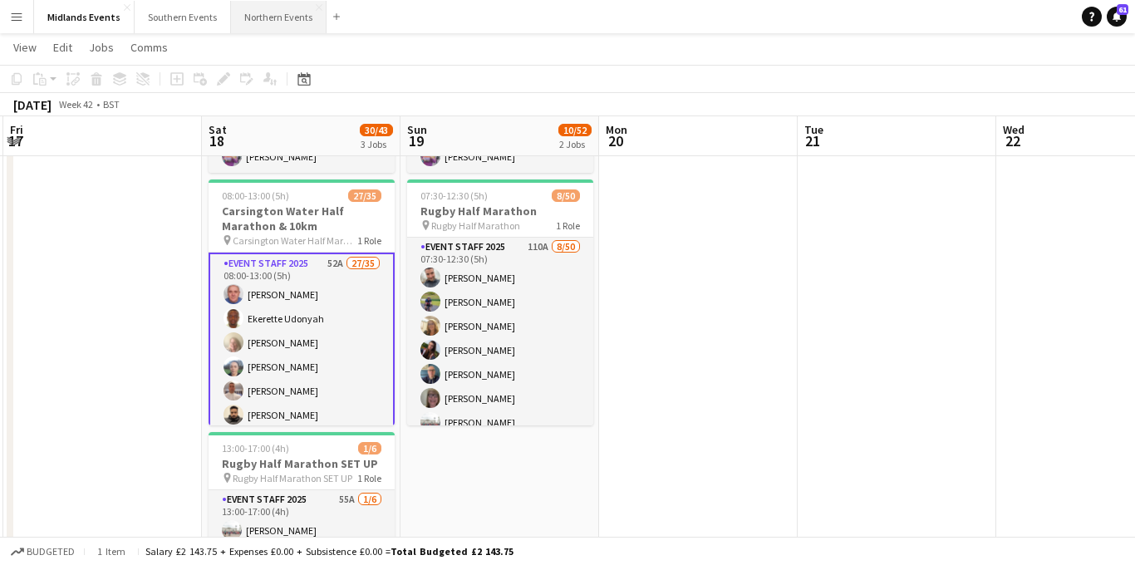
click at [253, 22] on button "Northern Events Close" at bounding box center [279, 17] width 96 height 32
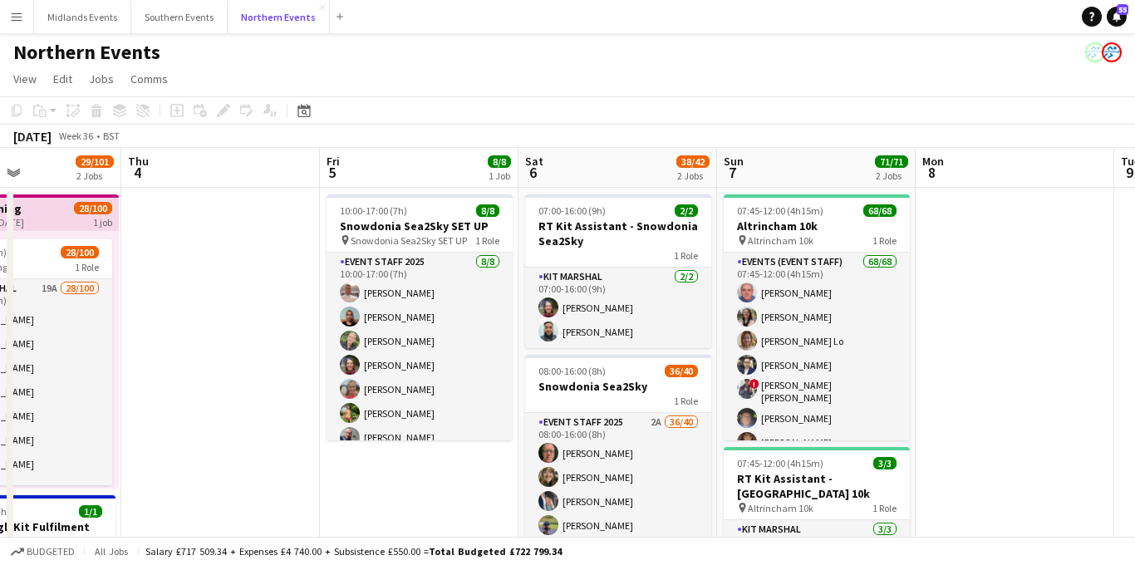
scroll to position [0, 452]
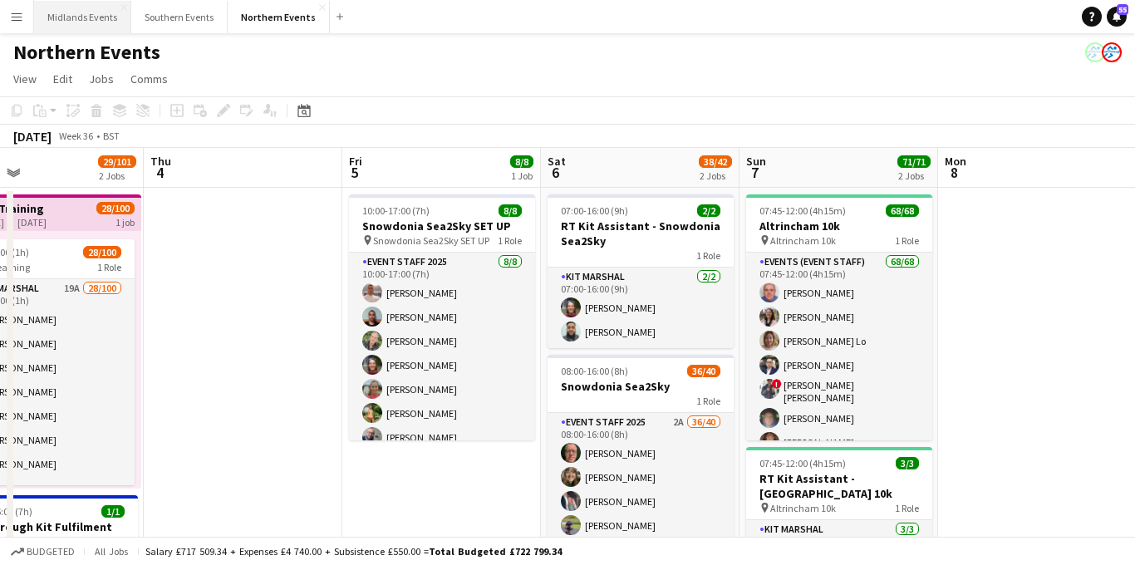
click at [86, 23] on button "Midlands Events Close" at bounding box center [82, 17] width 97 height 32
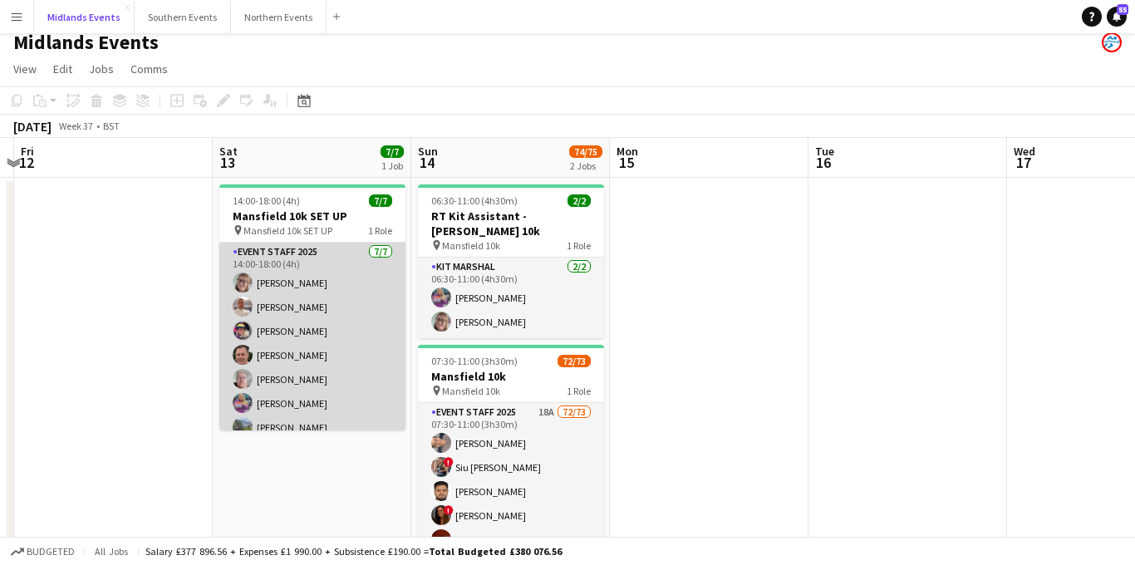
scroll to position [8, 0]
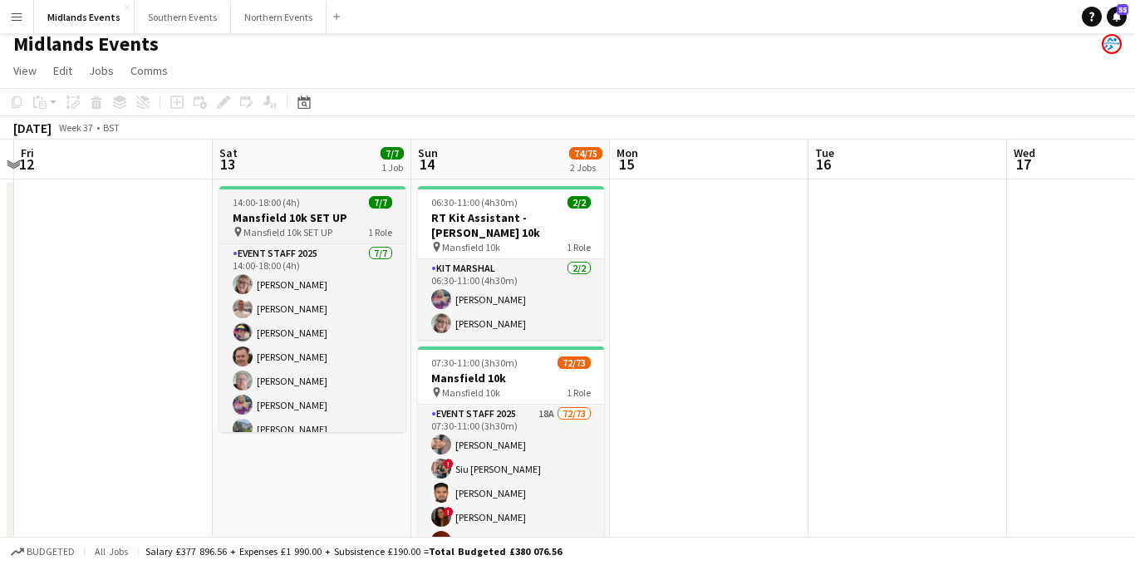
click at [300, 215] on h3 "Mansfield 10k SET UP" at bounding box center [312, 217] width 186 height 15
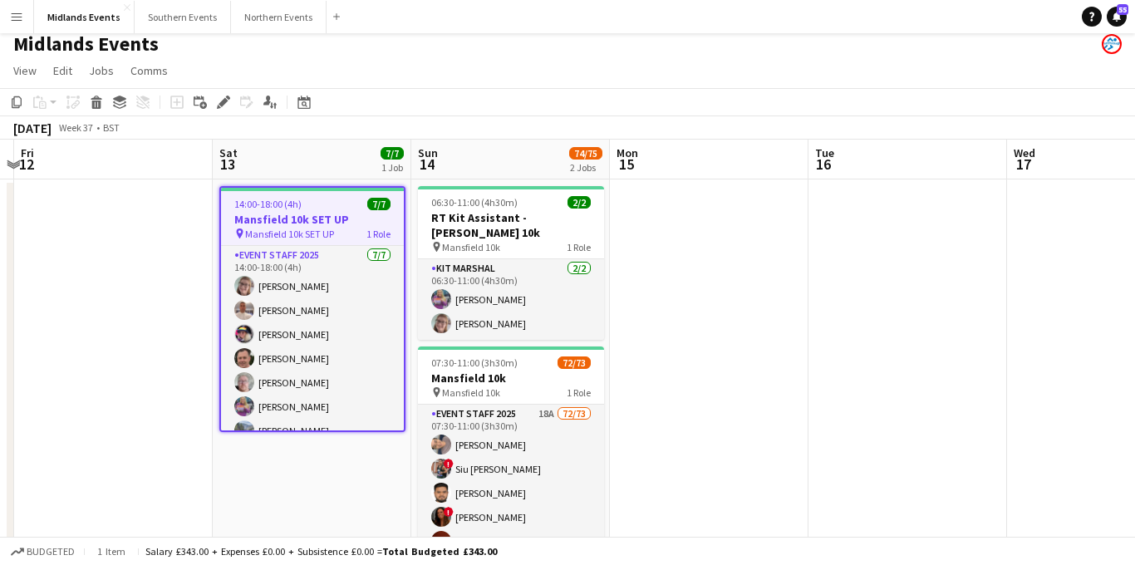
click at [14, 14] on app-icon "Menu" at bounding box center [16, 16] width 13 height 13
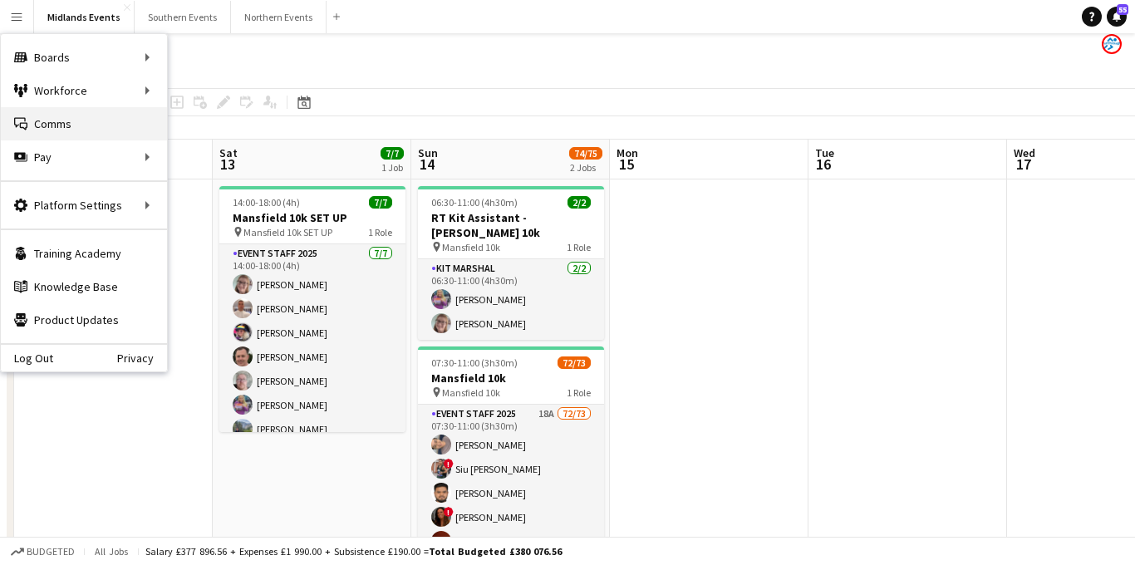
click at [55, 122] on link "Comms Comms" at bounding box center [84, 123] width 166 height 33
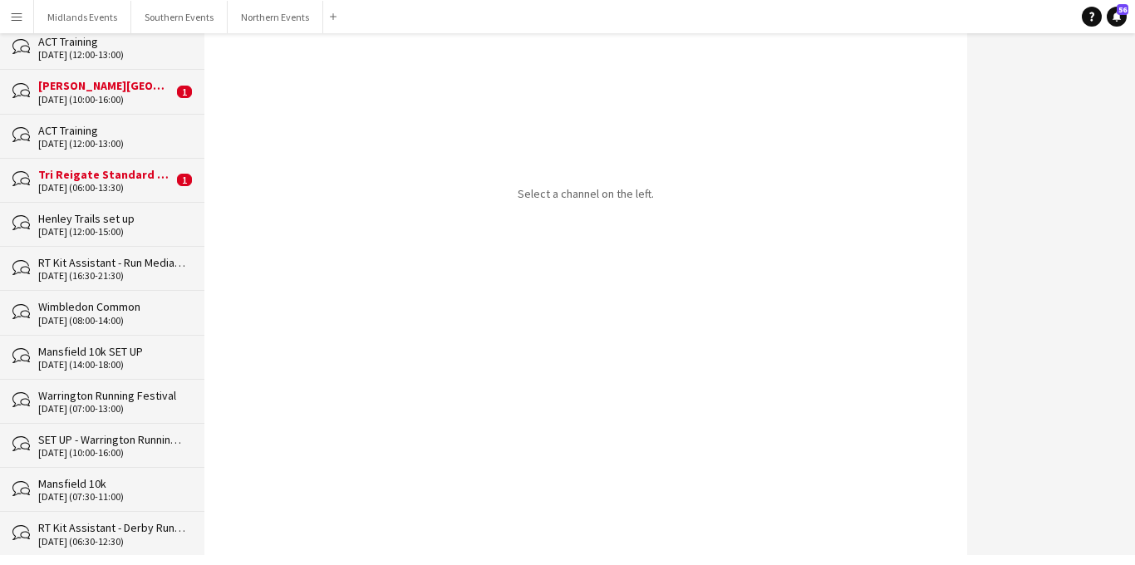
scroll to position [1807, 0]
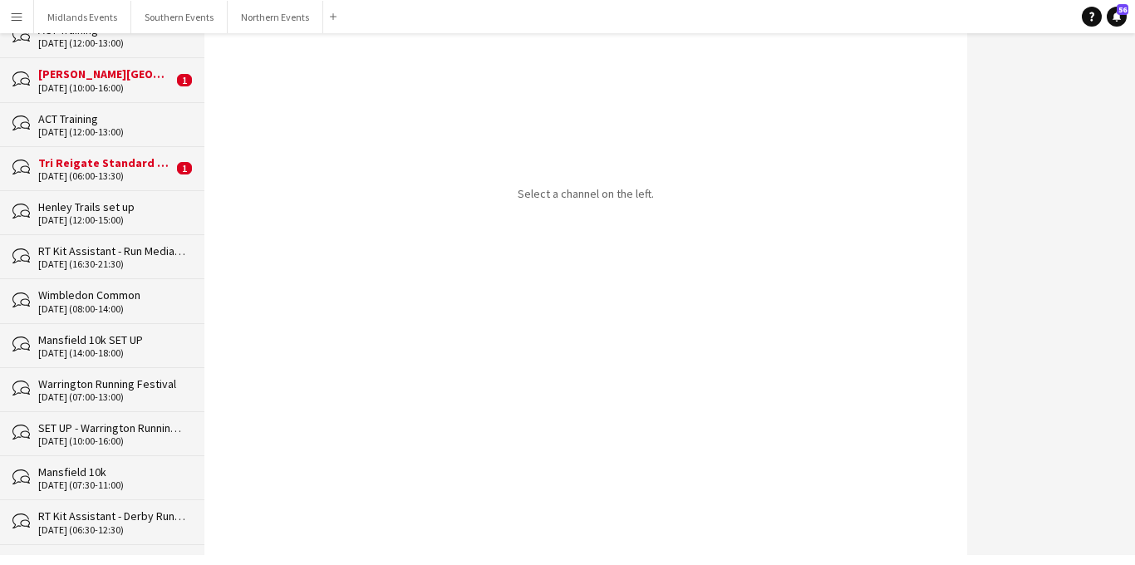
click at [119, 347] on div "13-09-2025 (14:00-18:00)" at bounding box center [113, 353] width 150 height 12
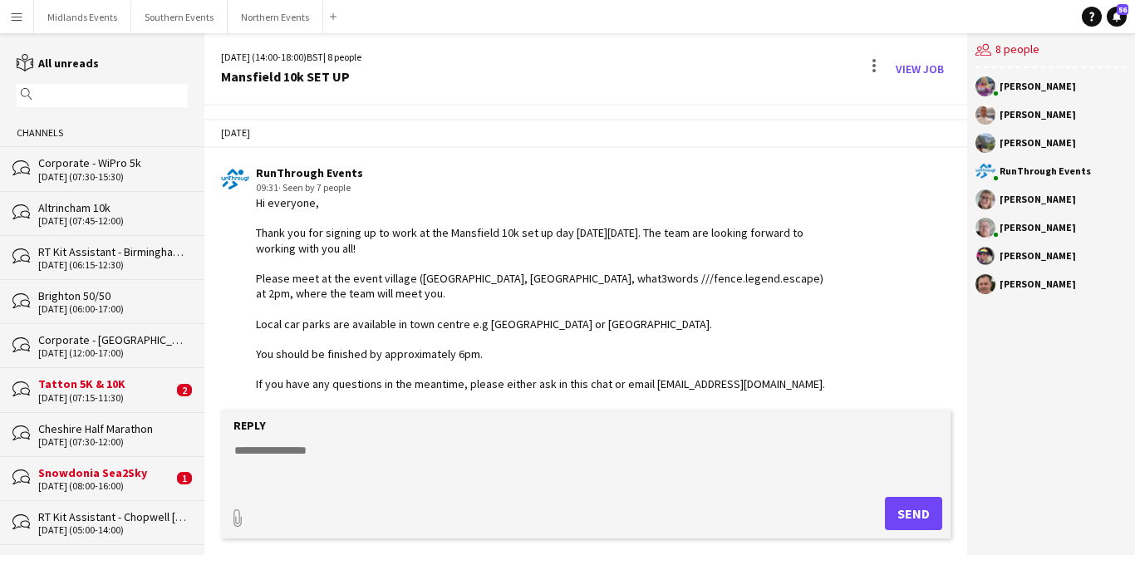
scroll to position [63, 0]
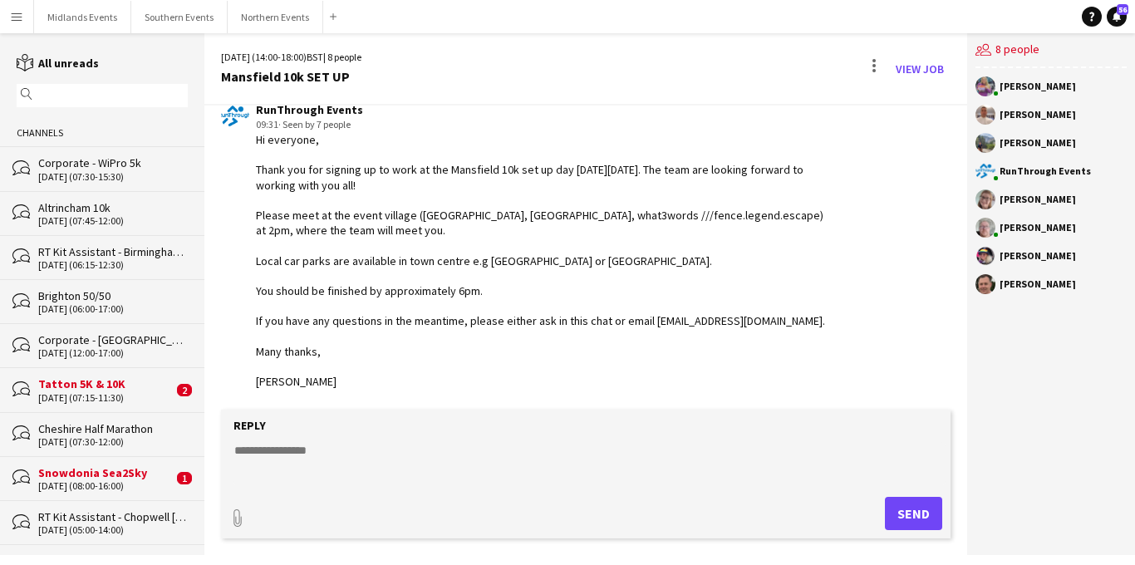
click at [318, 454] on textarea at bounding box center [590, 463] width 714 height 43
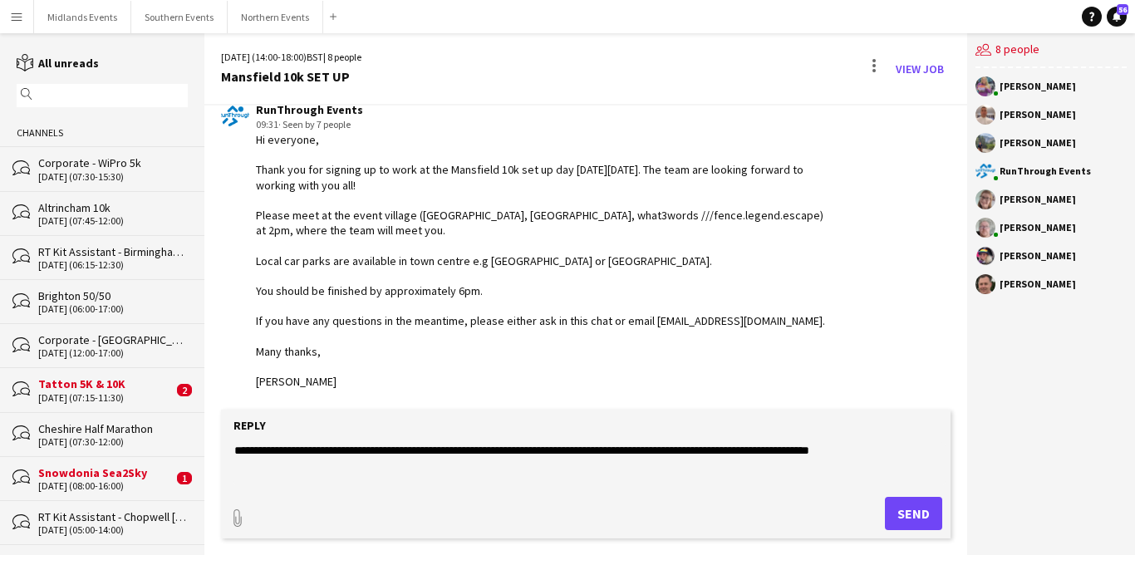
click at [296, 452] on textarea "**********" at bounding box center [590, 463] width 714 height 43
type textarea "**********"
click at [902, 513] on button "Send" at bounding box center [913, 513] width 57 height 33
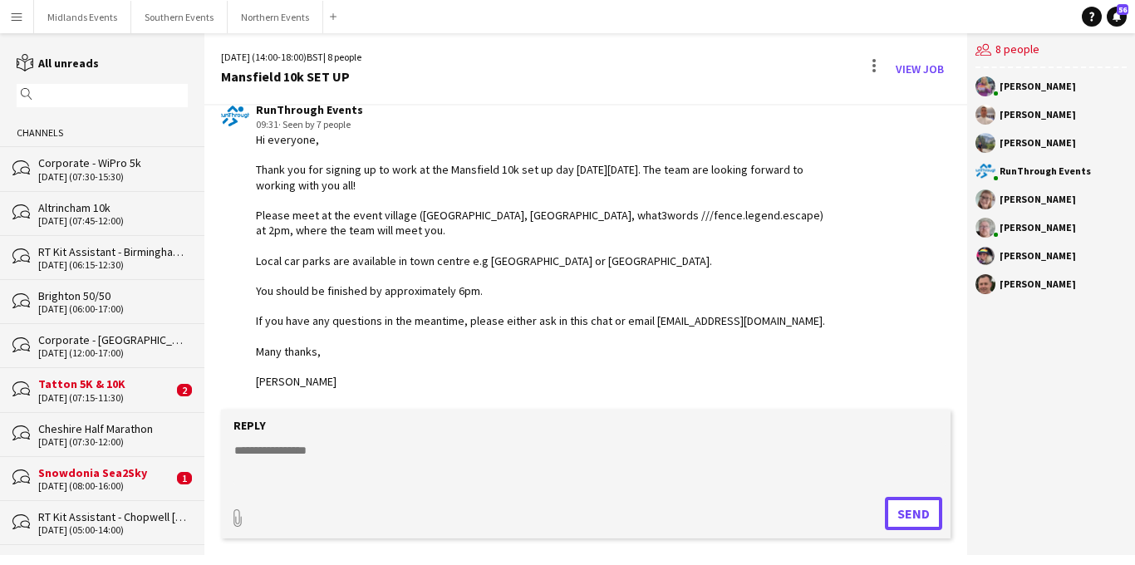
scroll to position [180, 0]
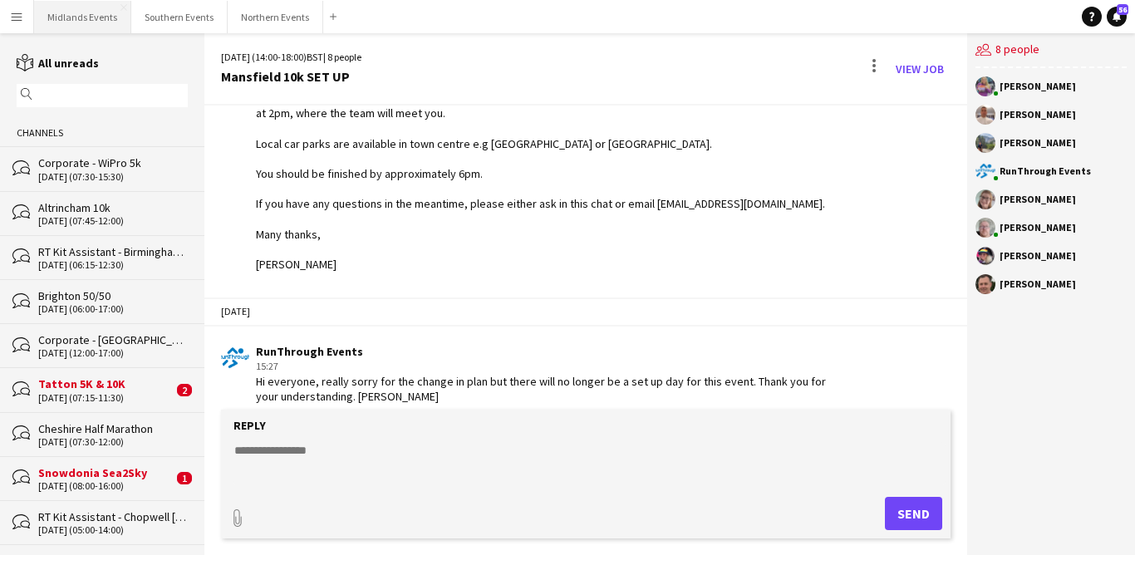
click at [93, 19] on button "Midlands Events Close" at bounding box center [82, 17] width 97 height 32
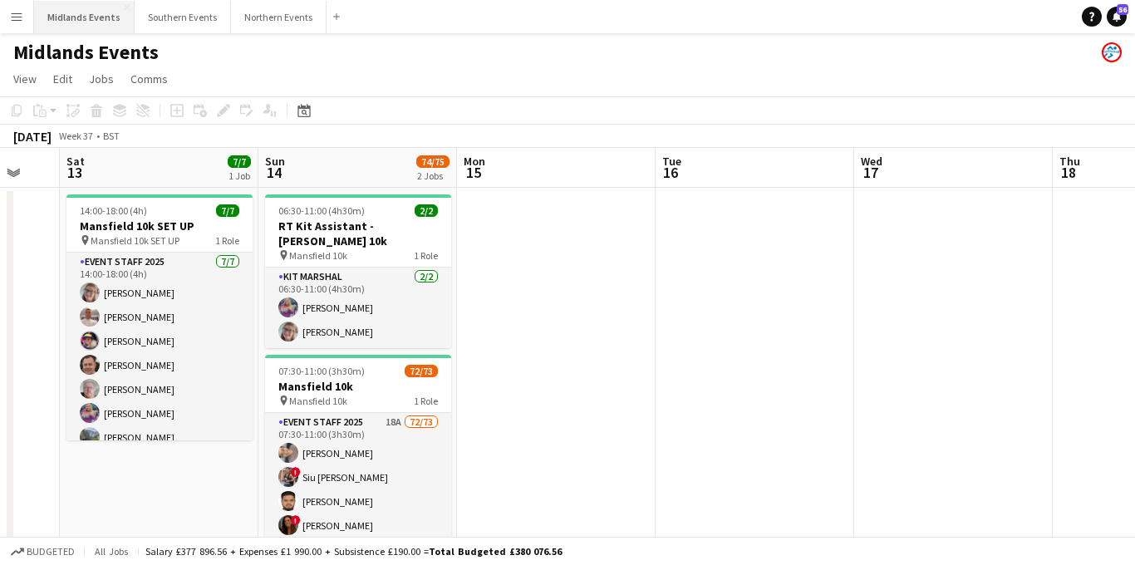
scroll to position [0, 519]
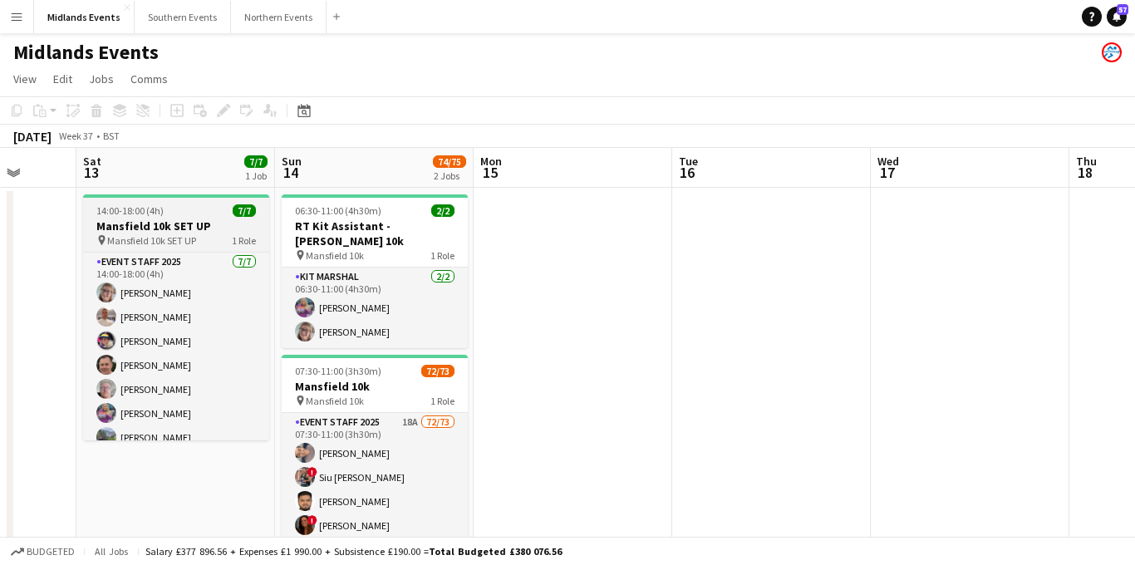
click at [194, 223] on h3 "Mansfield 10k SET UP" at bounding box center [176, 225] width 186 height 15
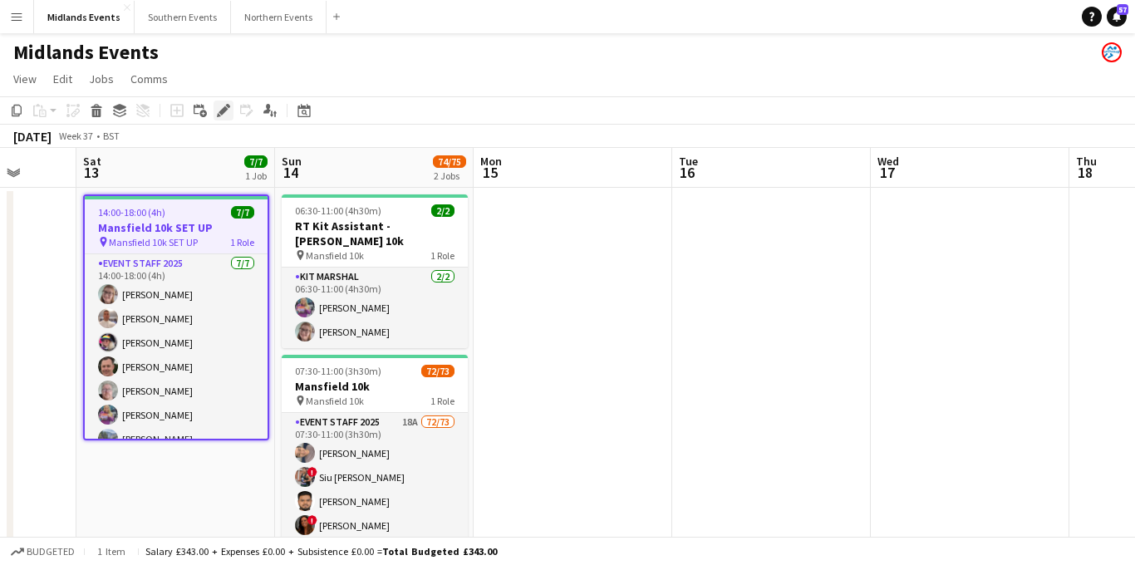
click at [225, 112] on icon "Edit" at bounding box center [223, 110] width 13 height 13
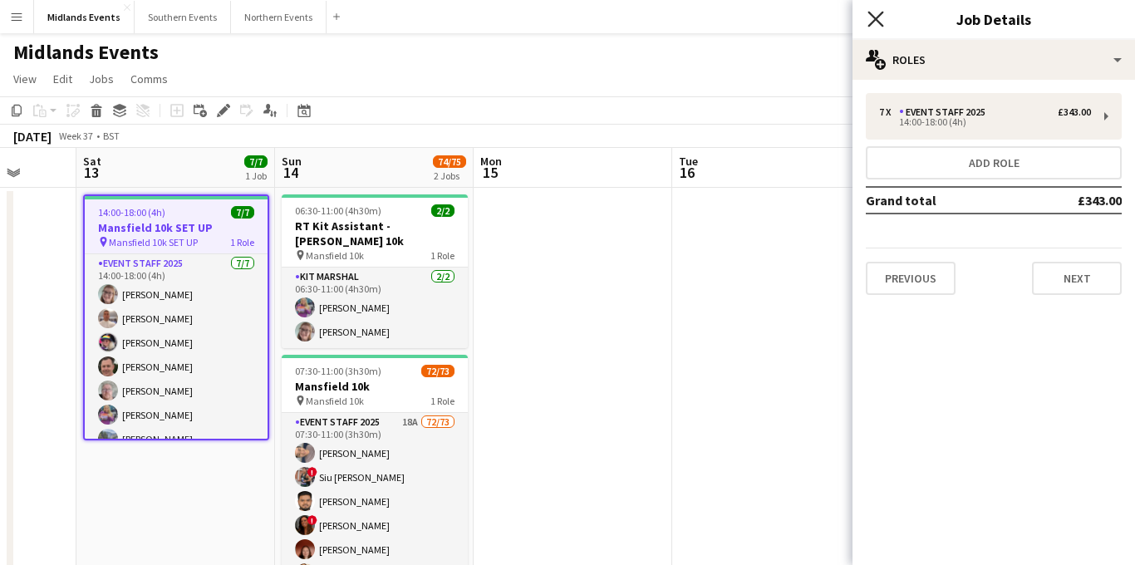
click at [870, 17] on icon "Close pop-in" at bounding box center [875, 19] width 16 height 16
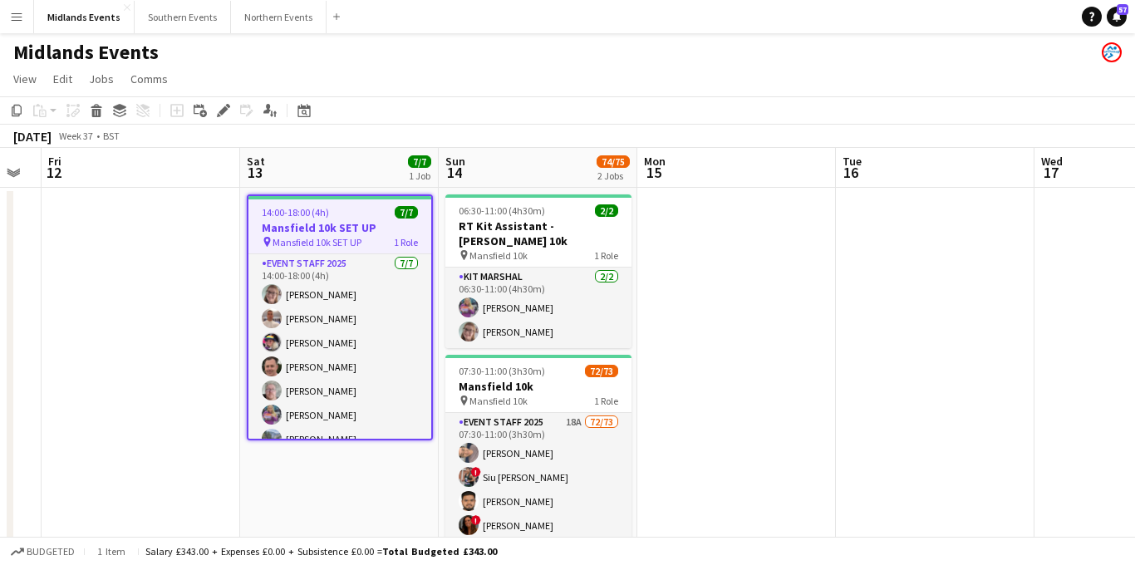
scroll to position [0, 337]
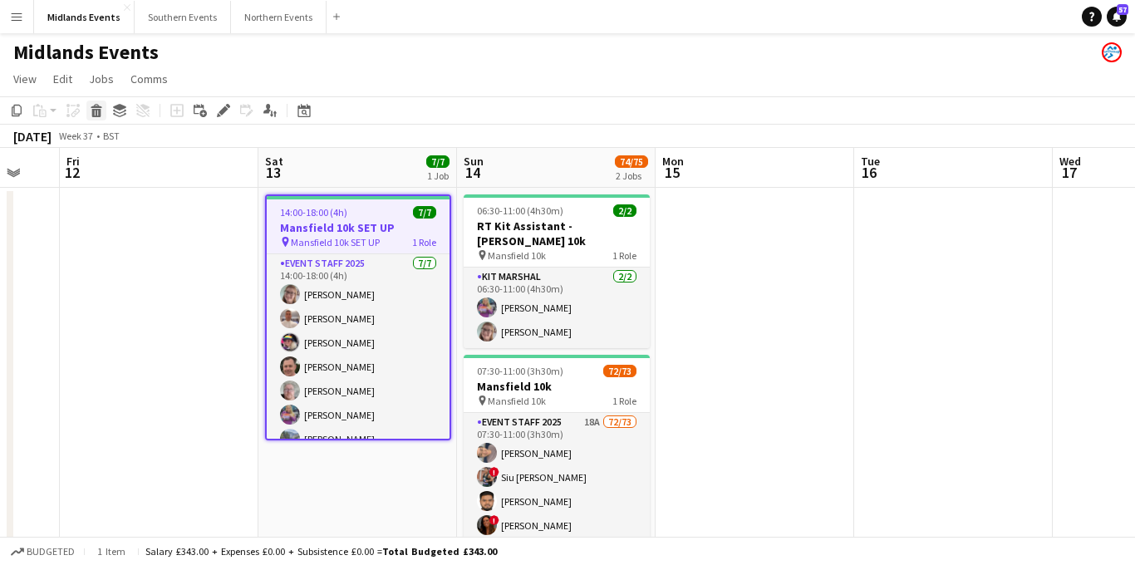
click at [95, 115] on icon "Delete" at bounding box center [96, 110] width 13 height 13
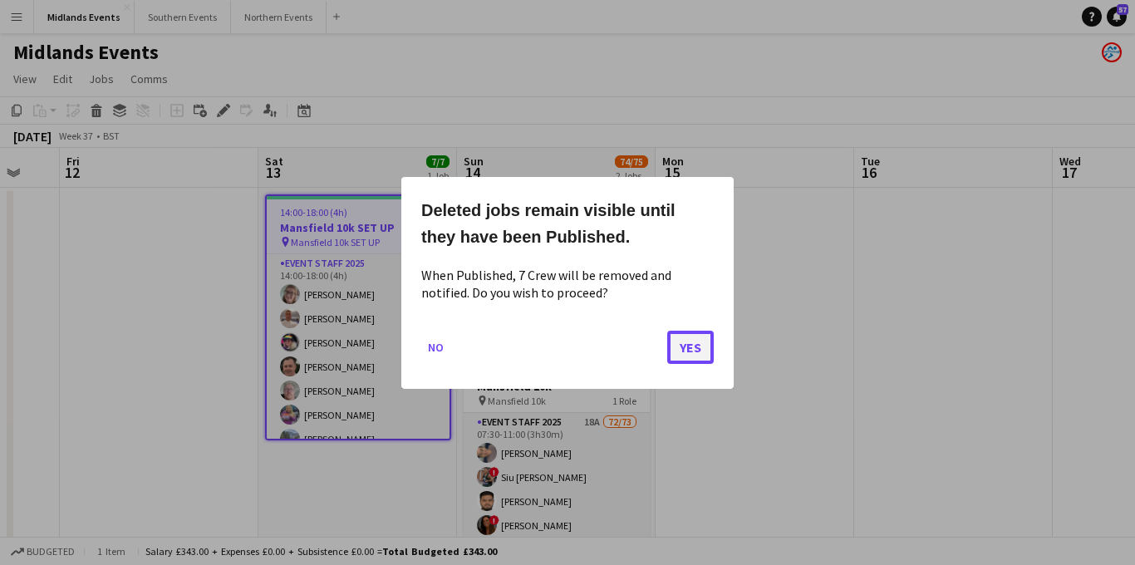
click at [684, 351] on button "Yes" at bounding box center [690, 346] width 47 height 33
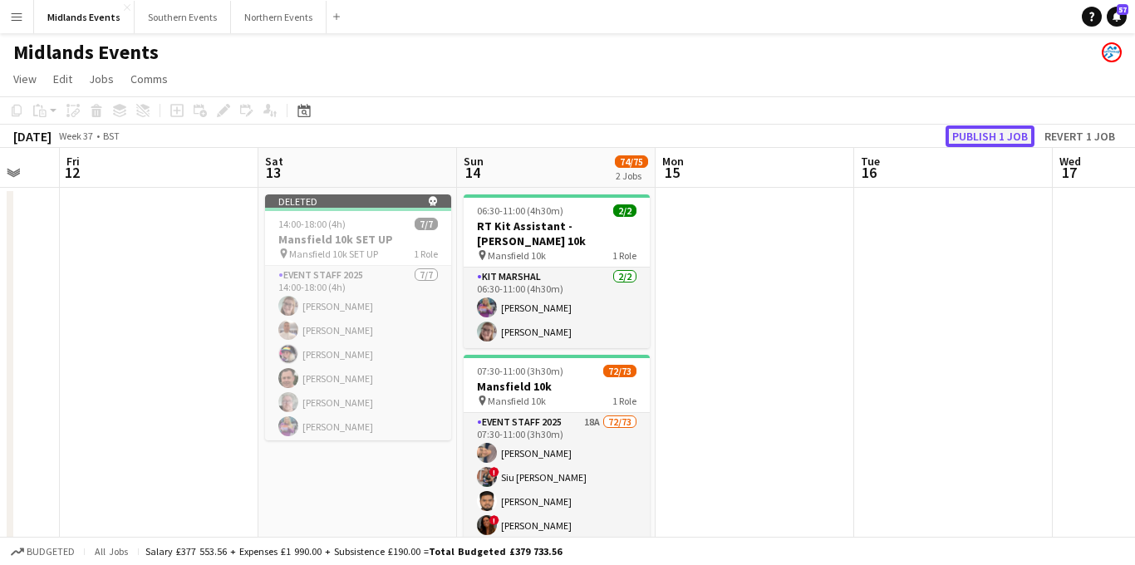
click at [968, 137] on button "Publish 1 job" at bounding box center [989, 136] width 89 height 22
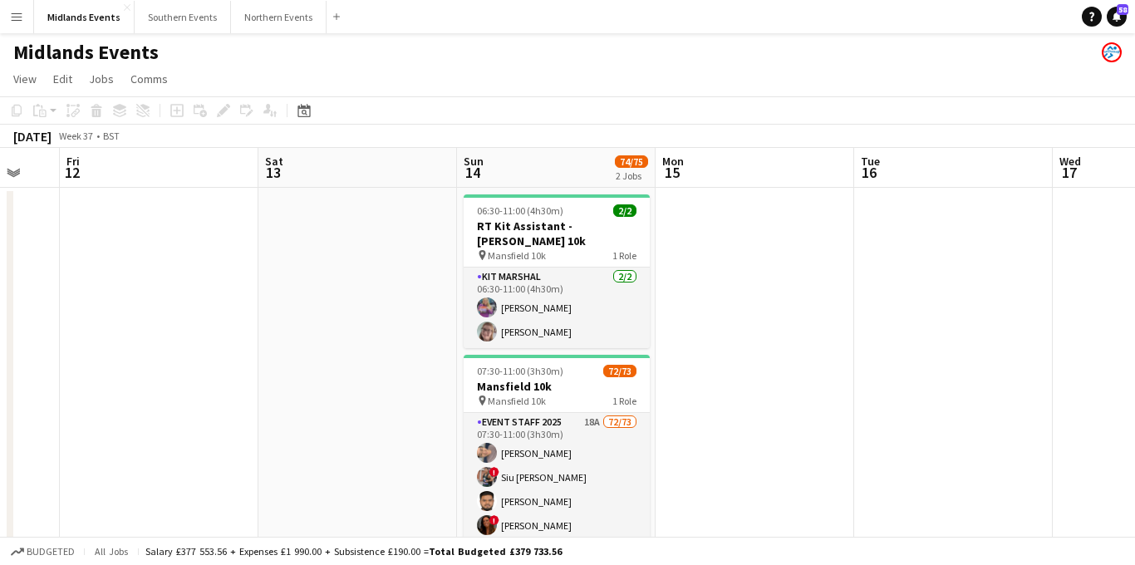
click at [13, 17] on app-icon "Menu" at bounding box center [16, 16] width 13 height 13
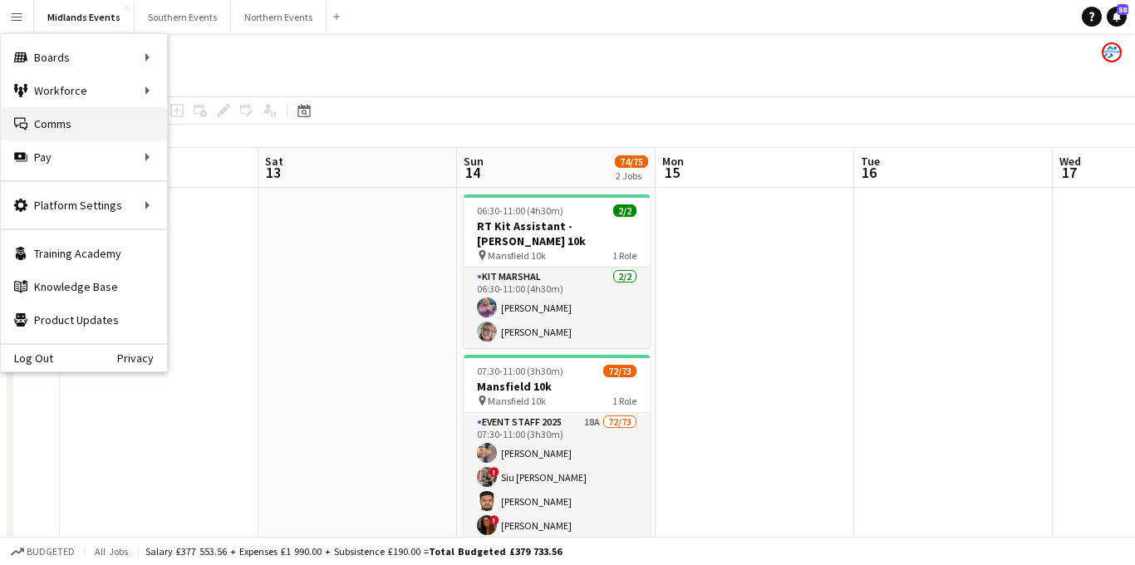
click at [38, 128] on link "Comms Comms" at bounding box center [84, 123] width 166 height 33
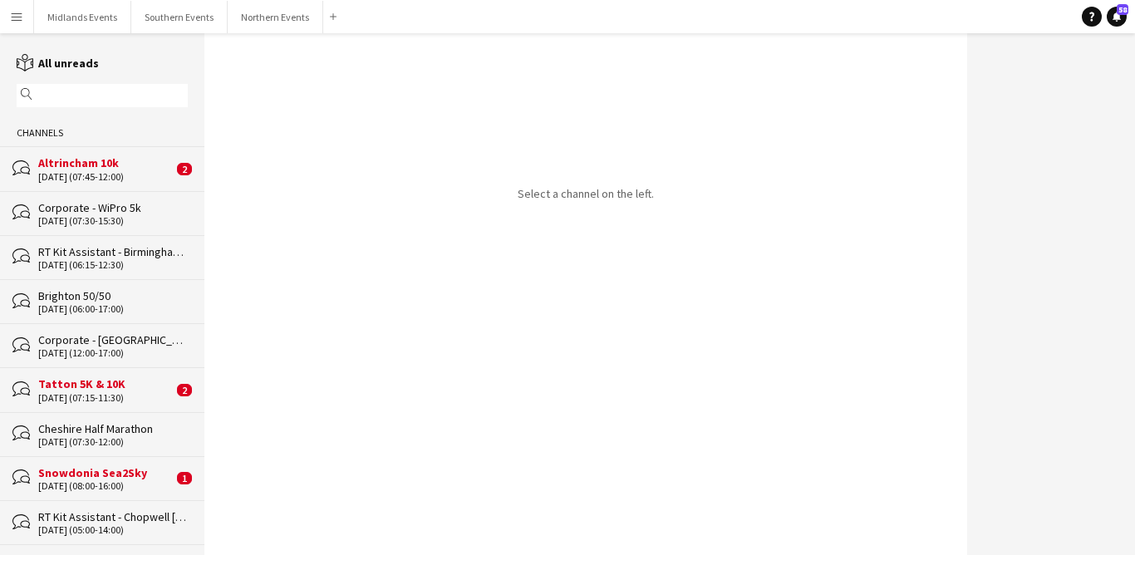
click at [123, 483] on div "06-09-2025 (08:00-16:00)" at bounding box center [105, 486] width 135 height 12
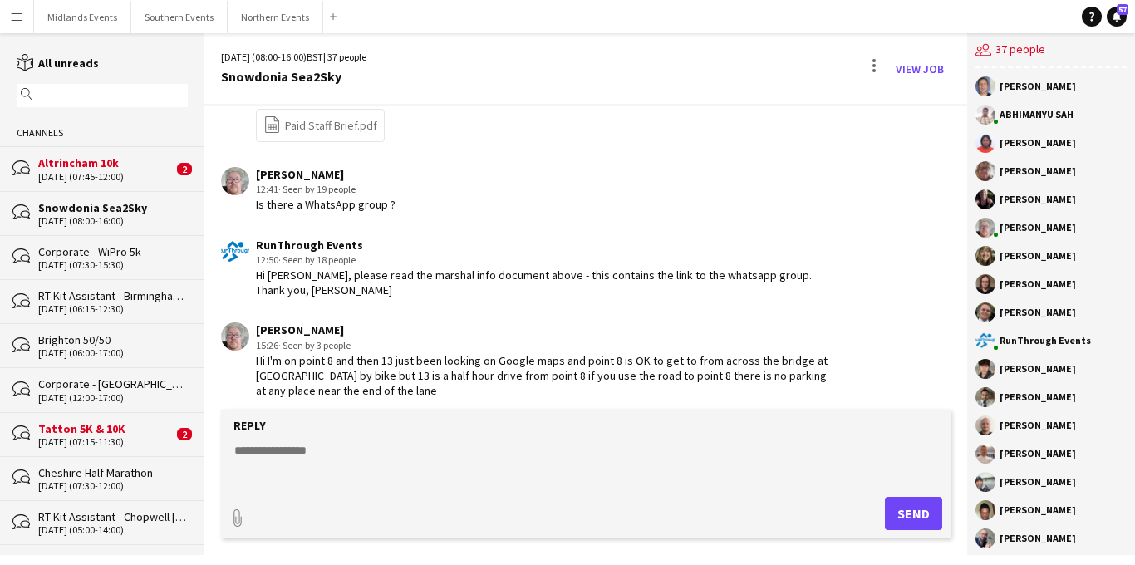
scroll to position [2631, 0]
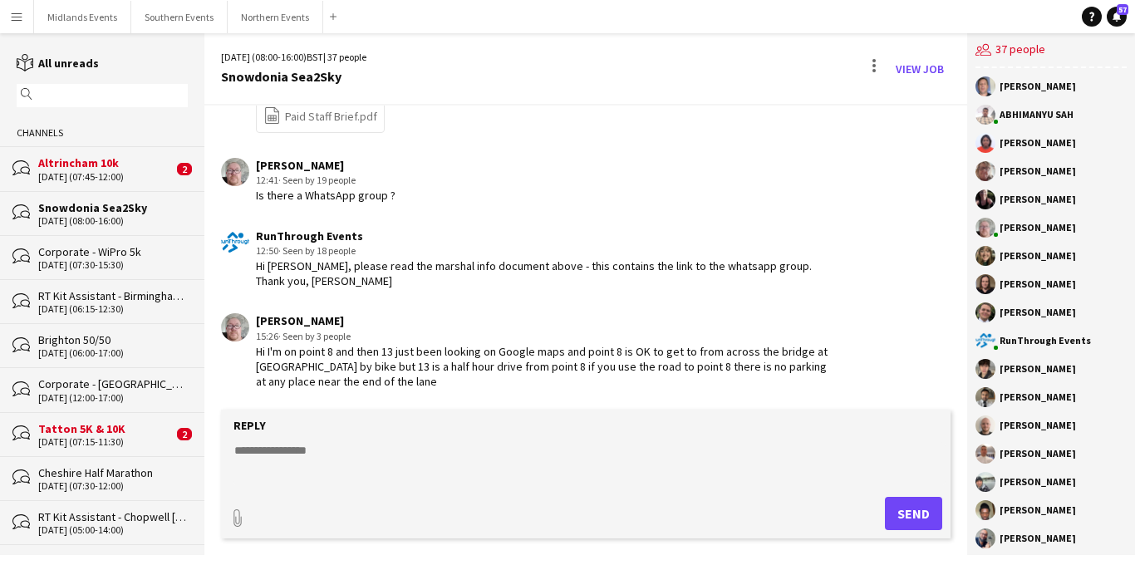
click at [339, 449] on textarea at bounding box center [590, 463] width 714 height 43
drag, startPoint x: 427, startPoint y: 451, endPoint x: 379, endPoint y: 451, distance: 48.2
click at [379, 451] on textarea "**********" at bounding box center [590, 463] width 714 height 43
click at [277, 453] on textarea "**********" at bounding box center [590, 463] width 714 height 43
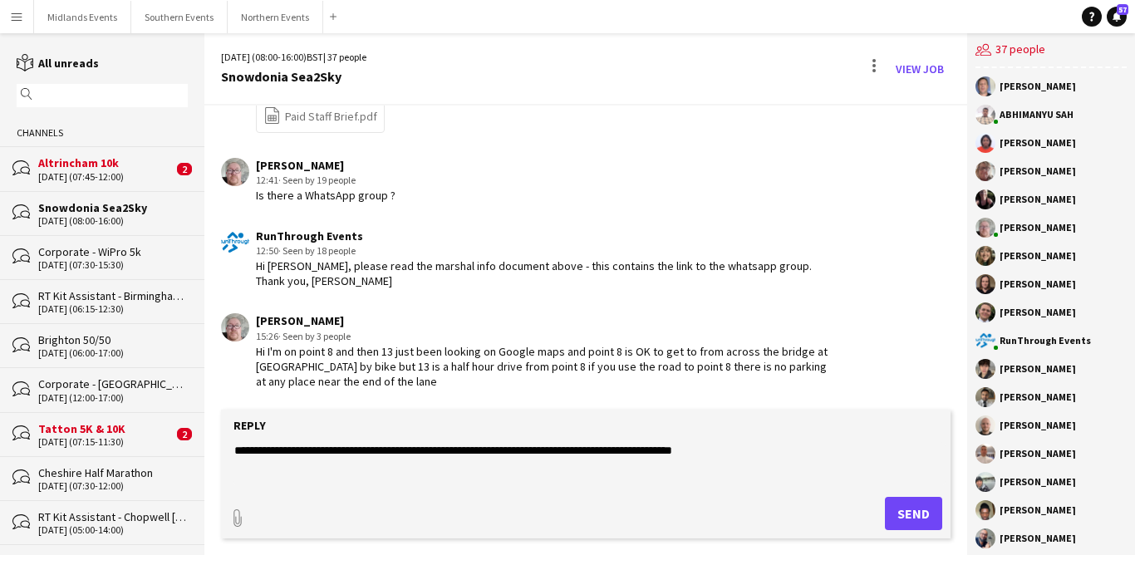
click at [800, 446] on textarea "**********" at bounding box center [590, 463] width 714 height 43
type textarea "**********"
click at [905, 514] on button "Send" at bounding box center [913, 513] width 57 height 33
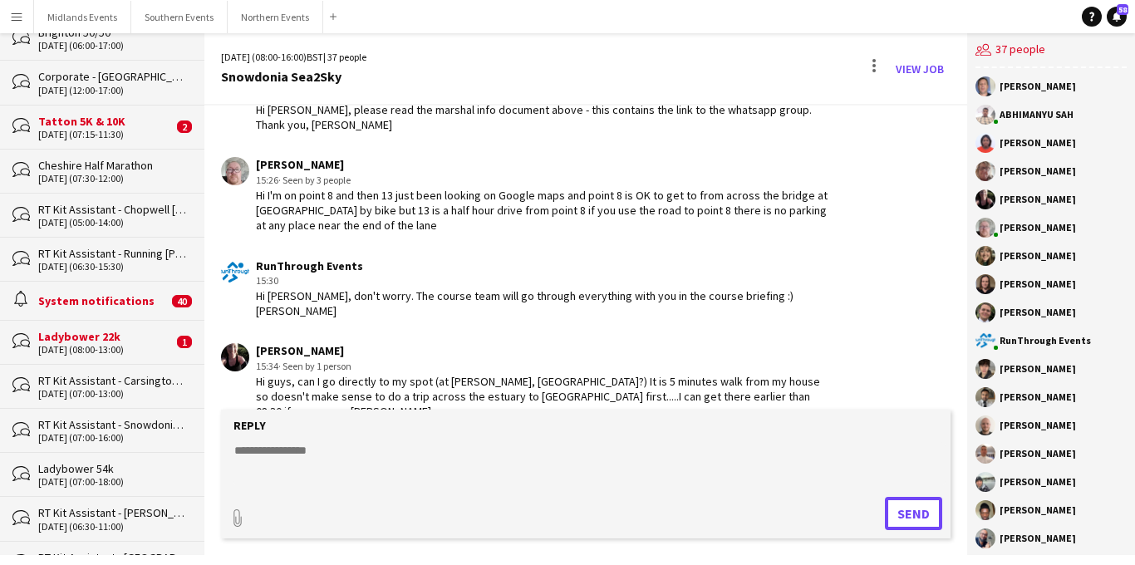
scroll to position [308, 0]
click at [122, 341] on div "Ladybower 22k" at bounding box center [105, 335] width 135 height 15
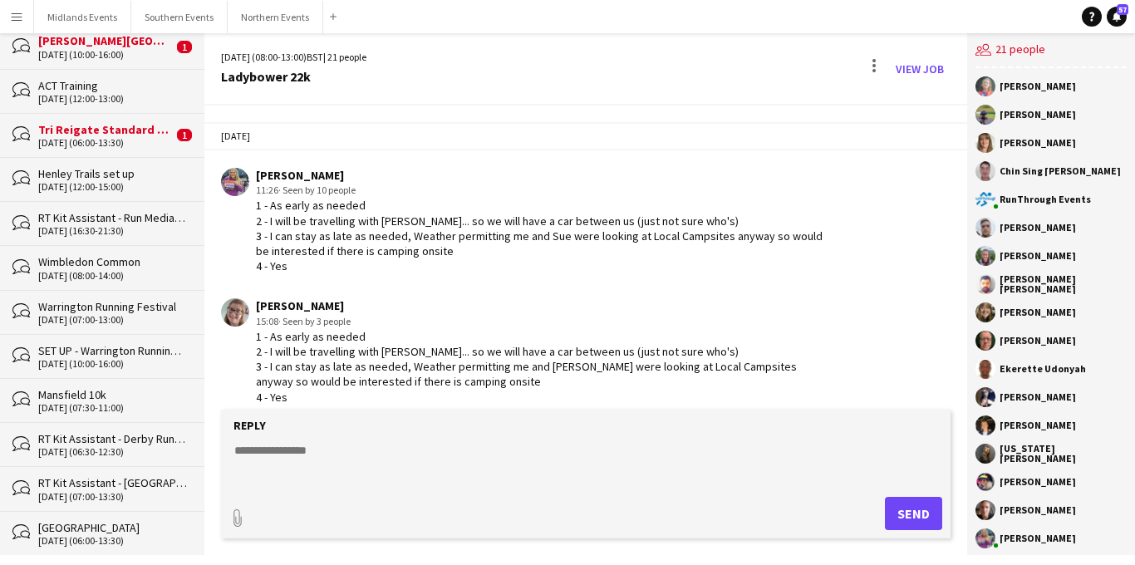
scroll to position [1866, 0]
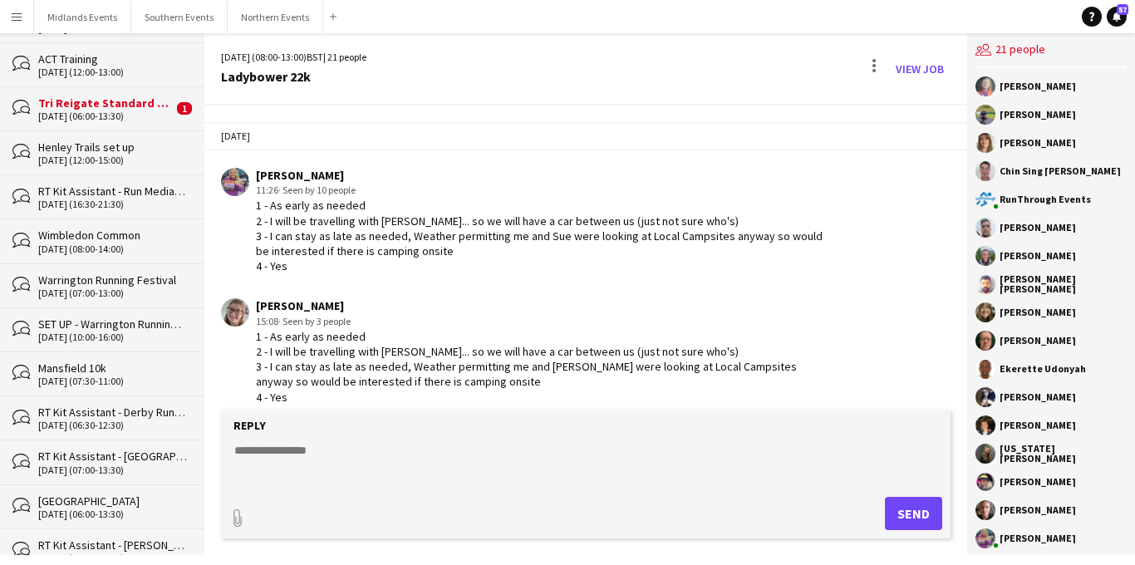
click at [101, 375] on div "14-09-2025 (07:30-11:00)" at bounding box center [113, 381] width 150 height 12
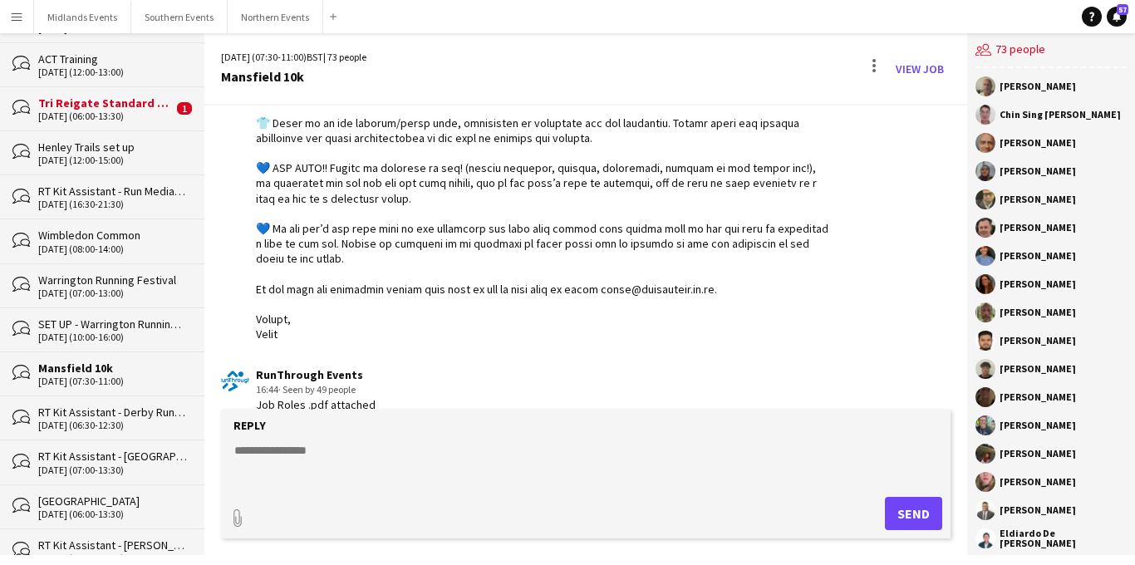
scroll to position [1272, 0]
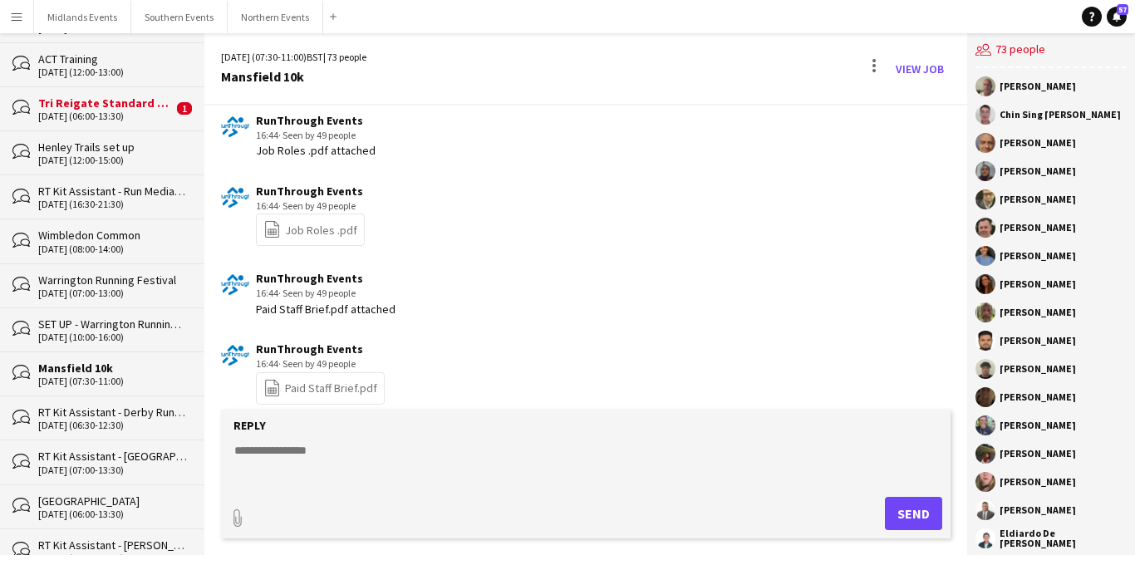
click at [274, 450] on textarea at bounding box center [590, 463] width 714 height 43
paste textarea "**********"
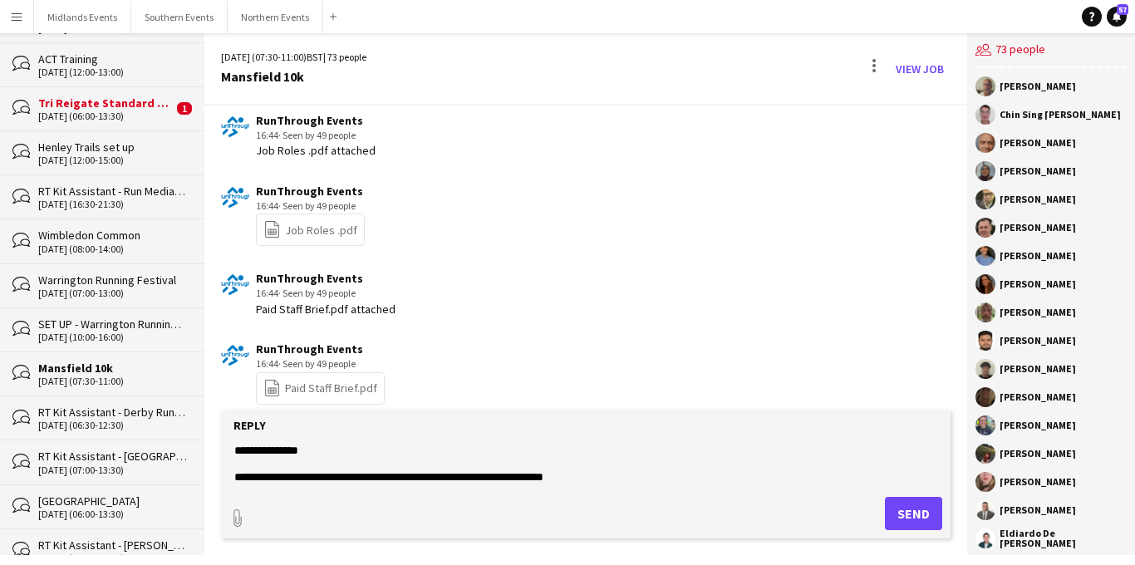
scroll to position [93, 0]
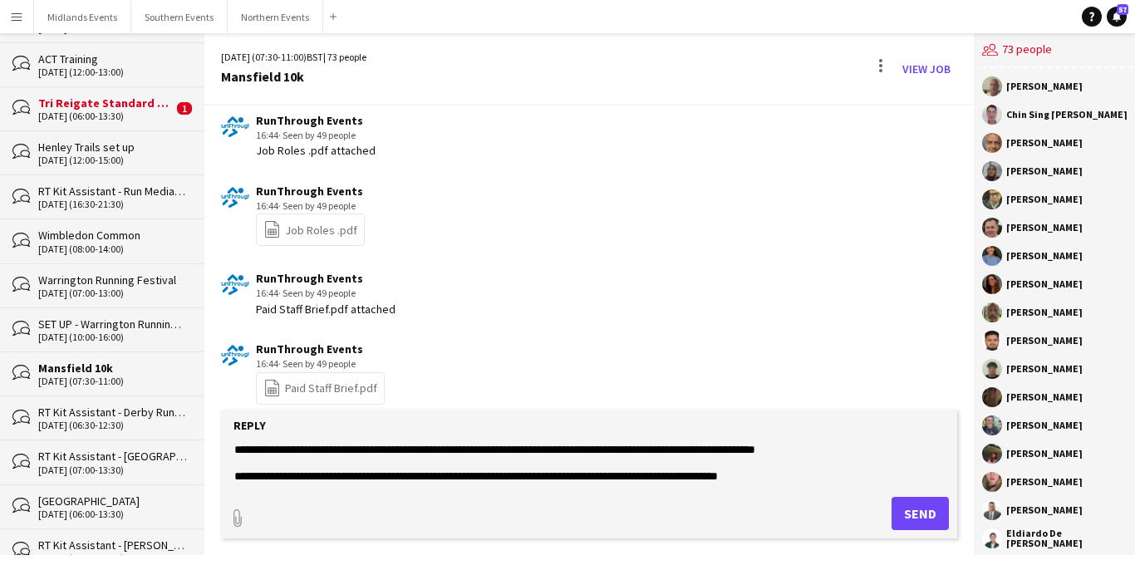
type textarea "**********"
click at [897, 506] on button "Send" at bounding box center [919, 513] width 57 height 33
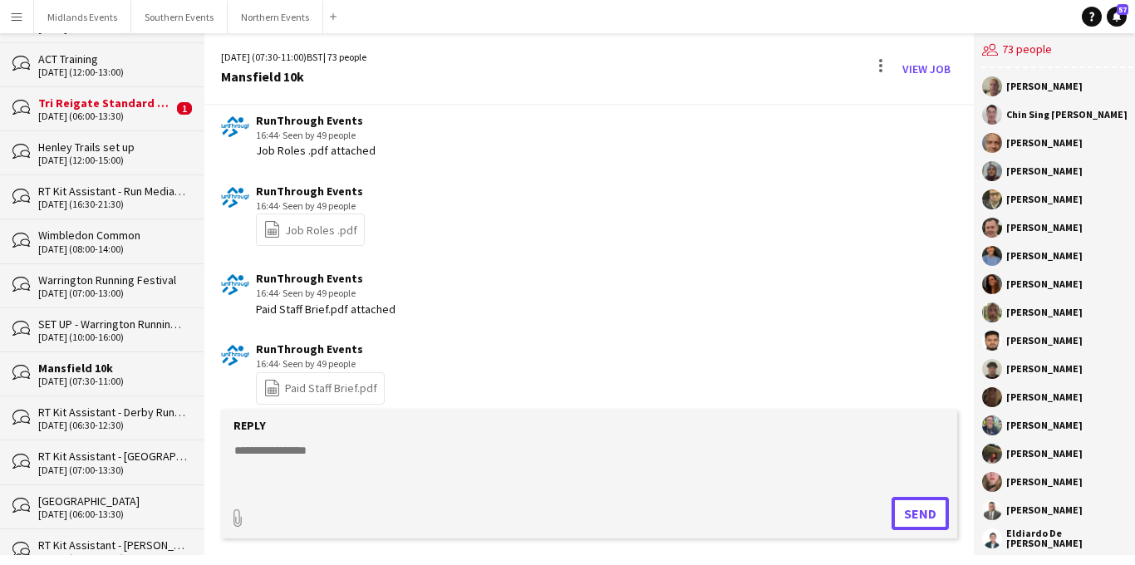
scroll to position [1510, 0]
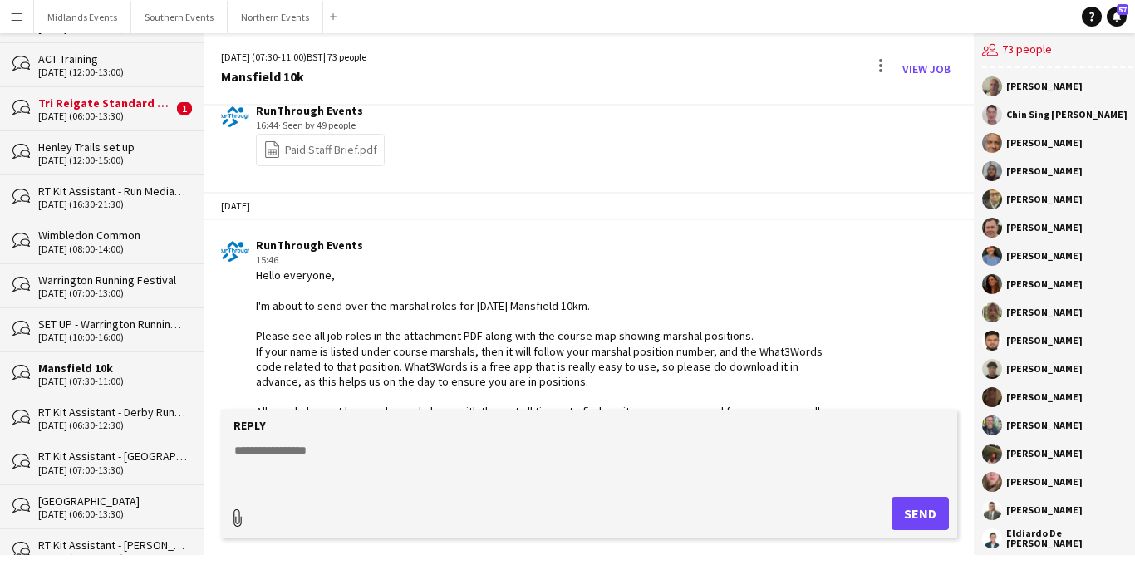
type input "**********"
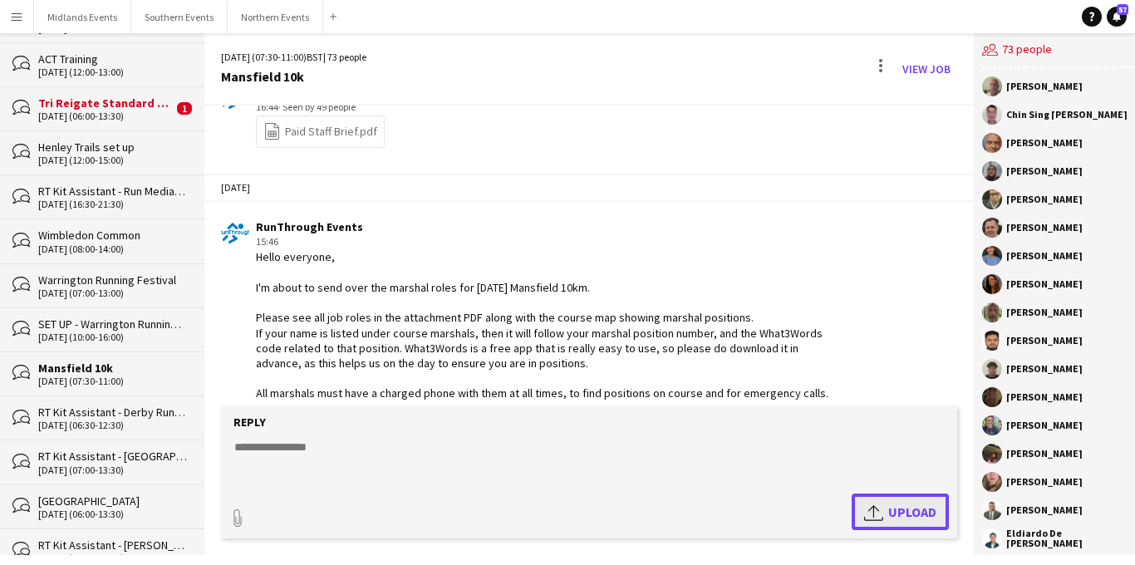
click at [864, 508] on app-icon "Upload" at bounding box center [876, 512] width 24 height 20
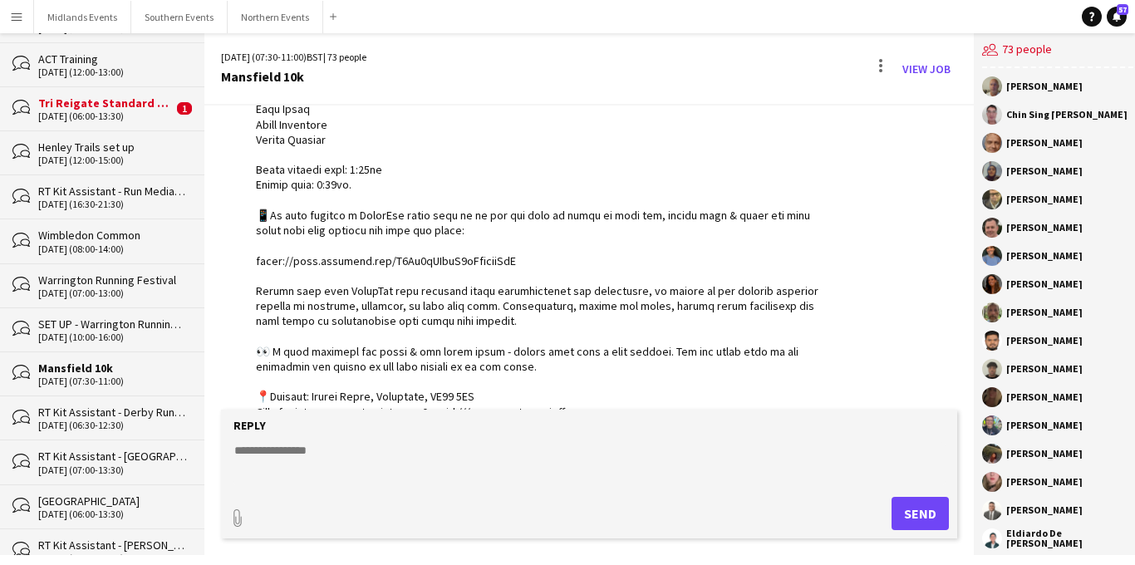
scroll to position [342, 0]
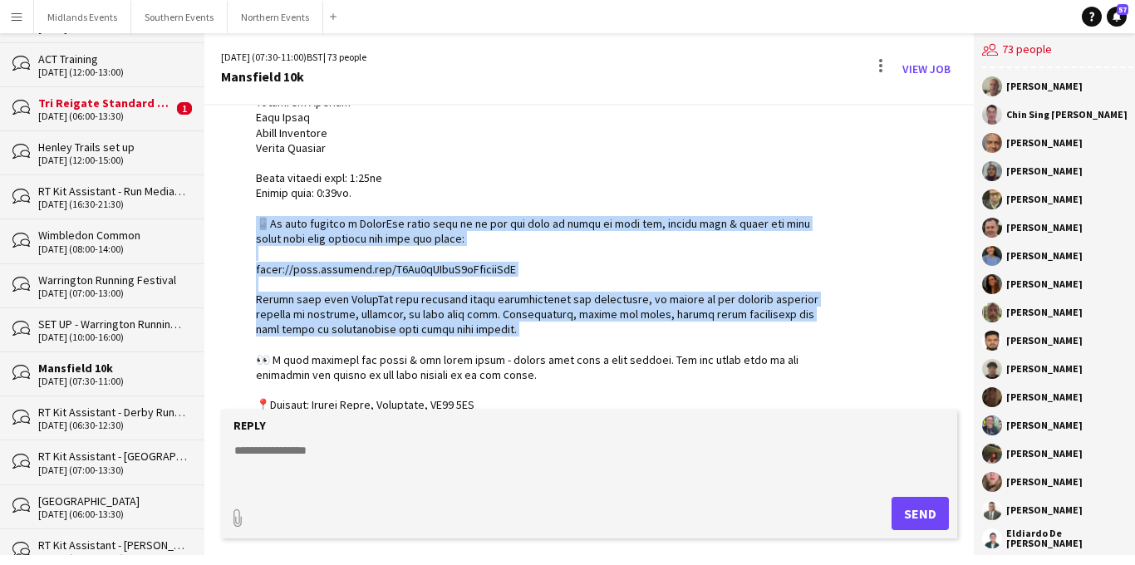
drag, startPoint x: 269, startPoint y: 222, endPoint x: 473, endPoint y: 330, distance: 230.4
click at [473, 330] on div at bounding box center [546, 435] width 581 height 1165
copy div "📱We have created a WhatsApp group chat so we can all stay in touch on race day,…"
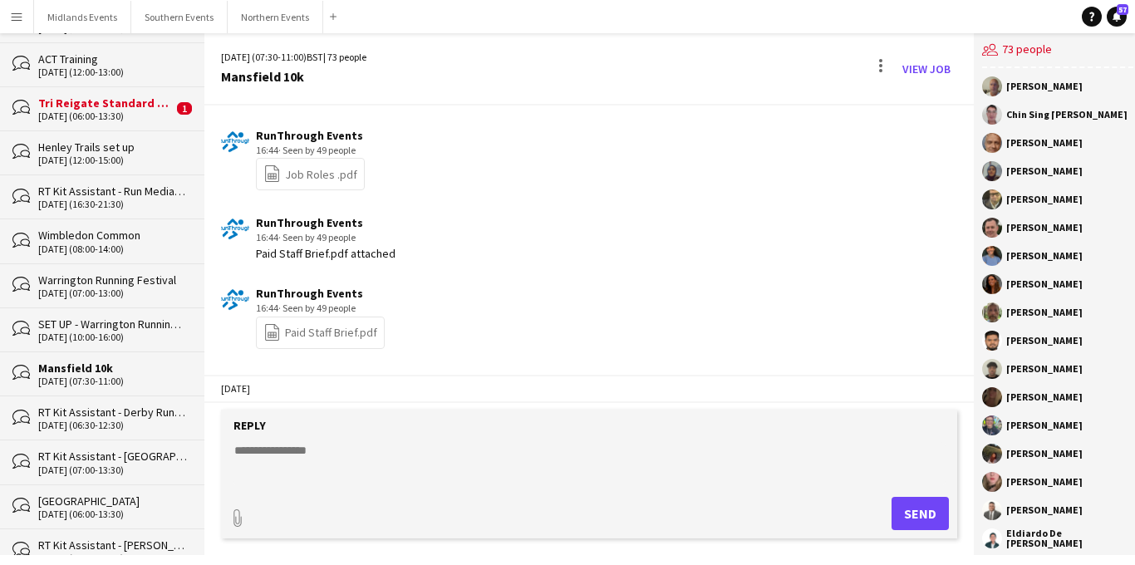
scroll to position [1684, 0]
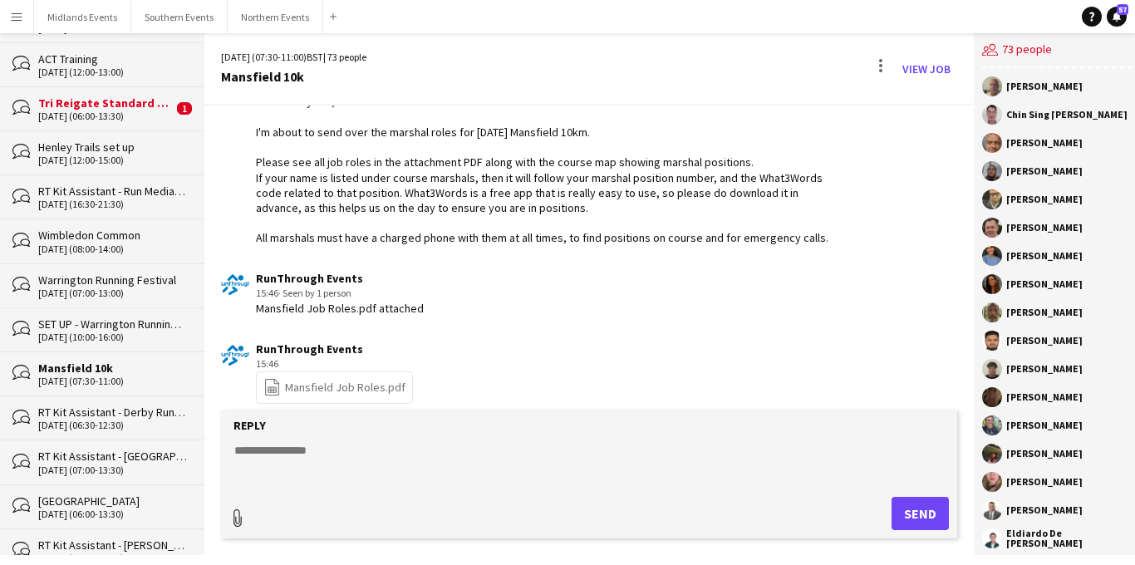
click at [241, 508] on div "paperclip" at bounding box center [237, 513] width 17 height 33
type input "**********"
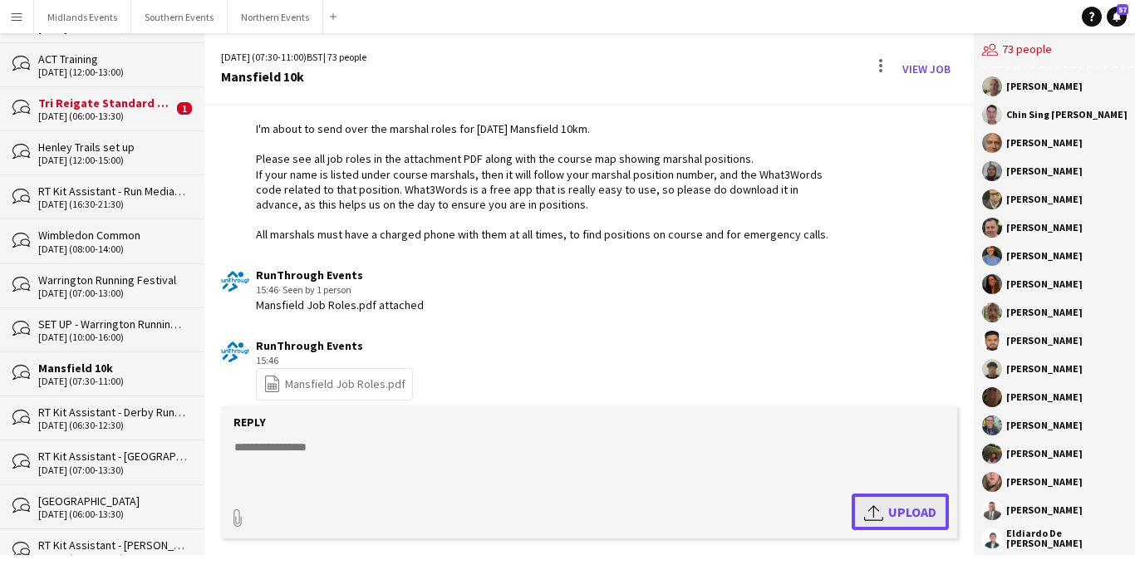
click at [870, 512] on app-icon "Upload" at bounding box center [876, 512] width 24 height 20
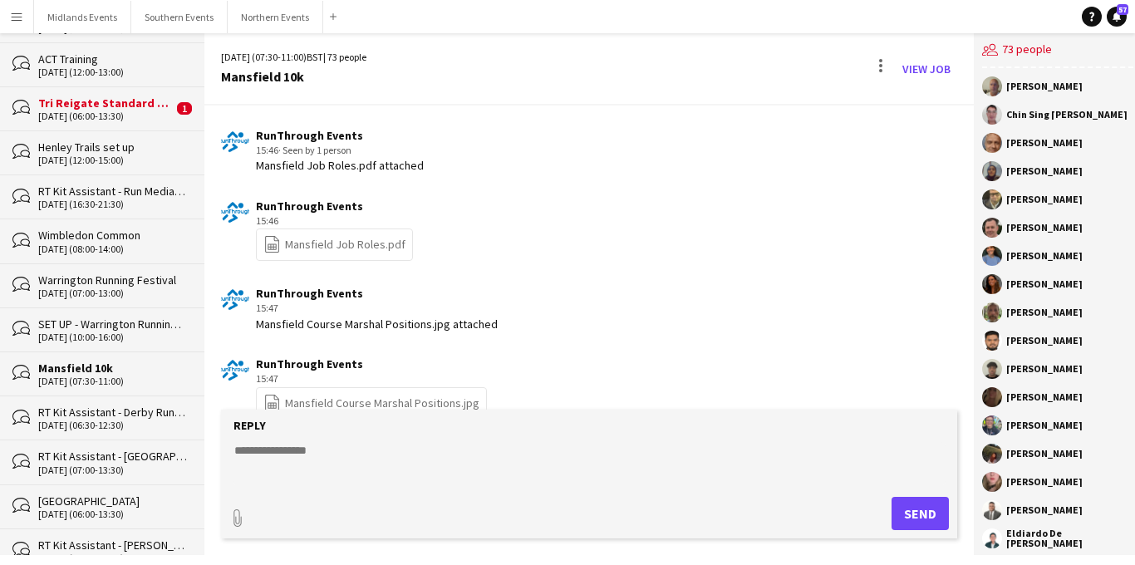
scroll to position [1842, 0]
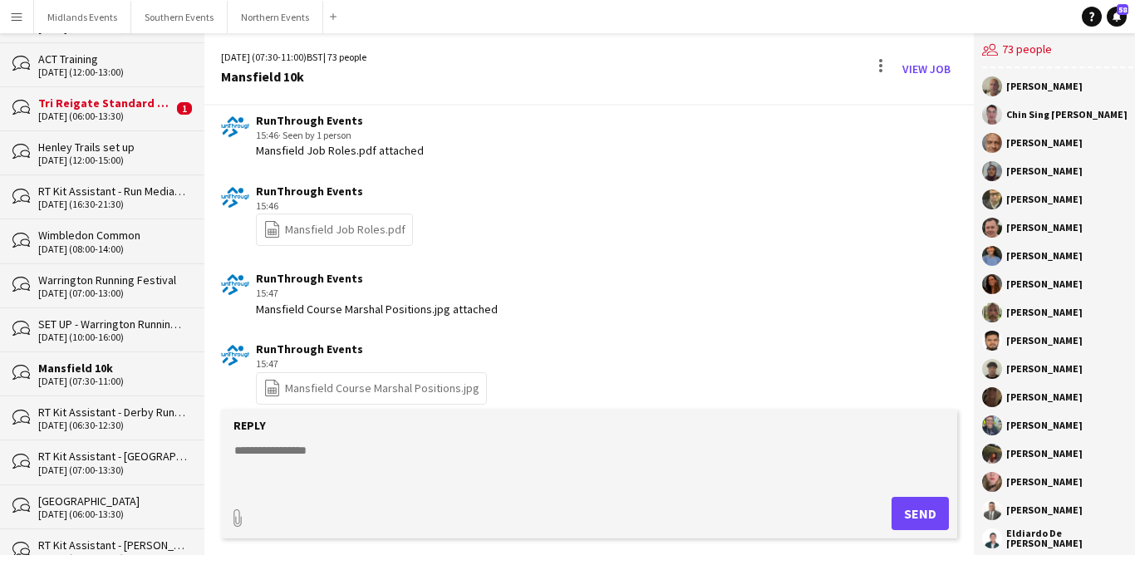
click at [294, 455] on textarea at bounding box center [590, 463] width 714 height 43
paste textarea "**********"
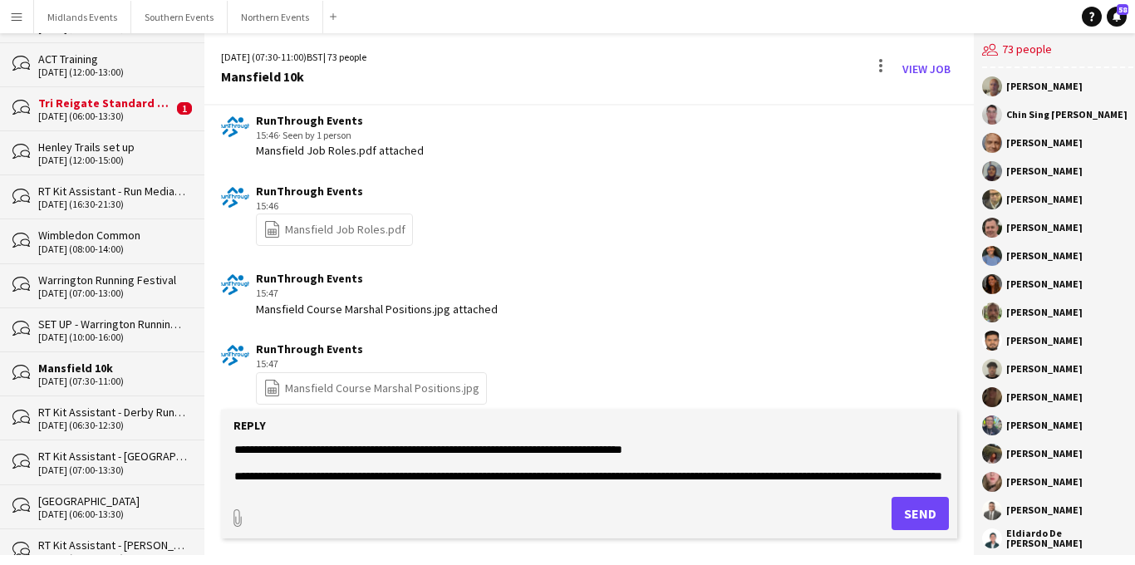
scroll to position [0, 0]
type textarea "**********"
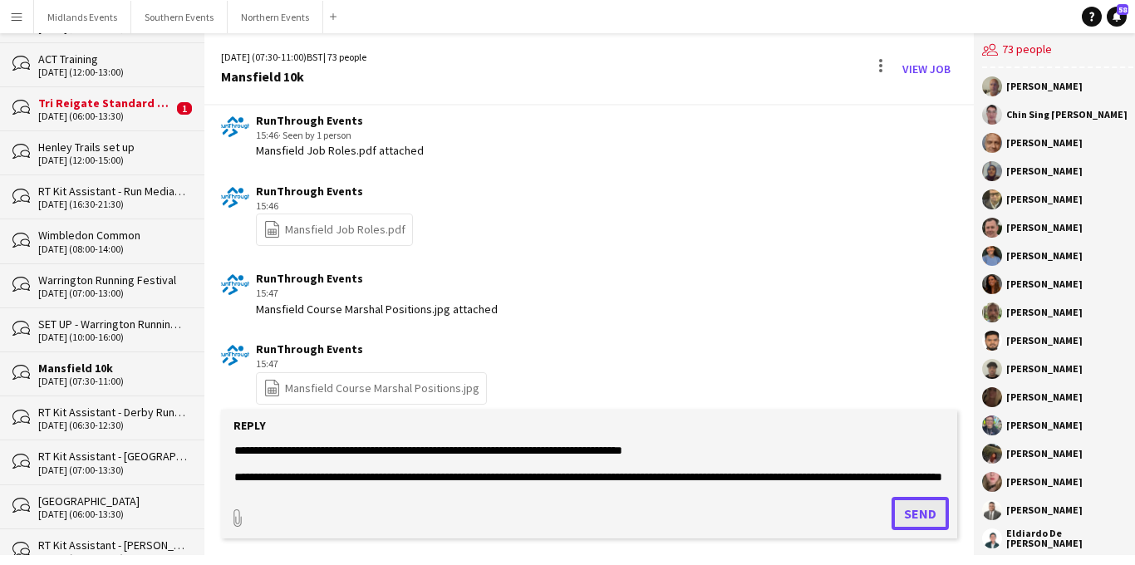
click at [900, 513] on button "Send" at bounding box center [919, 513] width 57 height 33
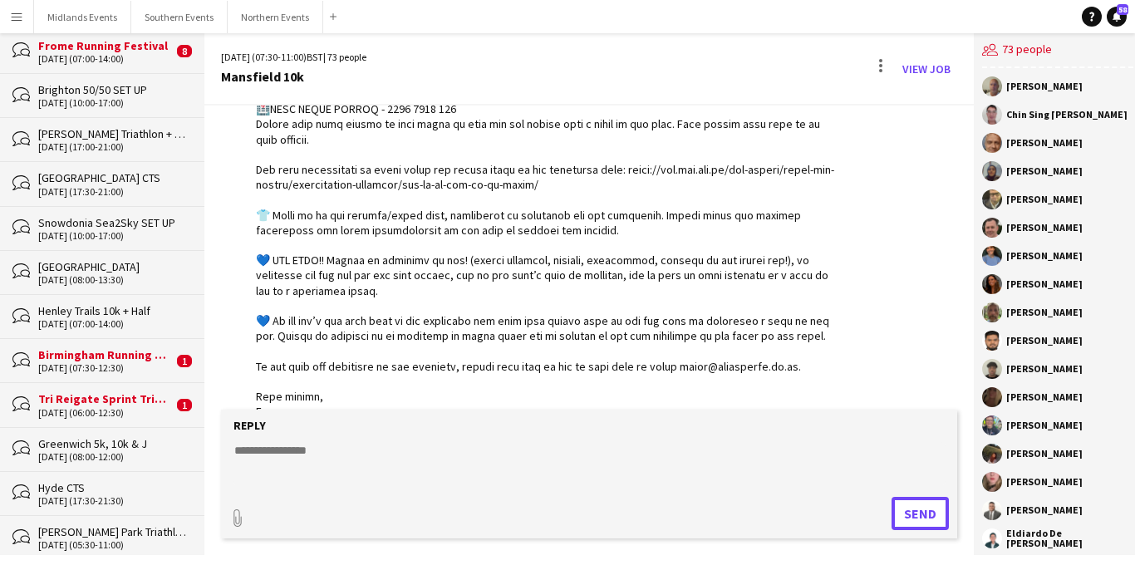
scroll to position [880, 0]
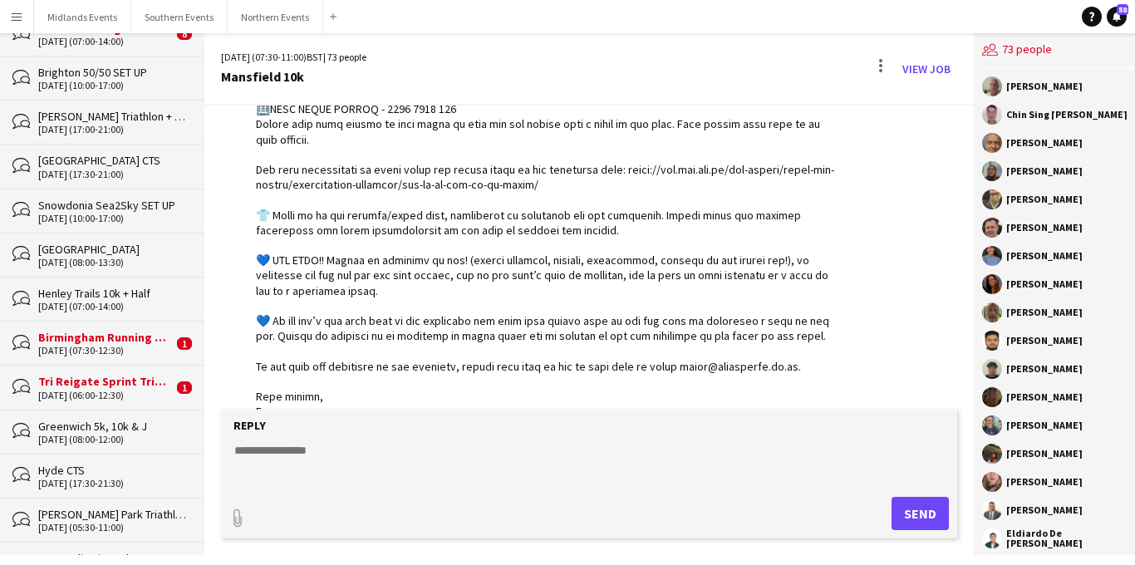
click at [159, 341] on div "Birmingham Running Festival" at bounding box center [105, 337] width 135 height 15
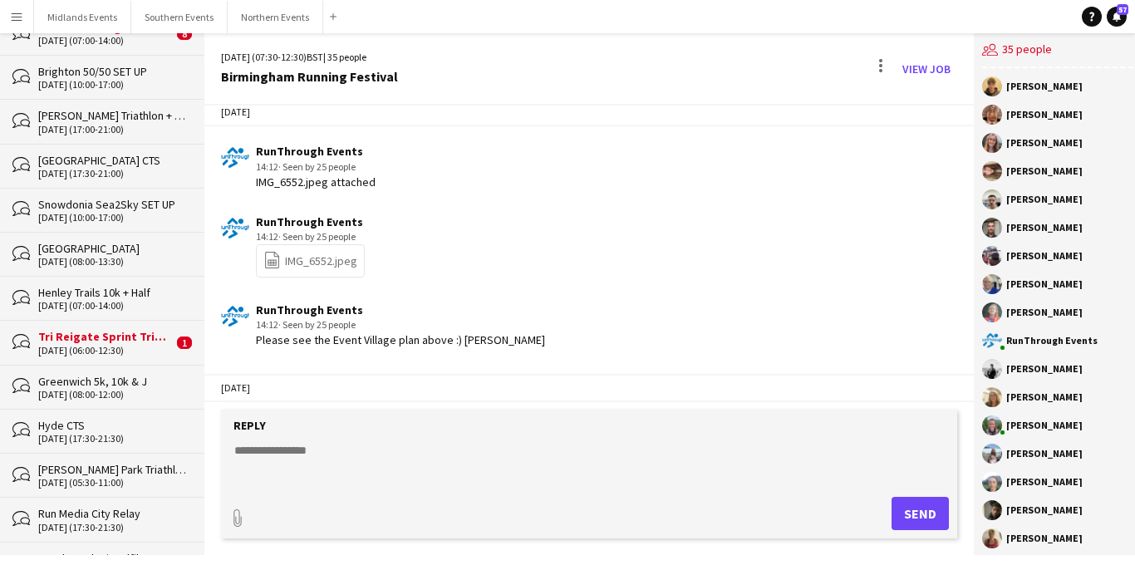
scroll to position [3572, 0]
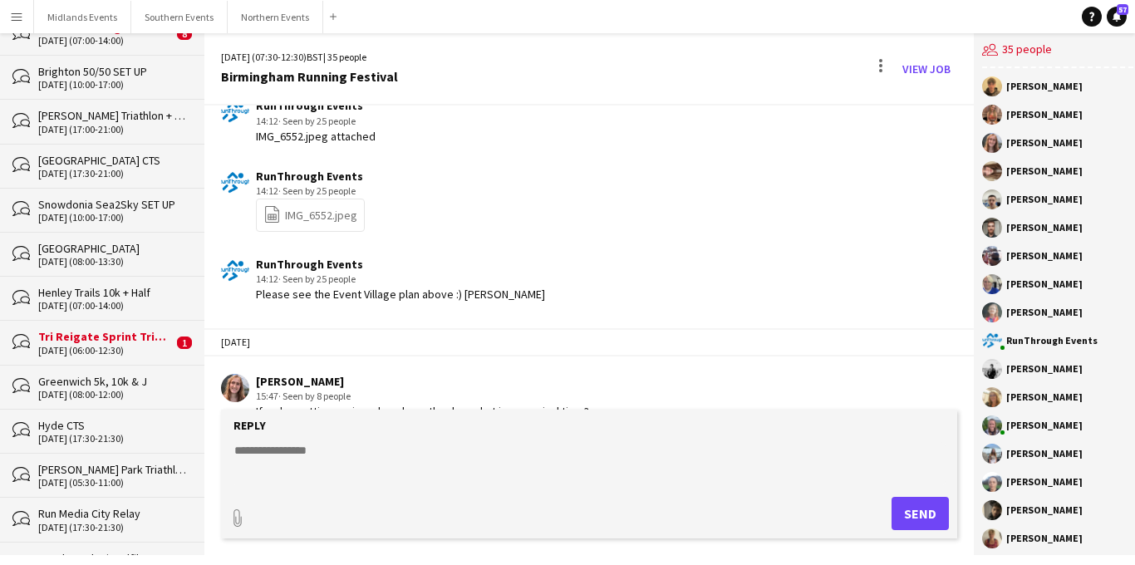
click at [315, 454] on textarea at bounding box center [590, 463] width 714 height 43
type textarea "**********"
click at [925, 514] on button "Send" at bounding box center [919, 513] width 57 height 33
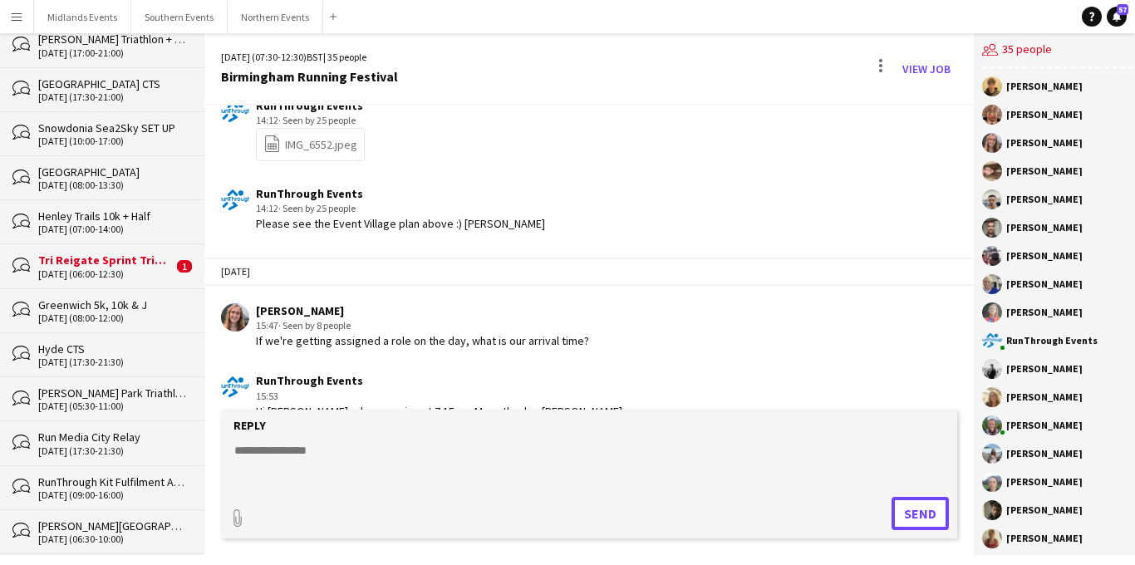
scroll to position [0, 0]
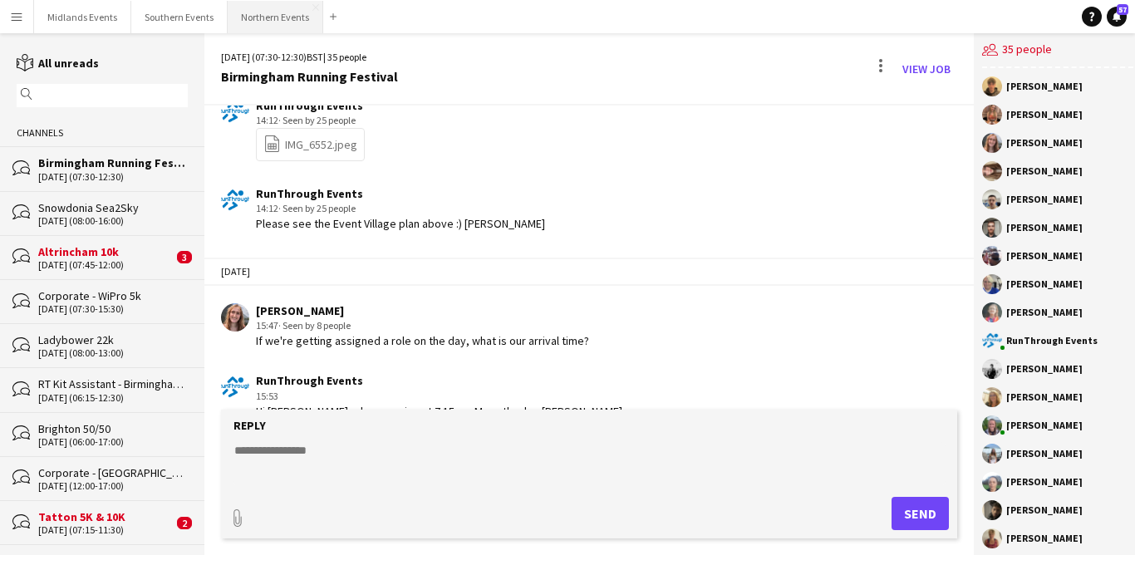
click at [260, 22] on button "Northern Events Close" at bounding box center [276, 17] width 96 height 32
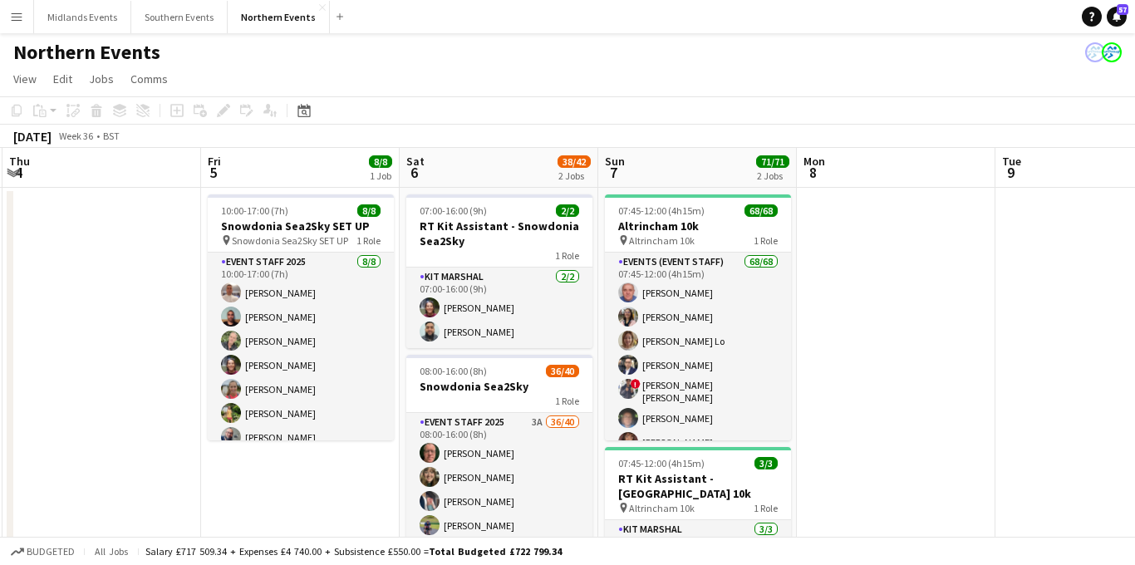
click at [21, 20] on app-icon "Menu" at bounding box center [16, 16] width 13 height 13
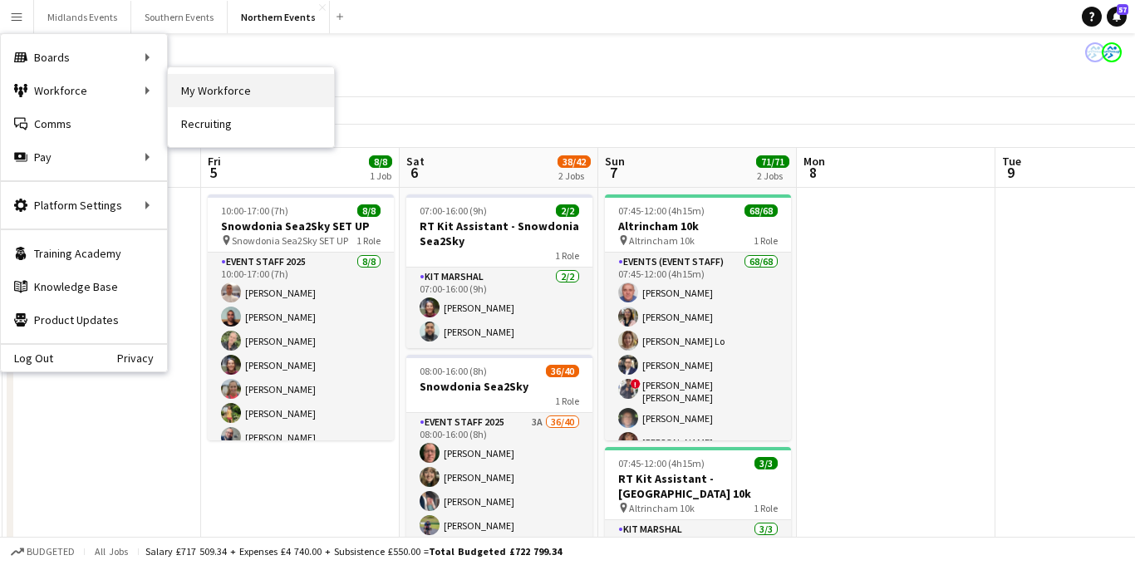
click at [212, 82] on link "My Workforce" at bounding box center [251, 90] width 166 height 33
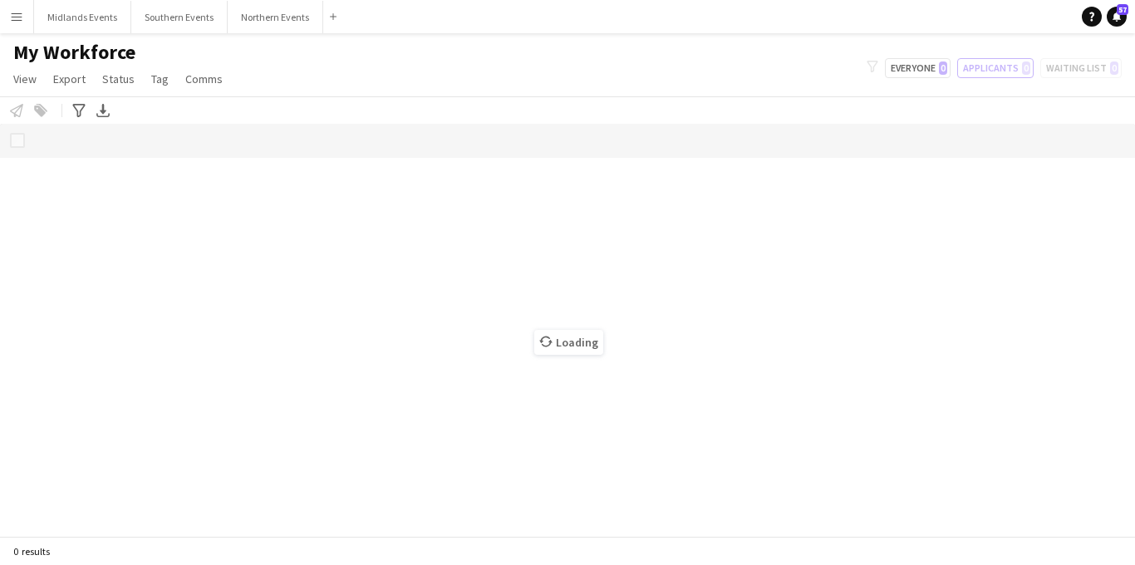
click at [18, 18] on app-icon "Menu" at bounding box center [16, 16] width 13 height 13
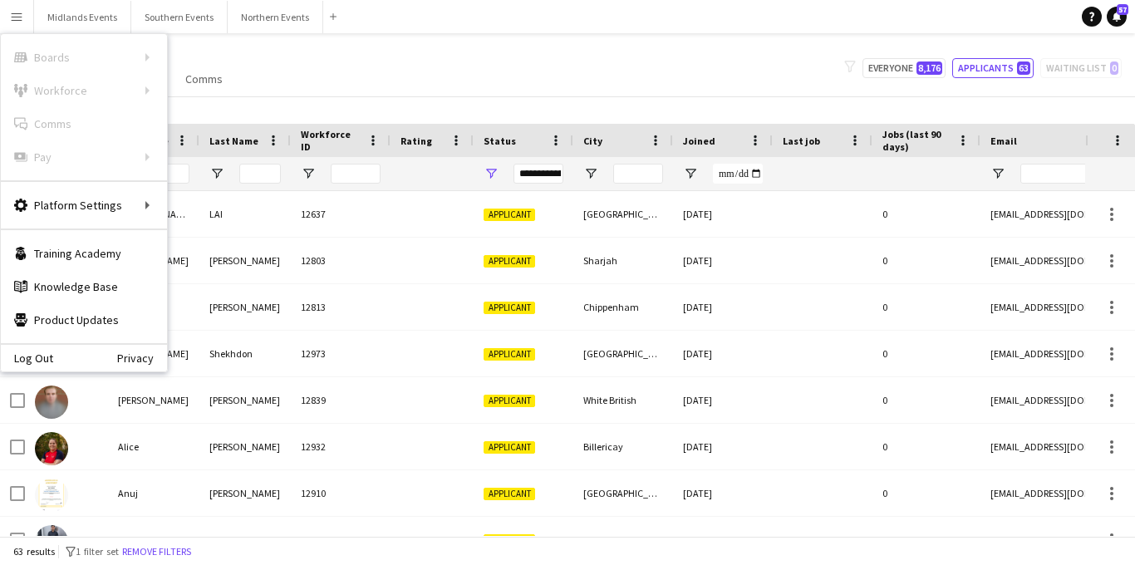
click at [566, 61] on div "My Workforce View Views Default view New view Update view Delete view Edit name…" at bounding box center [567, 68] width 1135 height 56
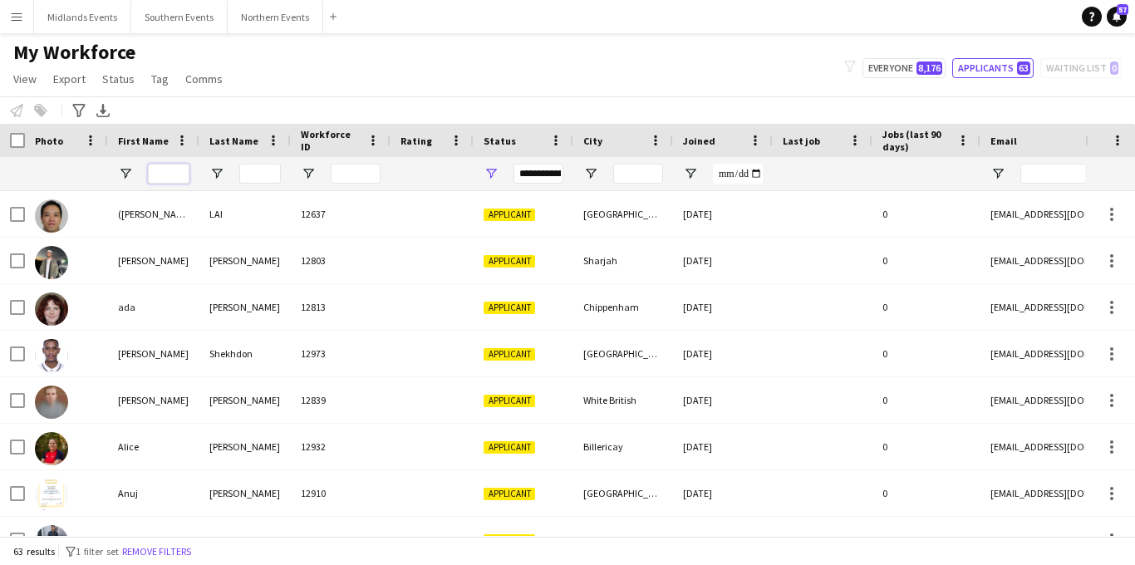
click at [179, 170] on input "First Name Filter Input" at bounding box center [169, 174] width 42 height 20
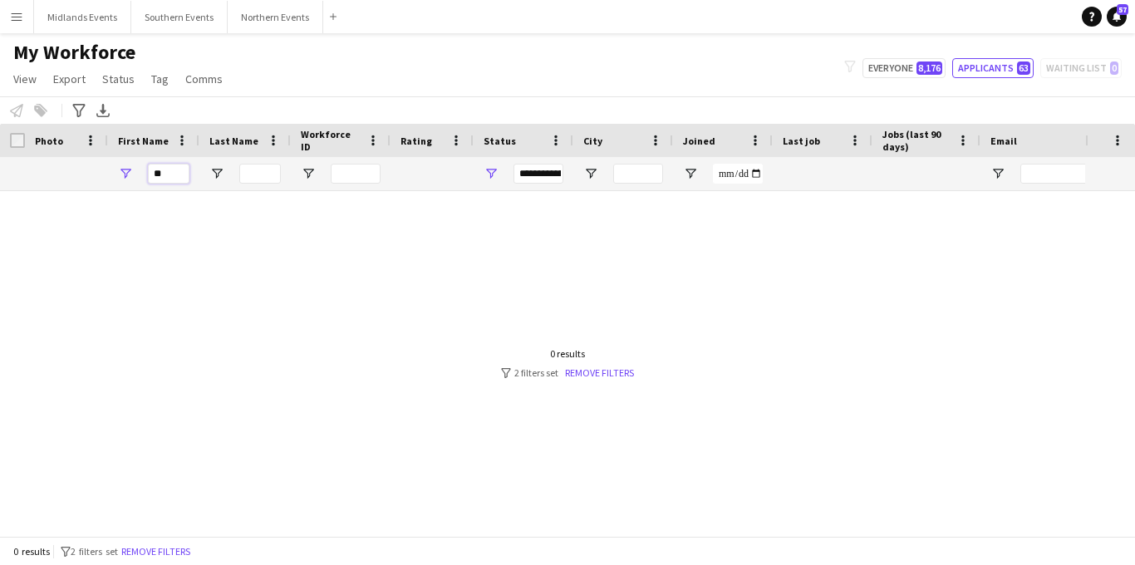
type input "*"
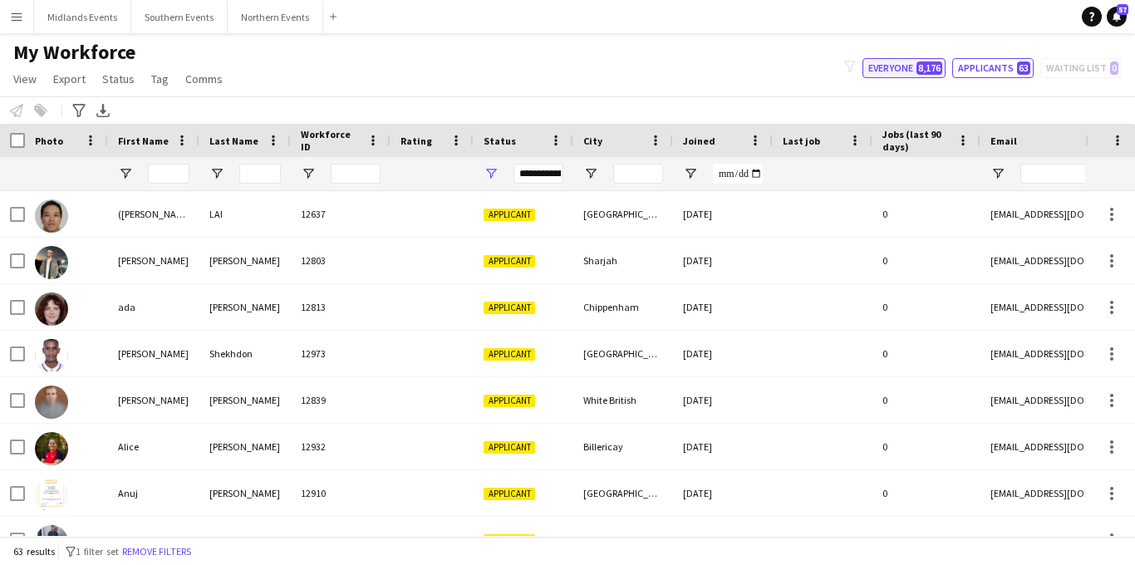
click at [915, 71] on button "Everyone 8,176" at bounding box center [903, 68] width 83 height 20
type input "**********"
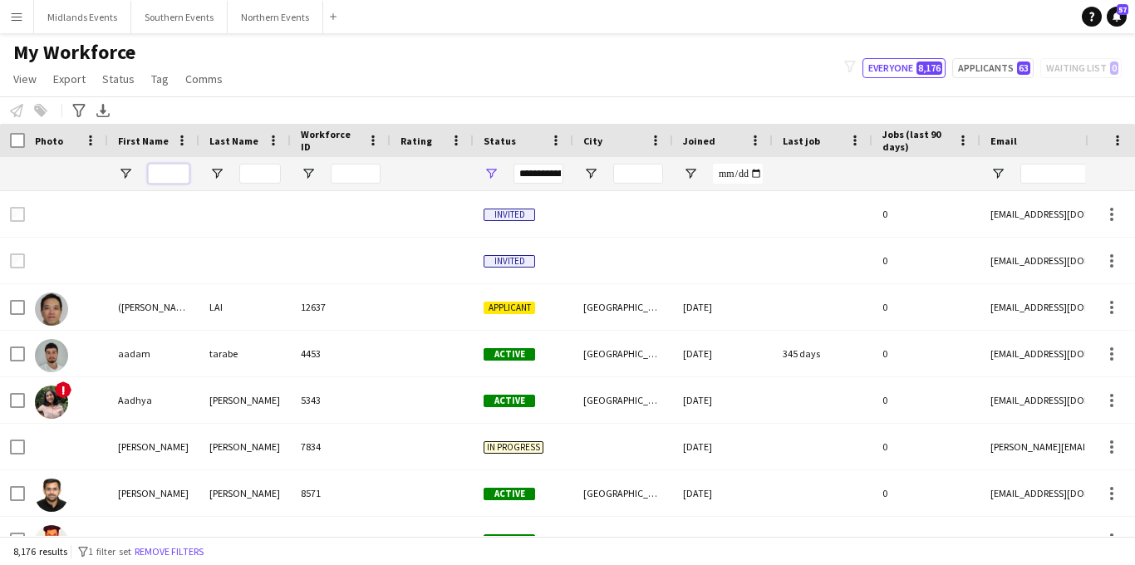
click at [169, 172] on input "First Name Filter Input" at bounding box center [169, 174] width 42 height 20
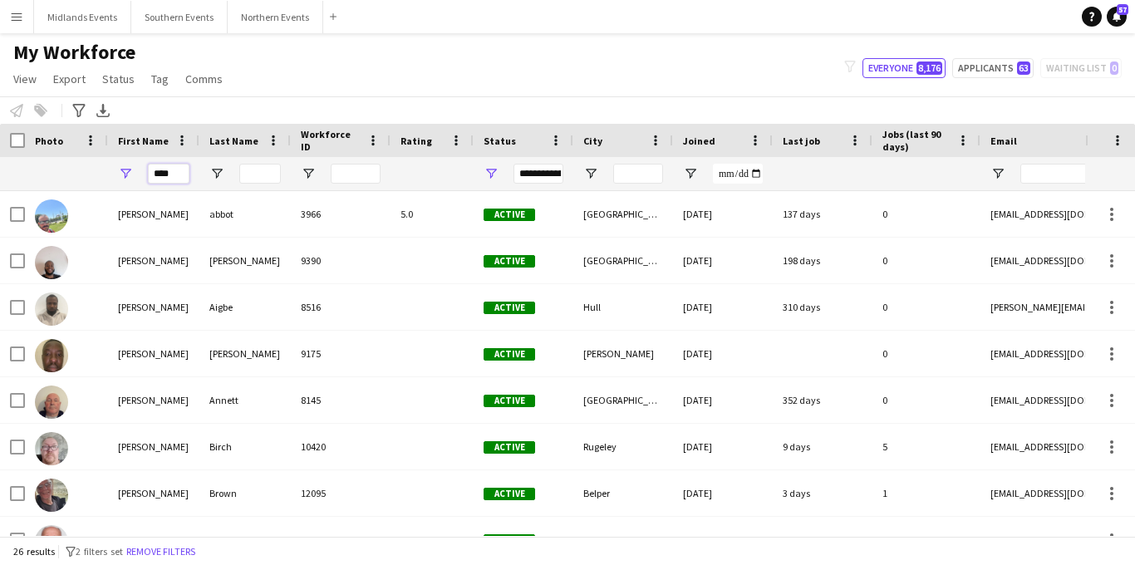
type input "****"
click at [253, 165] on input "Last Name Filter Input" at bounding box center [260, 174] width 42 height 20
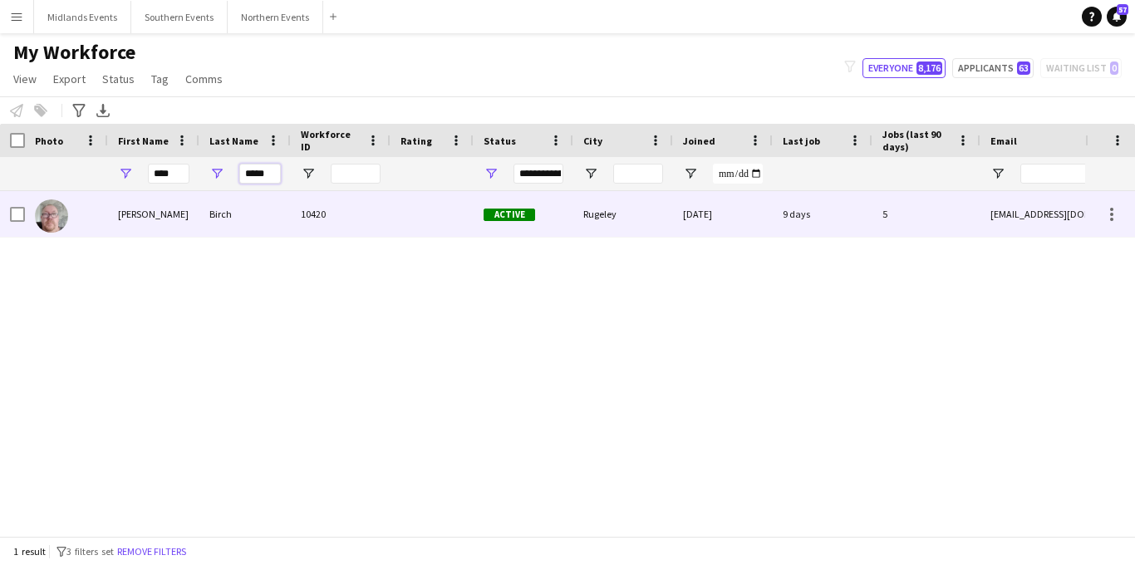
type input "*****"
click at [306, 233] on div "10420" at bounding box center [341, 214] width 100 height 46
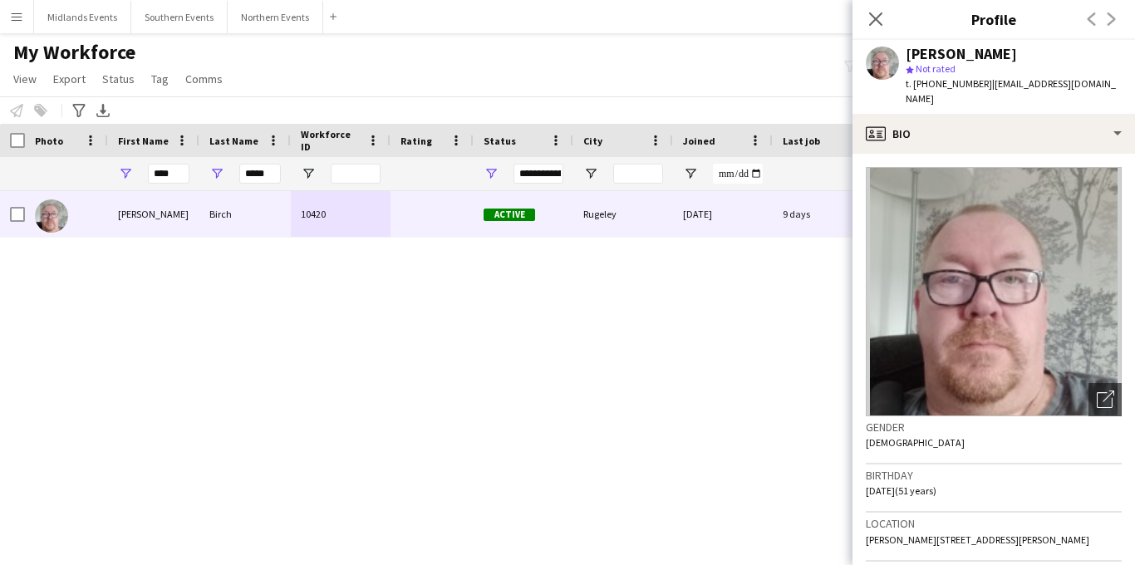
drag, startPoint x: 981, startPoint y: 85, endPoint x: 914, endPoint y: 85, distance: 67.3
click at [914, 85] on span "t. +4407538671526" at bounding box center [948, 83] width 86 height 12
copy span "+4407538671526"
click at [12, 27] on button "Menu" at bounding box center [16, 16] width 33 height 33
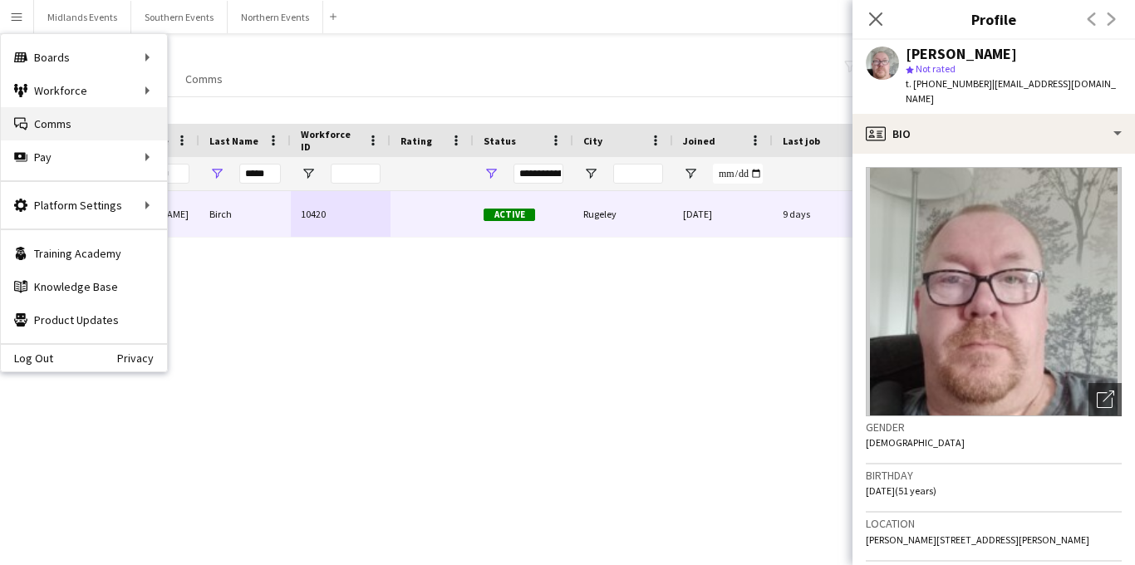
click at [57, 121] on link "Comms Comms" at bounding box center [84, 123] width 166 height 33
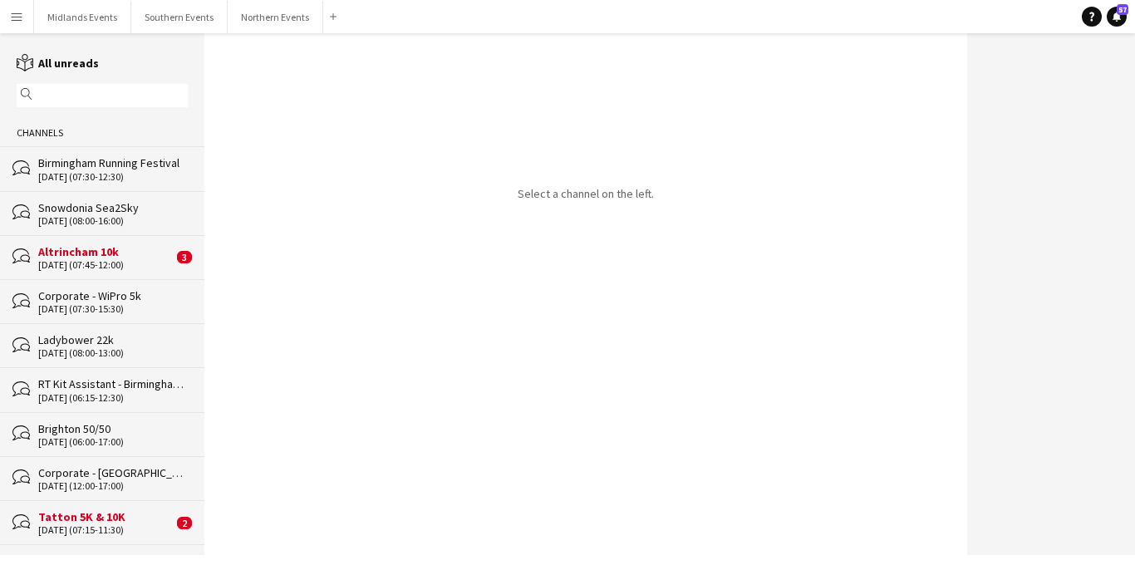
click at [107, 213] on div "Snowdonia Sea2Sky" at bounding box center [113, 207] width 150 height 15
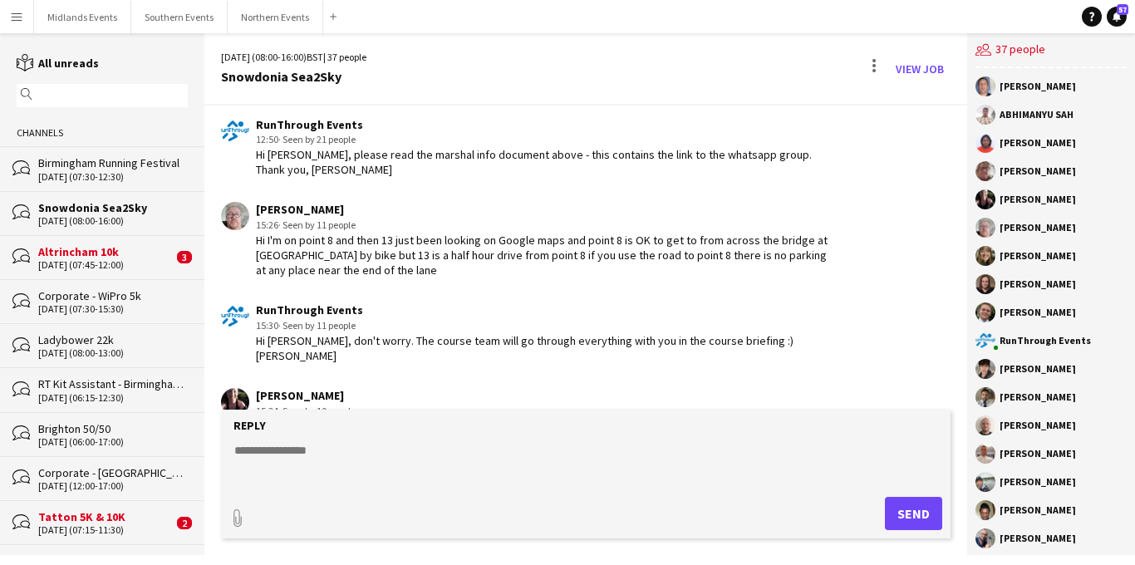
scroll to position [2617, 0]
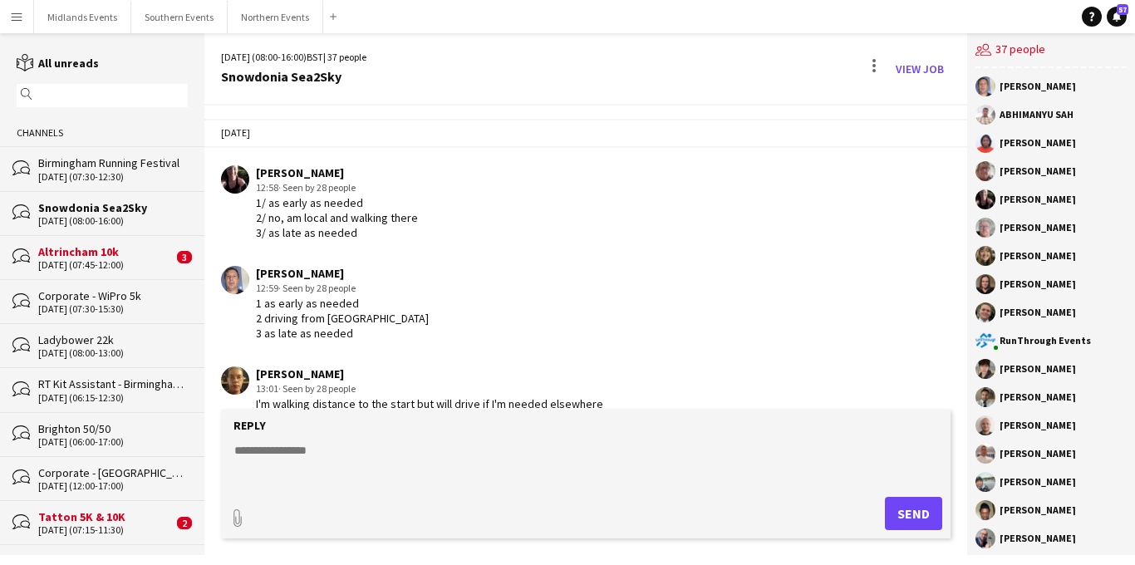
click at [265, 453] on textarea at bounding box center [590, 463] width 714 height 43
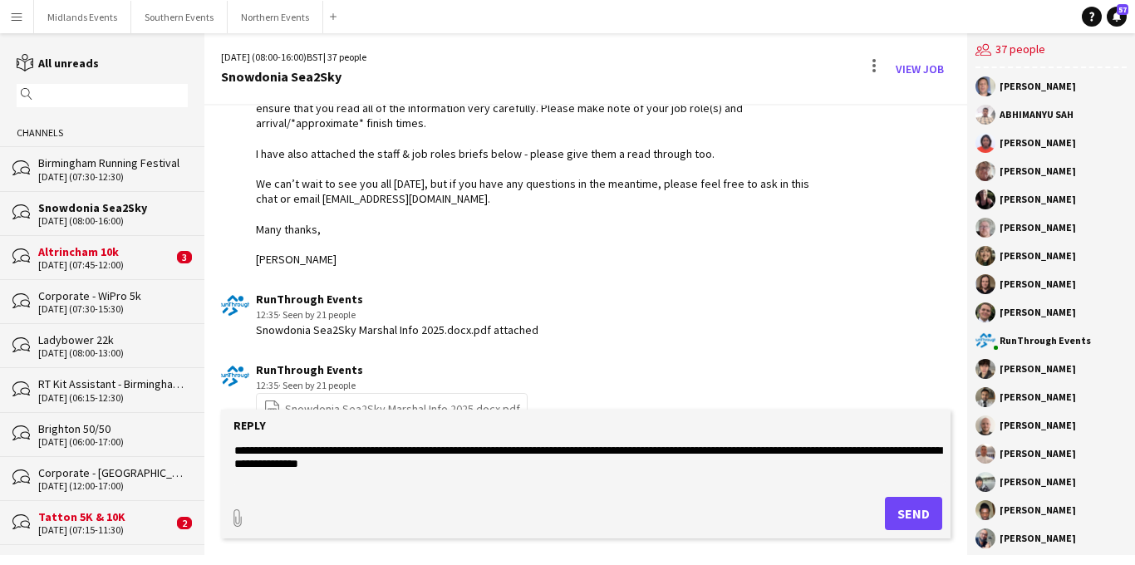
scroll to position [5599, 0]
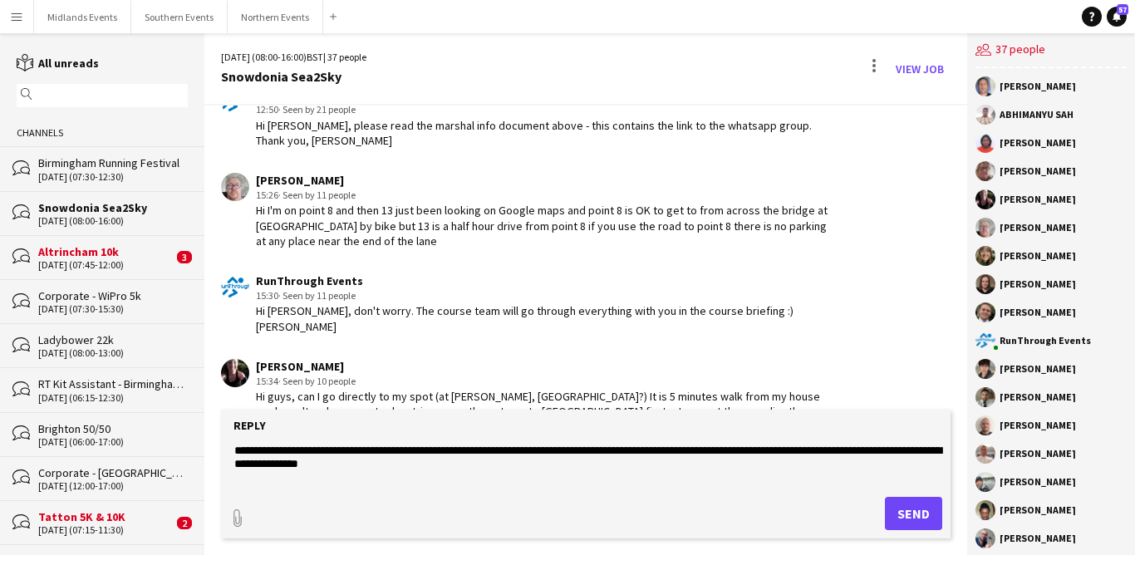
click at [333, 449] on textarea "**********" at bounding box center [590, 463] width 714 height 43
click at [434, 464] on textarea "**********" at bounding box center [590, 463] width 714 height 43
type textarea "**********"
drag, startPoint x: 393, startPoint y: 462, endPoint x: 232, endPoint y: 450, distance: 161.6
click at [233, 451] on textarea "**********" at bounding box center [590, 463] width 714 height 43
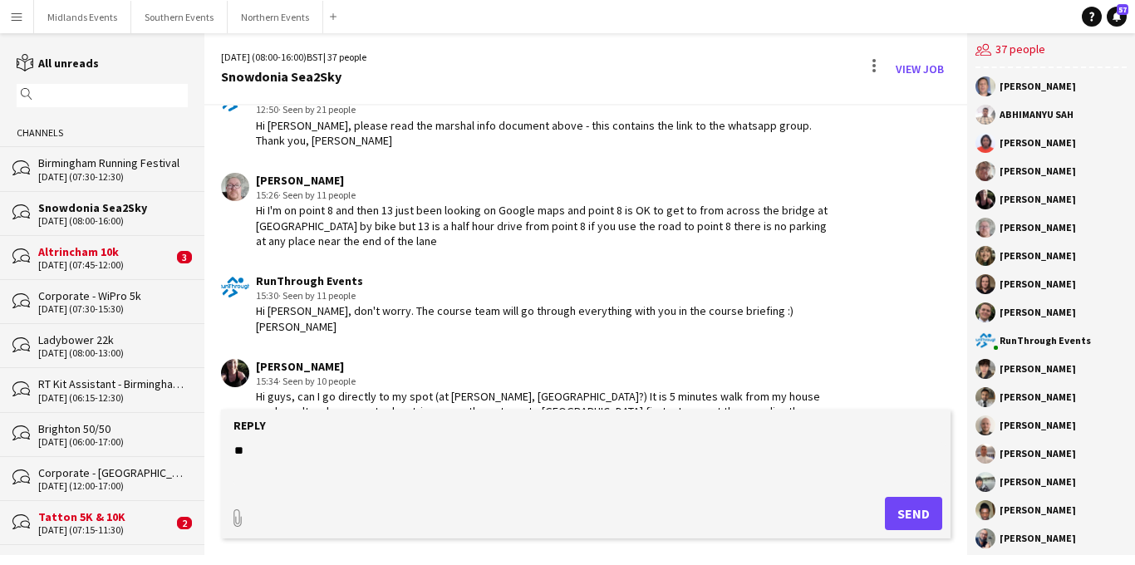
type textarea "*"
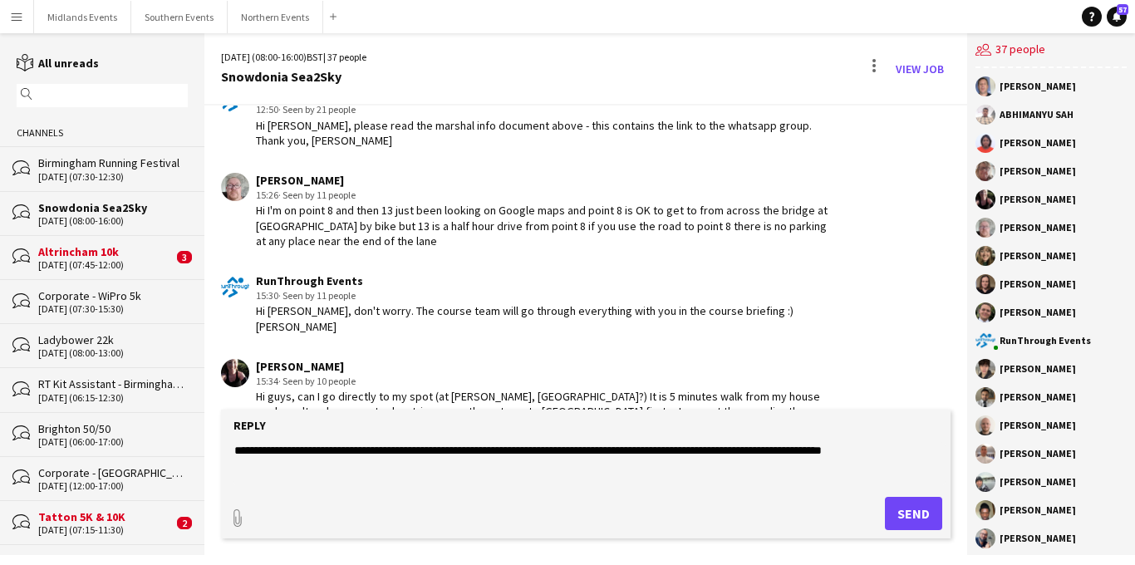
click at [831, 451] on textarea "**********" at bounding box center [590, 463] width 714 height 43
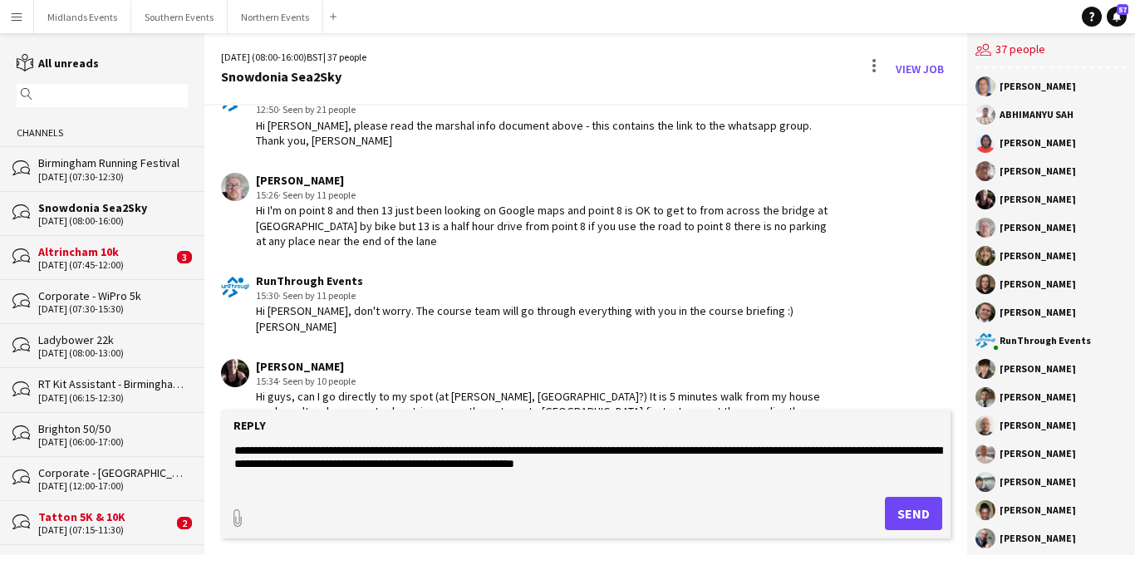
click at [394, 463] on textarea "**********" at bounding box center [590, 463] width 714 height 43
type textarea "**********"
click at [907, 505] on button "Send" at bounding box center [913, 513] width 57 height 33
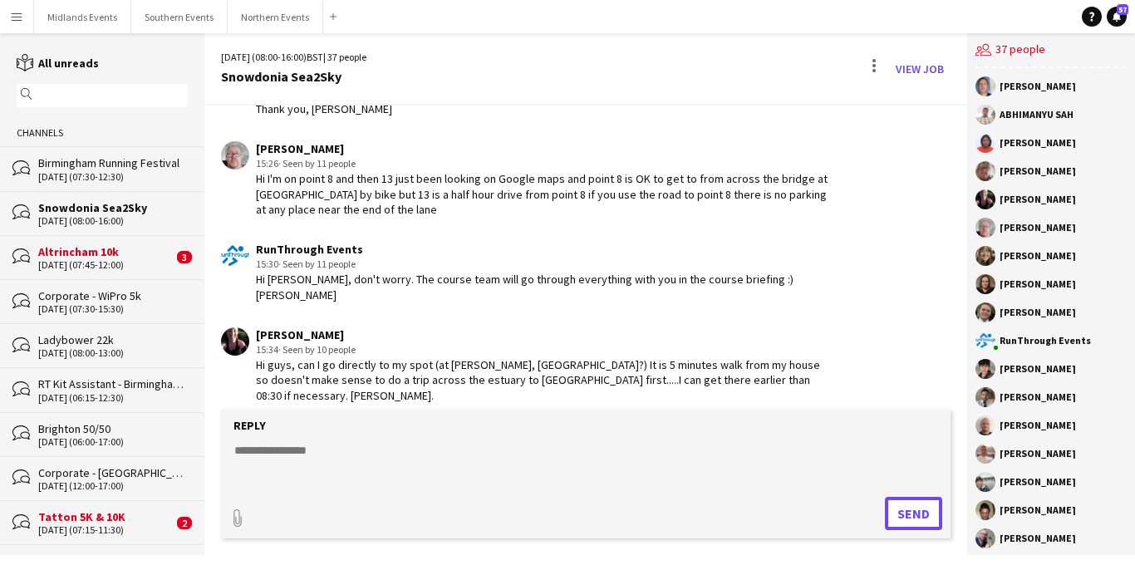
scroll to position [5575, 0]
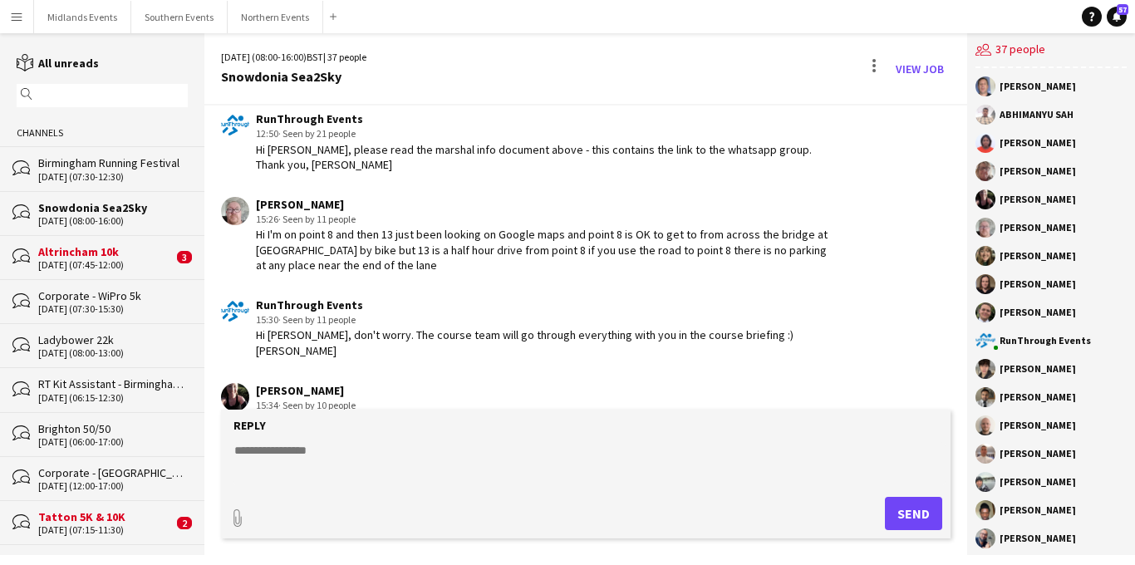
click at [282, 451] on textarea at bounding box center [590, 463] width 714 height 43
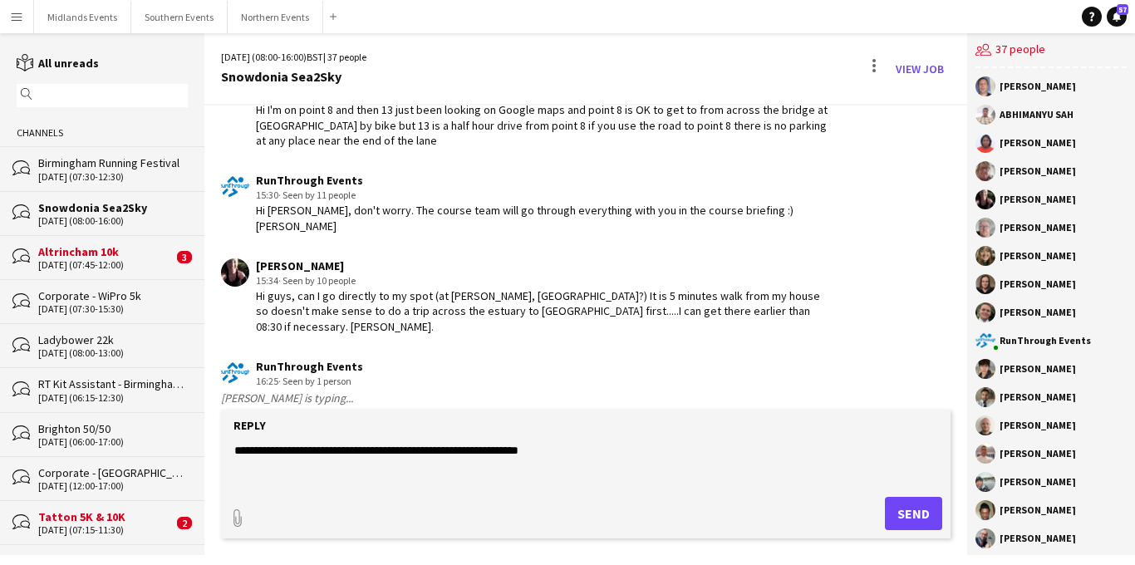
scroll to position [5723, 0]
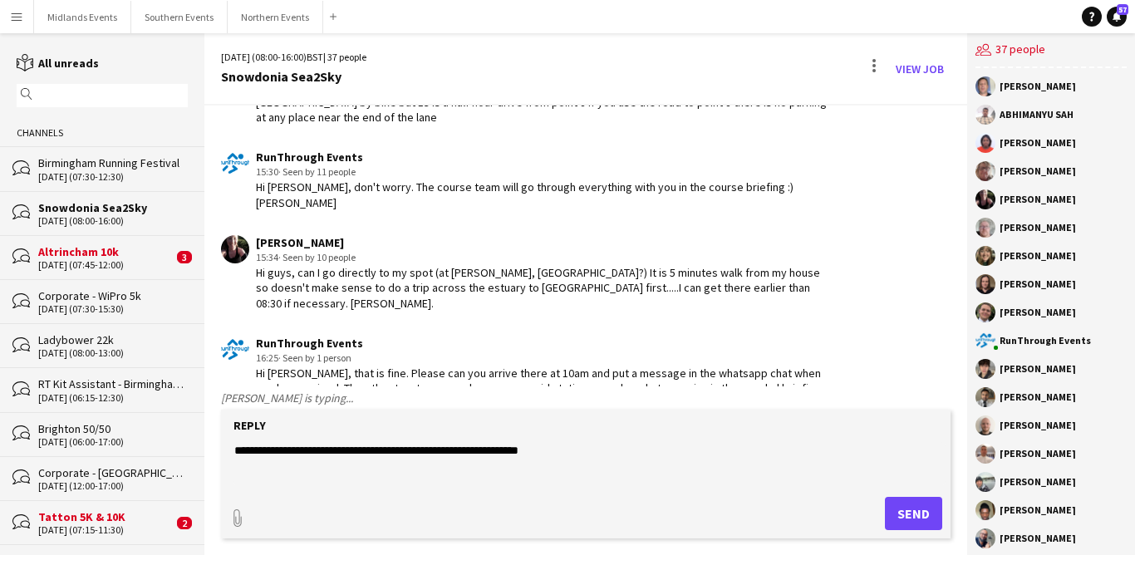
click at [291, 448] on textarea "**********" at bounding box center [590, 463] width 714 height 43
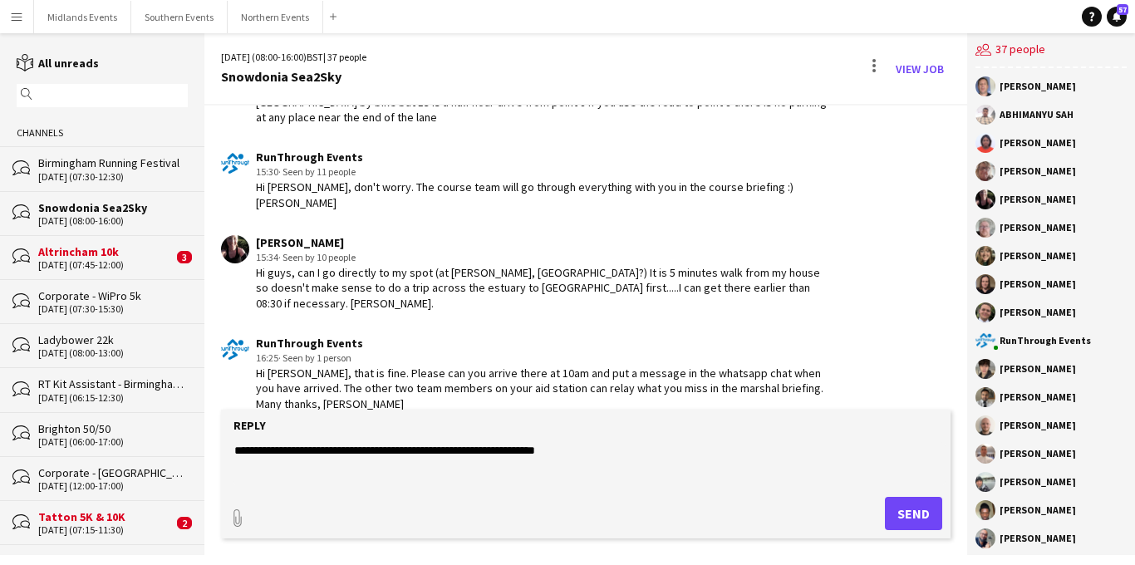
scroll to position [5700, 0]
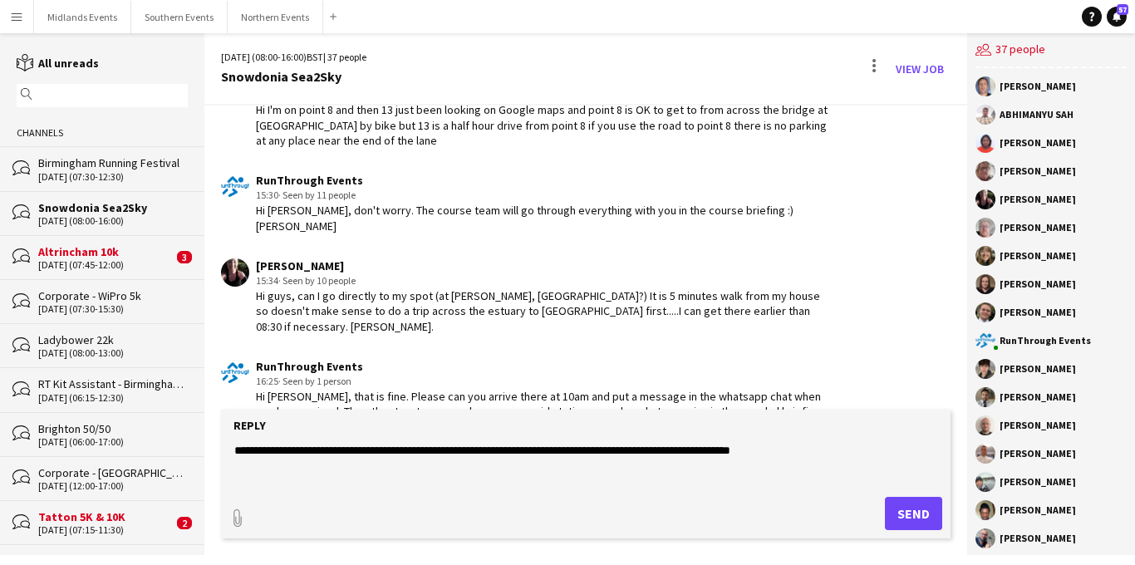
click at [487, 452] on textarea "**********" at bounding box center [590, 463] width 714 height 43
click at [596, 455] on textarea "**********" at bounding box center [590, 463] width 714 height 43
click at [708, 454] on textarea "**********" at bounding box center [590, 463] width 714 height 43
drag, startPoint x: 826, startPoint y: 453, endPoint x: 887, endPoint y: 451, distance: 60.7
click at [887, 451] on textarea "**********" at bounding box center [590, 463] width 714 height 43
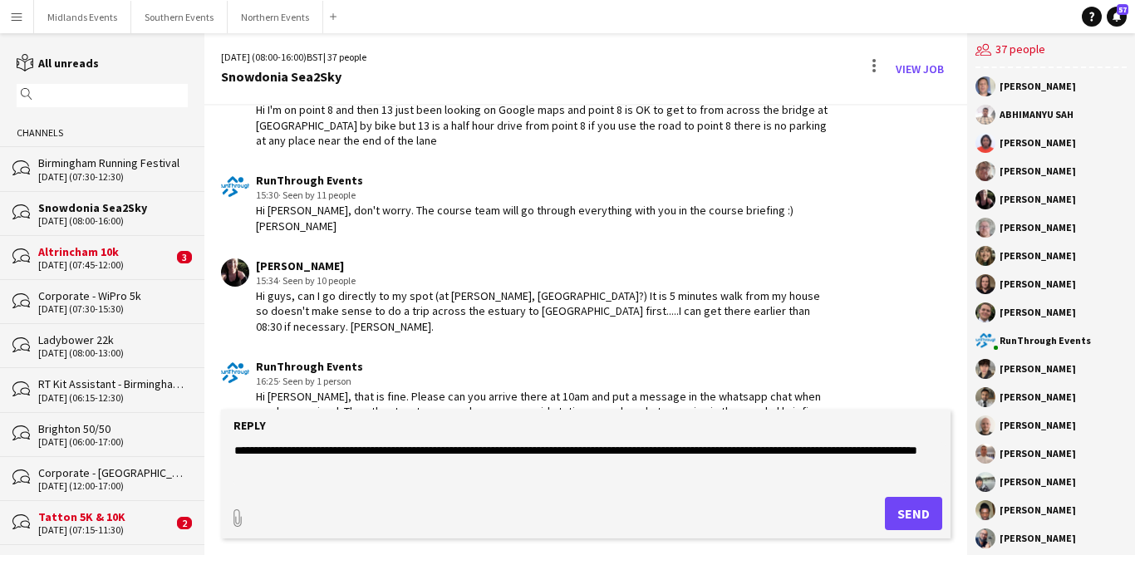
click at [677, 452] on textarea "**********" at bounding box center [590, 463] width 714 height 43
drag, startPoint x: 602, startPoint y: 452, endPoint x: 886, endPoint y: 451, distance: 284.1
click at [886, 451] on textarea "**********" at bounding box center [590, 463] width 714 height 43
click at [647, 460] on textarea "**********" at bounding box center [590, 463] width 714 height 43
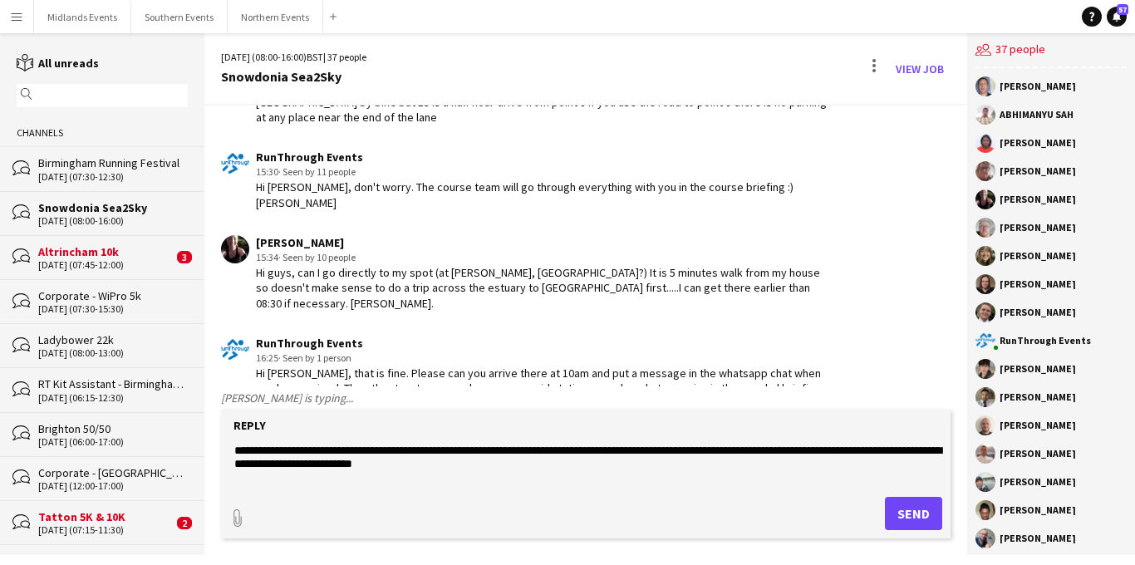
scroll to position [5770, 0]
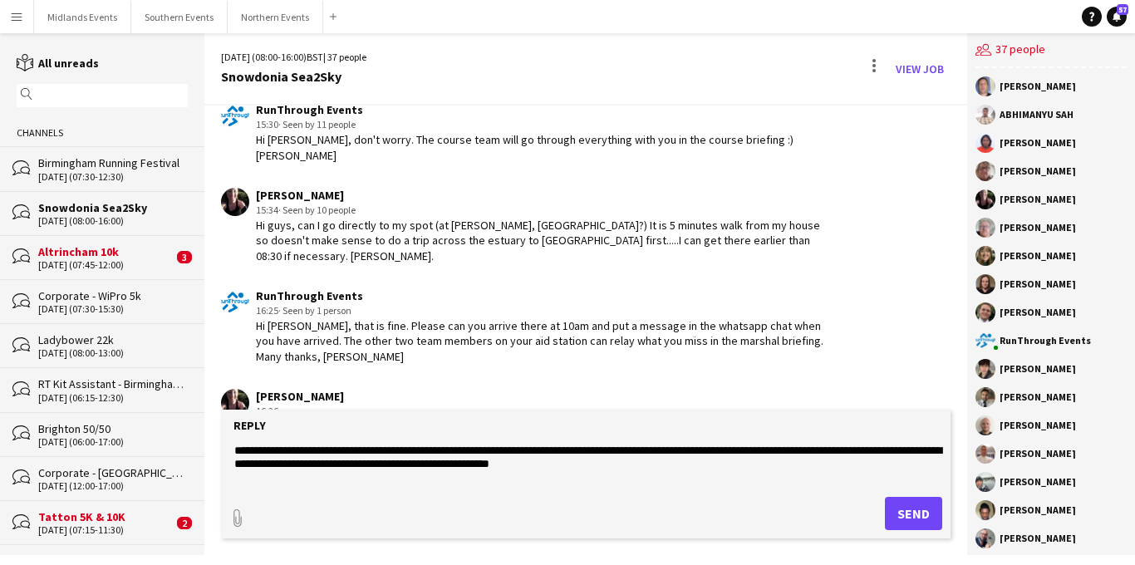
click at [282, 468] on textarea "**********" at bounding box center [590, 463] width 714 height 43
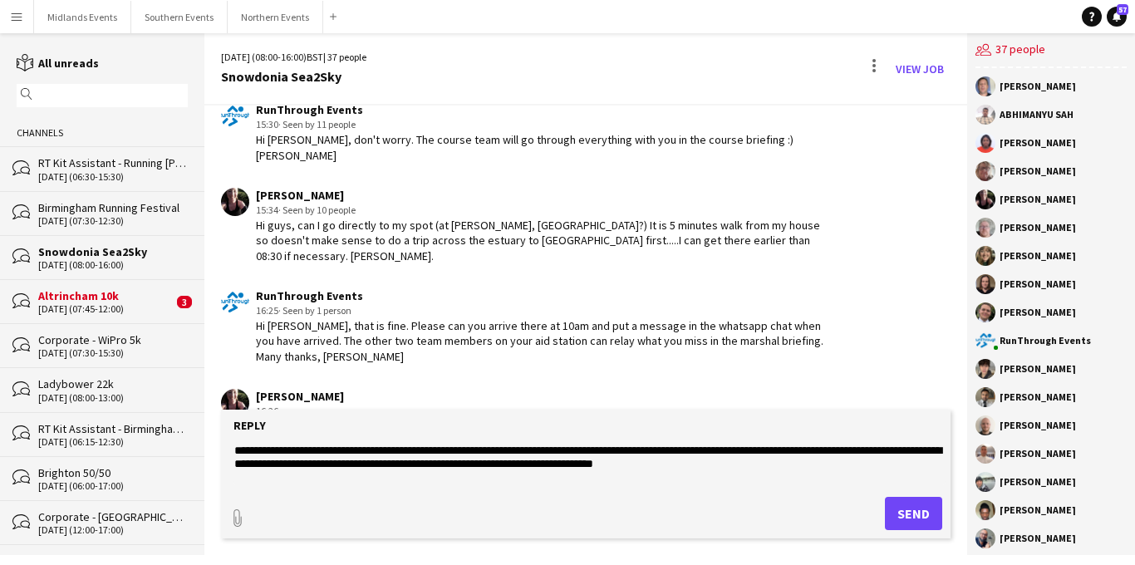
type textarea "**********"
click at [900, 511] on button "Send" at bounding box center [913, 513] width 57 height 33
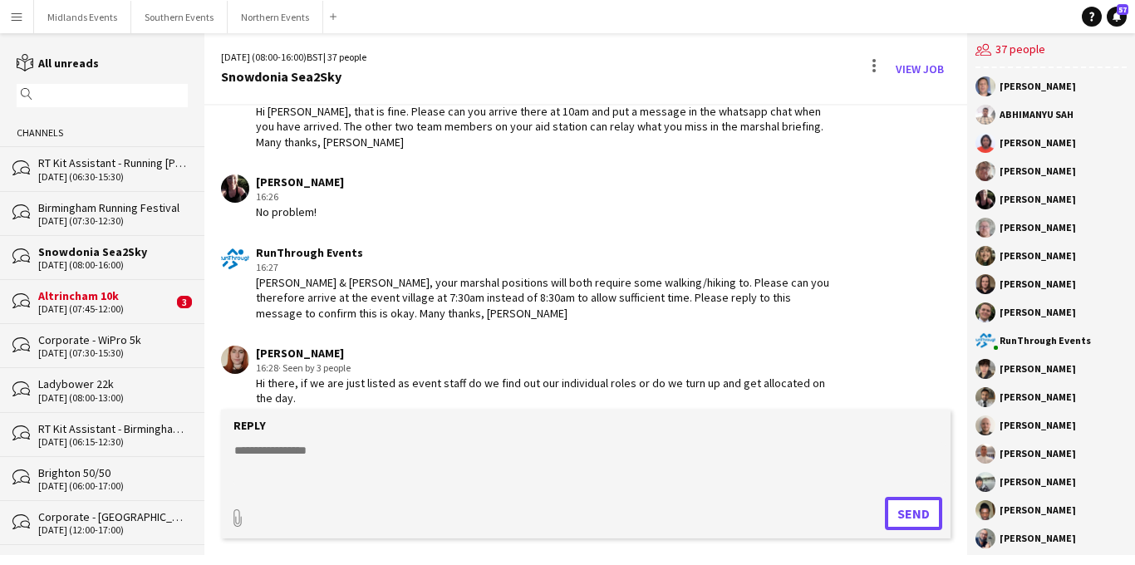
scroll to position [5986, 0]
click at [343, 455] on textarea at bounding box center [590, 463] width 714 height 43
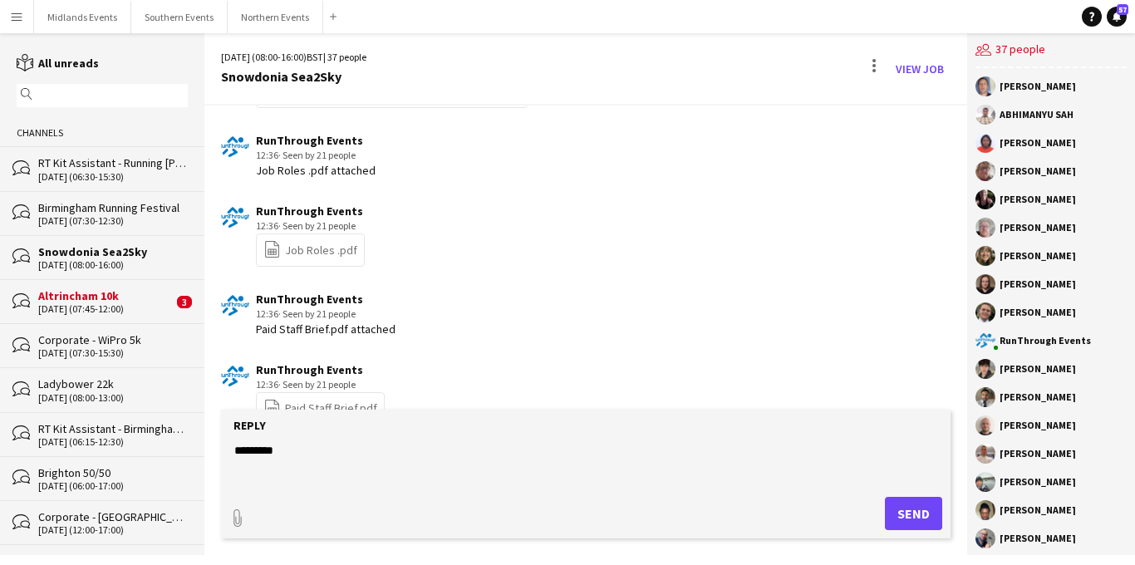
scroll to position [5166, 0]
click at [319, 241] on link "file-spreadsheet Job Roles .pdf" at bounding box center [310, 250] width 94 height 19
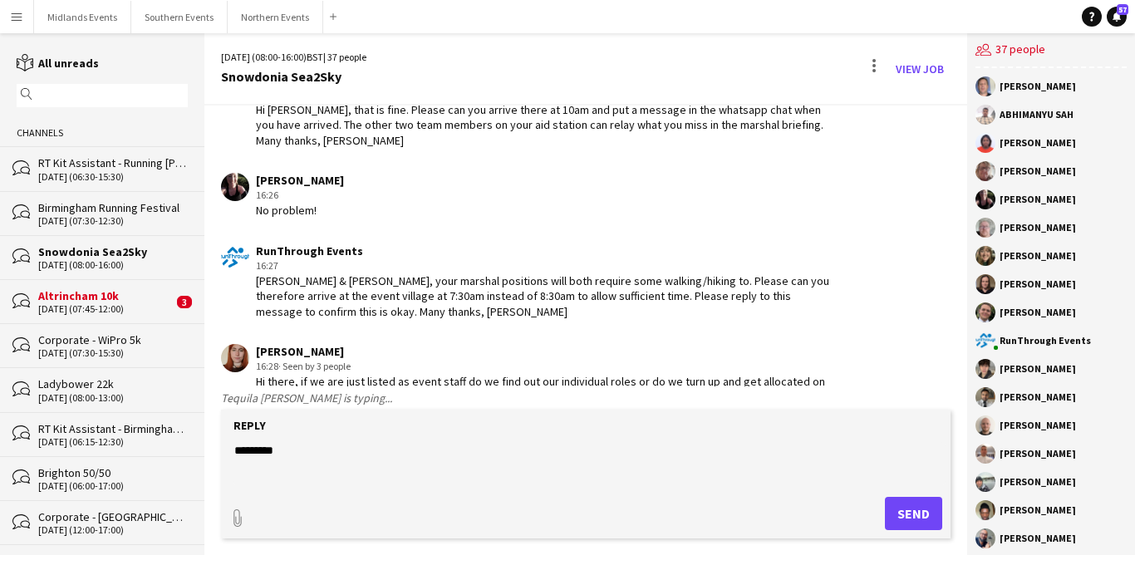
scroll to position [6010, 0]
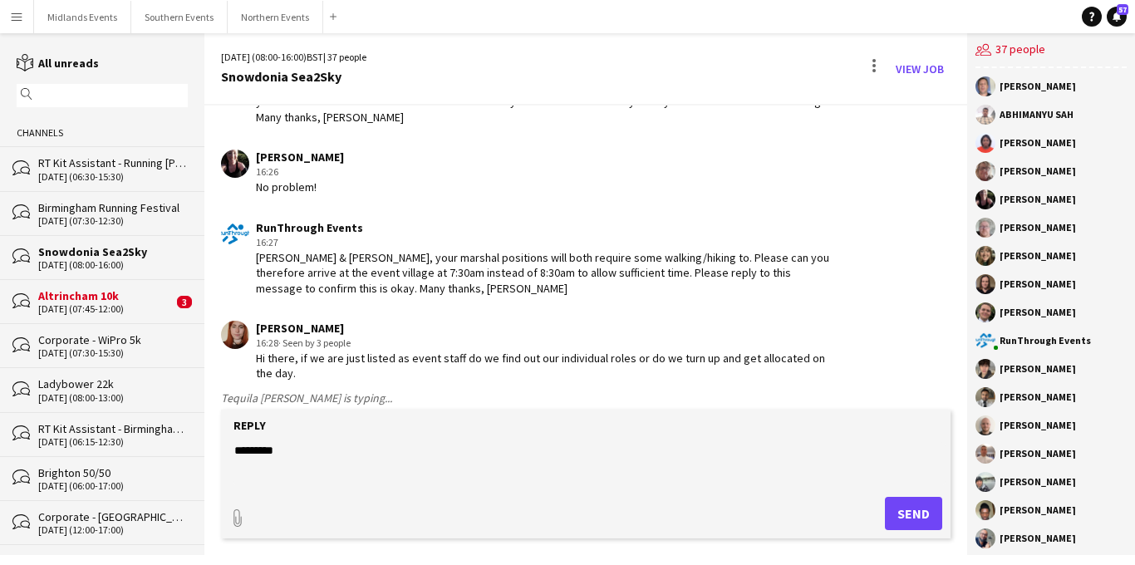
click at [342, 450] on textarea "********" at bounding box center [590, 463] width 714 height 43
click at [353, 449] on textarea "**********" at bounding box center [590, 463] width 714 height 43
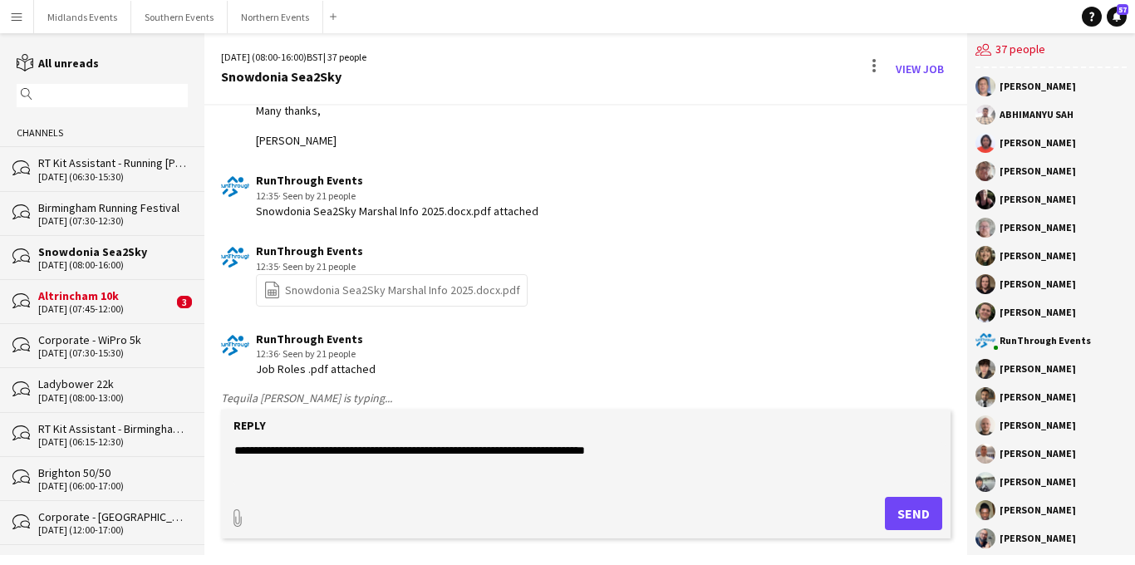
scroll to position [4967, 0]
click at [354, 452] on textarea "**********" at bounding box center [590, 463] width 714 height 43
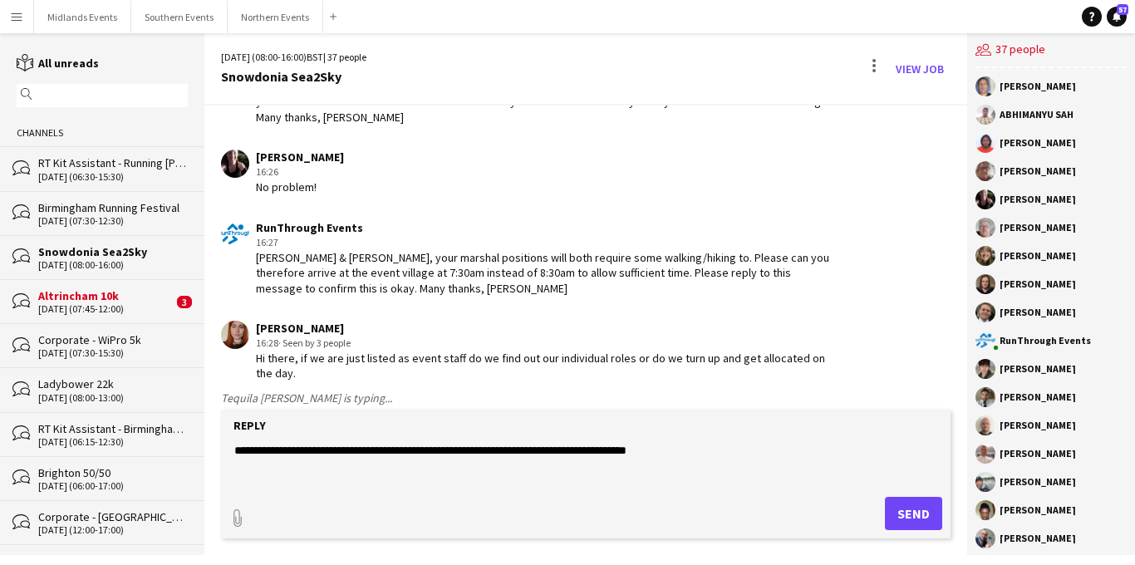
scroll to position [5986, 0]
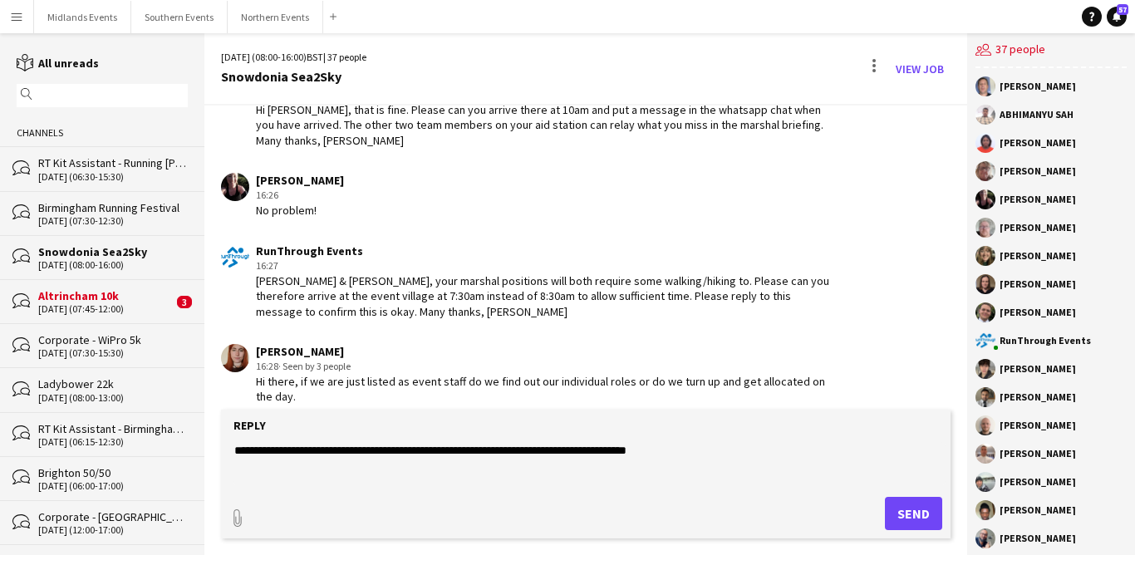
click at [715, 451] on textarea "**********" at bounding box center [590, 463] width 714 height 43
type textarea "**********"
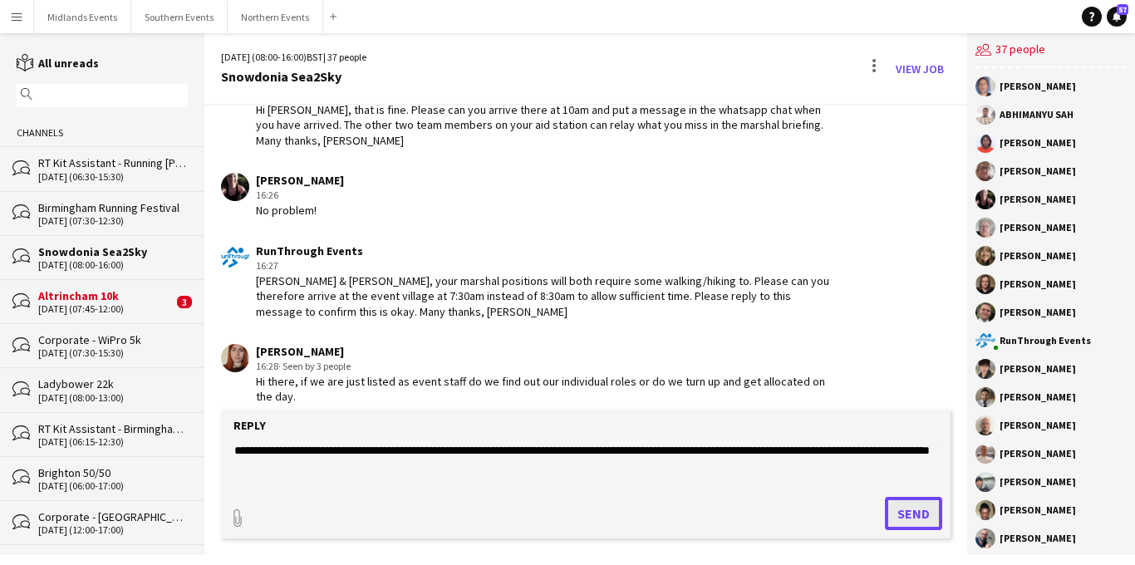
click at [905, 500] on button "Send" at bounding box center [913, 513] width 57 height 33
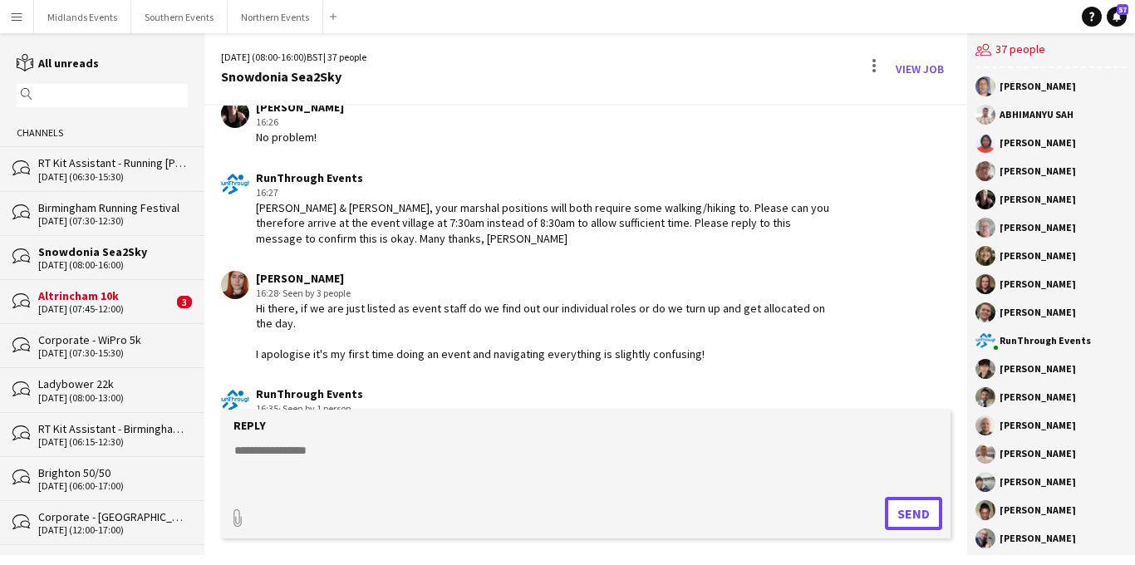
scroll to position [6071, 0]
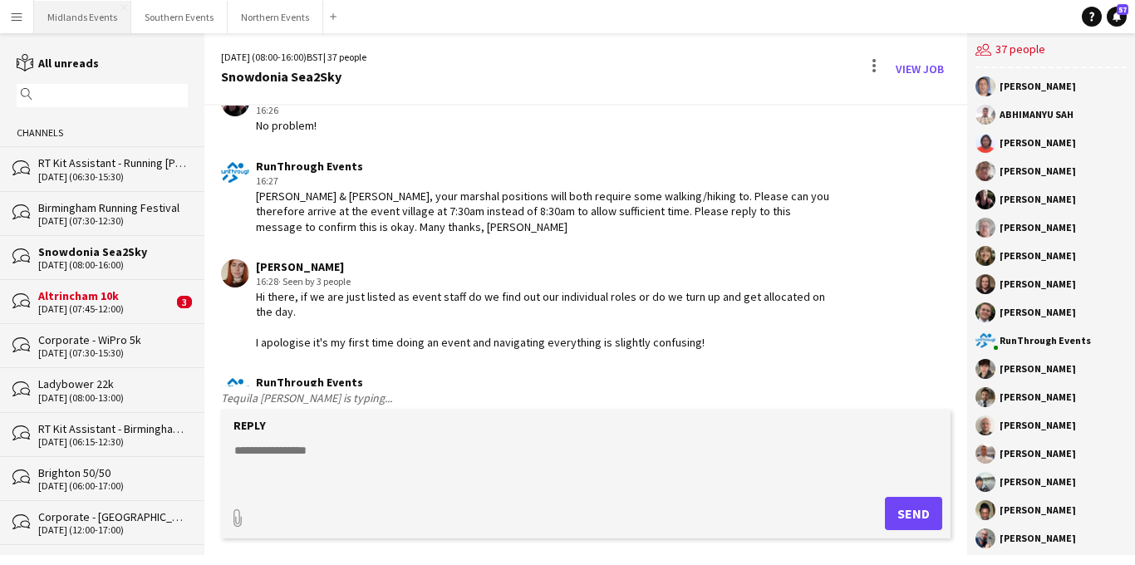
click at [86, 22] on button "Midlands Events Close" at bounding box center [82, 17] width 97 height 32
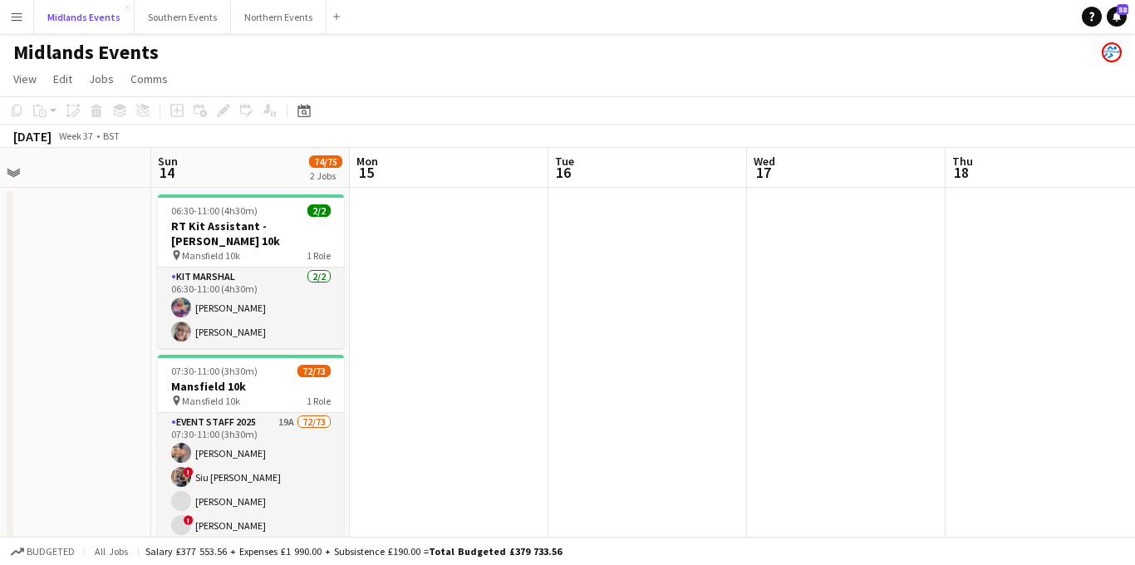
scroll to position [0, 443]
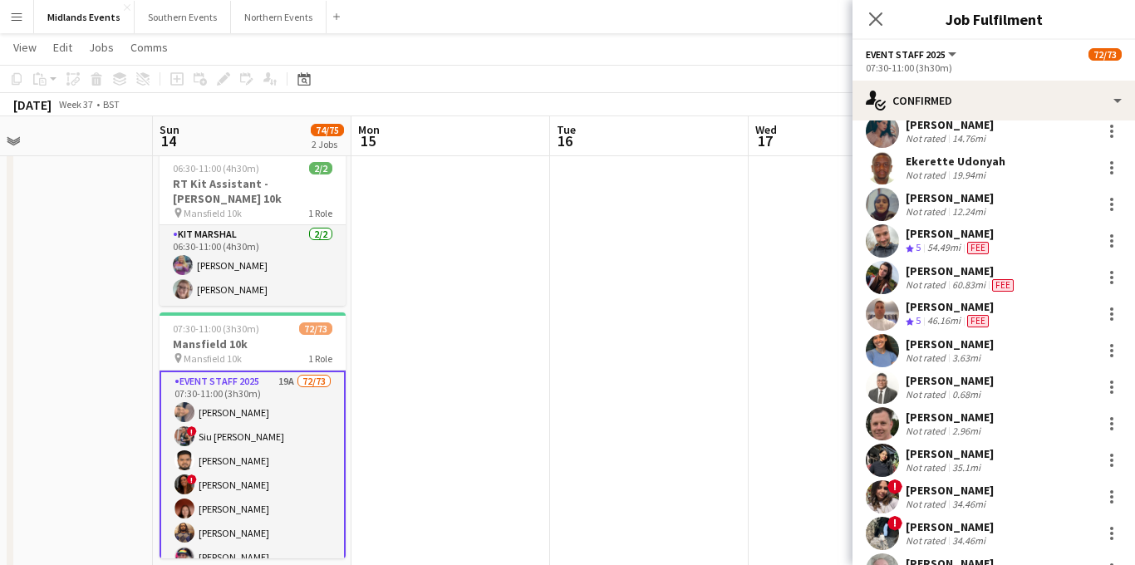
scroll to position [377, 0]
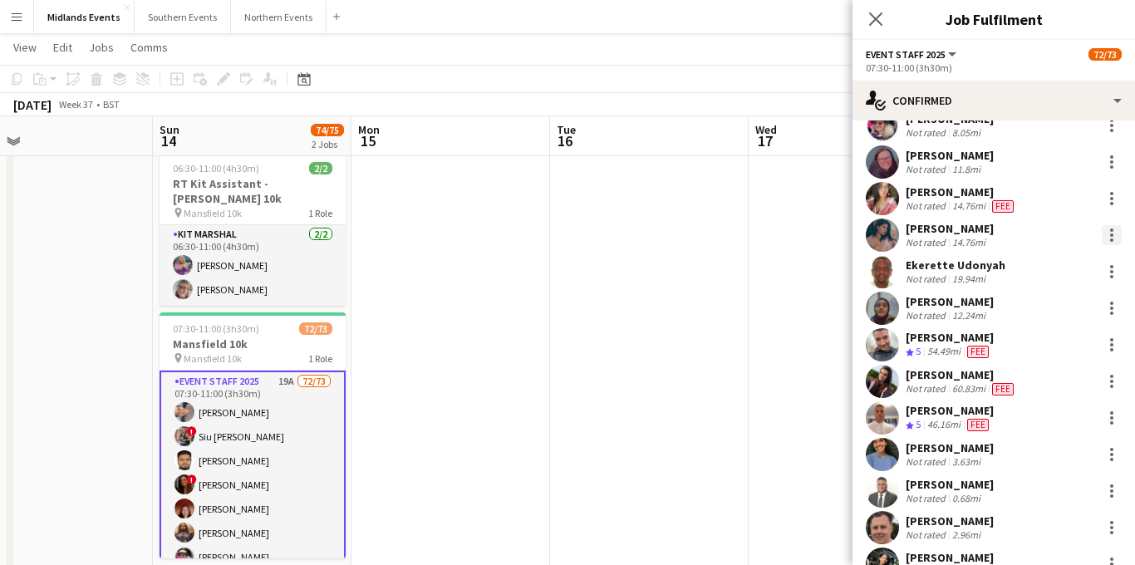
click at [1117, 233] on div at bounding box center [1111, 235] width 20 height 20
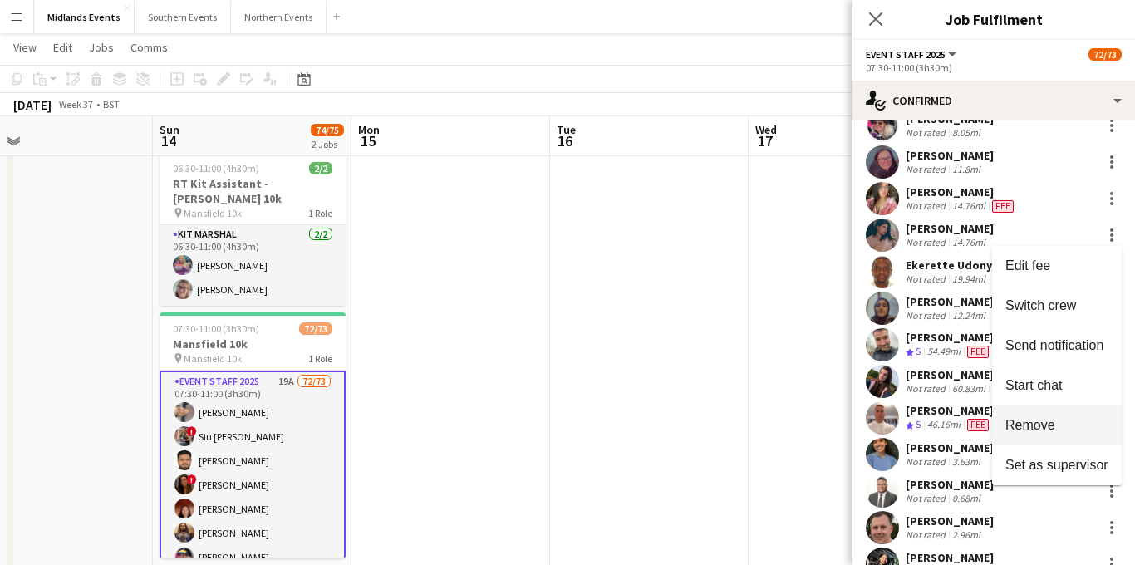
click at [1028, 425] on span "Remove" at bounding box center [1030, 424] width 50 height 14
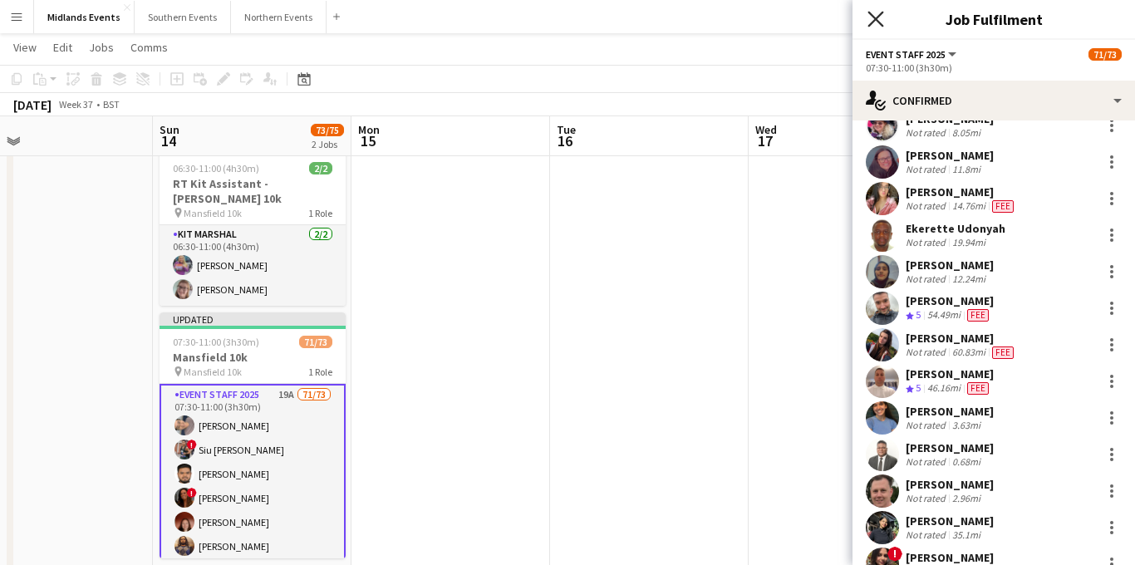
click at [876, 22] on icon "Close pop-in" at bounding box center [875, 19] width 16 height 16
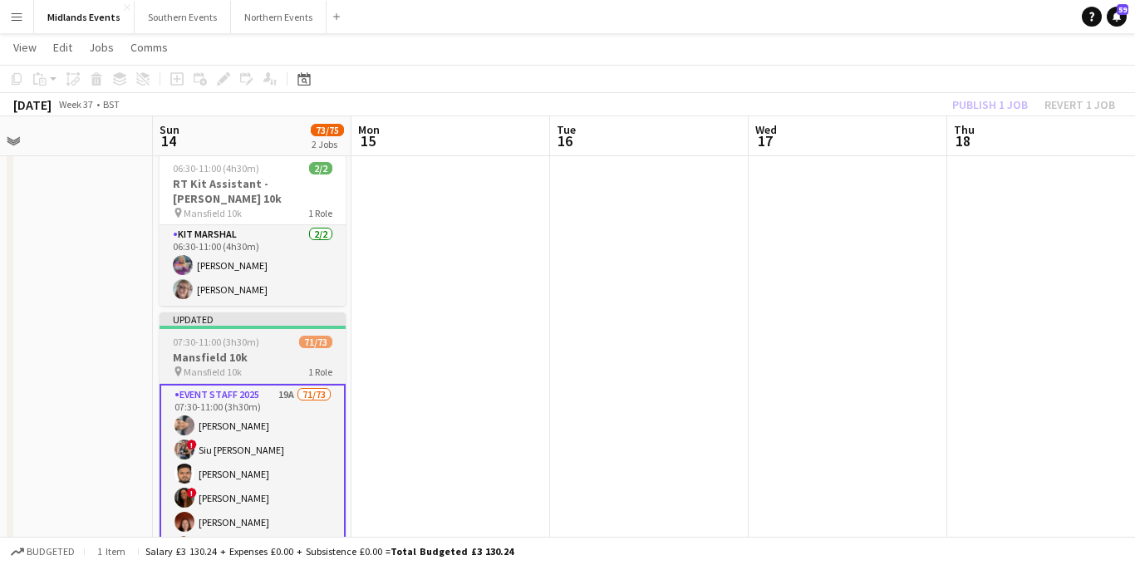
click at [246, 350] on h3 "Mansfield 10k" at bounding box center [252, 357] width 186 height 15
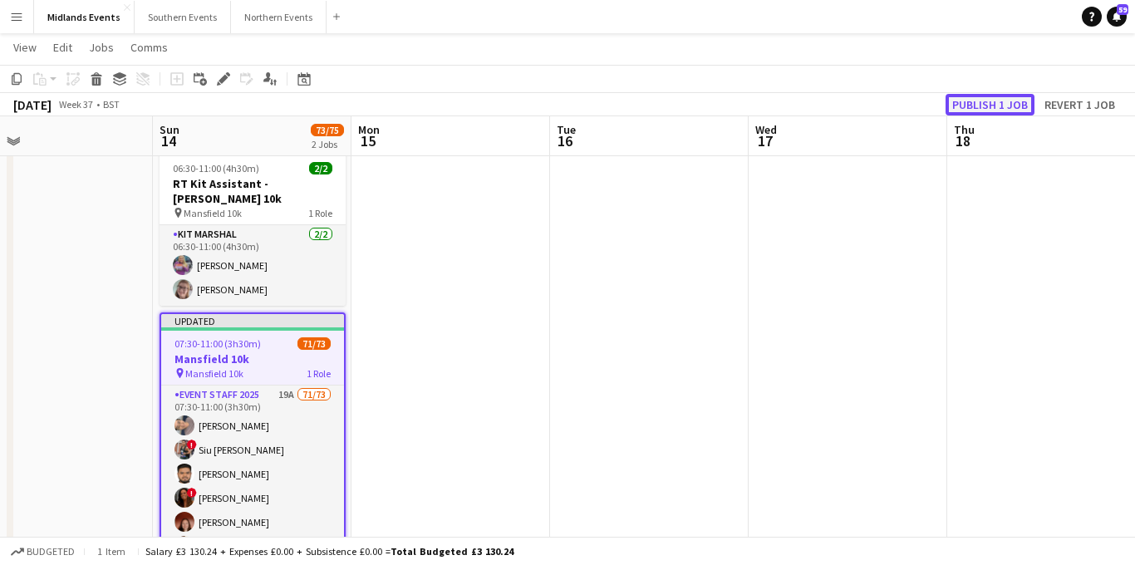
click at [992, 103] on button "Publish 1 job" at bounding box center [989, 105] width 89 height 22
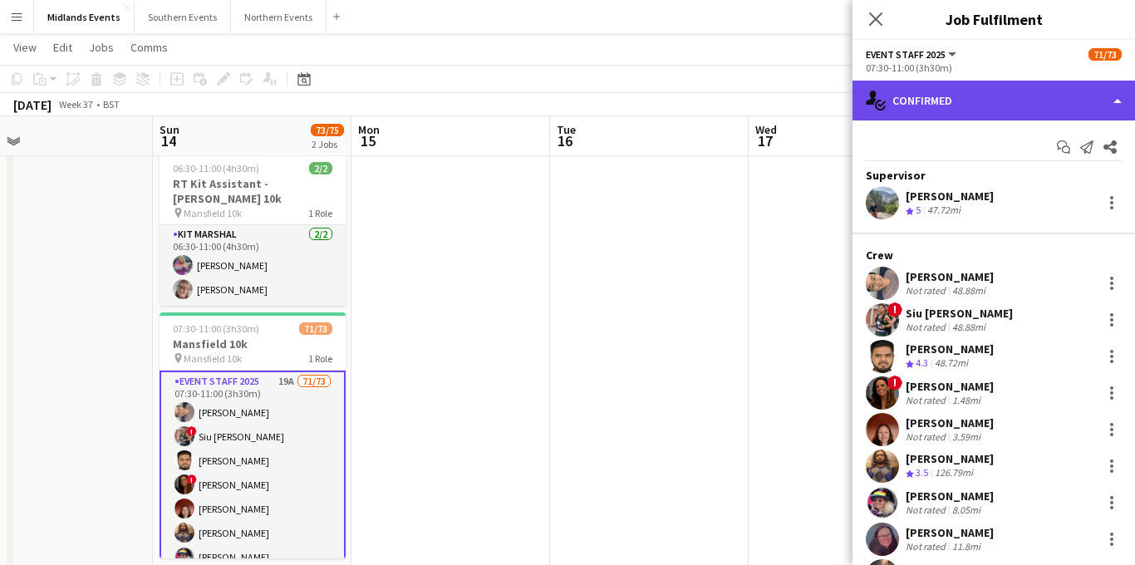
click at [983, 102] on div "single-neutral-actions-check-2 Confirmed" at bounding box center [993, 101] width 282 height 40
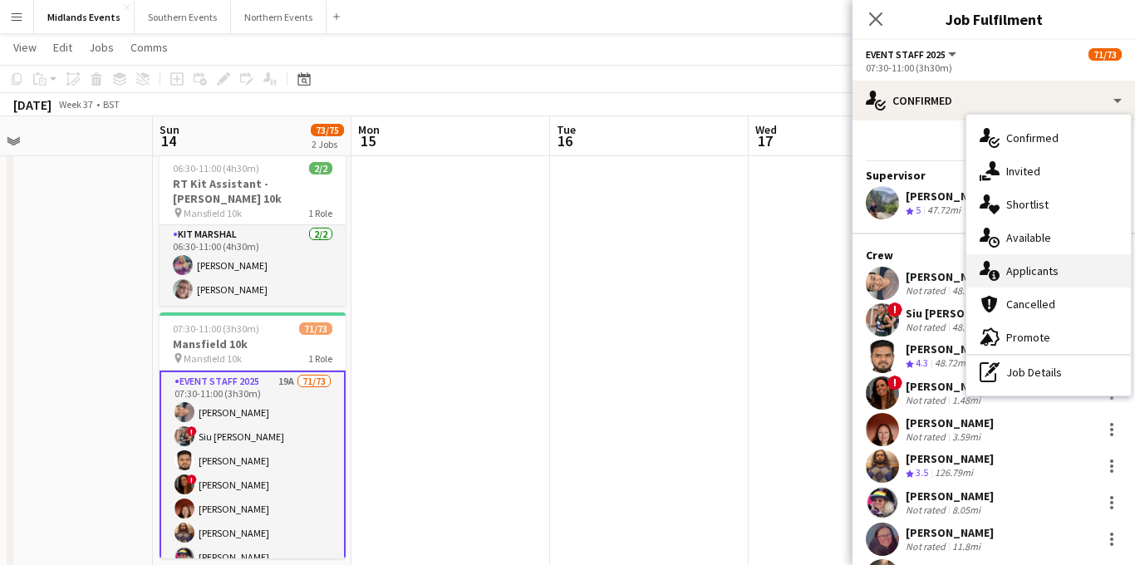
click at [1023, 272] on span "Applicants" at bounding box center [1032, 270] width 52 height 15
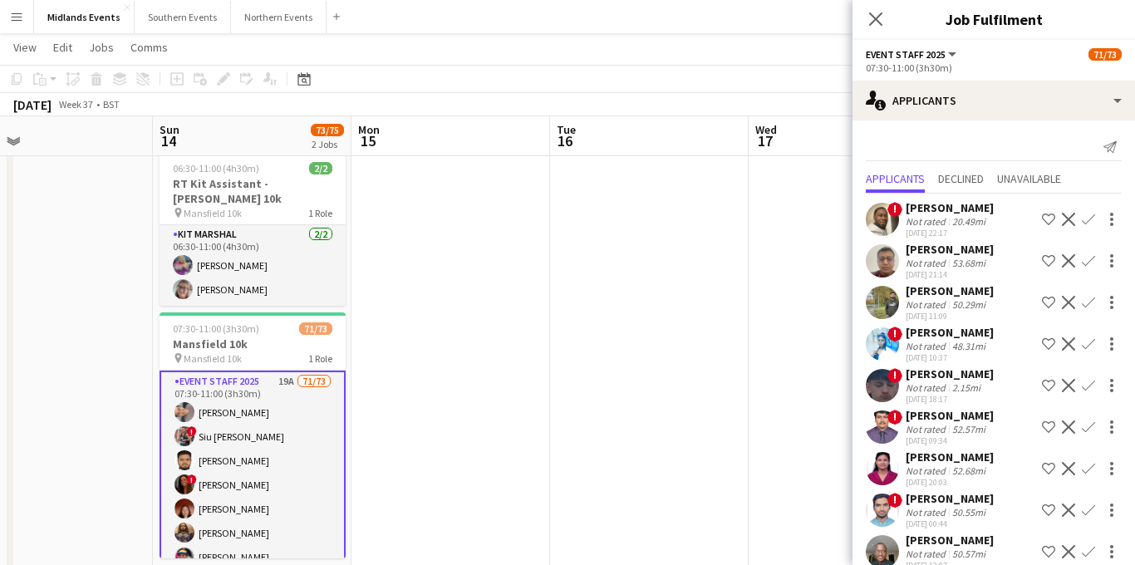
scroll to position [189, 0]
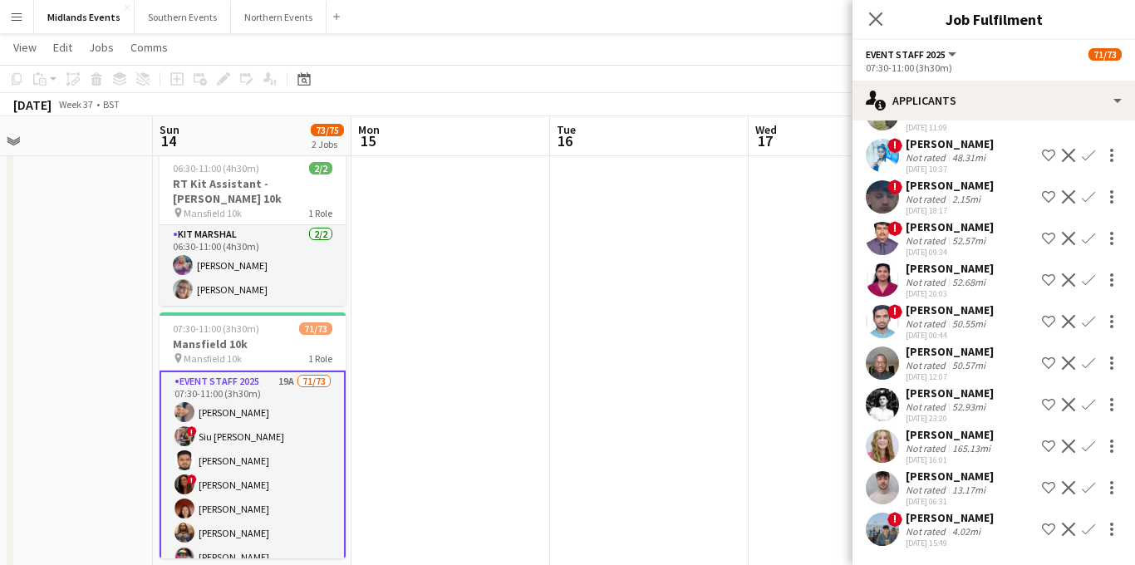
click at [1086, 486] on app-icon "Confirm" at bounding box center [1087, 487] width 13 height 13
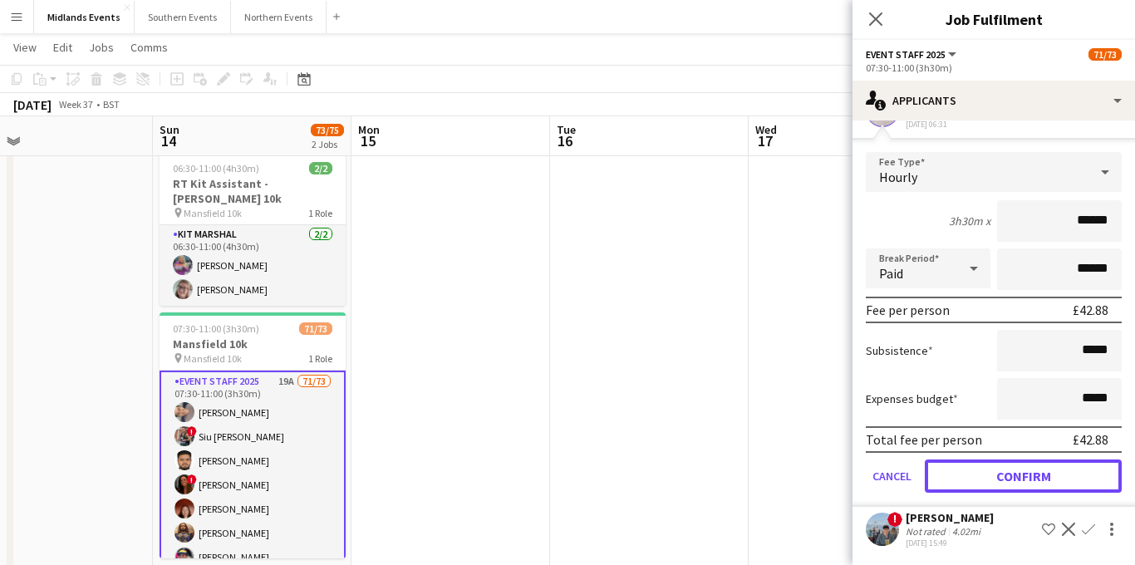
click at [998, 477] on button "Confirm" at bounding box center [1023, 475] width 197 height 33
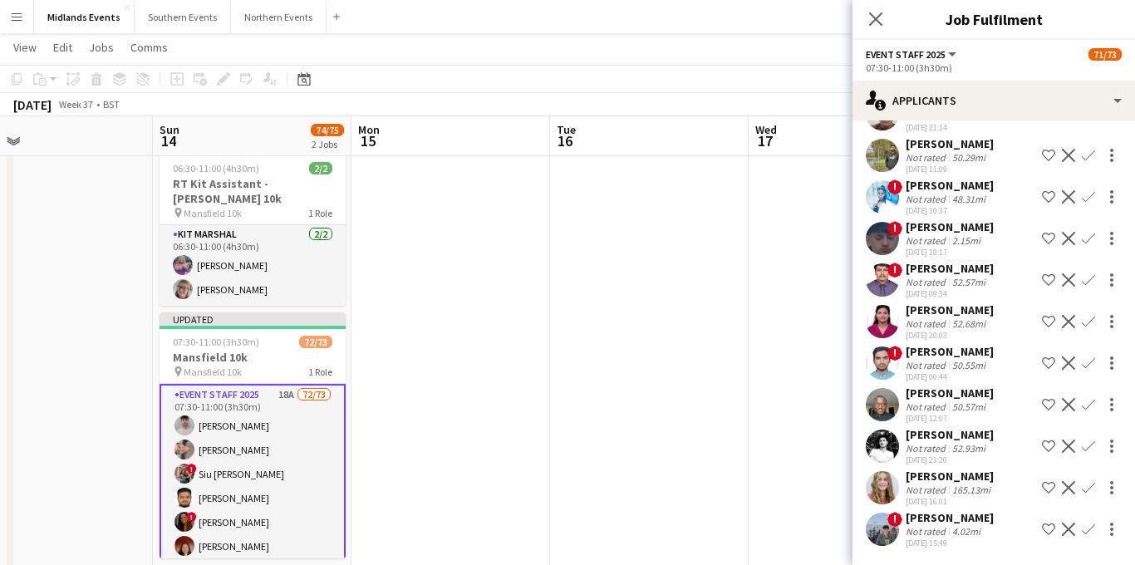
scroll to position [147, 0]
click at [880, 17] on icon "Close pop-in" at bounding box center [875, 19] width 16 height 16
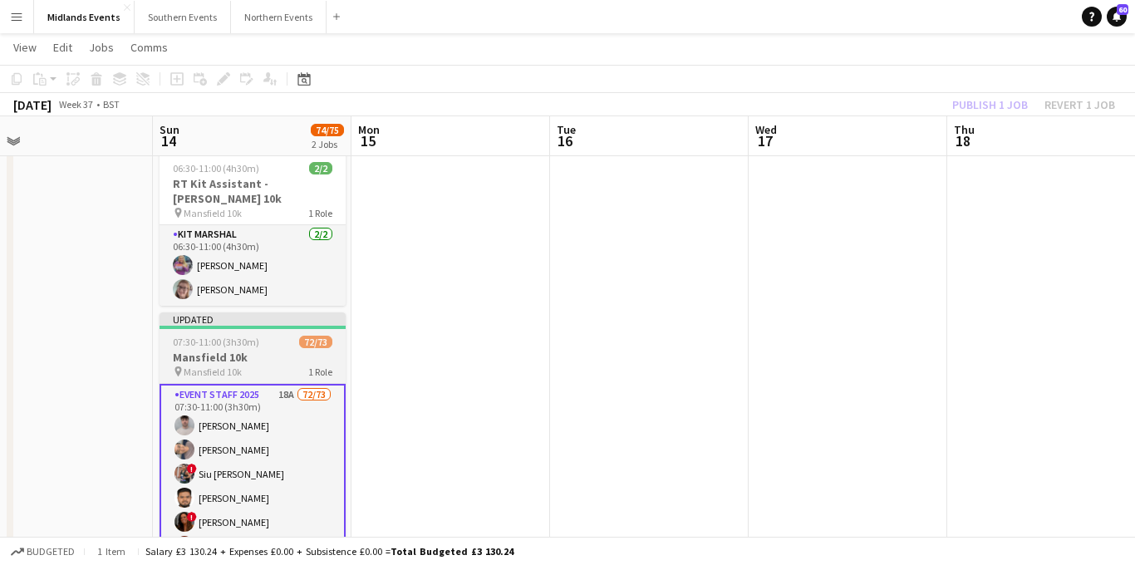
click at [272, 336] on div "07:30-11:00 (3h30m) 72/73" at bounding box center [252, 342] width 186 height 12
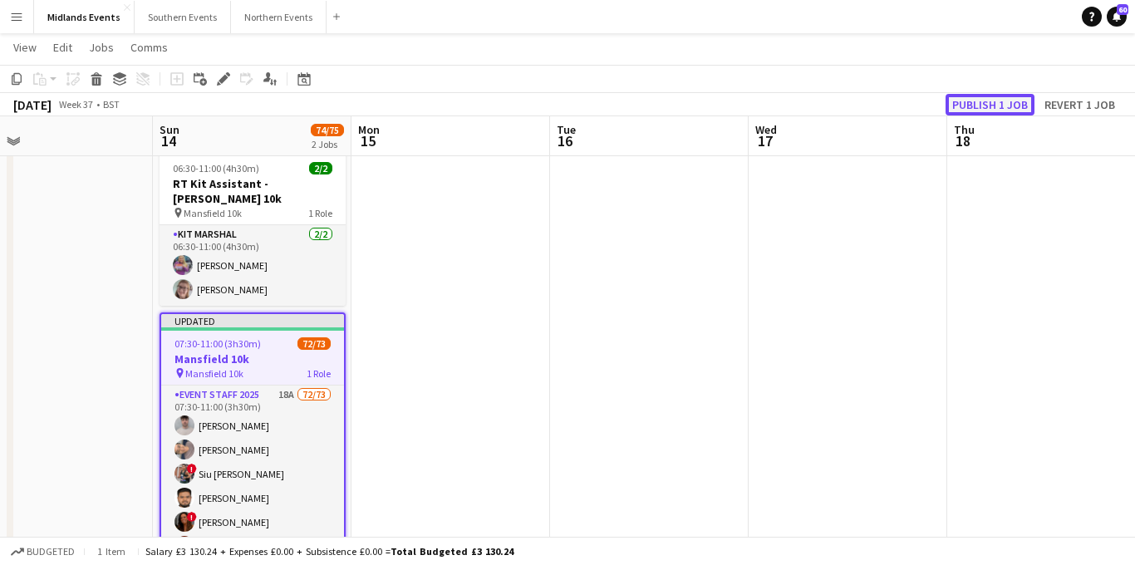
click at [1003, 100] on button "Publish 1 job" at bounding box center [989, 105] width 89 height 22
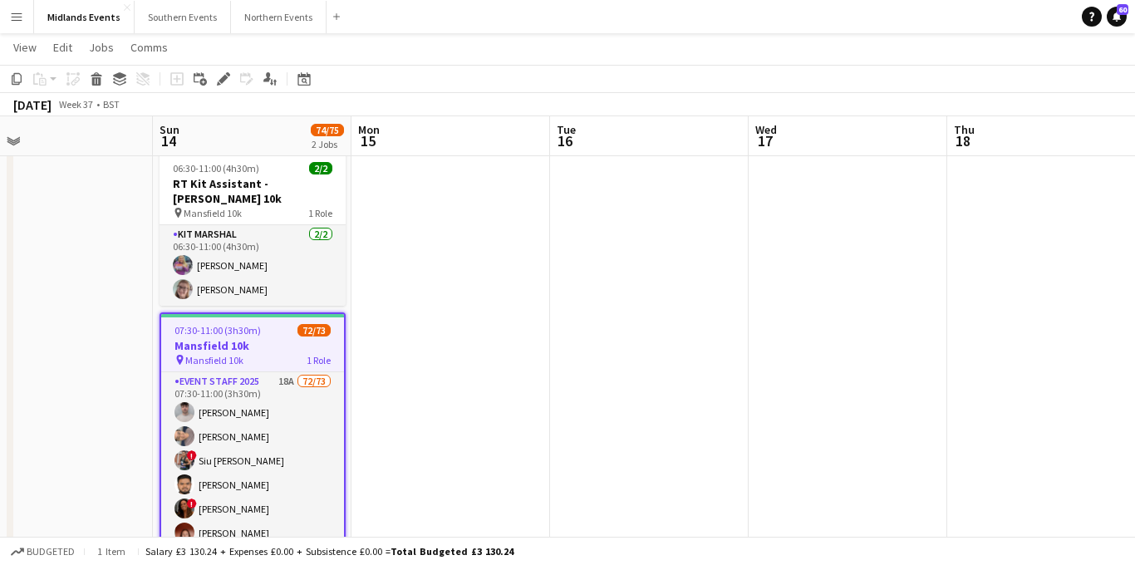
click at [10, 12] on app-icon "Menu" at bounding box center [16, 16] width 13 height 13
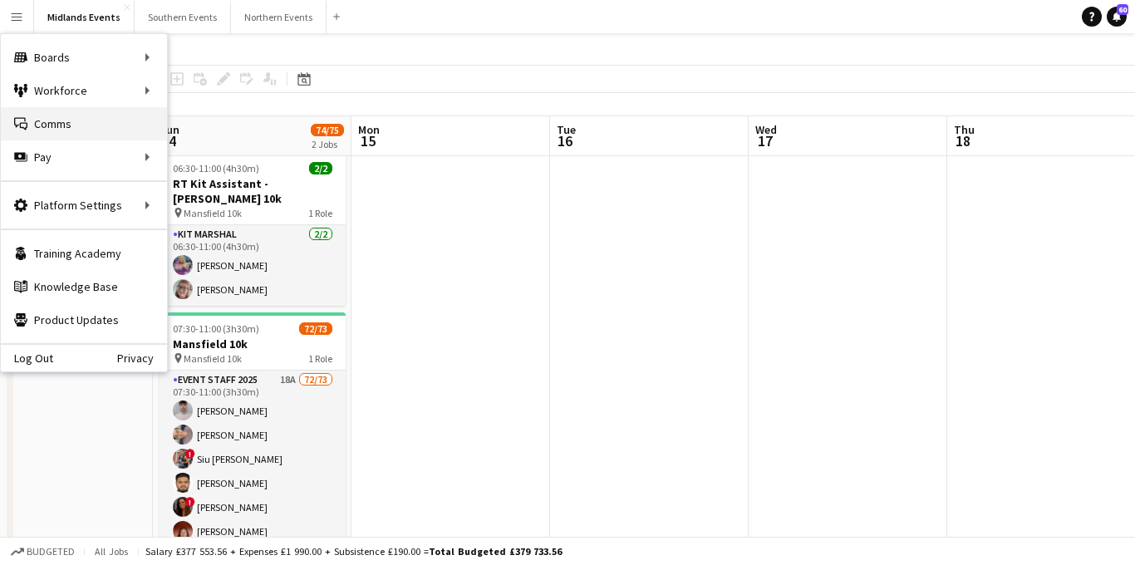
click at [64, 116] on link "Comms Comms" at bounding box center [84, 123] width 166 height 33
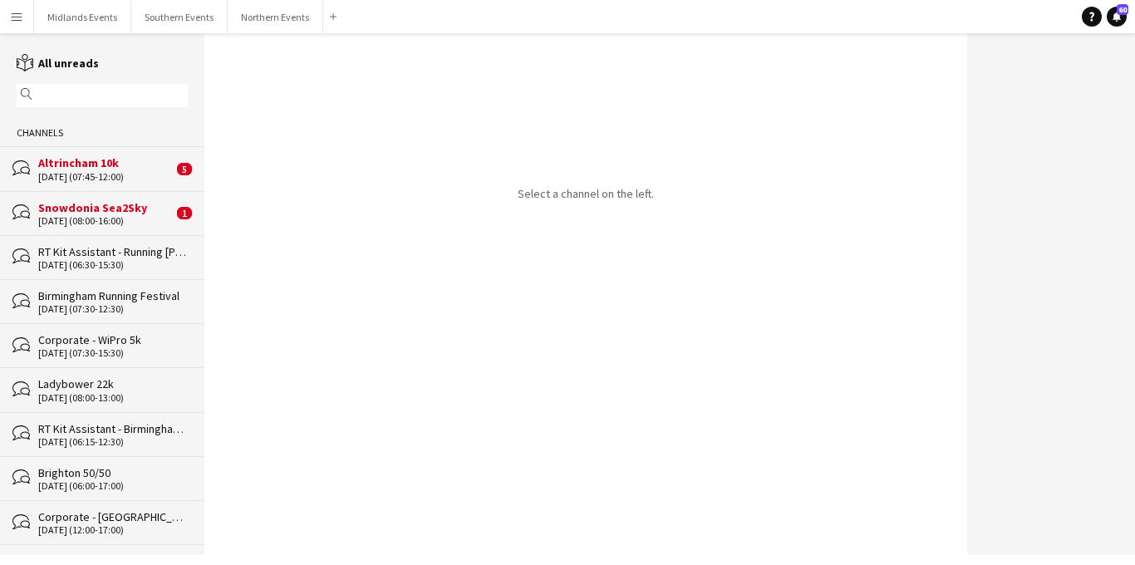
click at [119, 217] on div "06-09-2025 (08:00-16:00)" at bounding box center [105, 221] width 135 height 12
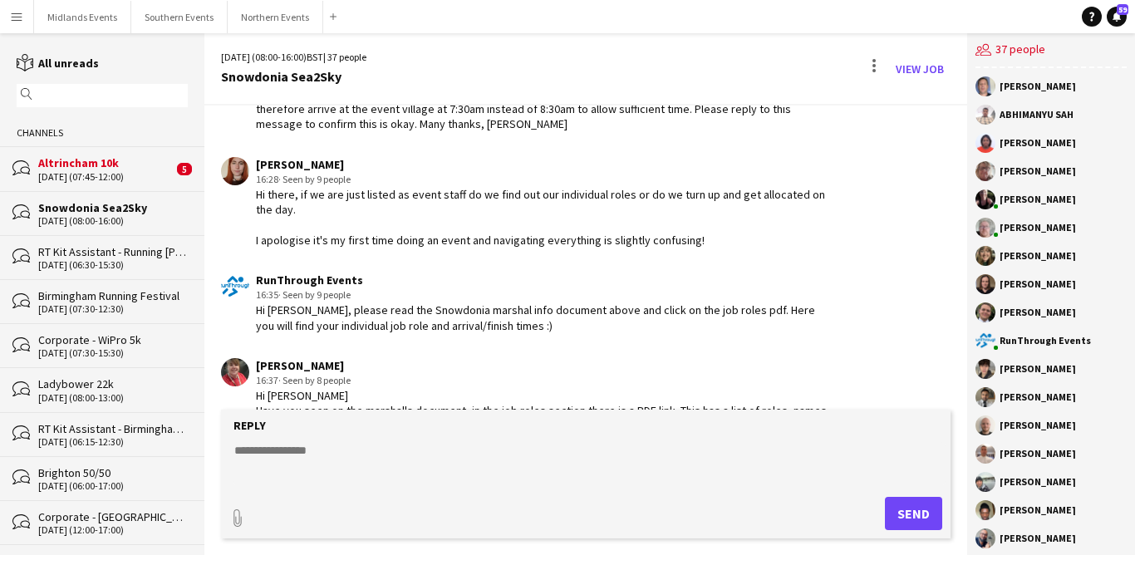
scroll to position [2676, 0]
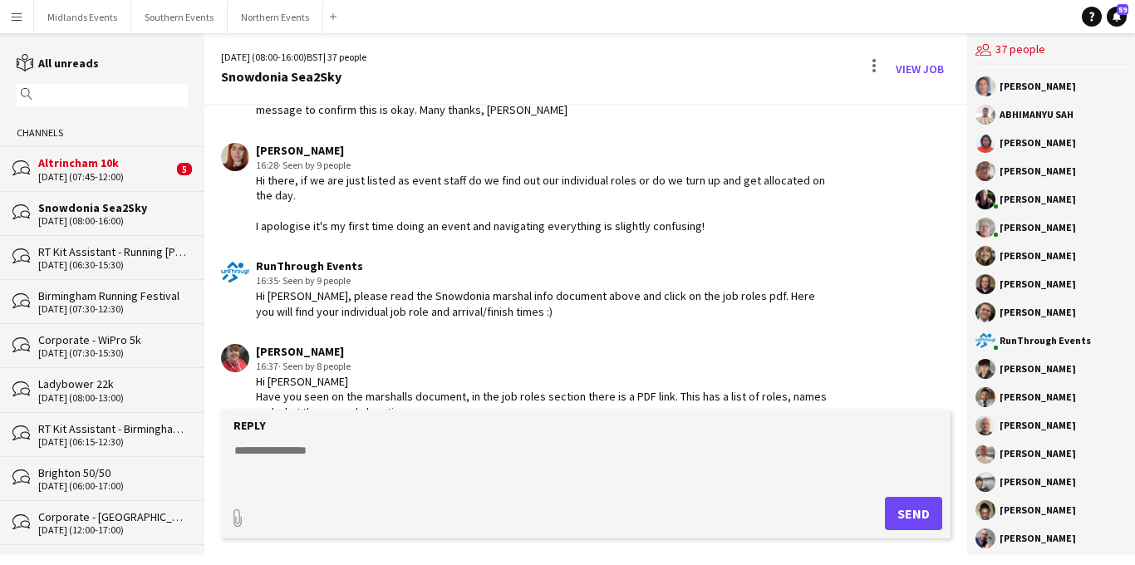
click at [283, 453] on textarea at bounding box center [590, 463] width 714 height 43
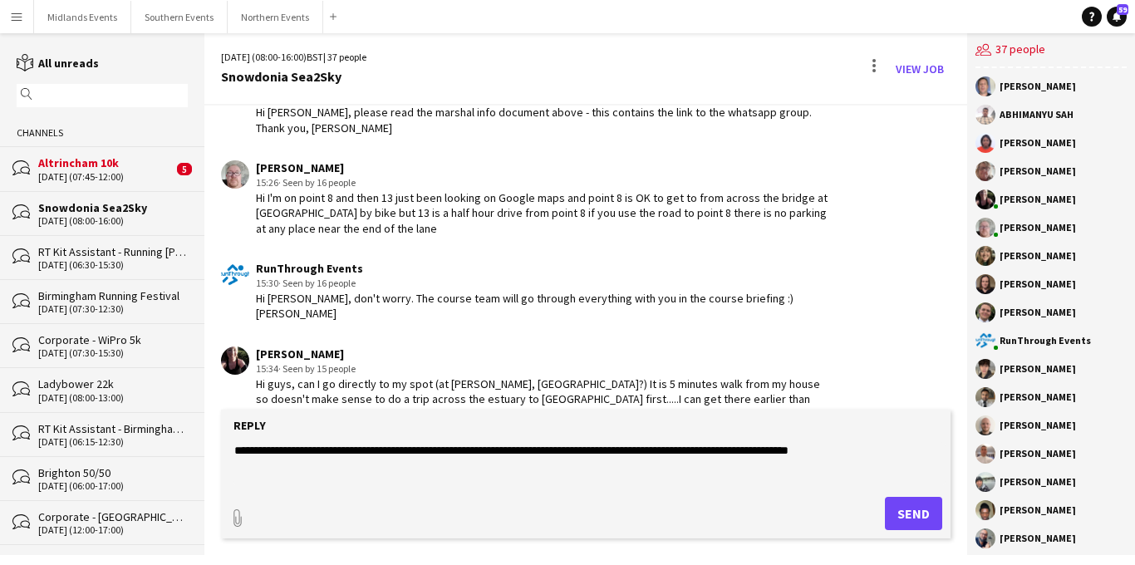
scroll to position [2107, 0]
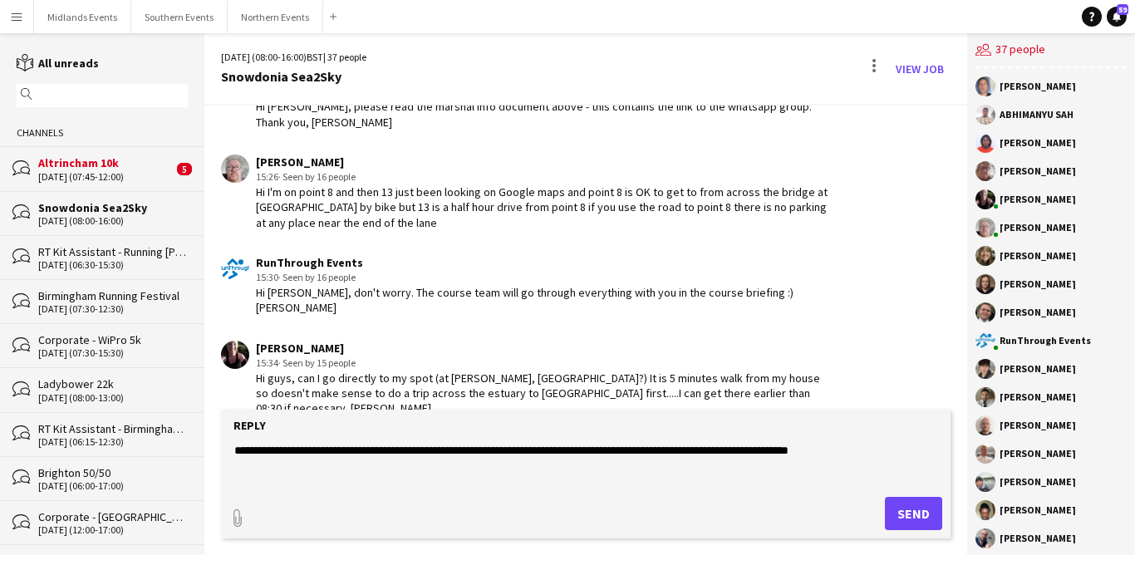
click at [517, 449] on textarea "**********" at bounding box center [590, 463] width 714 height 43
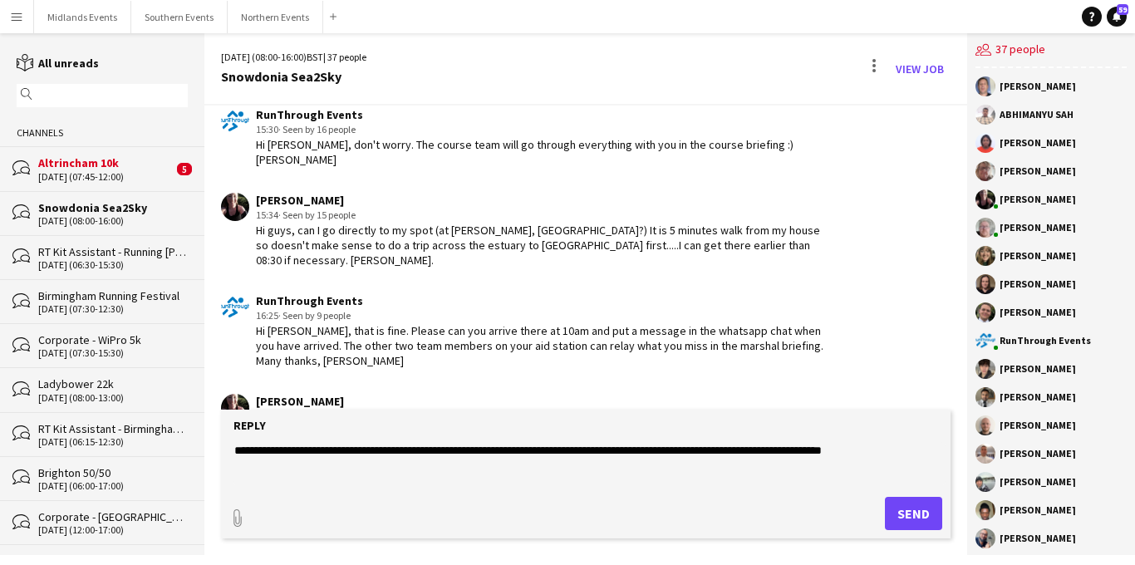
scroll to position [2676, 0]
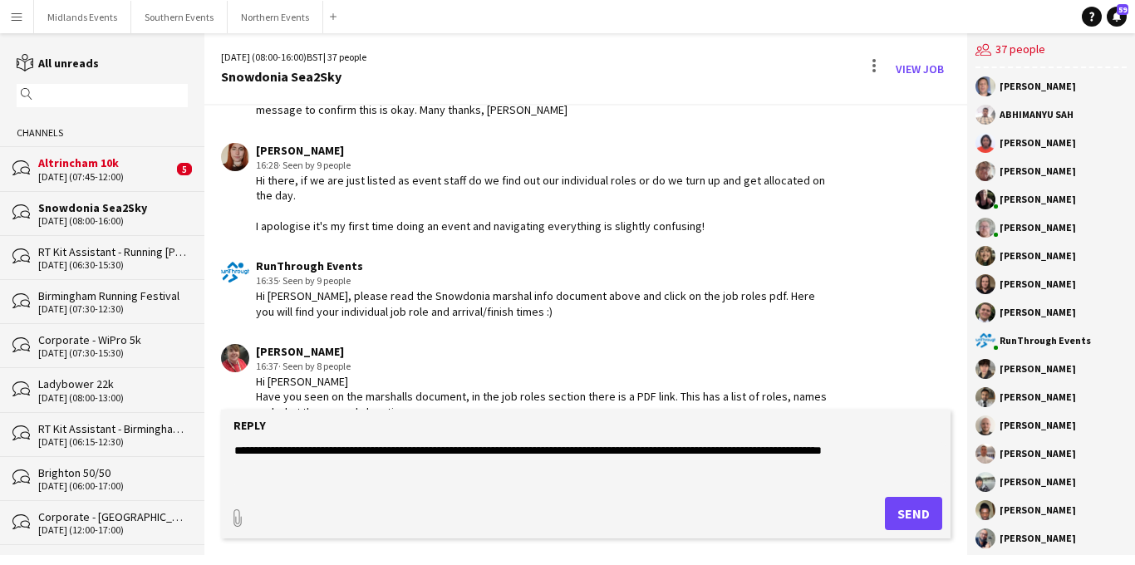
type textarea "**********"
click at [916, 511] on button "Send" at bounding box center [913, 513] width 57 height 33
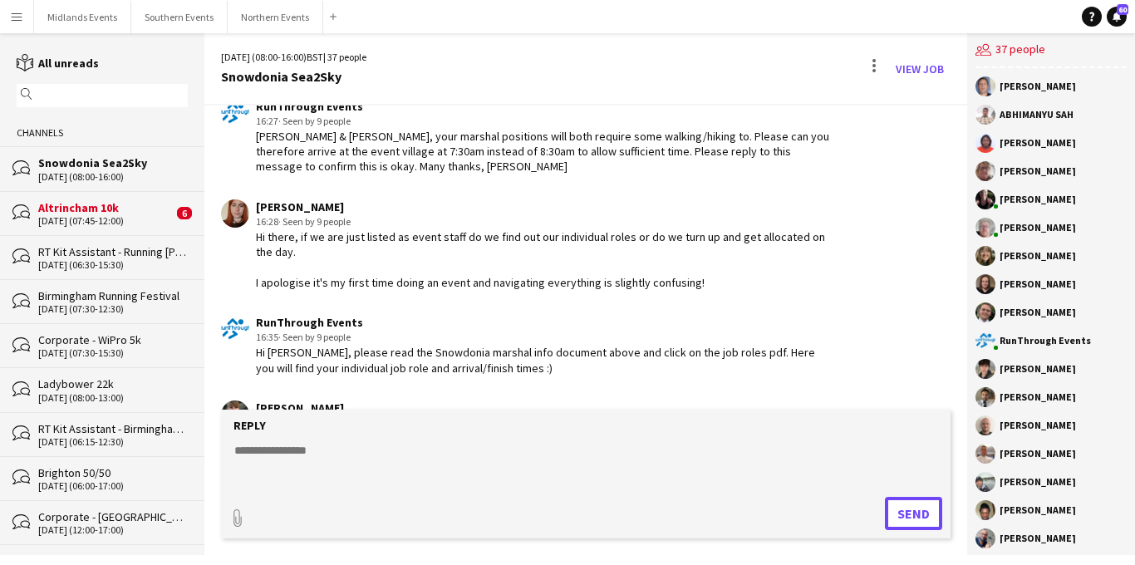
scroll to position [2832, 0]
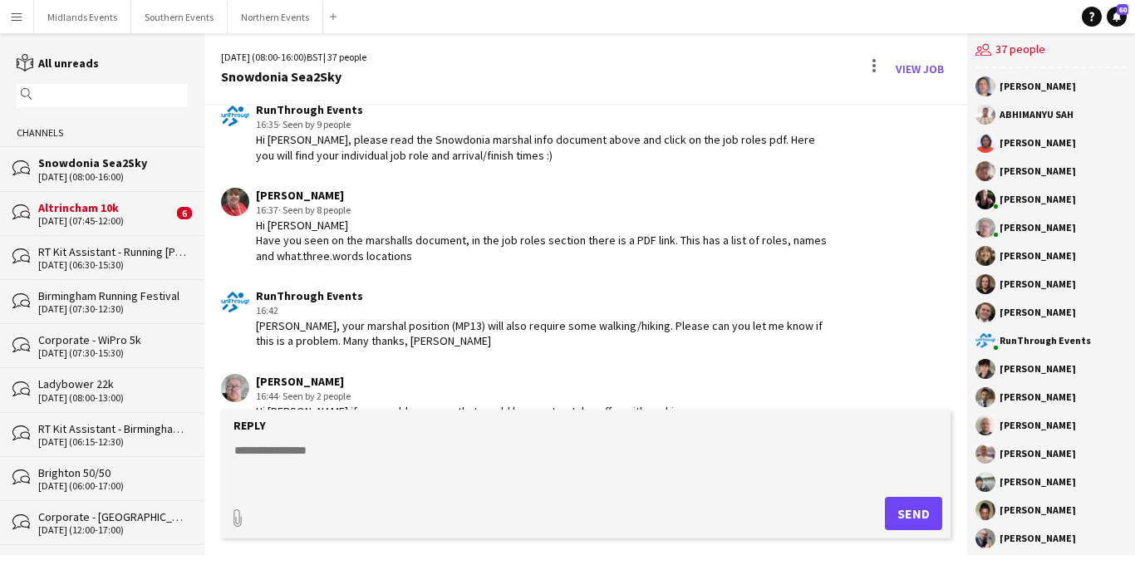
click at [287, 449] on textarea at bounding box center [590, 463] width 714 height 43
type textarea "*"
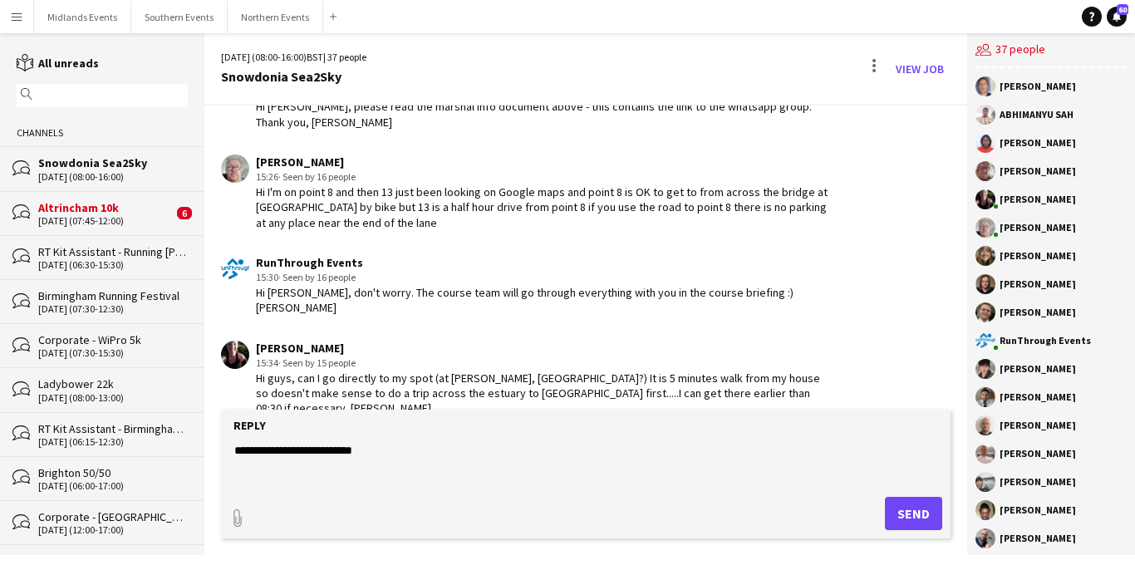
scroll to position [2121, 0]
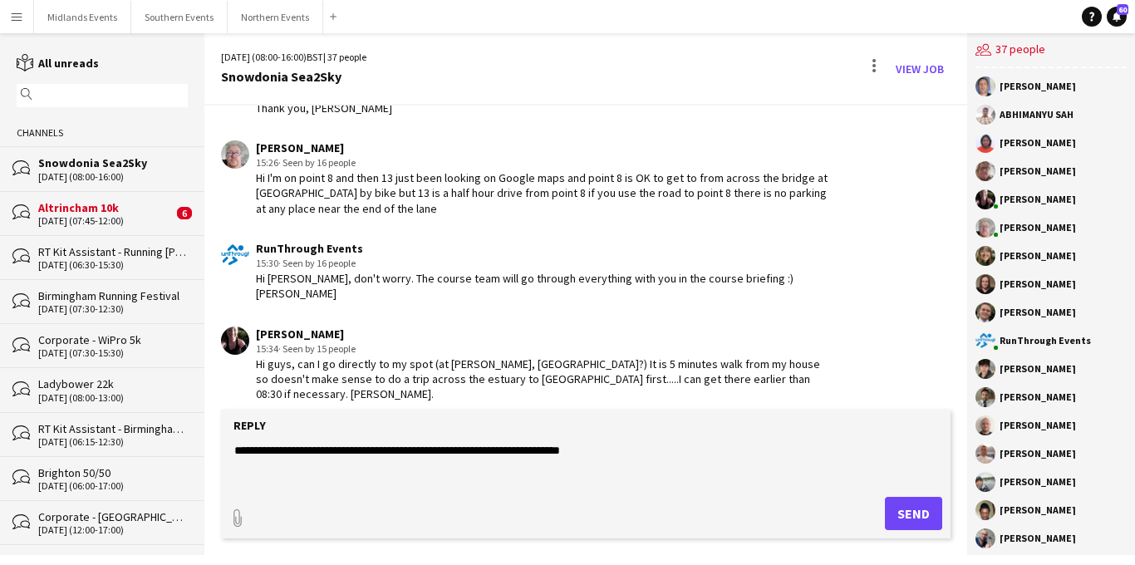
type textarea "**********"
click at [904, 516] on button "Send" at bounding box center [913, 513] width 57 height 33
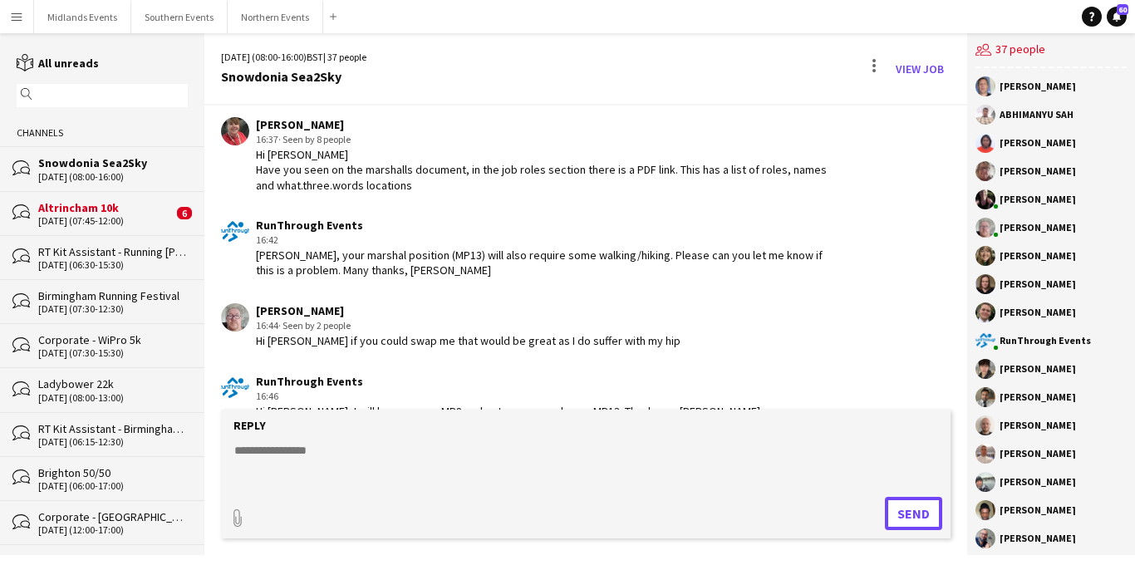
scroll to position [3059, 0]
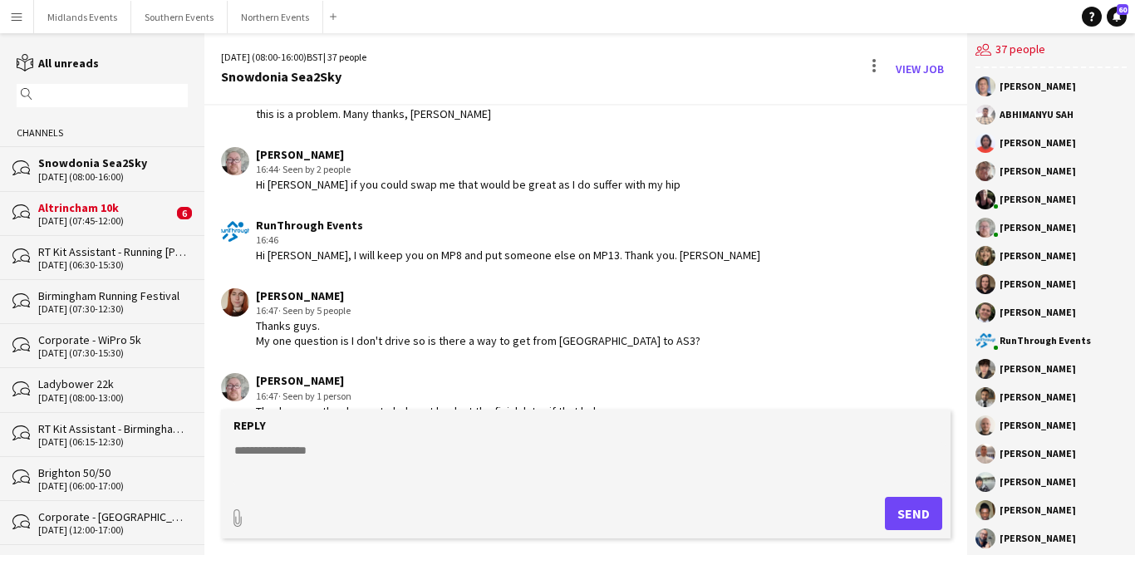
click at [279, 449] on textarea at bounding box center [590, 463] width 714 height 43
type textarea "*"
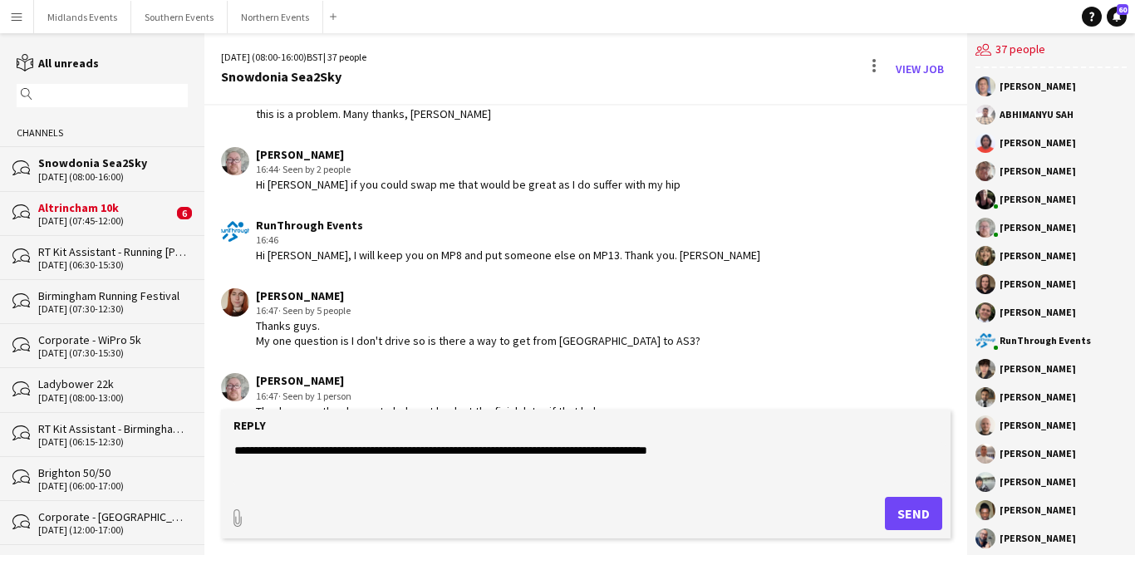
drag, startPoint x: 277, startPoint y: 455, endPoint x: 363, endPoint y: 454, distance: 85.6
click at [363, 454] on textarea "**********" at bounding box center [590, 463] width 714 height 43
type textarea "**********"
click at [898, 504] on button "Send" at bounding box center [913, 513] width 57 height 33
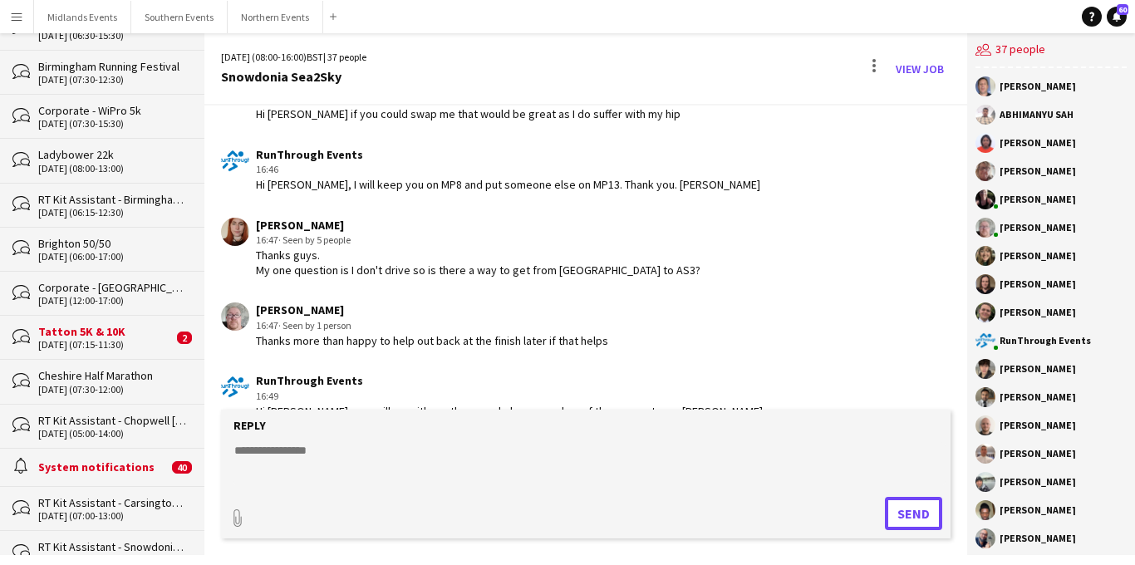
scroll to position [272, 0]
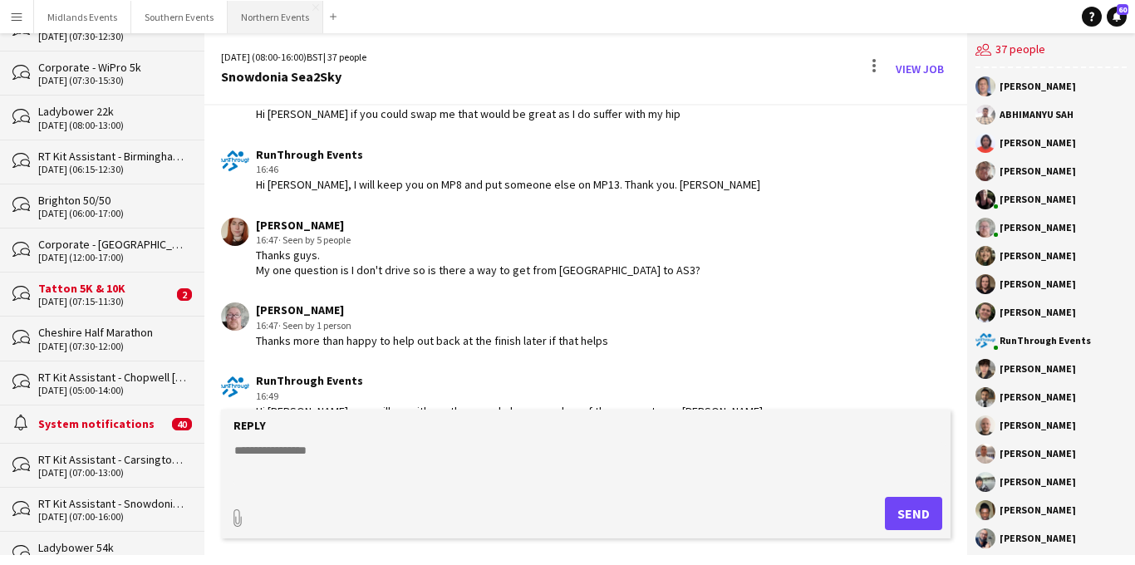
click at [256, 16] on button "Northern Events Close" at bounding box center [276, 17] width 96 height 32
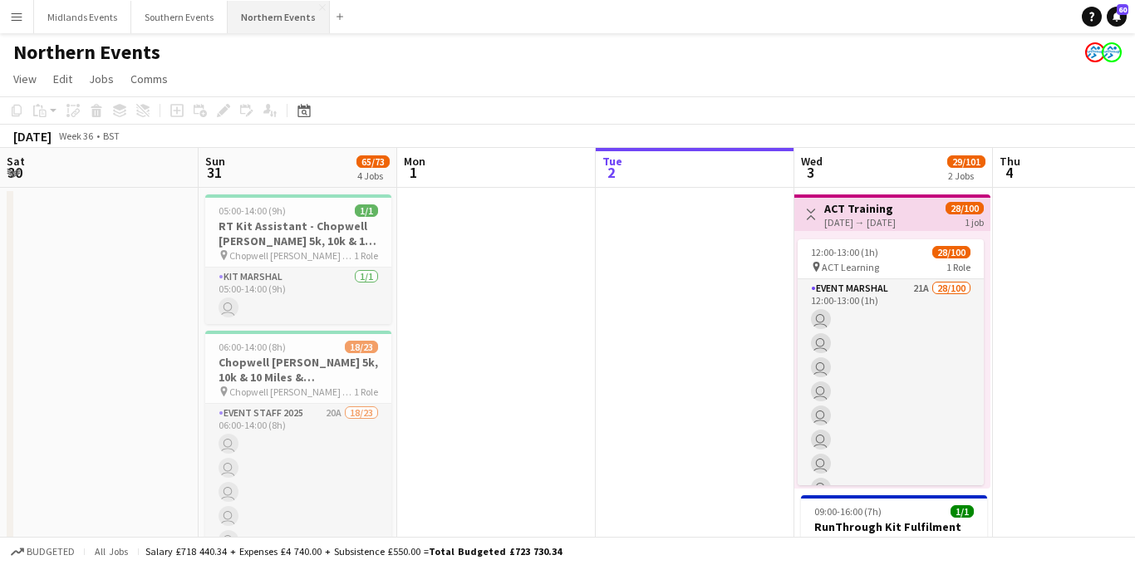
scroll to position [0, 397]
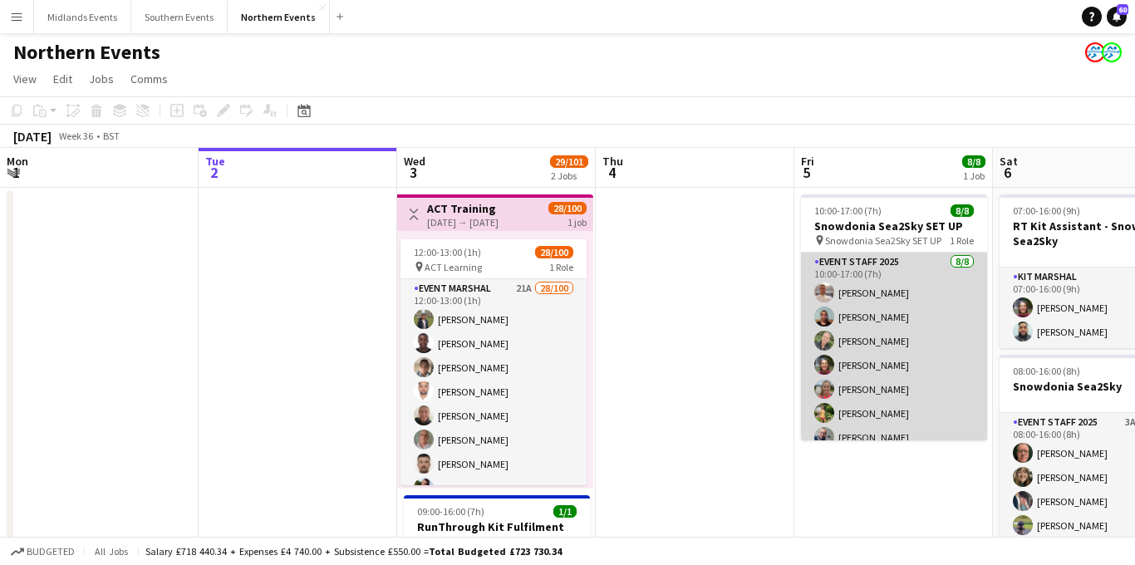
click at [861, 363] on app-card-role "Event Staff 2025 8/8 10:00-17:00 (7h) Tony Brothwood Arron Cox Dave Evans Katy …" at bounding box center [894, 365] width 186 height 225
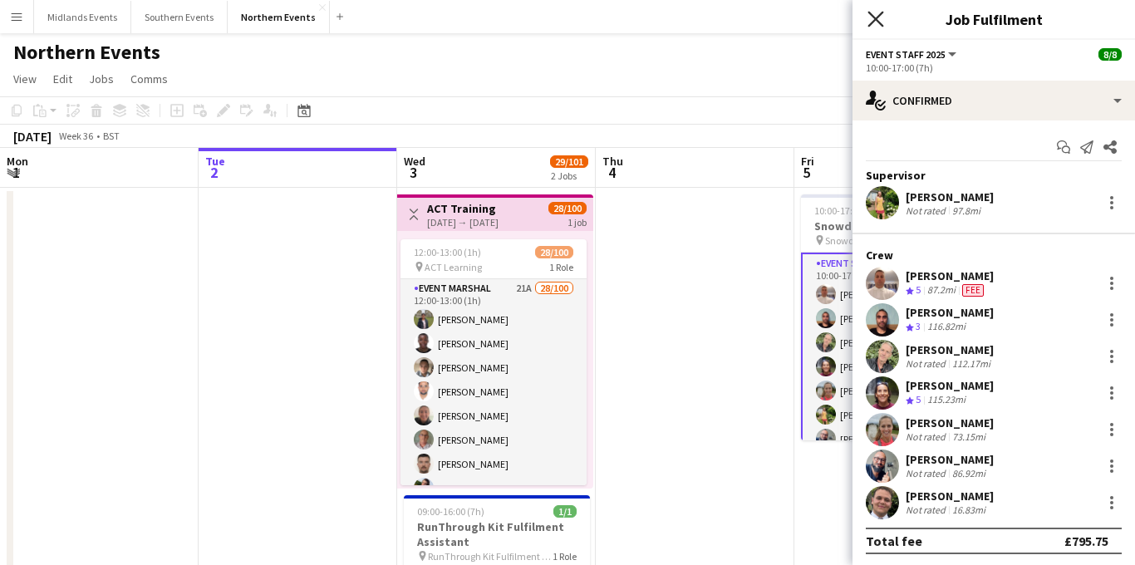
click at [870, 22] on icon "Close pop-in" at bounding box center [875, 19] width 16 height 16
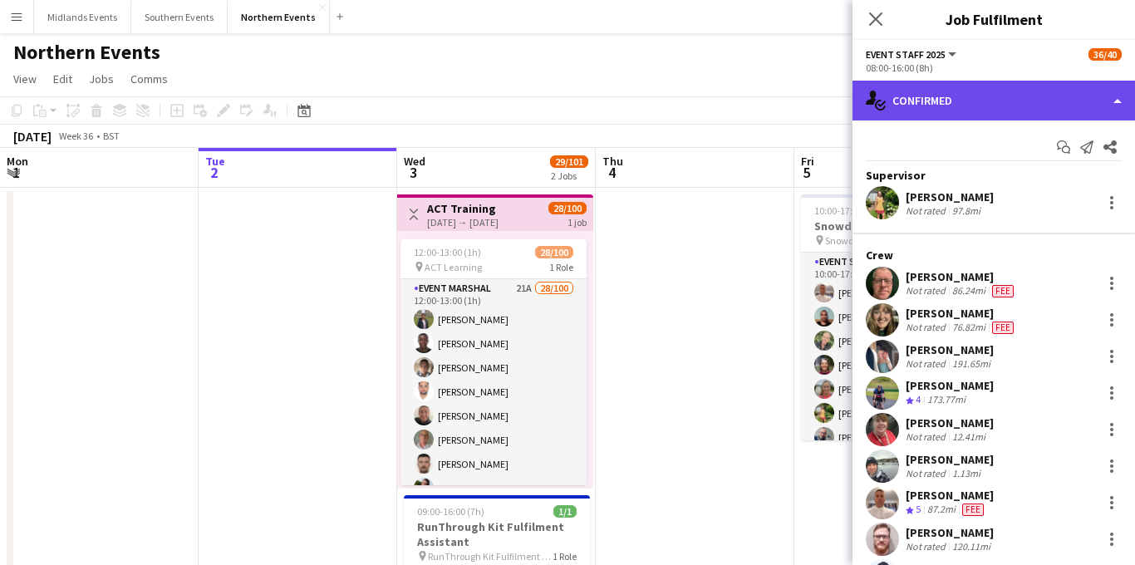
click at [983, 109] on div "single-neutral-actions-check-2 Confirmed" at bounding box center [993, 101] width 282 height 40
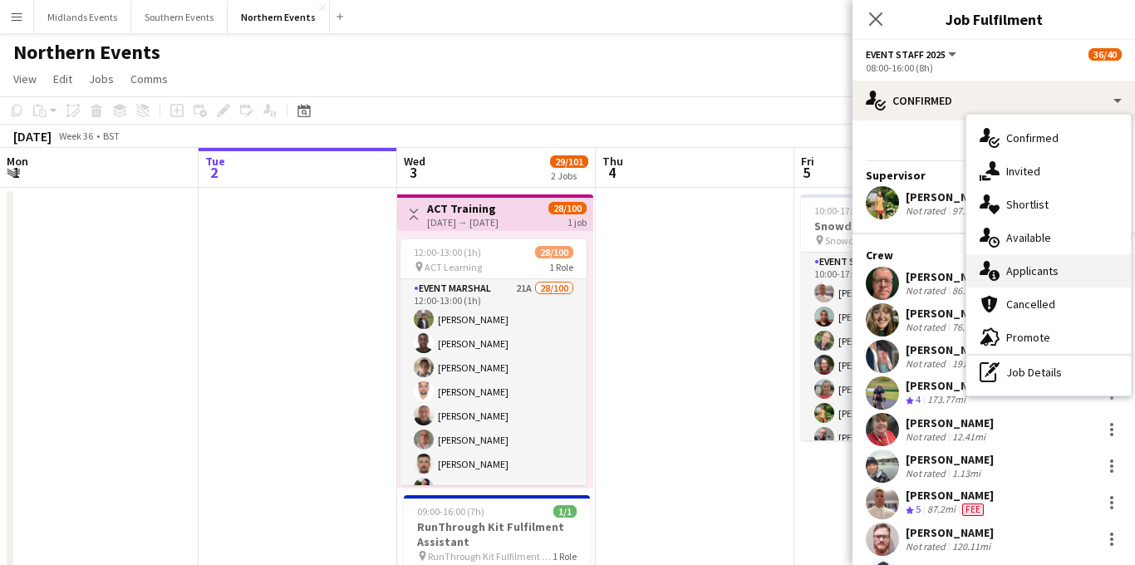
click at [1019, 284] on div "single-neutral-actions-information Applicants" at bounding box center [1048, 270] width 164 height 33
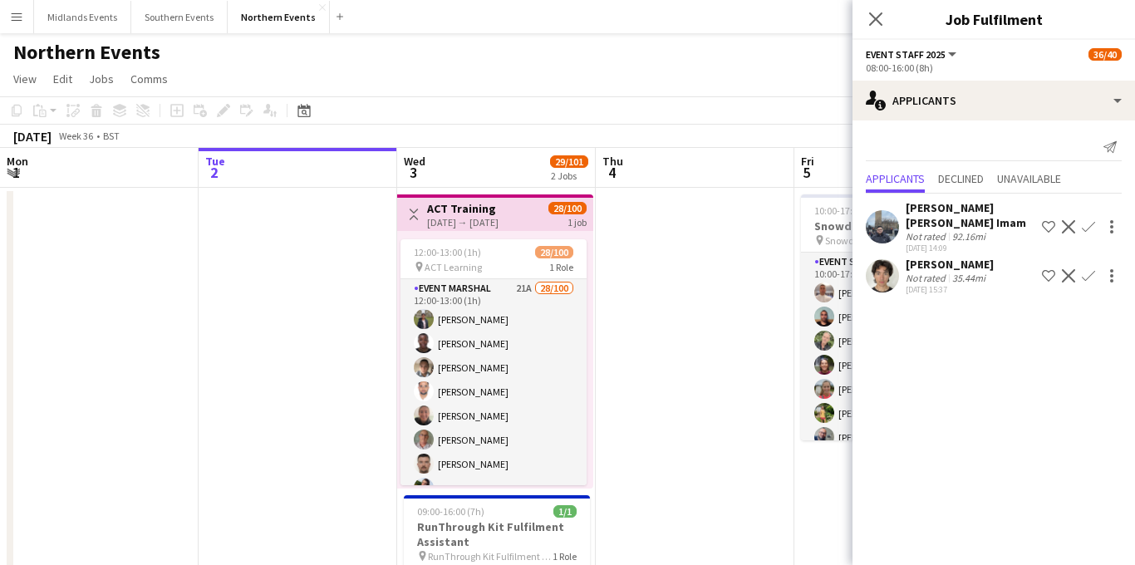
click at [1086, 269] on app-icon "Confirm" at bounding box center [1087, 275] width 13 height 13
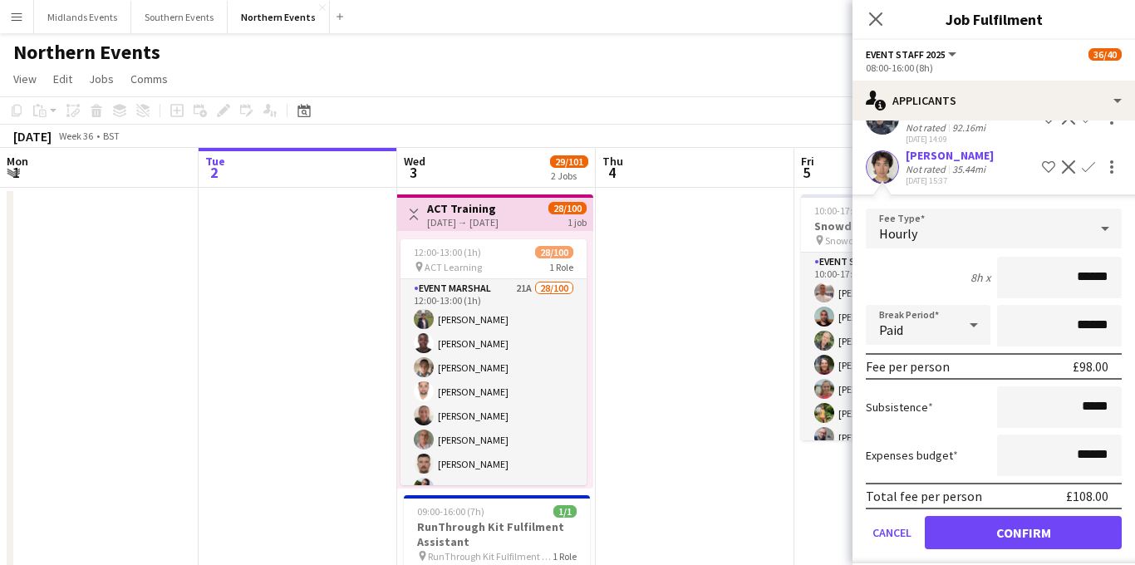
scroll to position [24, 0]
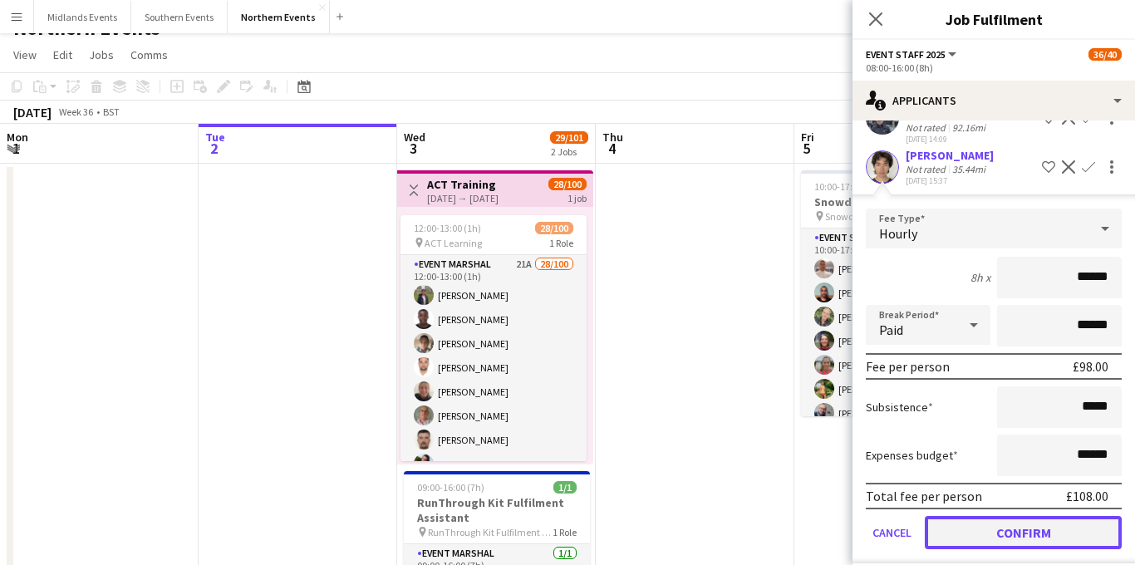
click at [1000, 520] on button "Confirm" at bounding box center [1023, 532] width 197 height 33
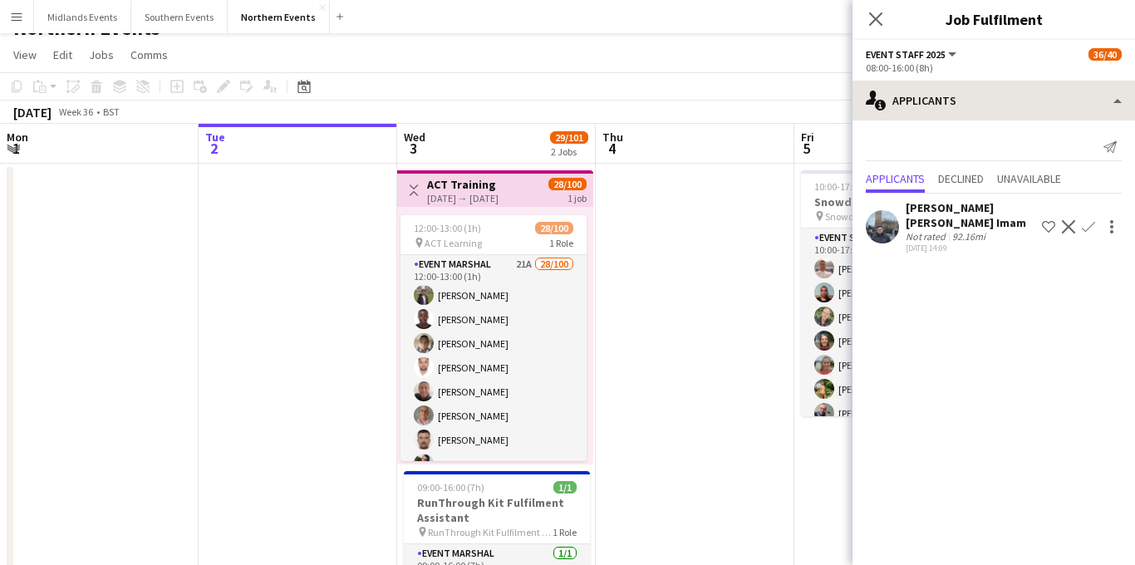
scroll to position [0, 0]
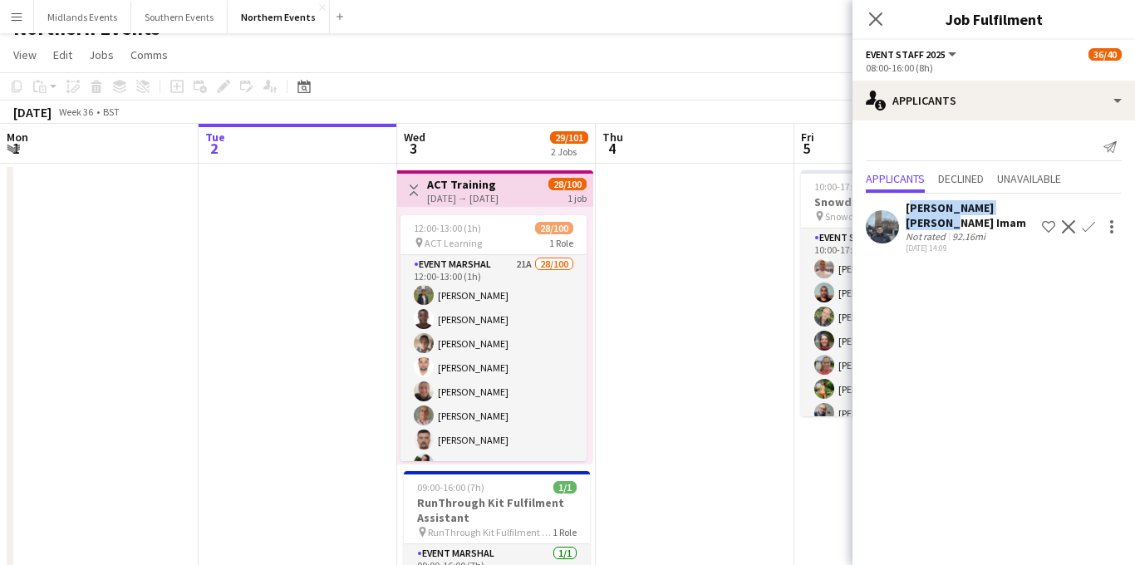
drag, startPoint x: 1030, startPoint y: 207, endPoint x: 907, endPoint y: 210, distance: 123.0
click at [907, 210] on div "Syed Shah Ashhar Imam Not rated 92.16mi 02-09-2025 14:09 Shortlist crew Decline…" at bounding box center [993, 226] width 282 height 53
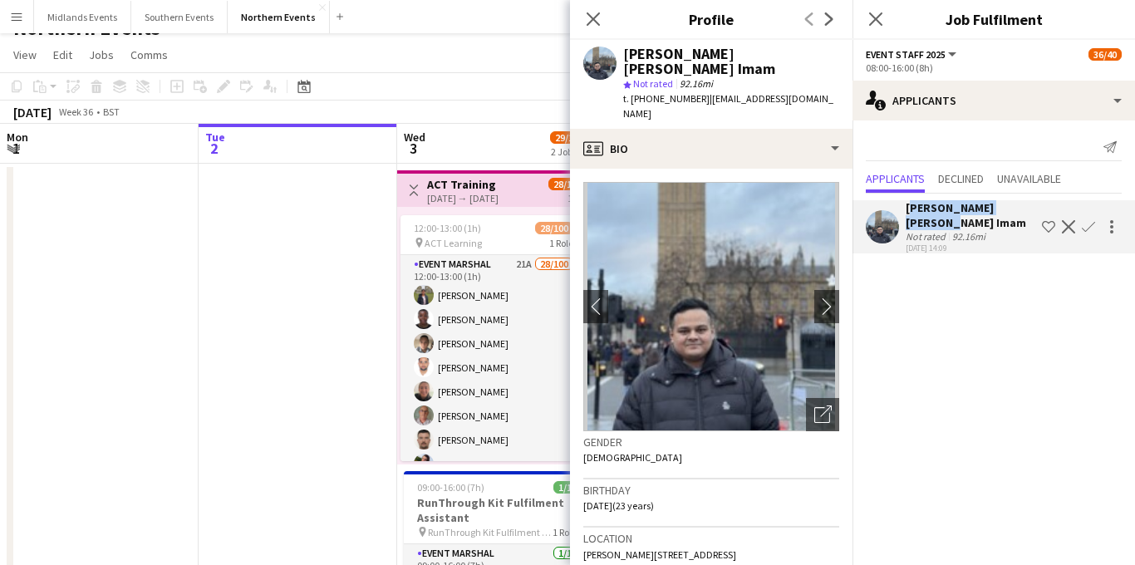
copy div "Syed Shah Ashhar Imam"
click at [1090, 222] on app-icon "Confirm" at bounding box center [1087, 226] width 13 height 13
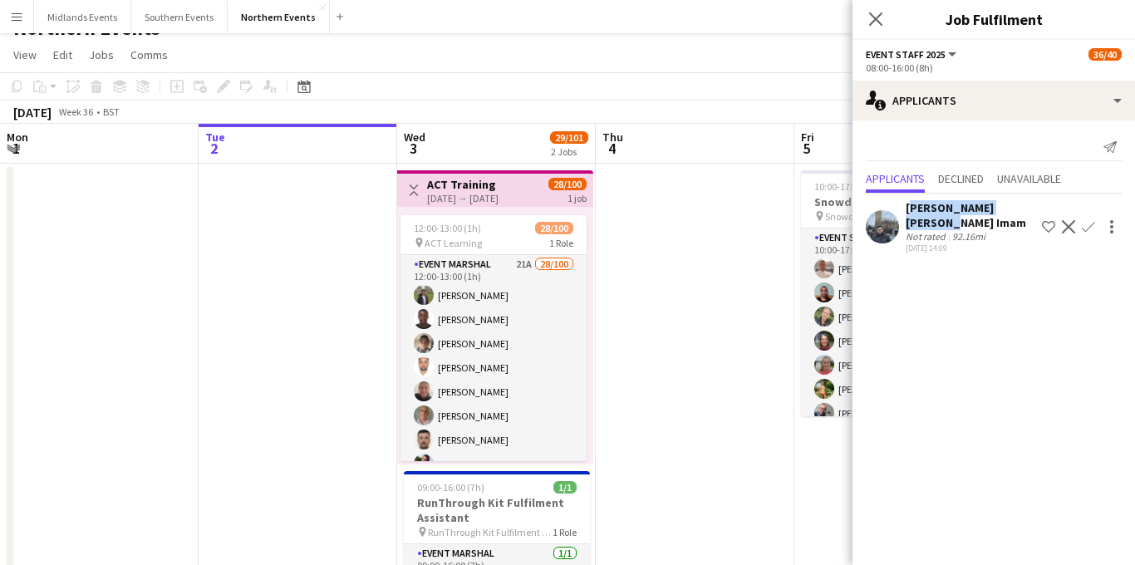
click at [1089, 222] on app-icon "Confirm" at bounding box center [1087, 226] width 13 height 13
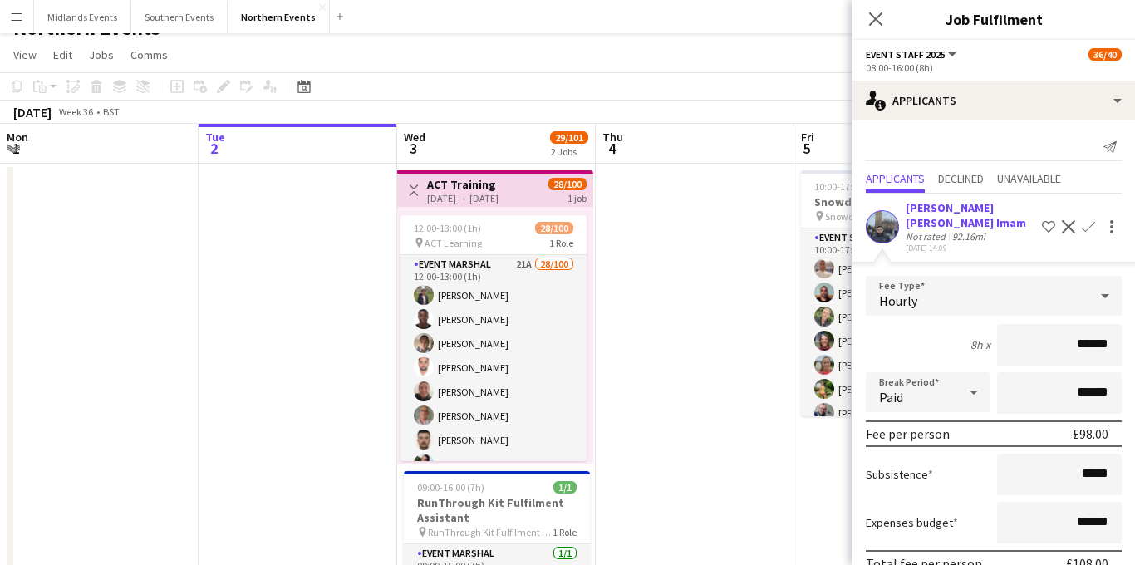
scroll to position [67, 0]
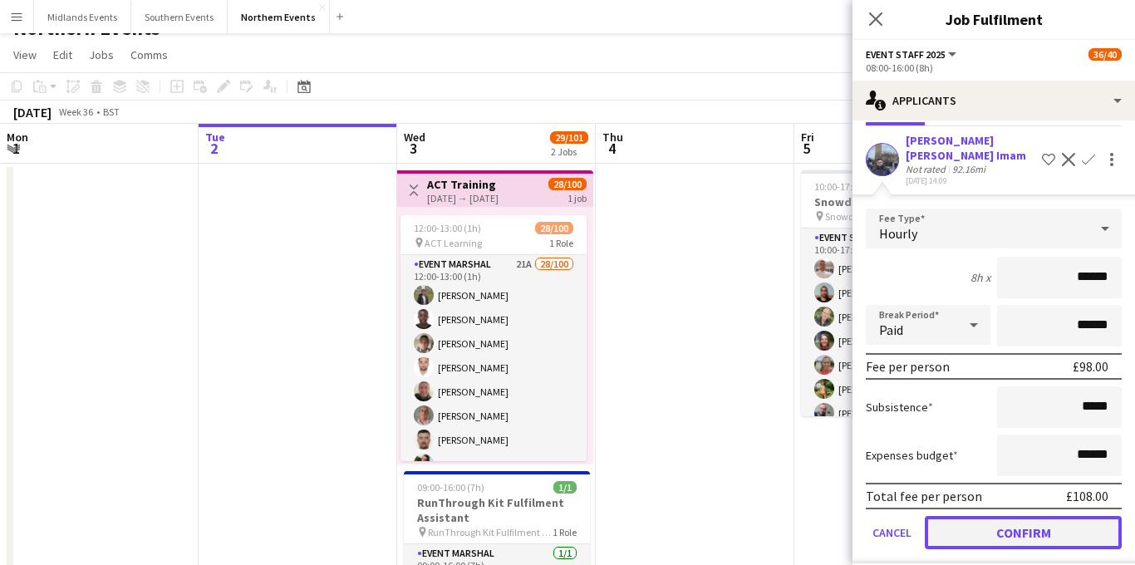
click at [991, 517] on button "Confirm" at bounding box center [1023, 532] width 197 height 33
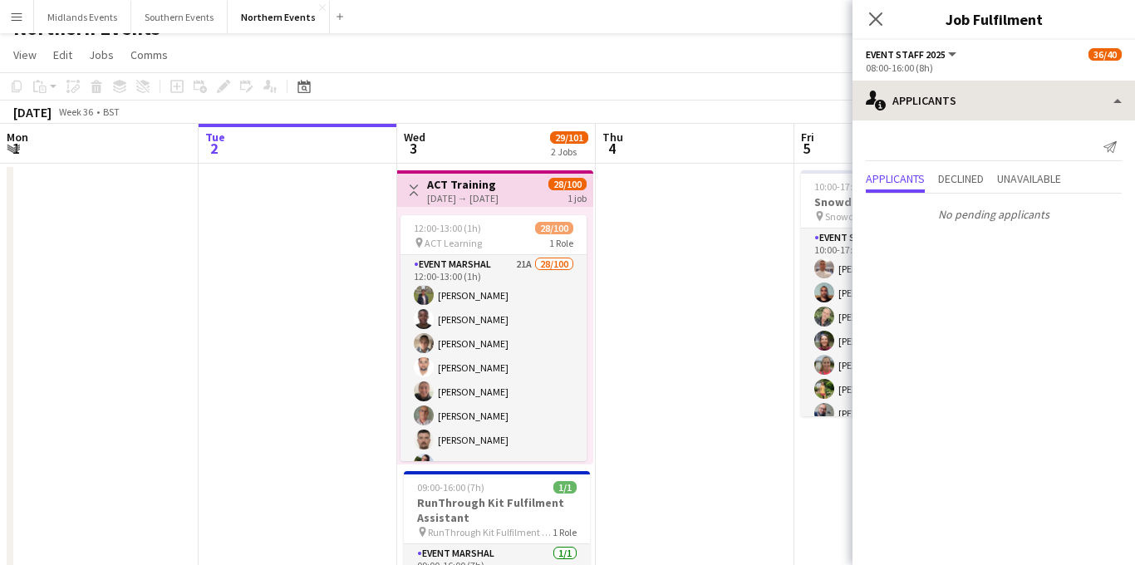
scroll to position [0, 0]
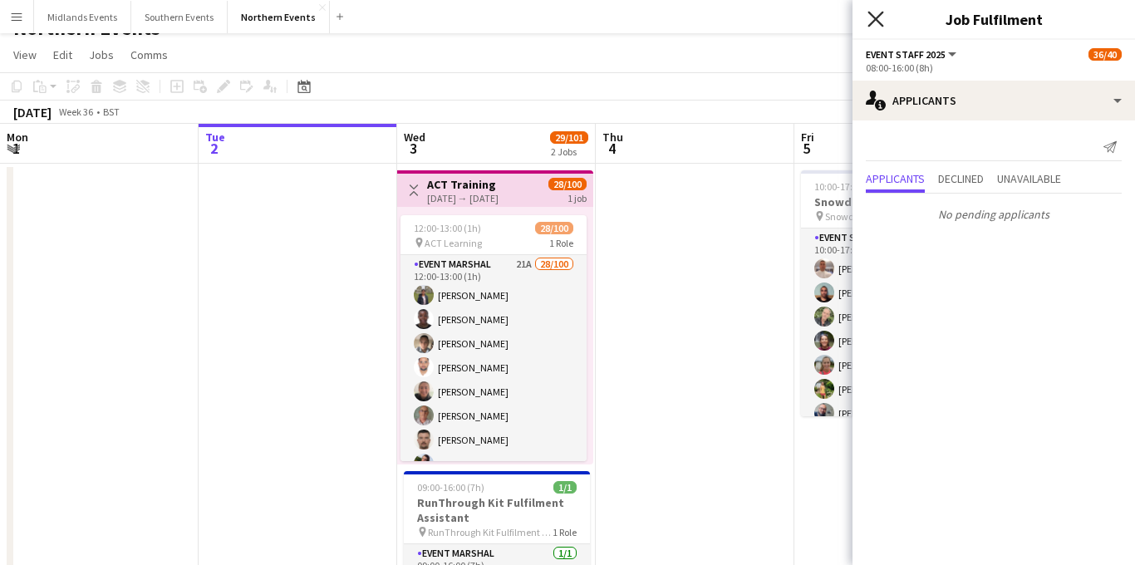
click at [870, 17] on icon "Close pop-in" at bounding box center [875, 19] width 16 height 16
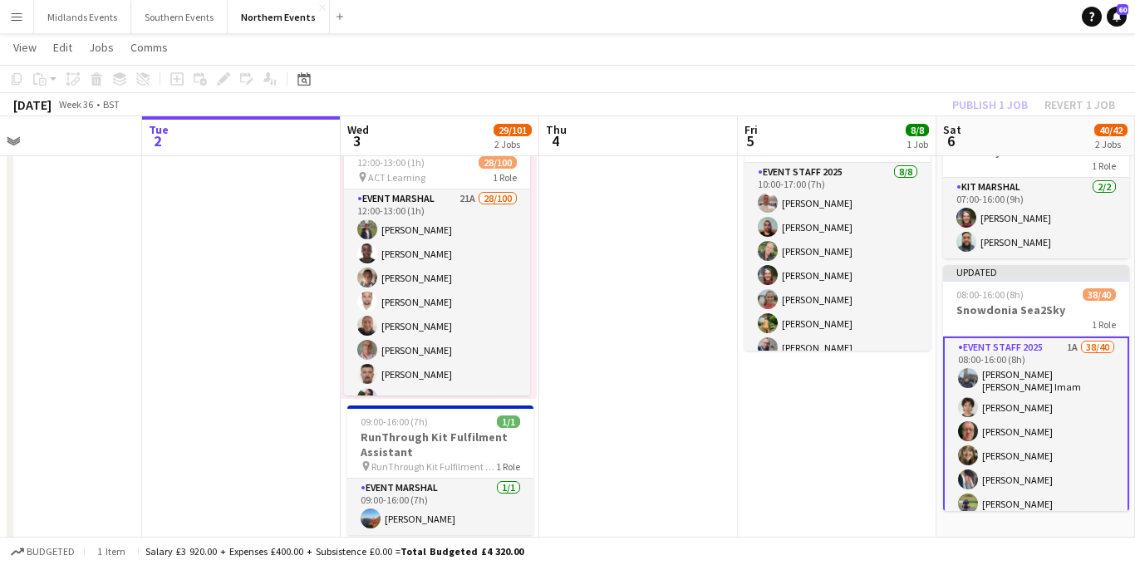
scroll to position [0, 494]
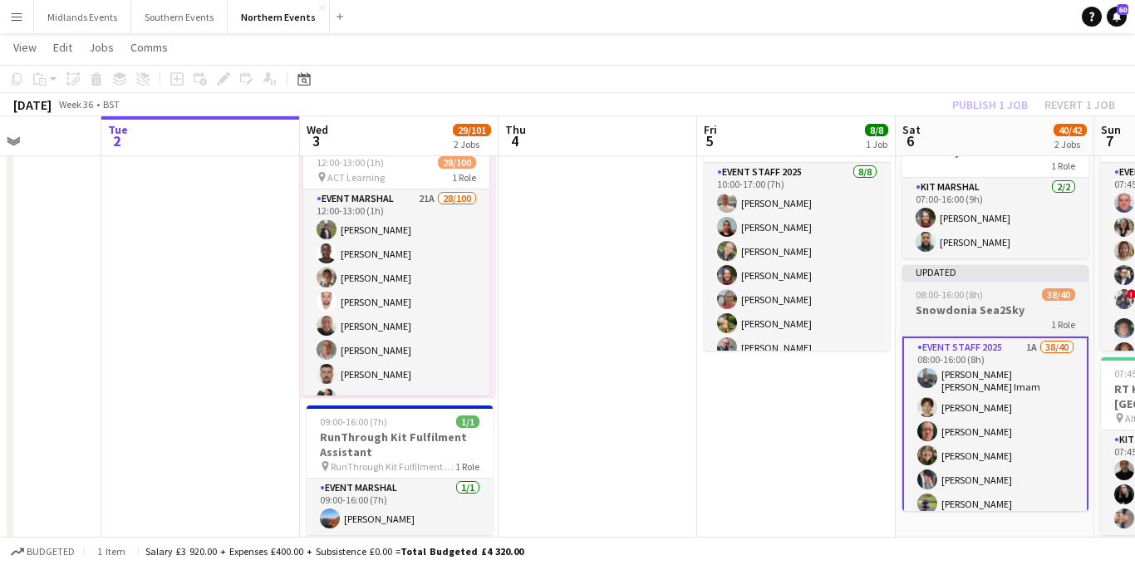
click at [944, 311] on h3 "Snowdonia Sea2Sky" at bounding box center [995, 309] width 186 height 15
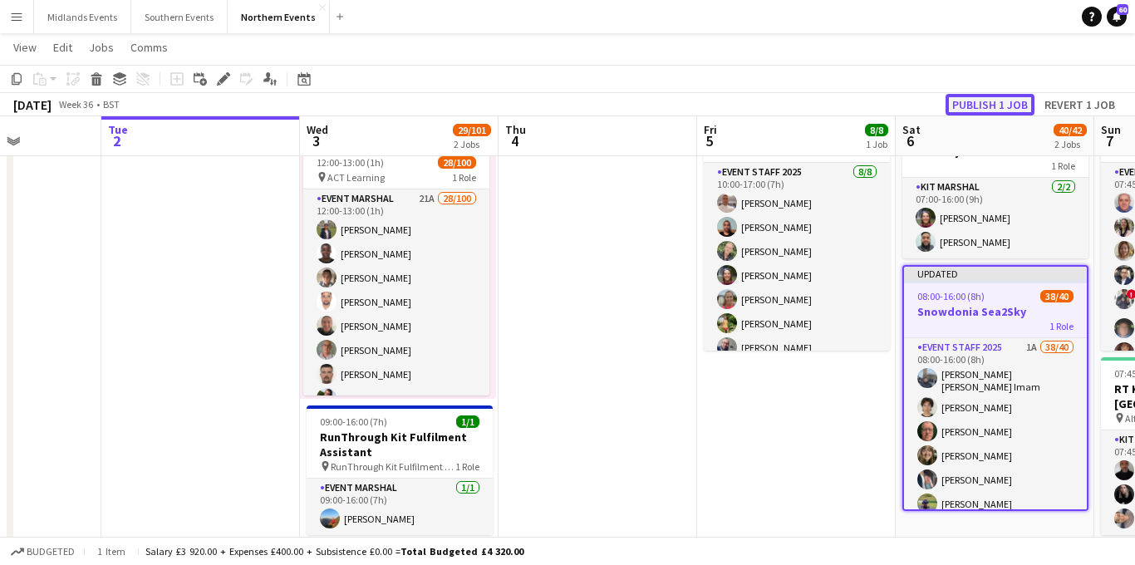
click at [991, 110] on button "Publish 1 job" at bounding box center [989, 105] width 89 height 22
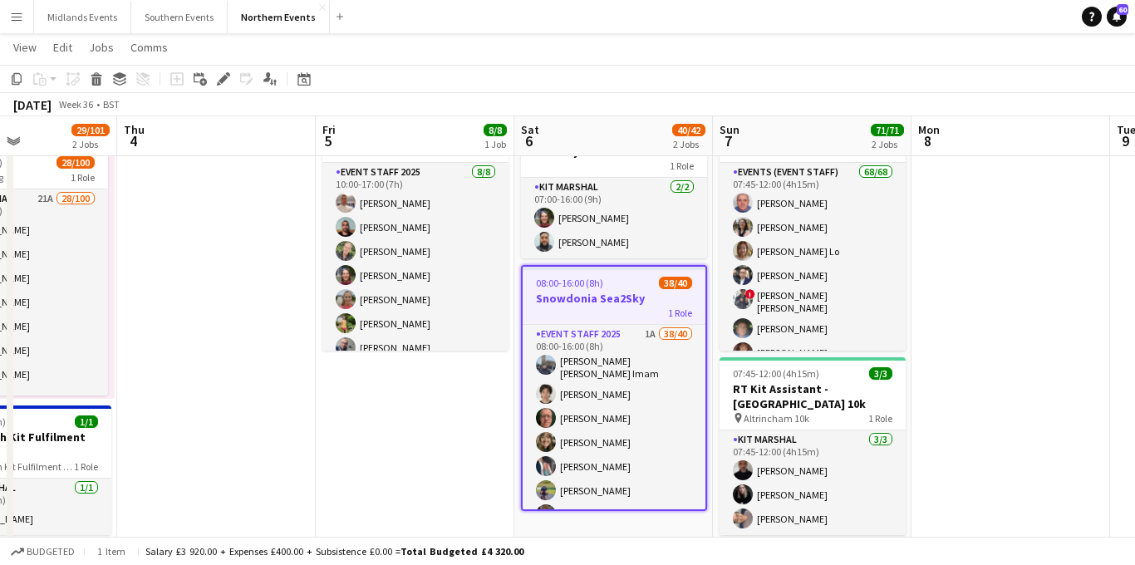
scroll to position [0, 679]
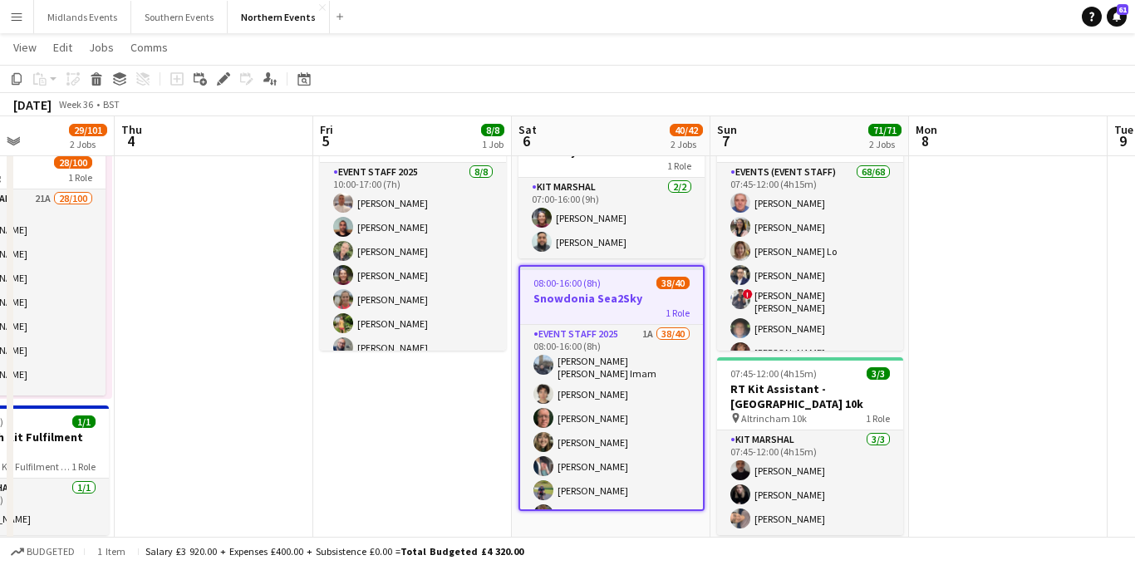
click at [17, 22] on app-icon "Menu" at bounding box center [16, 16] width 13 height 13
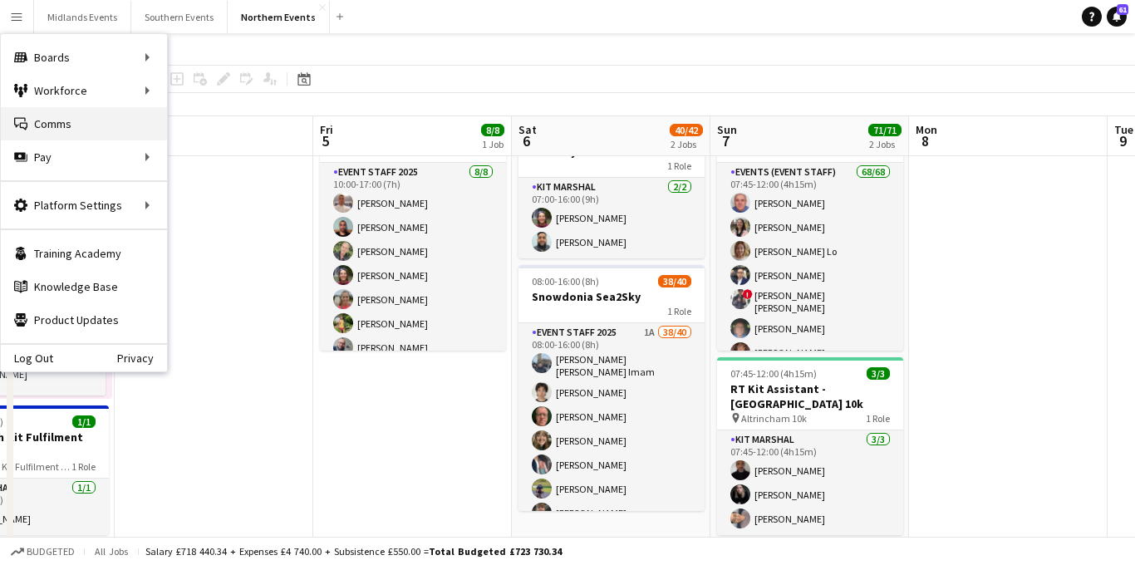
click at [58, 124] on link "Comms Comms" at bounding box center [84, 123] width 166 height 33
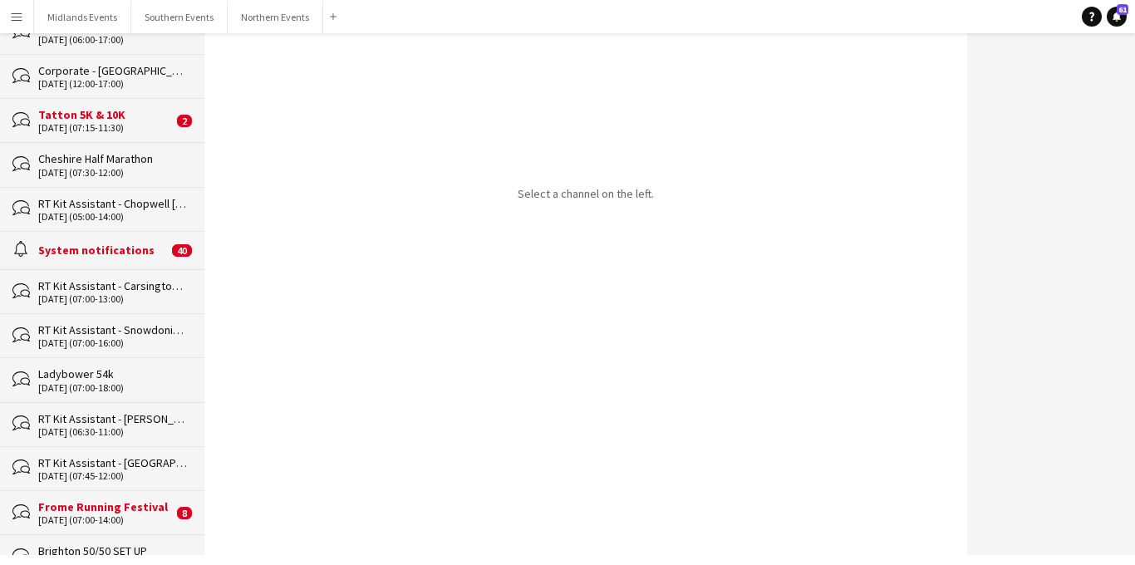
scroll to position [513, 0]
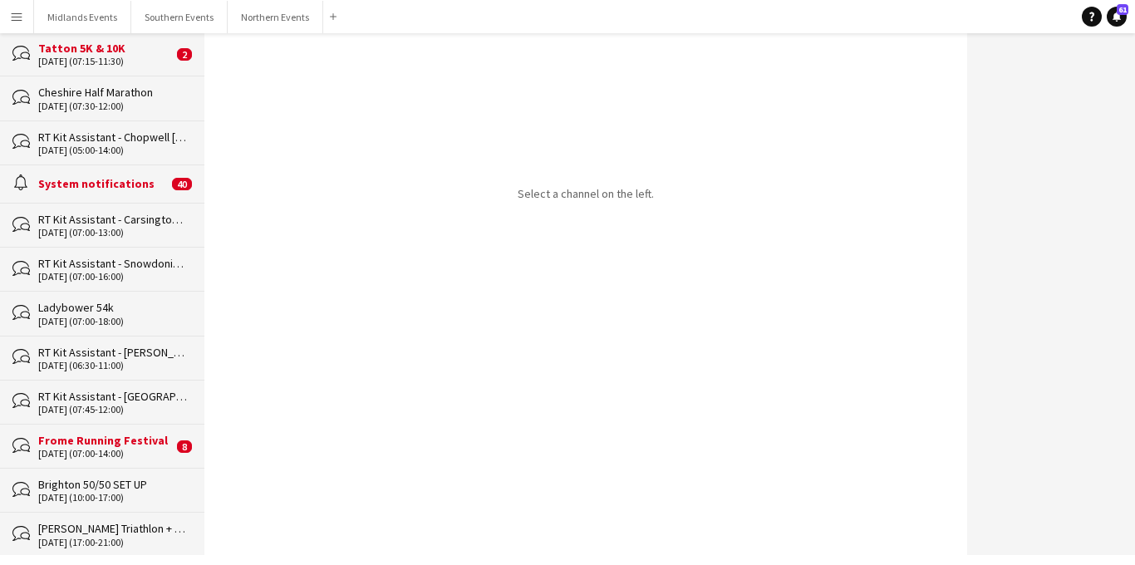
click at [15, 12] on app-icon "Menu" at bounding box center [16, 16] width 13 height 13
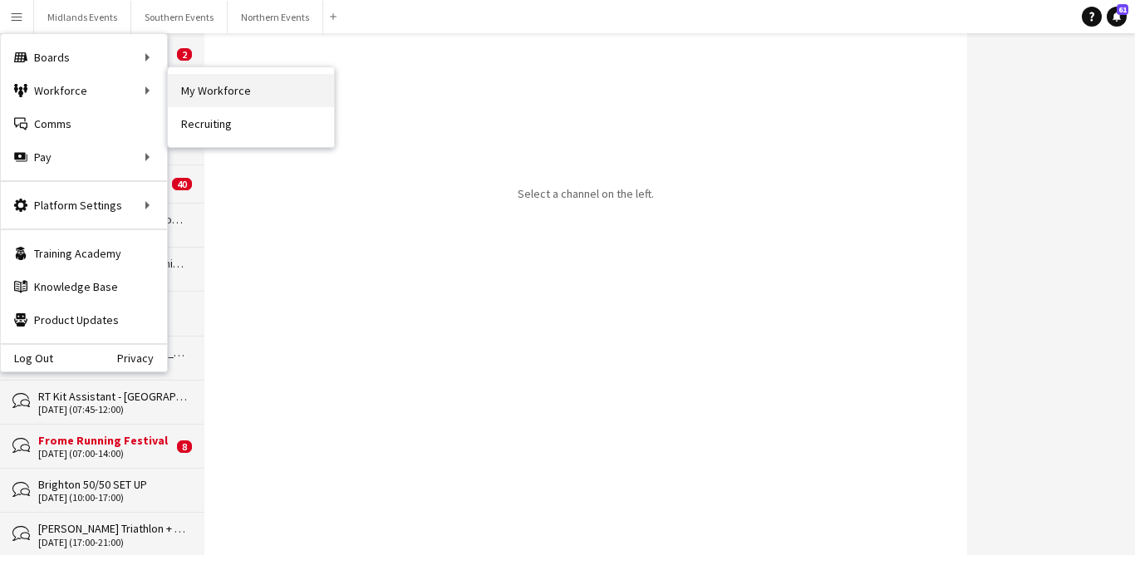
click at [178, 95] on link "My Workforce" at bounding box center [251, 90] width 166 height 33
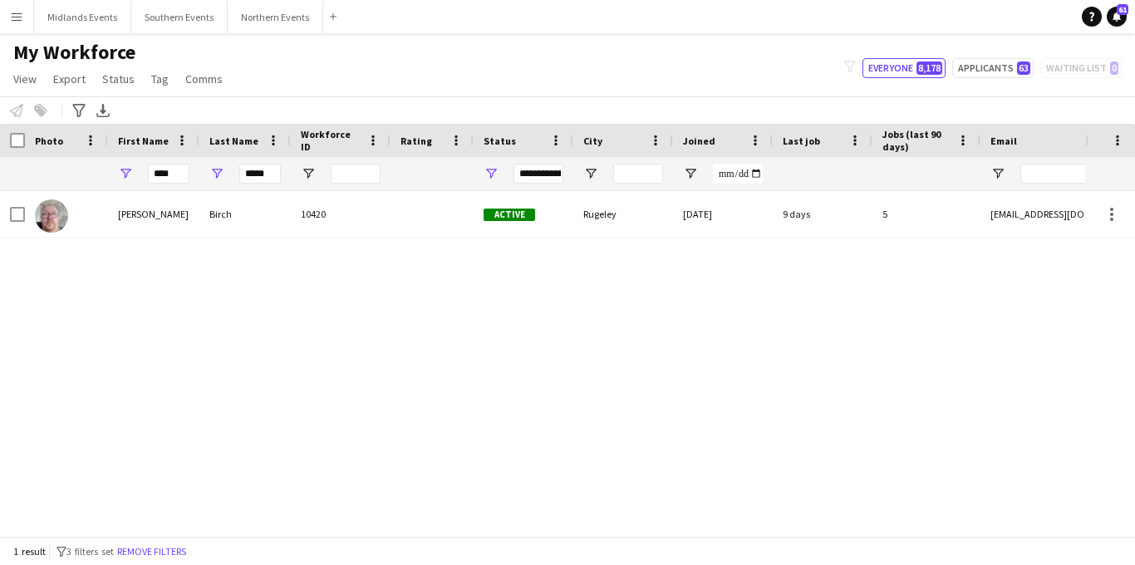
click at [18, 24] on button "Menu" at bounding box center [16, 16] width 33 height 33
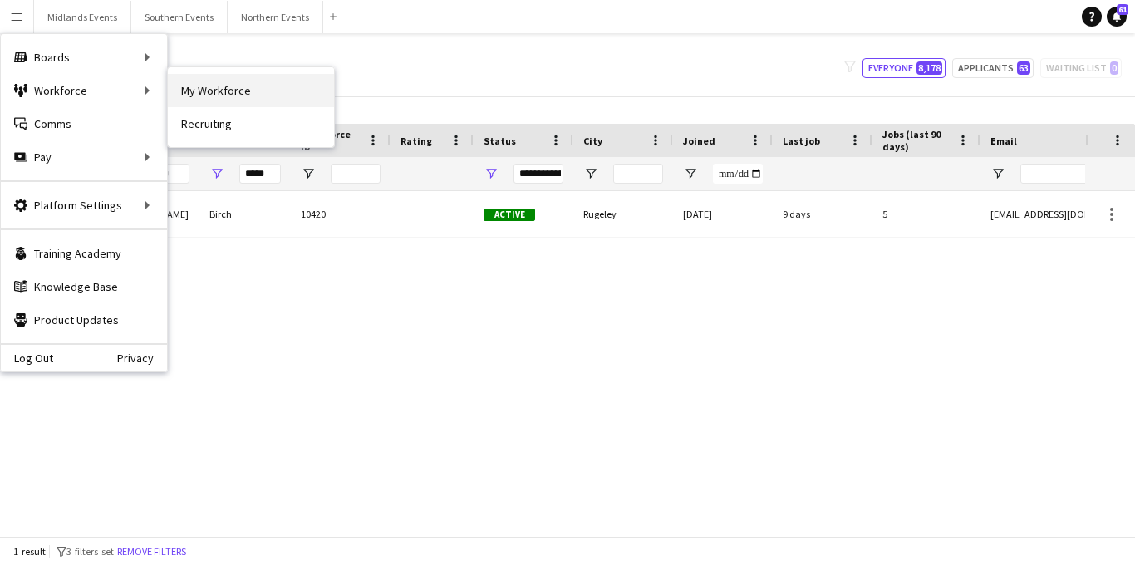
click at [205, 85] on link "My Workforce" at bounding box center [251, 90] width 166 height 33
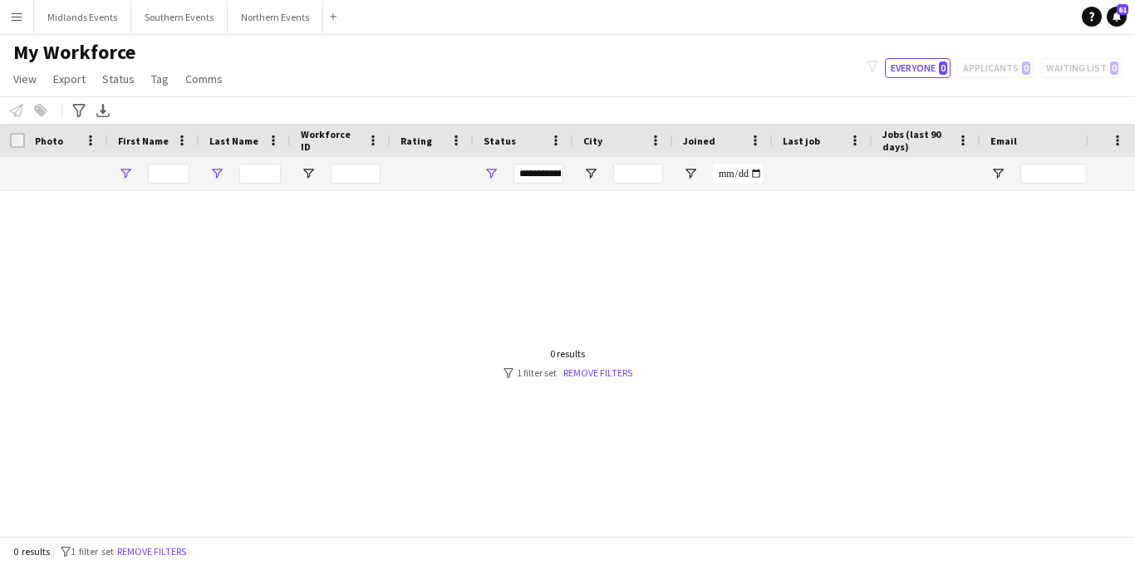
type input "****"
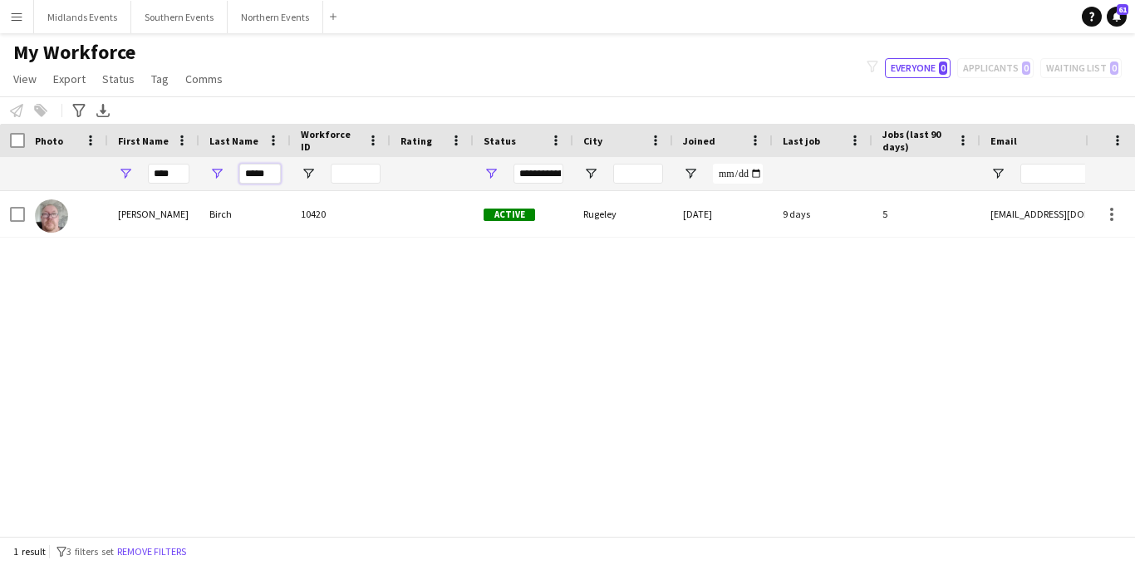
click at [269, 175] on input "*****" at bounding box center [260, 174] width 42 height 20
type input "*"
click at [181, 170] on input "****" at bounding box center [169, 174] width 42 height 20
type input "*"
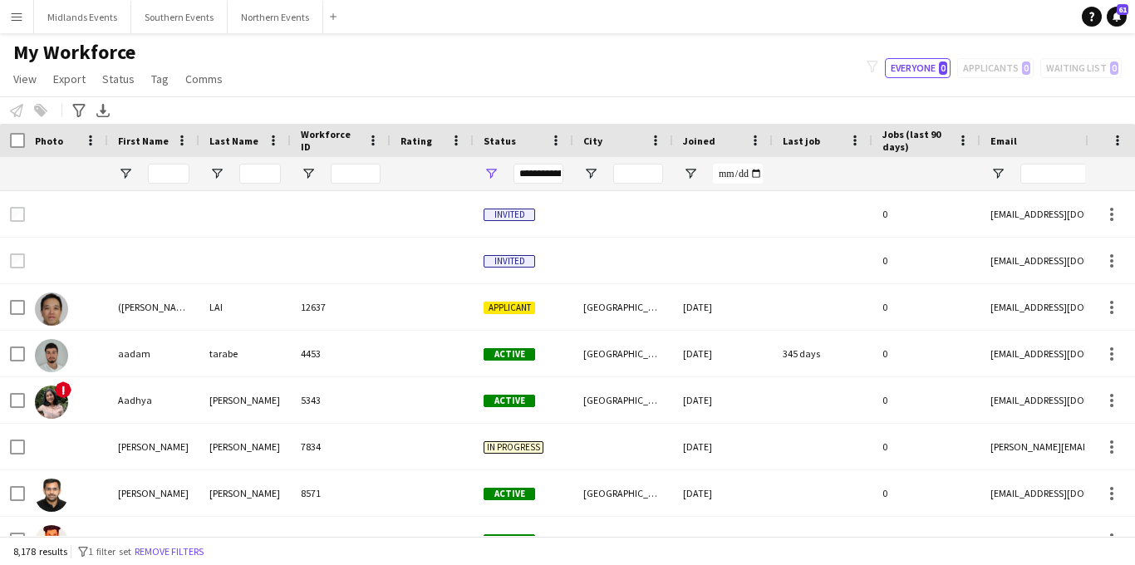
click at [615, 73] on div "My Workforce View Views Default view New view Update view Delete view Edit name…" at bounding box center [567, 68] width 1135 height 56
click at [972, 58] on button "Applicants 63" at bounding box center [992, 68] width 81 height 20
type input "**********"
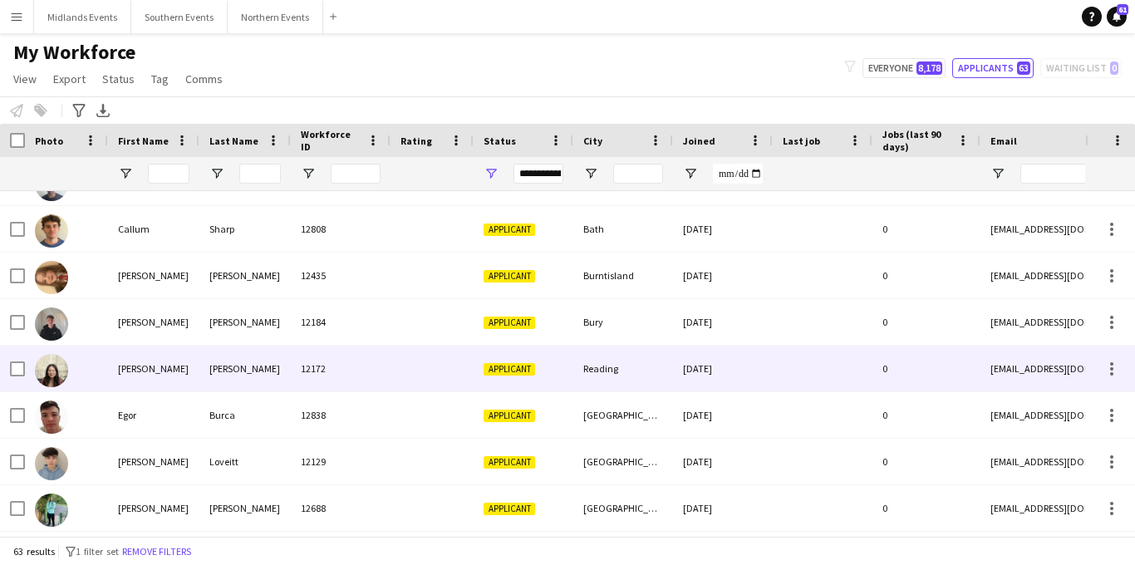
scroll to position [397, 0]
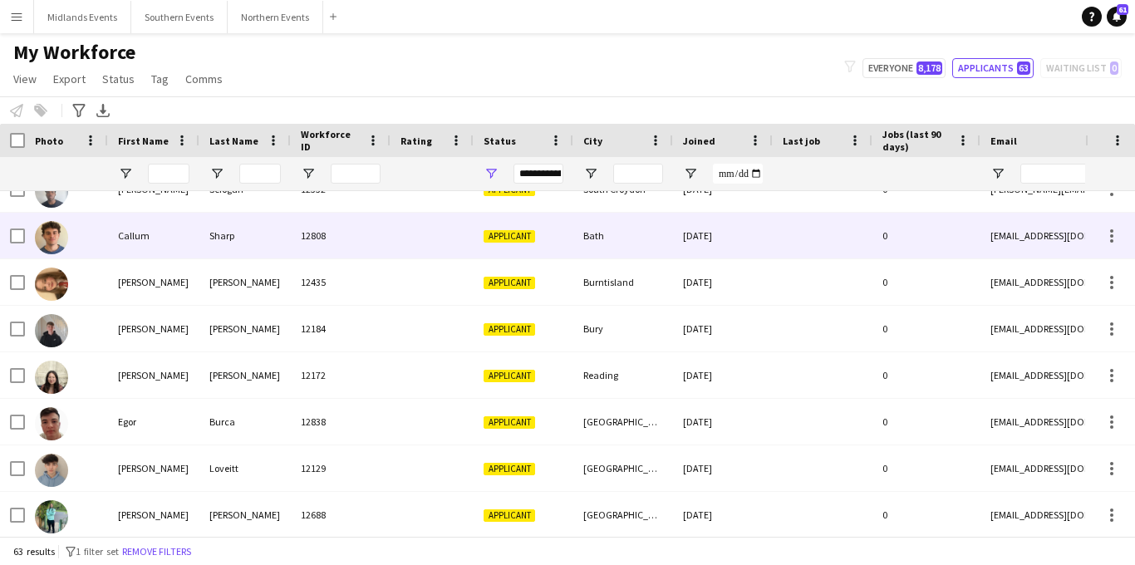
click at [554, 230] on div "Applicant" at bounding box center [523, 236] width 100 height 46
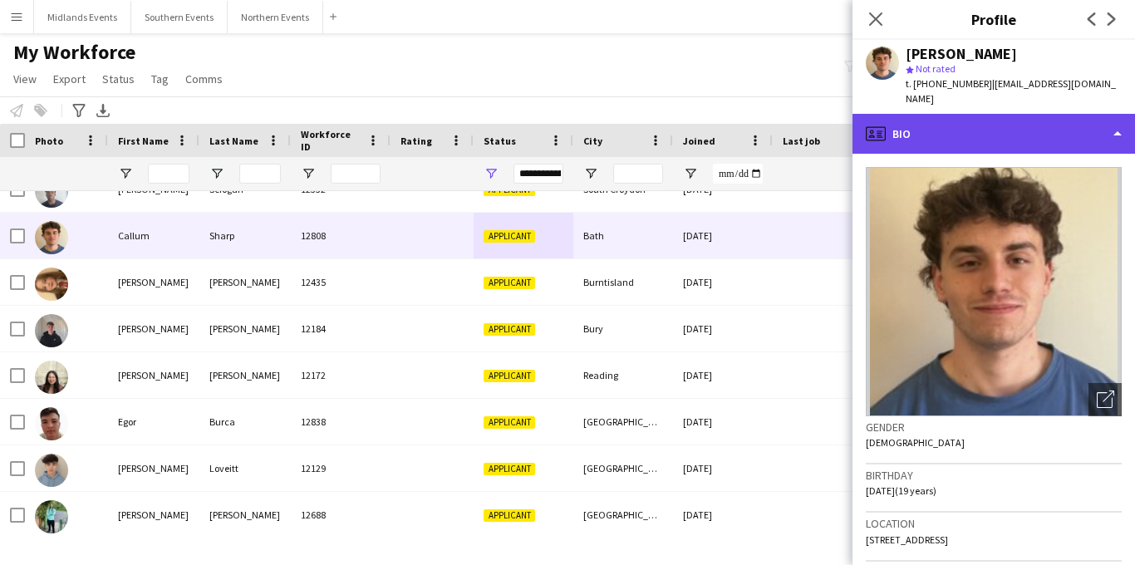
click at [981, 122] on div "profile Bio" at bounding box center [993, 134] width 282 height 40
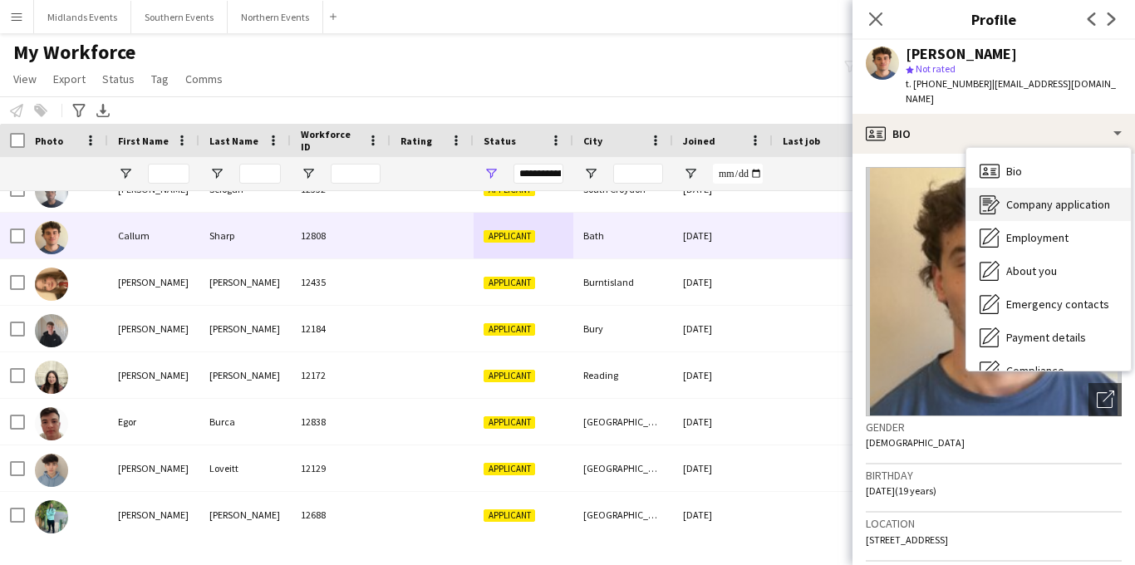
click at [1013, 188] on div "Company application Company application" at bounding box center [1048, 204] width 164 height 33
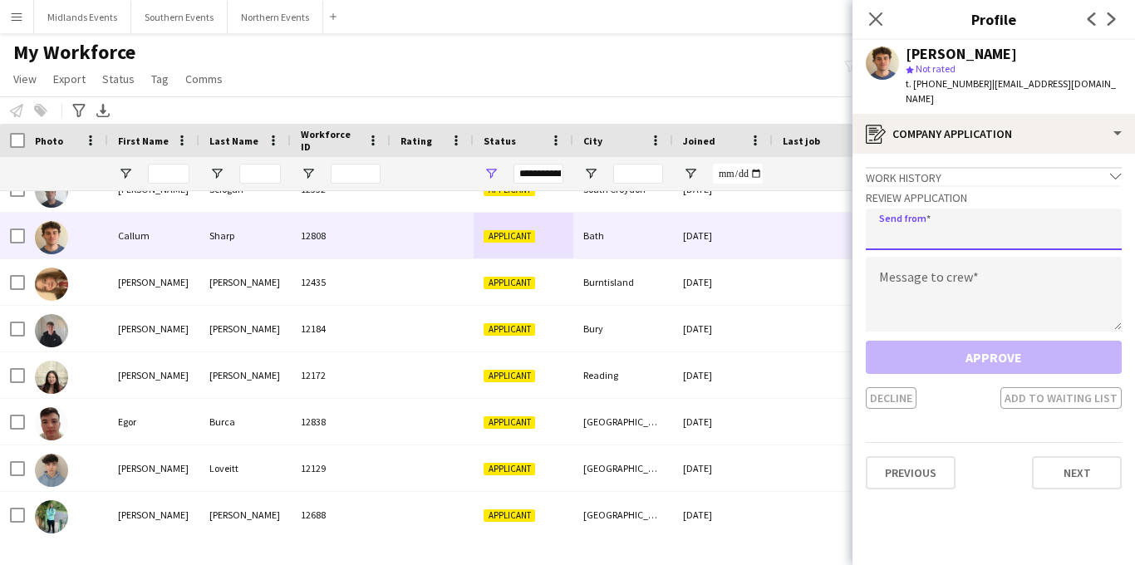
click at [950, 213] on input "email" at bounding box center [994, 229] width 256 height 42
type input "**********"
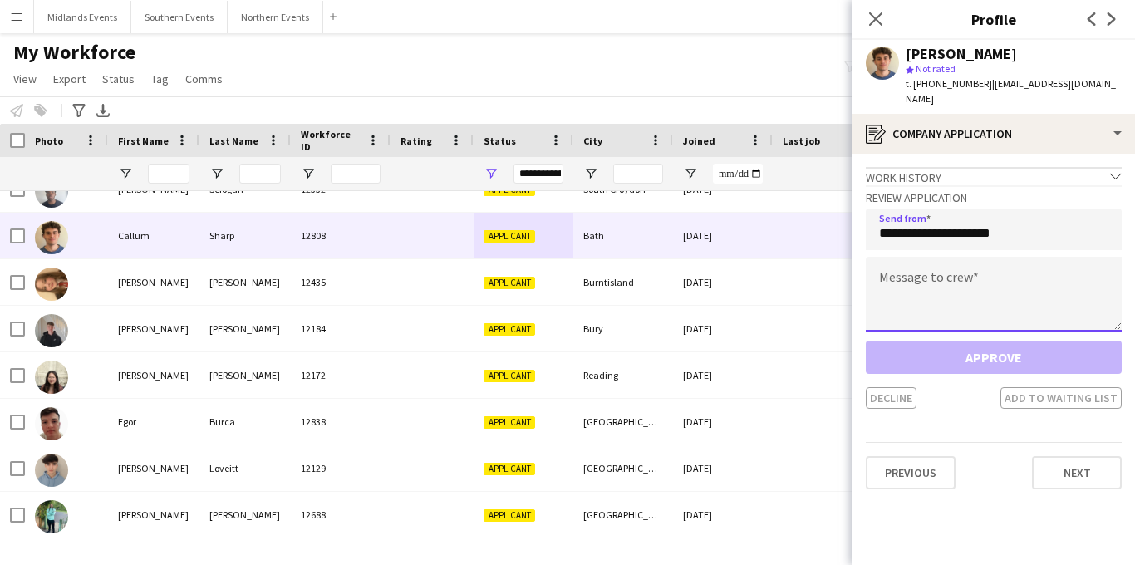
click at [924, 257] on textarea at bounding box center [994, 294] width 256 height 75
paste textarea "*****"
type textarea "*****"
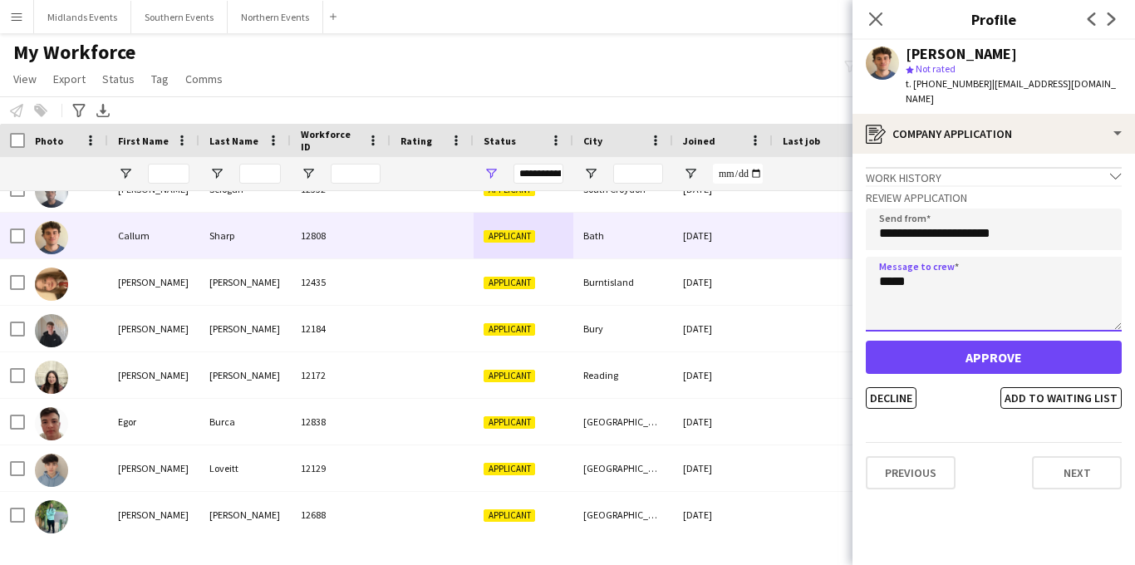
drag, startPoint x: 910, startPoint y: 272, endPoint x: 867, endPoint y: 270, distance: 42.4
click at [867, 270] on textarea "*****" at bounding box center [994, 294] width 256 height 75
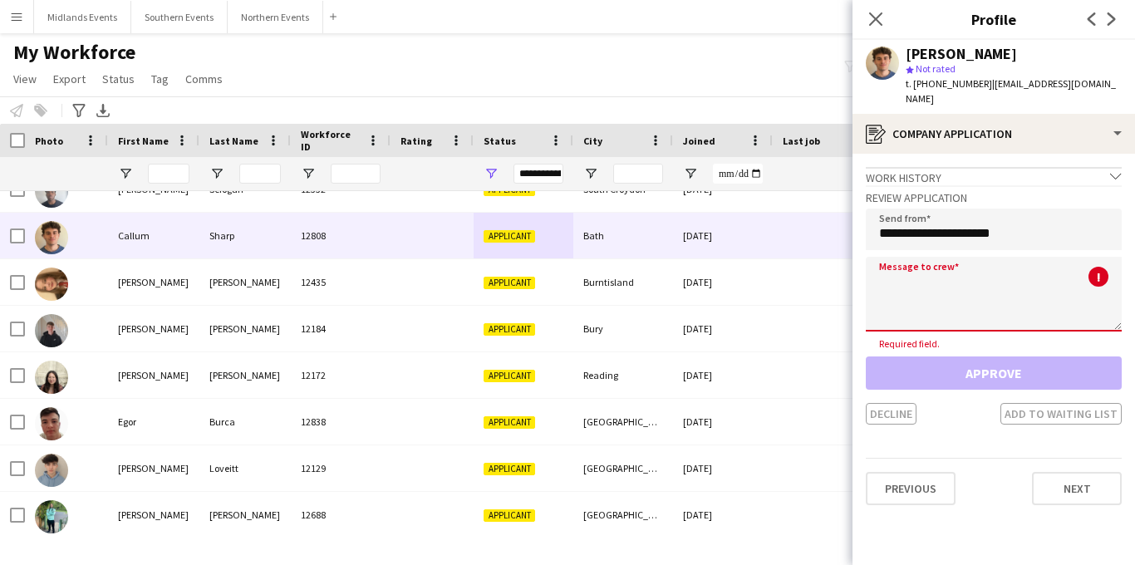
paste textarea "**********"
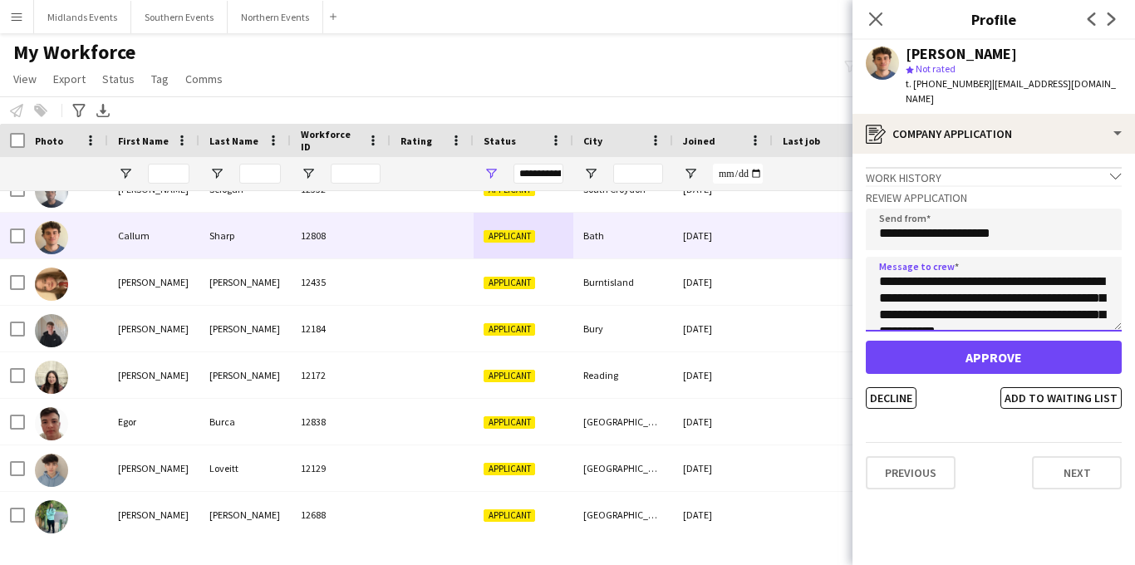
scroll to position [309, 0]
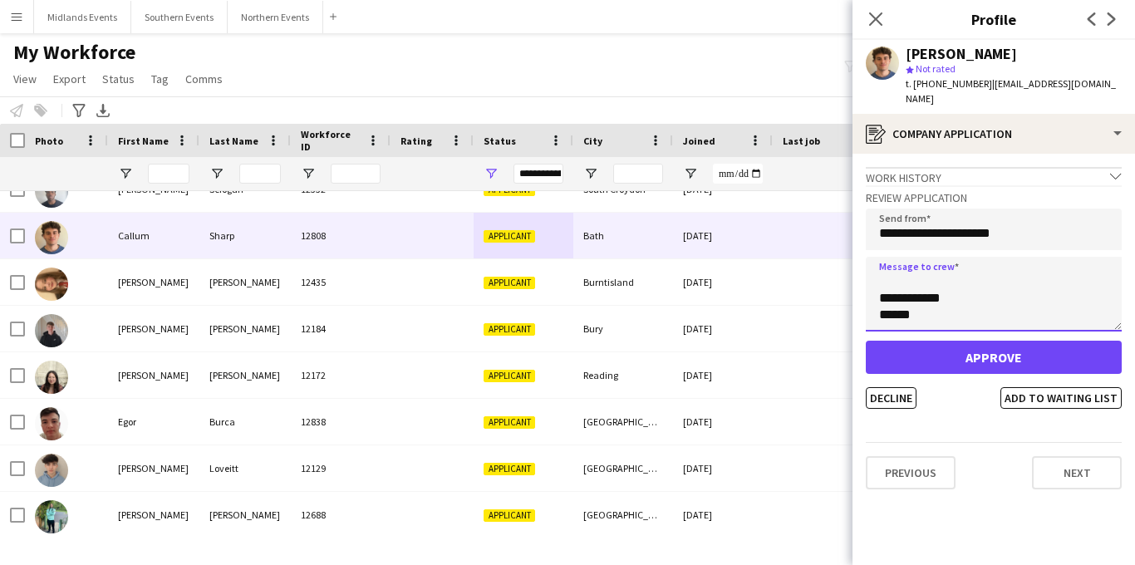
type textarea "**********"
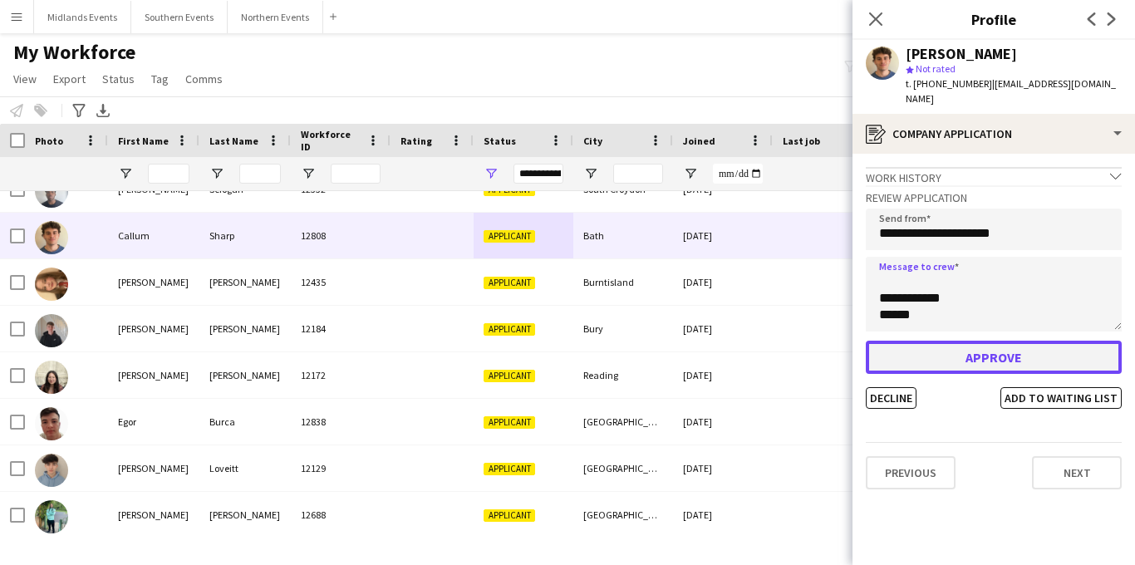
click at [996, 344] on button "Approve" at bounding box center [994, 357] width 256 height 33
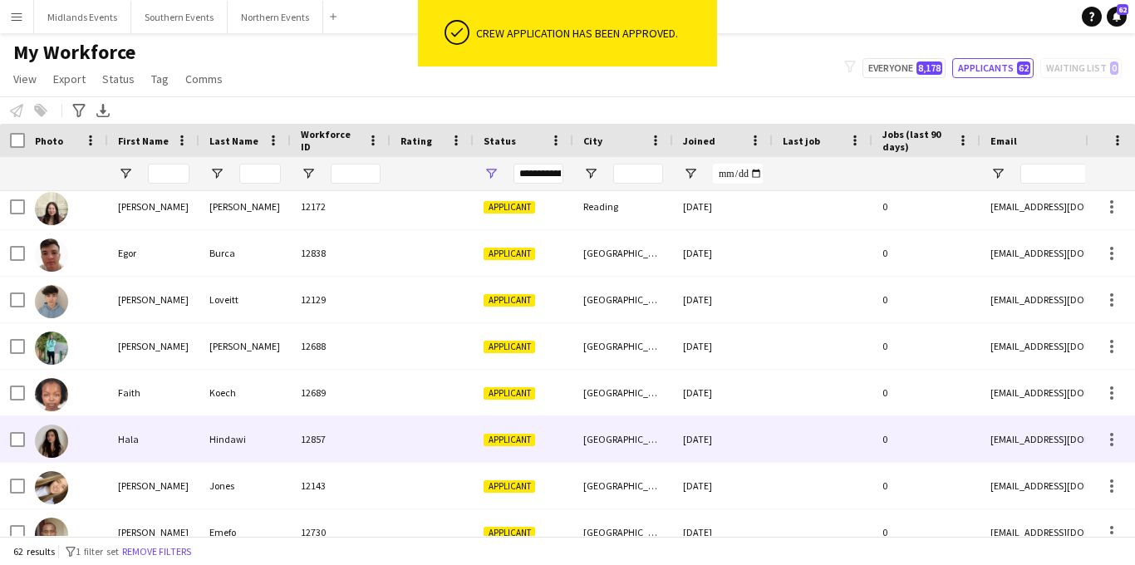
scroll to position [0, 0]
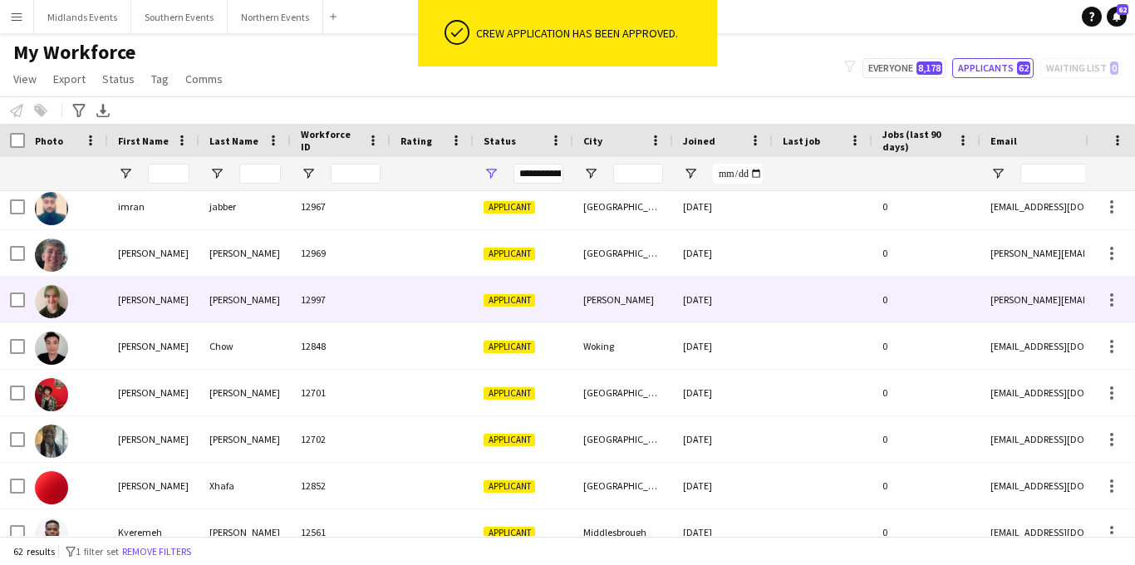
click at [610, 309] on div "[PERSON_NAME]" at bounding box center [623, 300] width 100 height 46
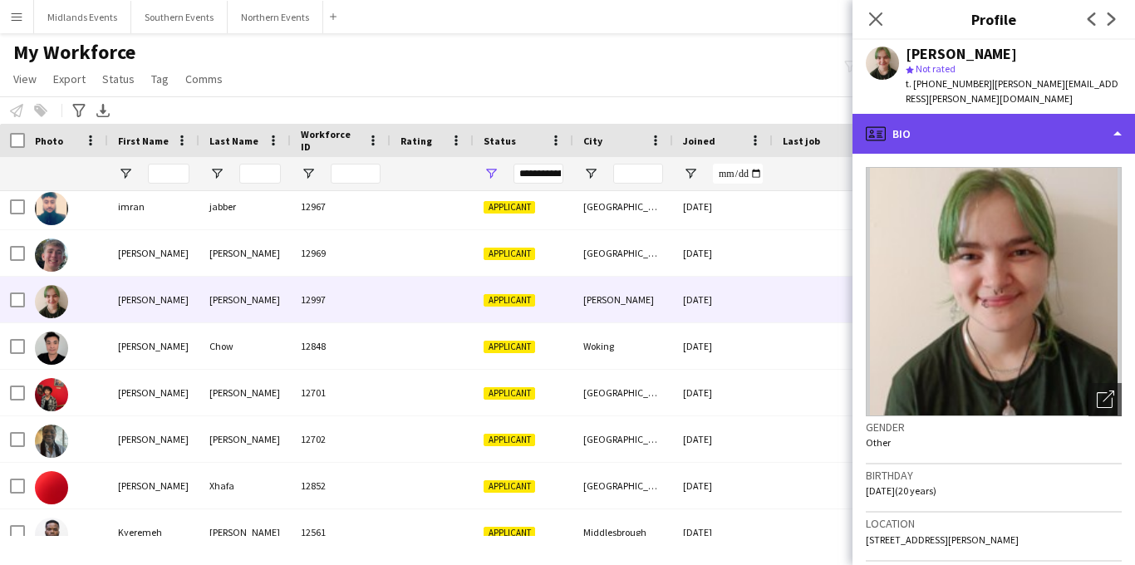
click at [1035, 126] on div "profile Bio" at bounding box center [993, 134] width 282 height 40
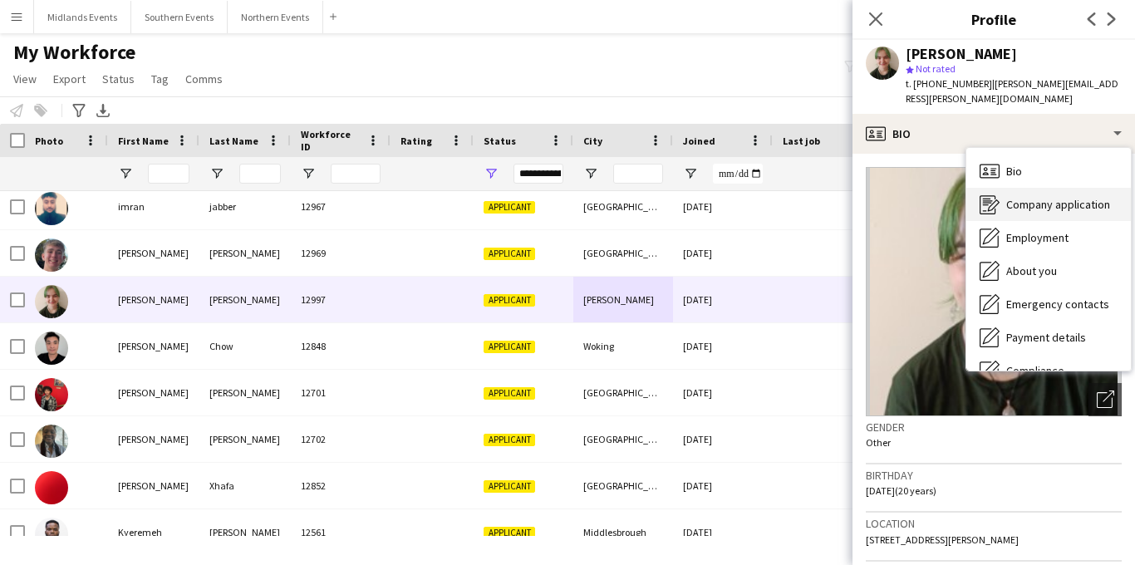
click at [1032, 196] on div "Company application Company application" at bounding box center [1048, 204] width 164 height 33
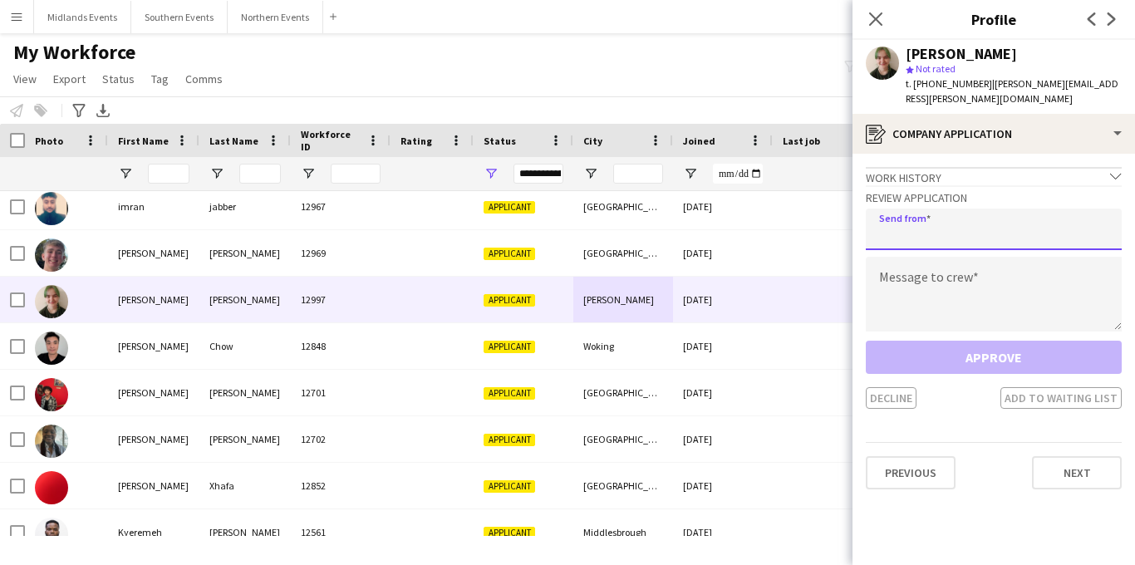
click at [980, 208] on input "email" at bounding box center [994, 229] width 256 height 42
type input "**********"
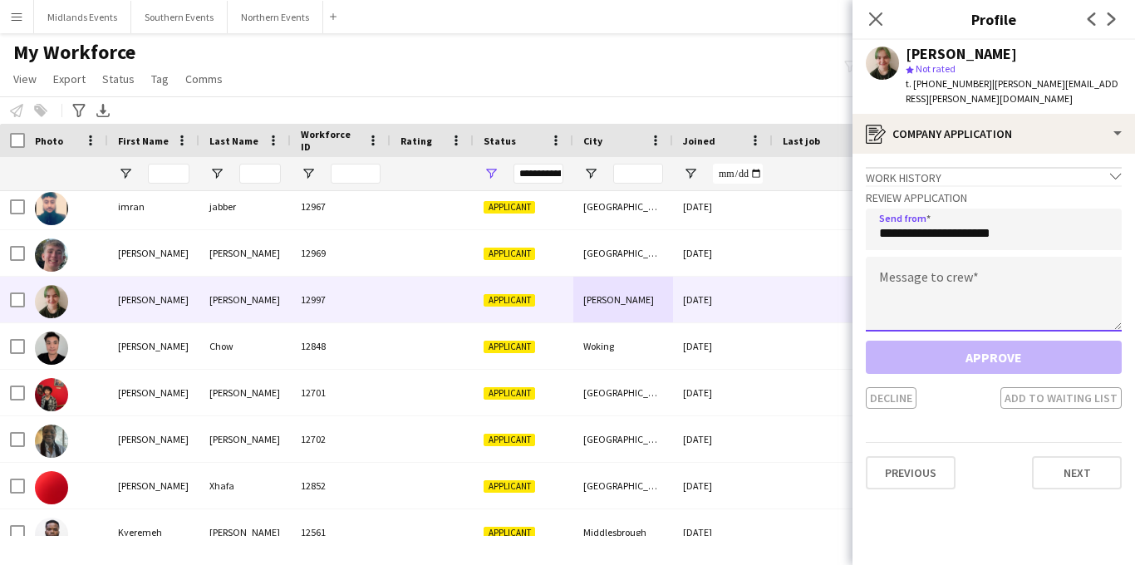
click at [938, 278] on textarea at bounding box center [994, 294] width 256 height 75
paste textarea "**********"
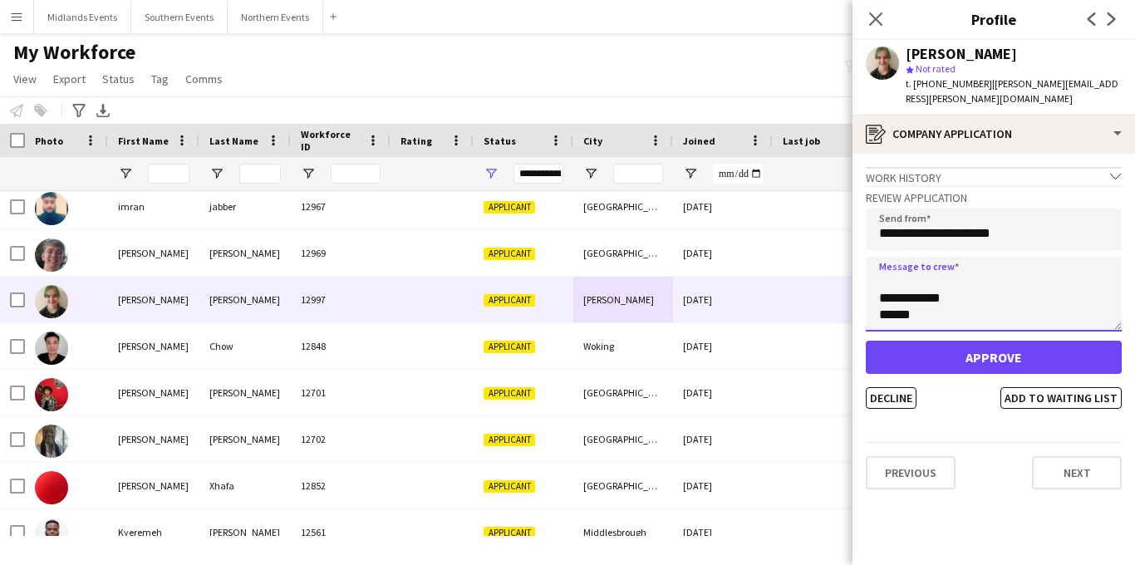
type textarea "**********"
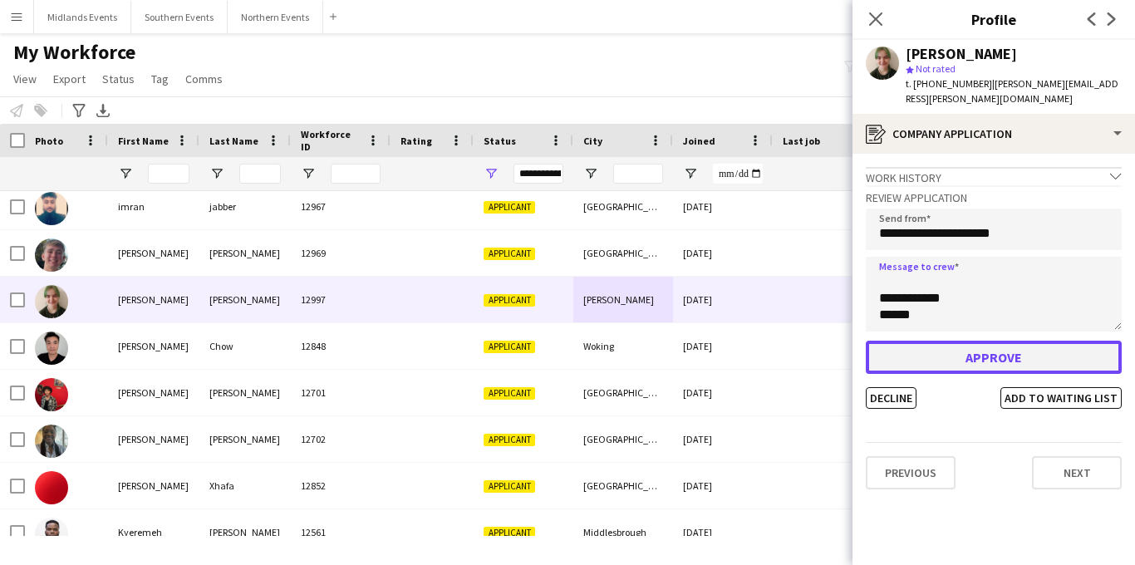
click at [946, 341] on button "Approve" at bounding box center [994, 357] width 256 height 33
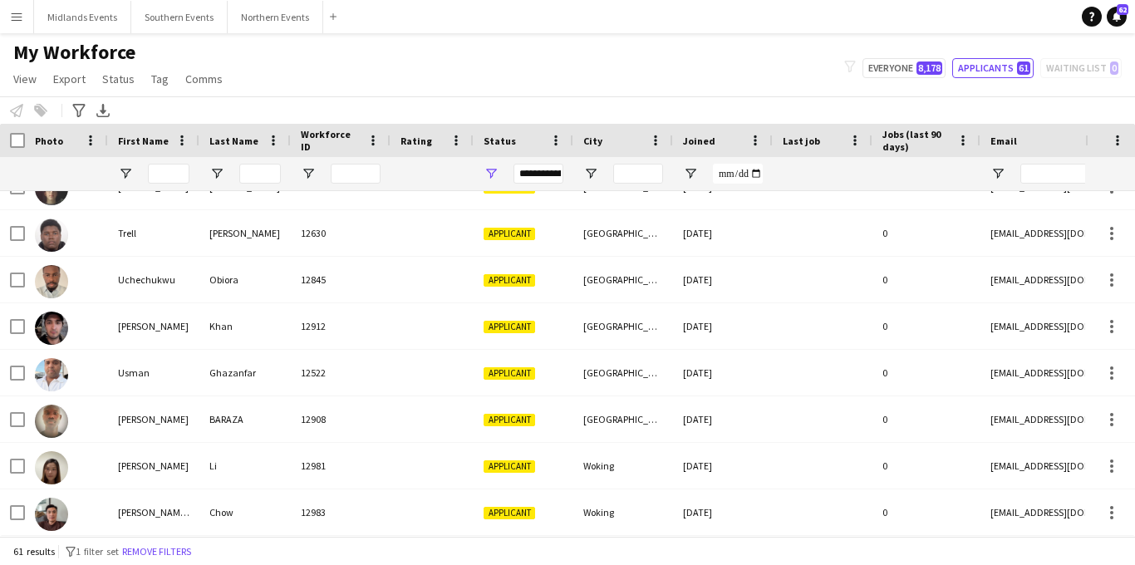
click at [590, 69] on div "My Workforce View Views Default view New view Update view Delete view Edit name…" at bounding box center [567, 68] width 1135 height 56
